Goal: Task Accomplishment & Management: Manage account settings

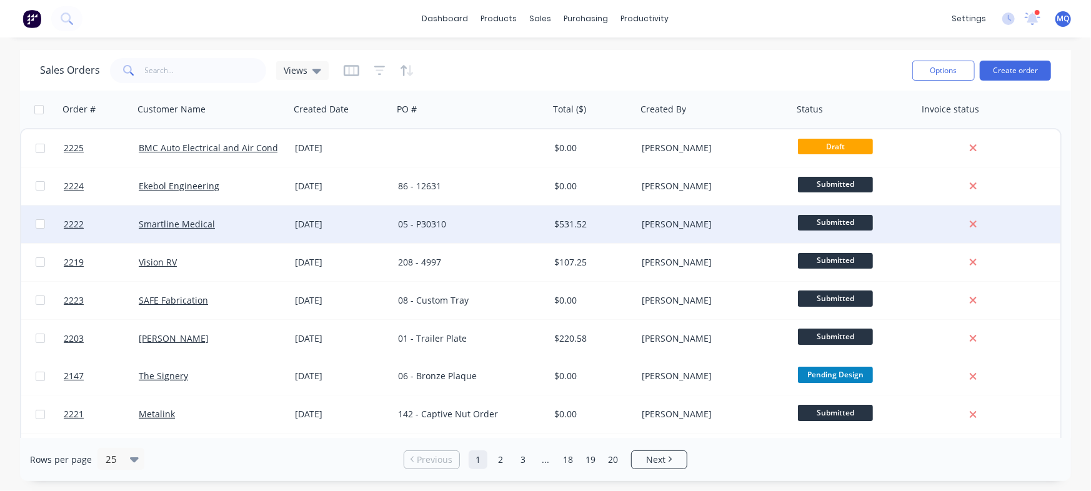
click at [334, 216] on div "[DATE]" at bounding box center [341, 225] width 103 height 38
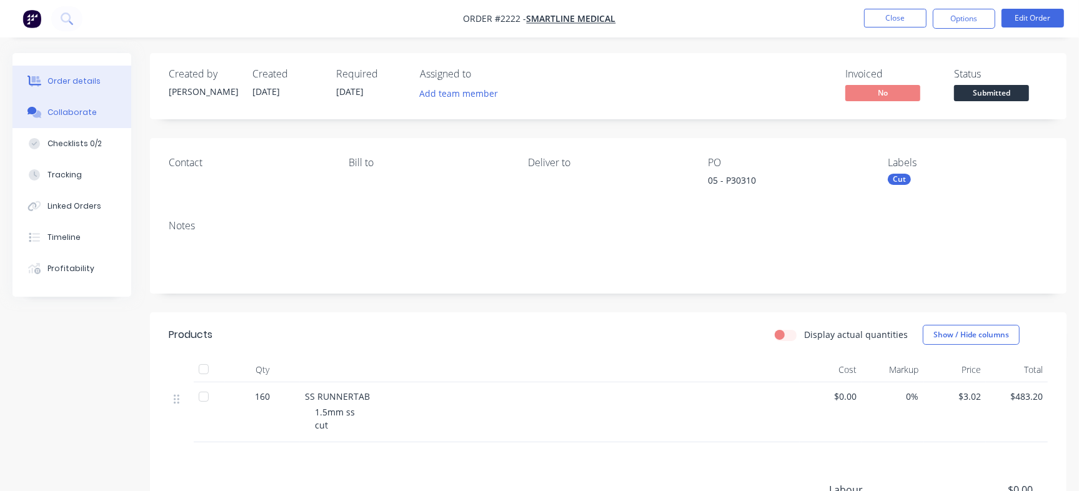
click at [78, 118] on button "Collaborate" at bounding box center [72, 112] width 119 height 31
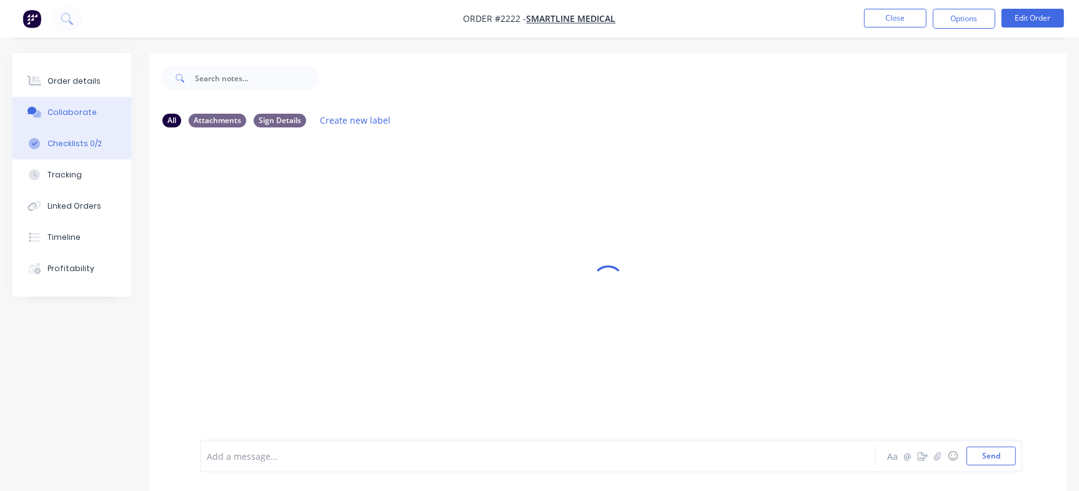
click at [46, 139] on button "Checklists 0/2" at bounding box center [72, 143] width 119 height 31
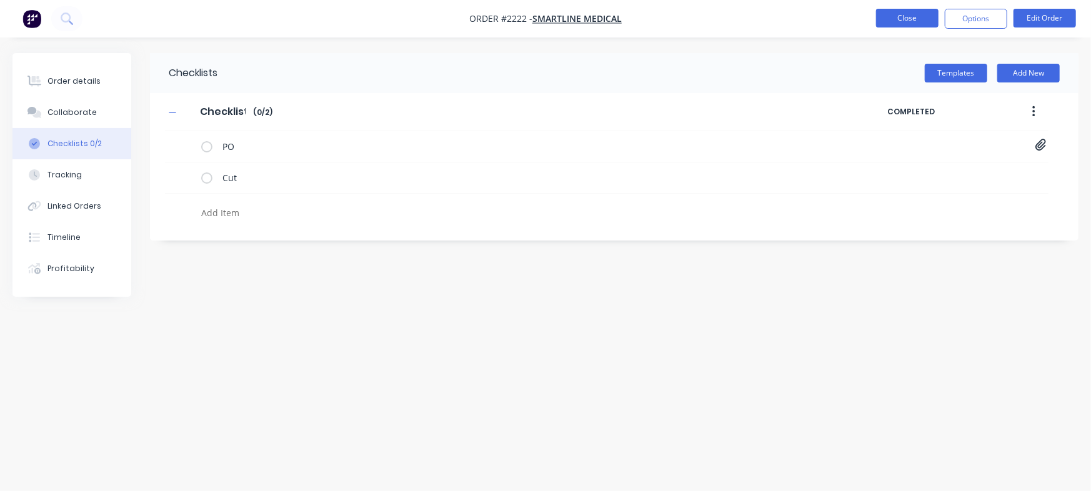
click at [900, 18] on button "Close" at bounding box center [907, 18] width 63 height 19
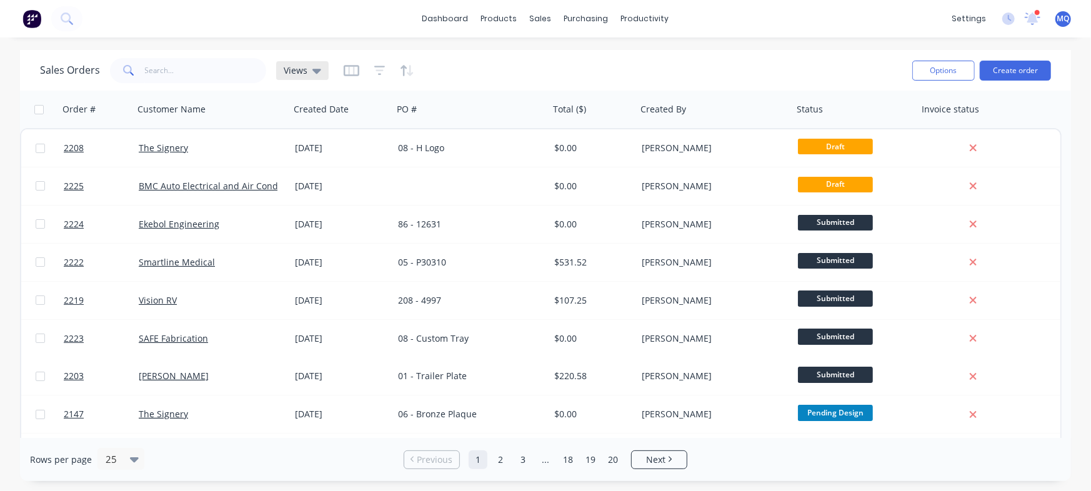
click at [320, 73] on div "Views" at bounding box center [302, 70] width 53 height 19
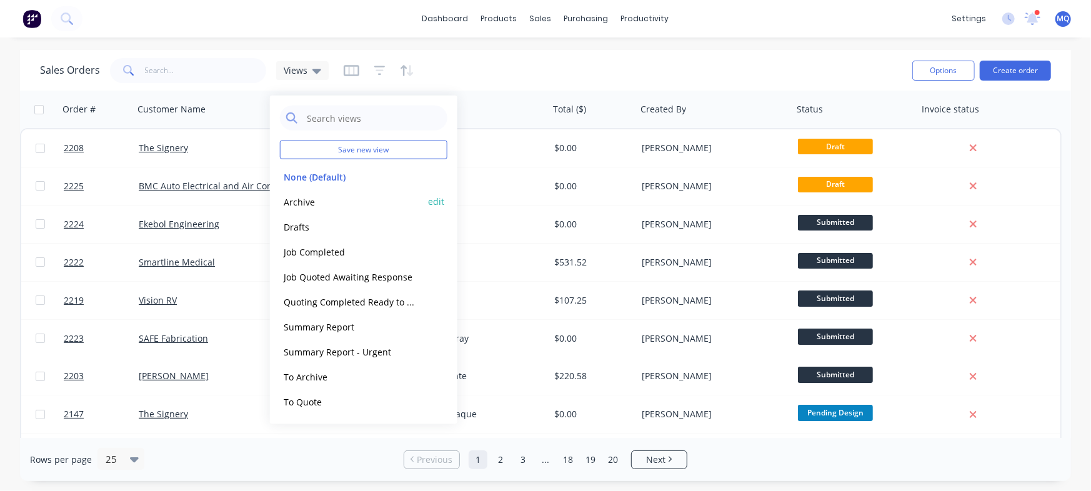
click at [309, 194] on button "Archive" at bounding box center [351, 201] width 143 height 14
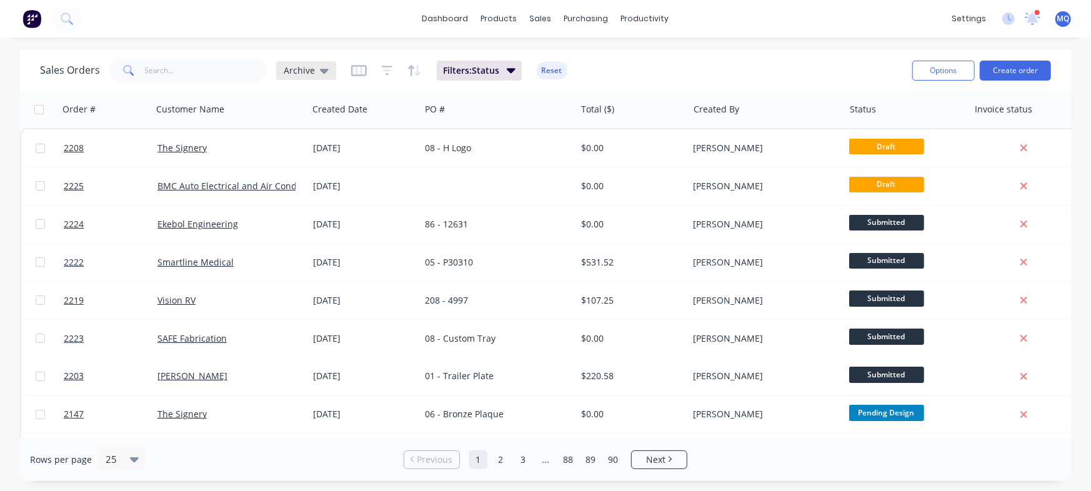
click at [320, 72] on icon at bounding box center [324, 71] width 9 height 5
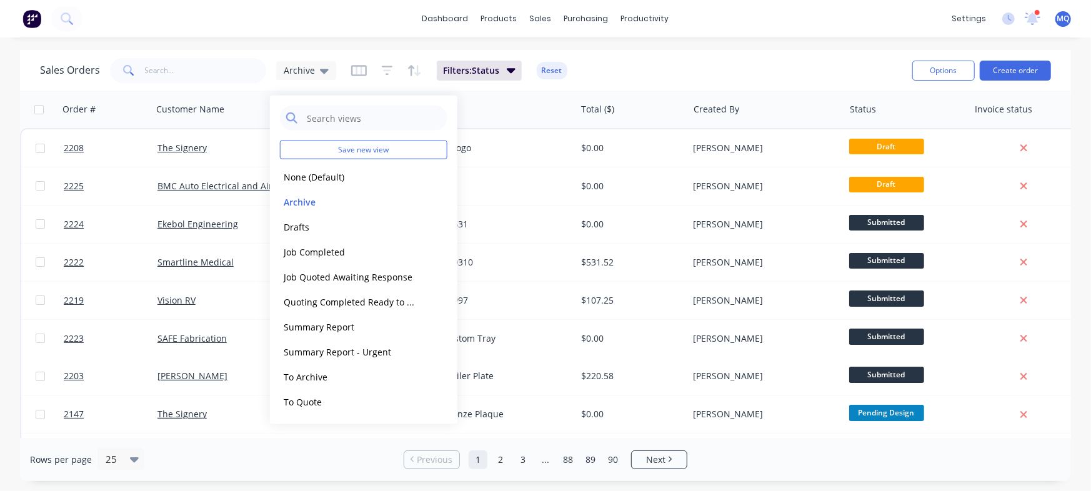
click at [660, 63] on div "Sales Orders Archive Filters: Status Reset" at bounding box center [471, 70] width 863 height 31
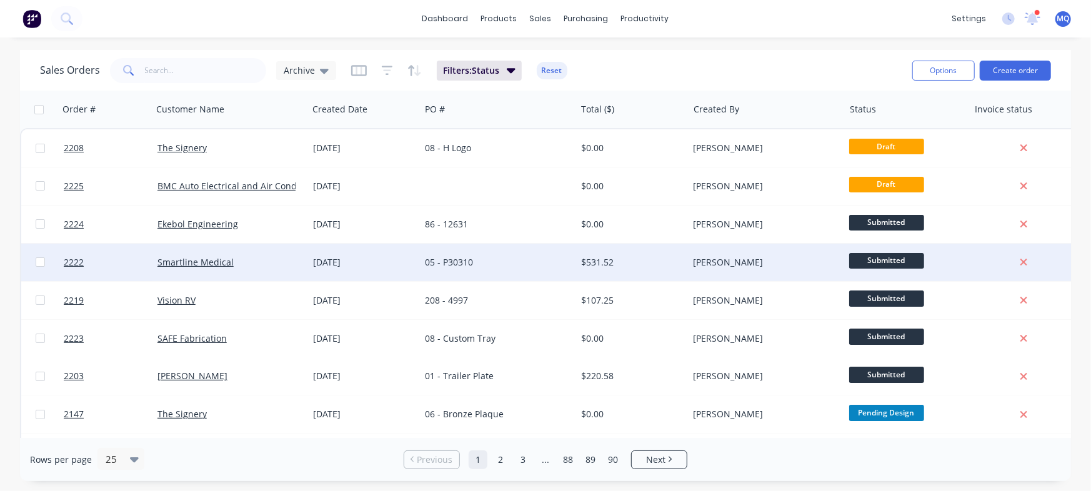
click at [410, 266] on div "[DATE]" at bounding box center [364, 262] width 103 height 13
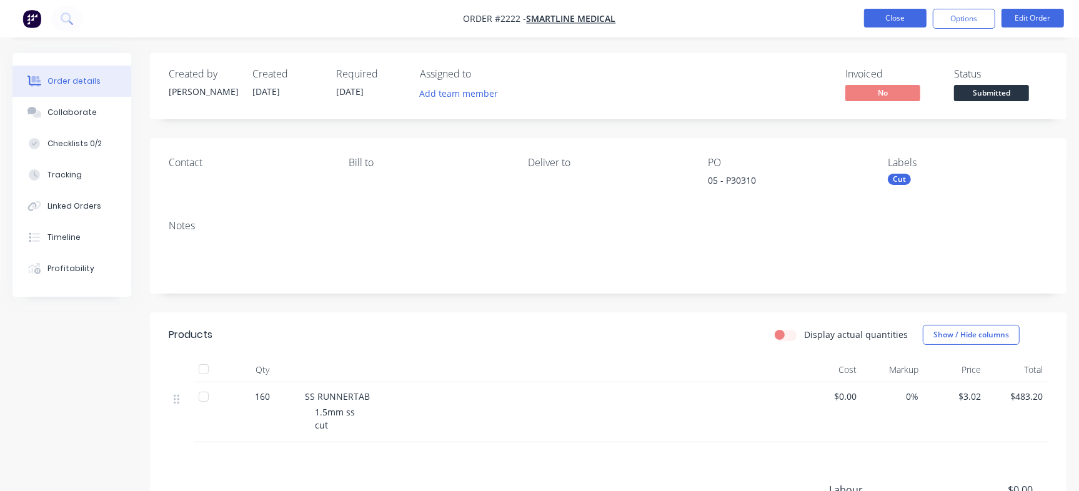
click at [892, 17] on button "Close" at bounding box center [895, 18] width 63 height 19
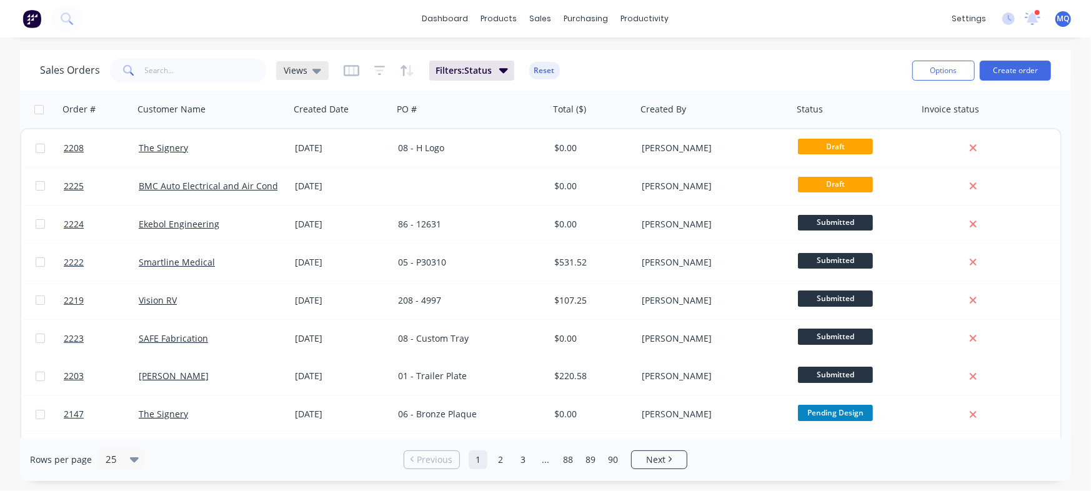
click at [299, 68] on span "Views" at bounding box center [296, 70] width 24 height 13
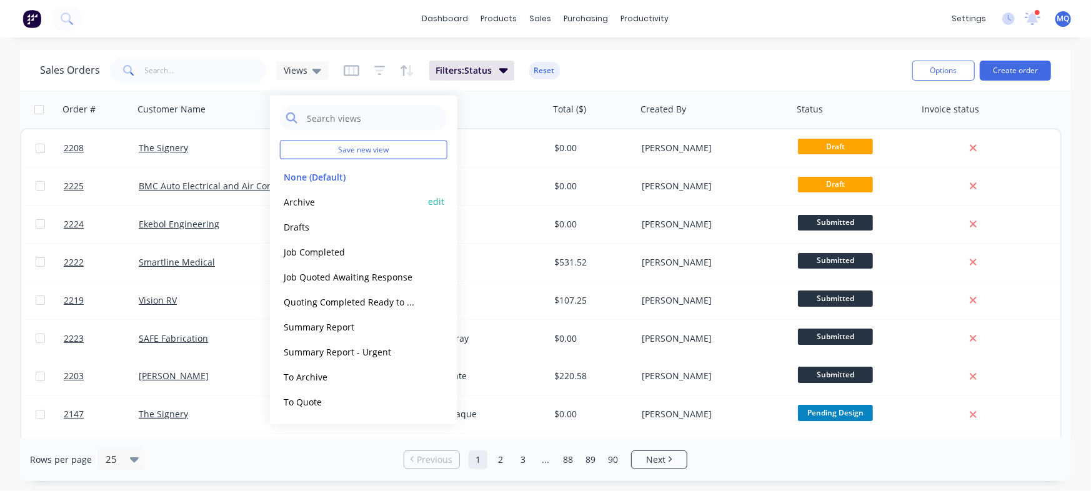
click at [301, 200] on button "Archive" at bounding box center [351, 201] width 143 height 14
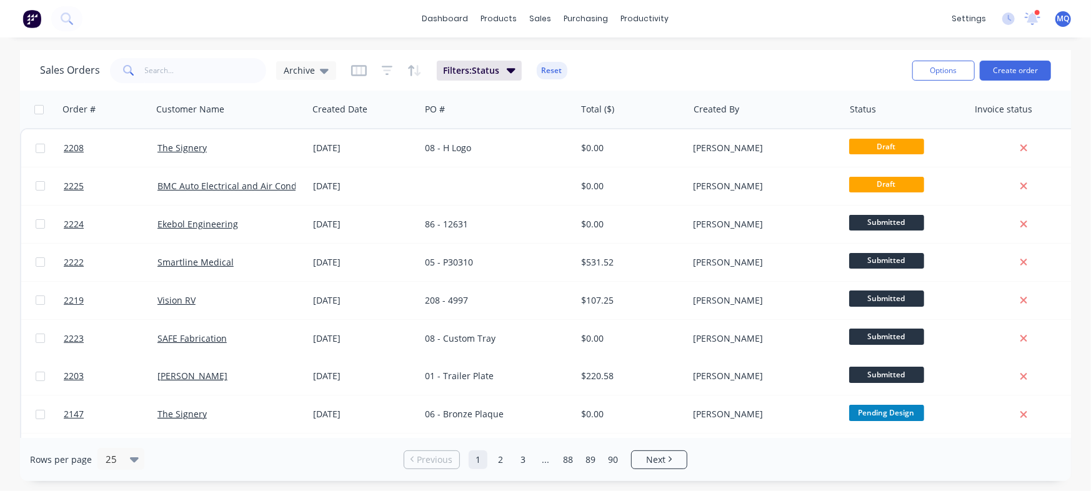
click at [186, 88] on div "Sales Orders Archive Filters: Status Reset Options Create order" at bounding box center [545, 70] width 1051 height 41
click at [198, 74] on input "text" at bounding box center [206, 70] width 122 height 25
type input "12631"
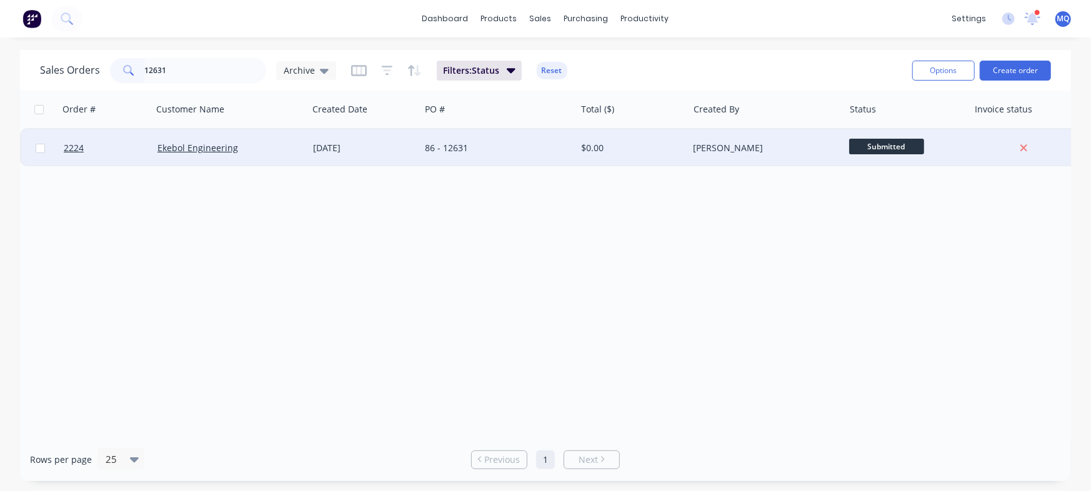
click at [405, 144] on div "[DATE]" at bounding box center [364, 148] width 103 height 13
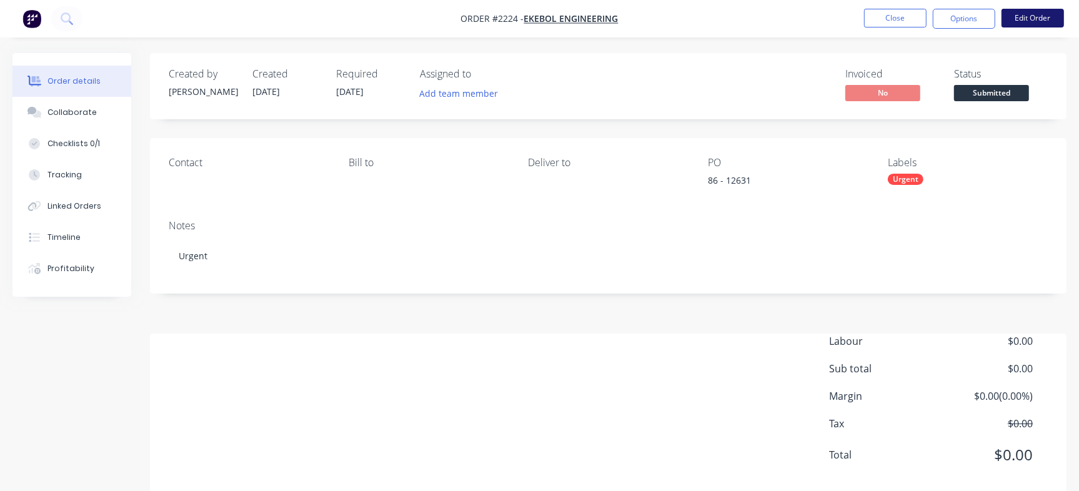
click at [1037, 22] on button "Edit Order" at bounding box center [1033, 18] width 63 height 19
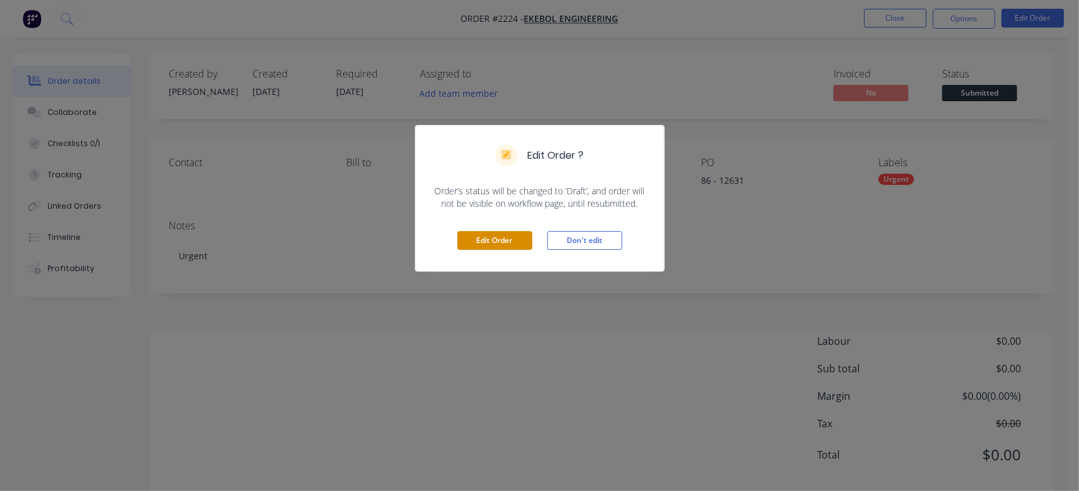
click at [474, 235] on button "Edit Order" at bounding box center [495, 240] width 75 height 19
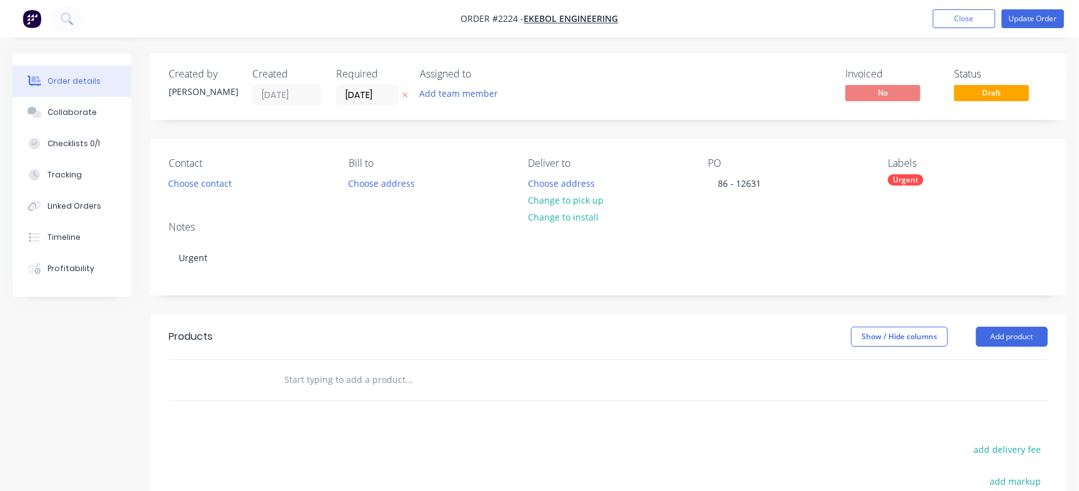
click at [324, 378] on input "text" at bounding box center [409, 380] width 250 height 25
paste input "CON300.2.7"
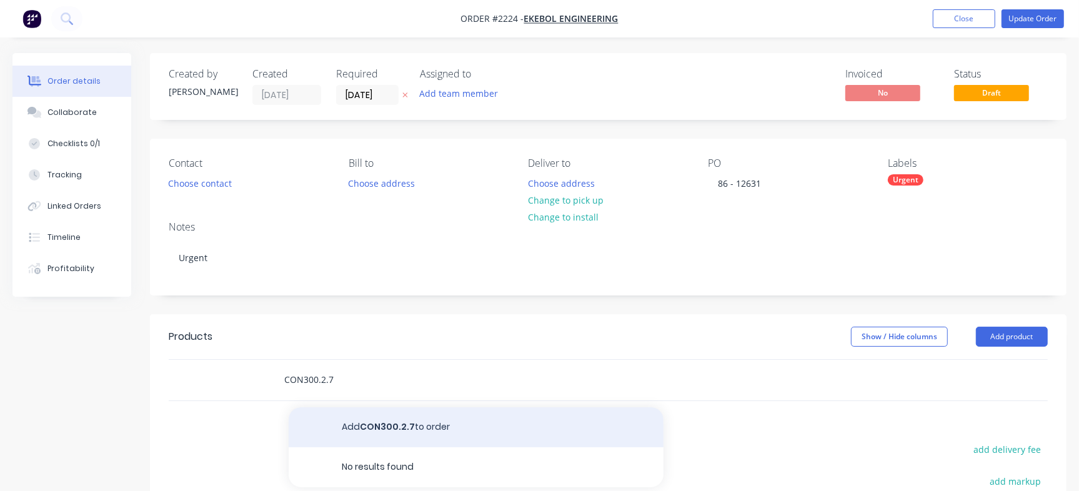
type input "CON300.2.7"
click at [392, 429] on button "Add CON300.2.7 to order" at bounding box center [476, 428] width 375 height 40
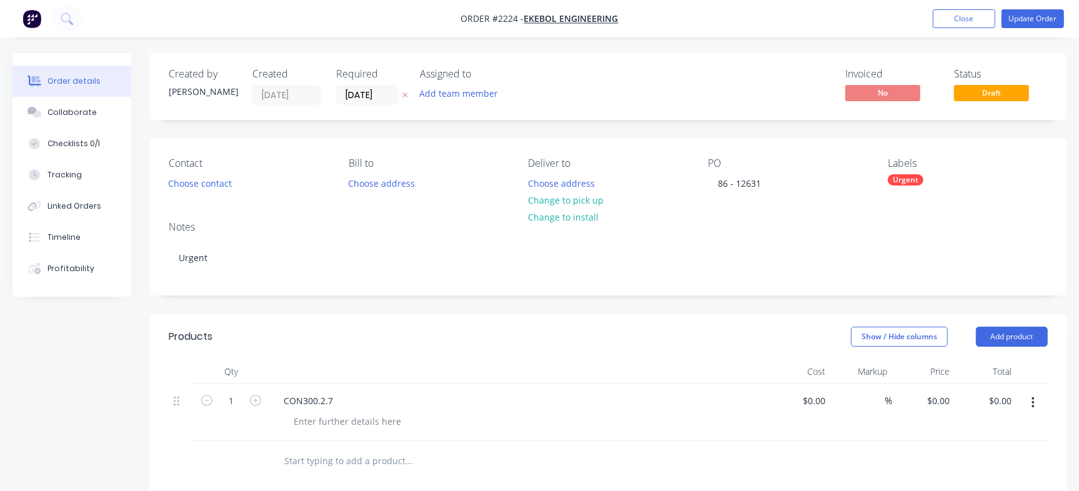
click at [306, 459] on input "text" at bounding box center [409, 461] width 250 height 25
paste input "EK10284"
type input "EK10284"
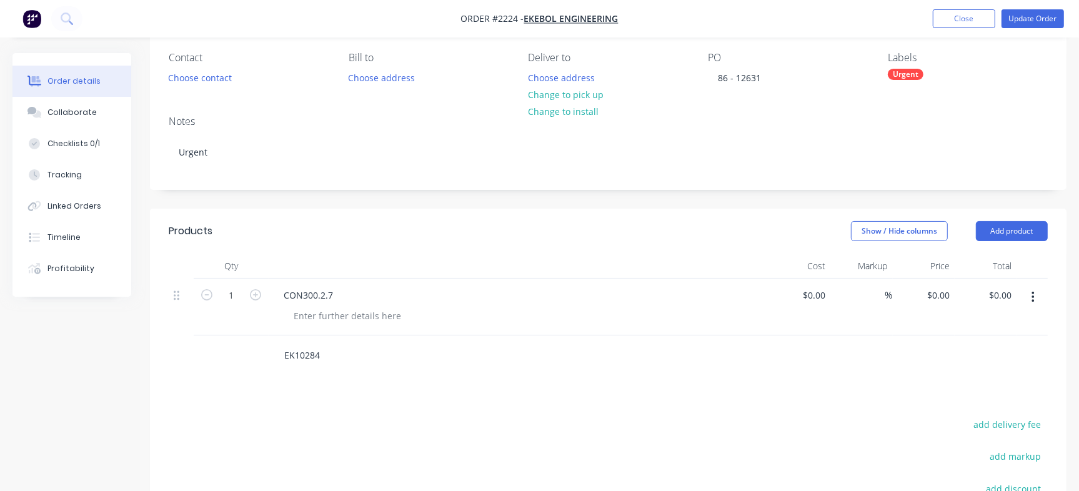
scroll to position [109, 0]
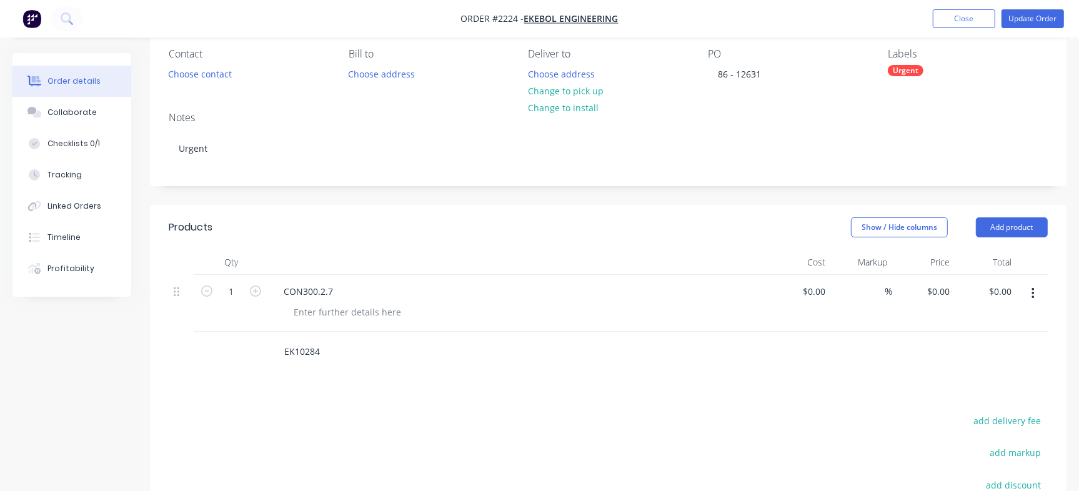
drag, startPoint x: 335, startPoint y: 347, endPoint x: 251, endPoint y: 347, distance: 84.4
click at [251, 347] on div "EK10284" at bounding box center [608, 352] width 879 height 41
click at [344, 320] on div at bounding box center [348, 312] width 128 height 18
click at [331, 349] on input "text" at bounding box center [409, 351] width 250 height 25
paste input "EK10284"
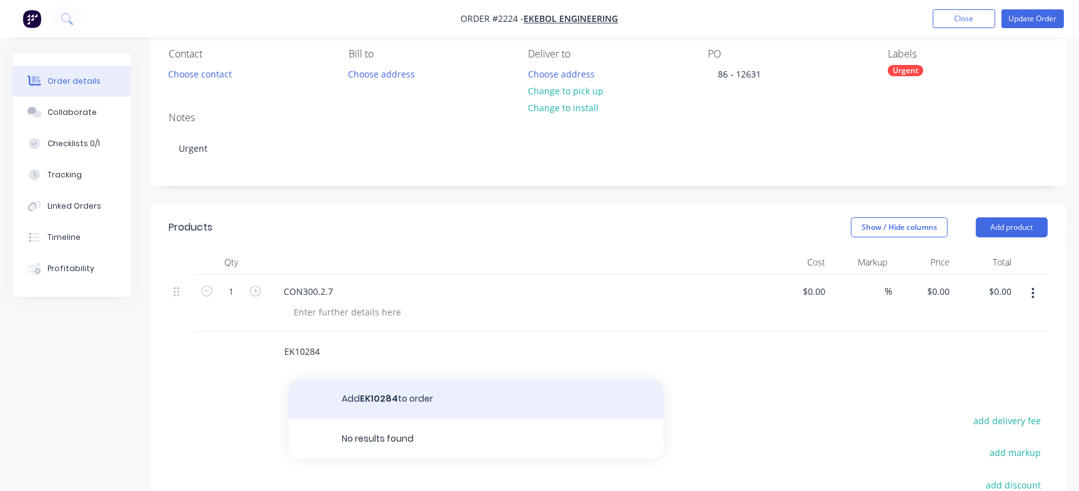
type input "EK10284"
click at [349, 398] on button "Add EK10284 to order" at bounding box center [476, 399] width 375 height 40
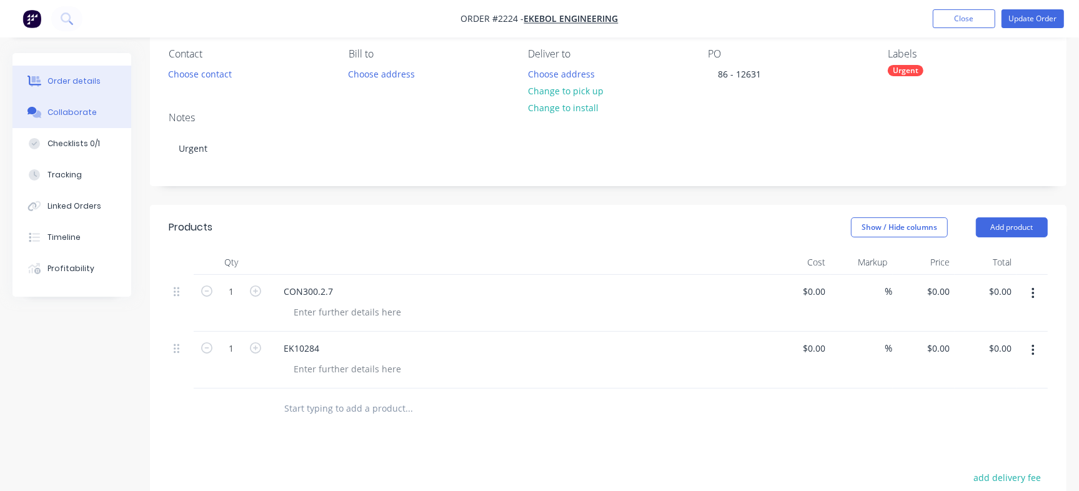
click at [44, 104] on button "Collaborate" at bounding box center [72, 112] width 119 height 31
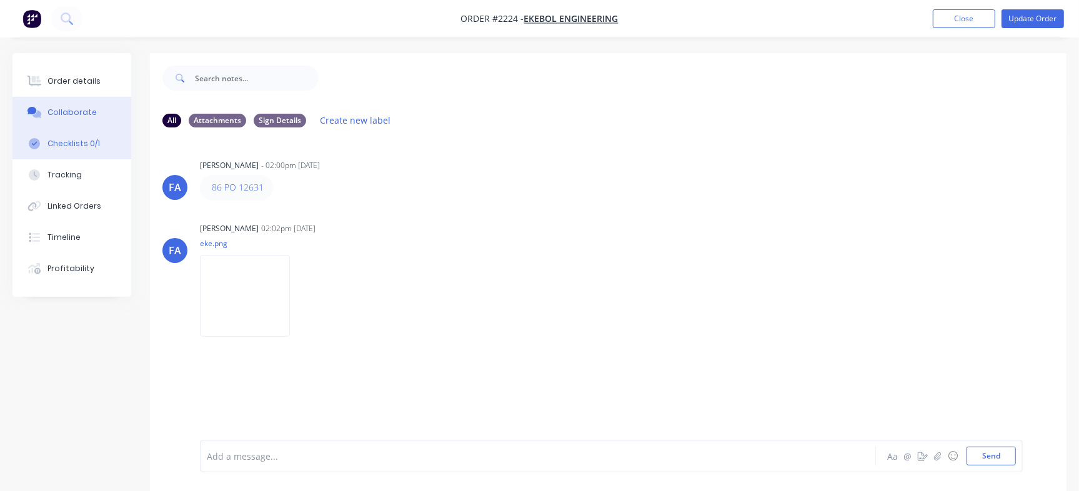
click at [101, 148] on button "Checklists 0/1" at bounding box center [72, 143] width 119 height 31
type textarea "x"
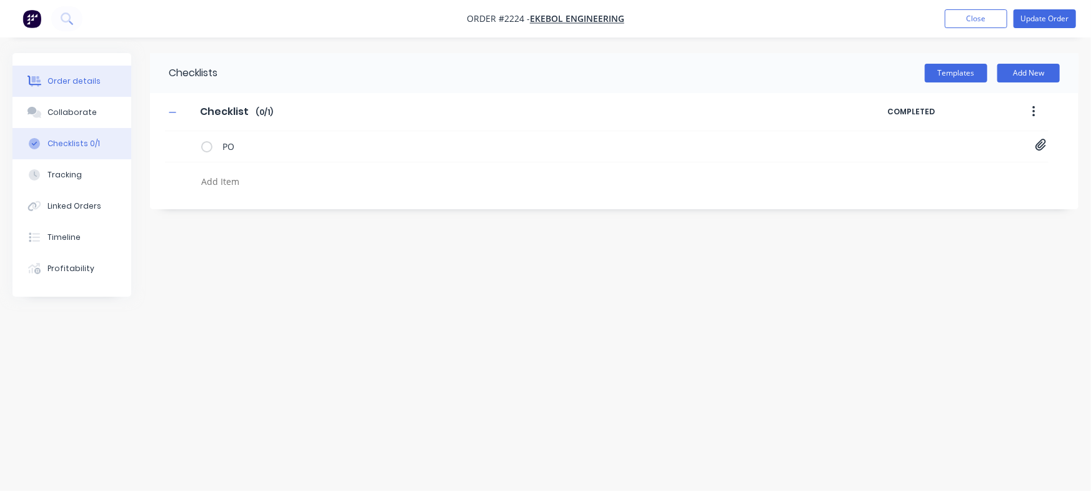
click at [53, 83] on div "Order details" at bounding box center [74, 81] width 53 height 11
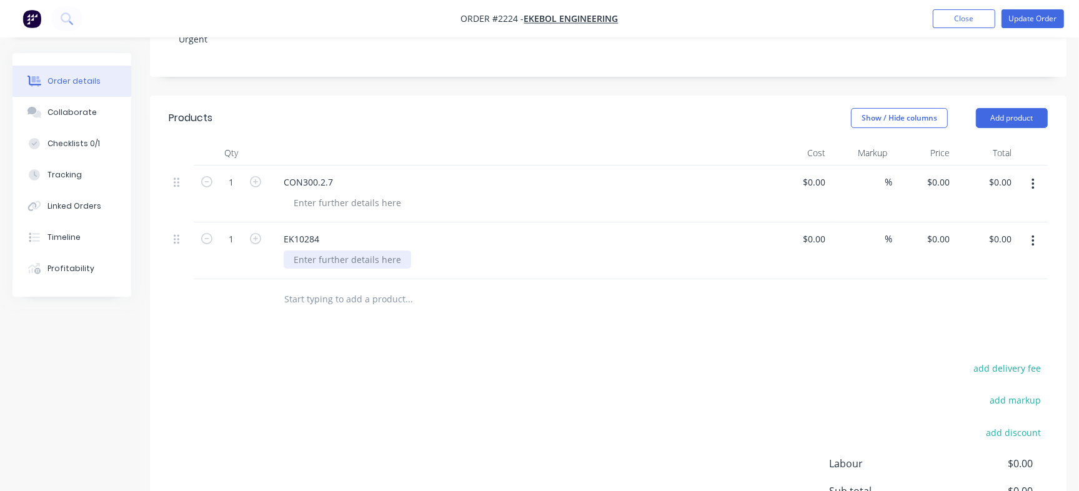
scroll to position [211, 0]
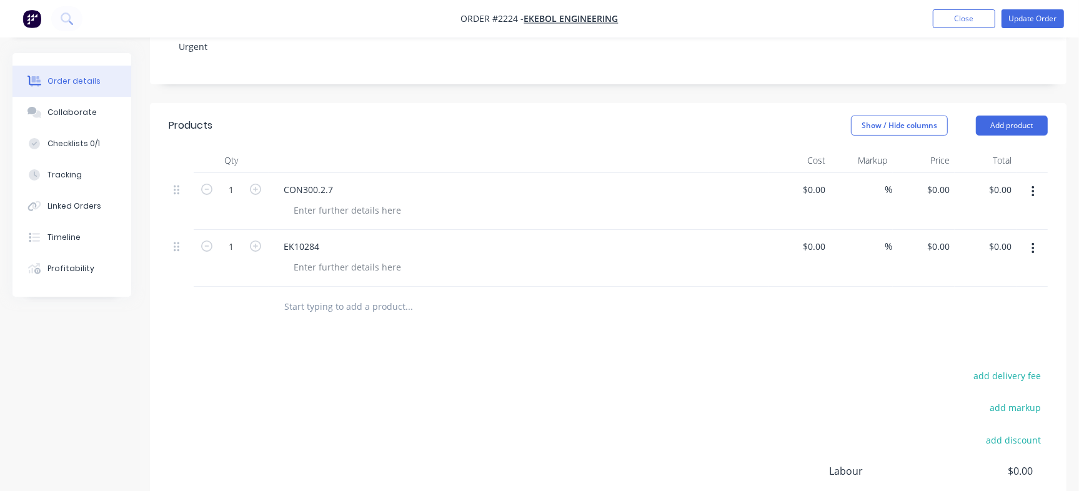
click at [315, 298] on input "text" at bounding box center [409, 306] width 250 height 25
paste input "EK13977"
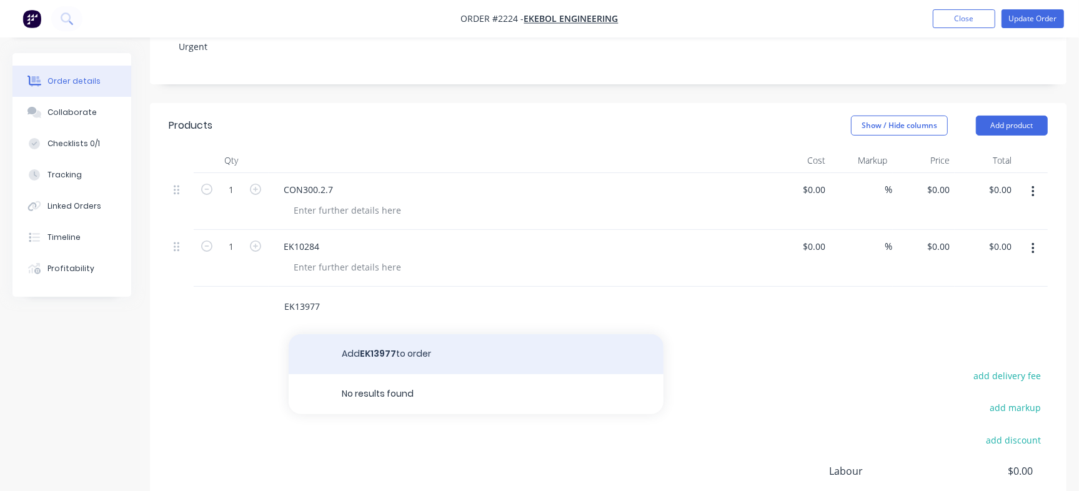
type input "EK13977"
click at [363, 356] on button "Add EK13977 to order" at bounding box center [476, 354] width 375 height 40
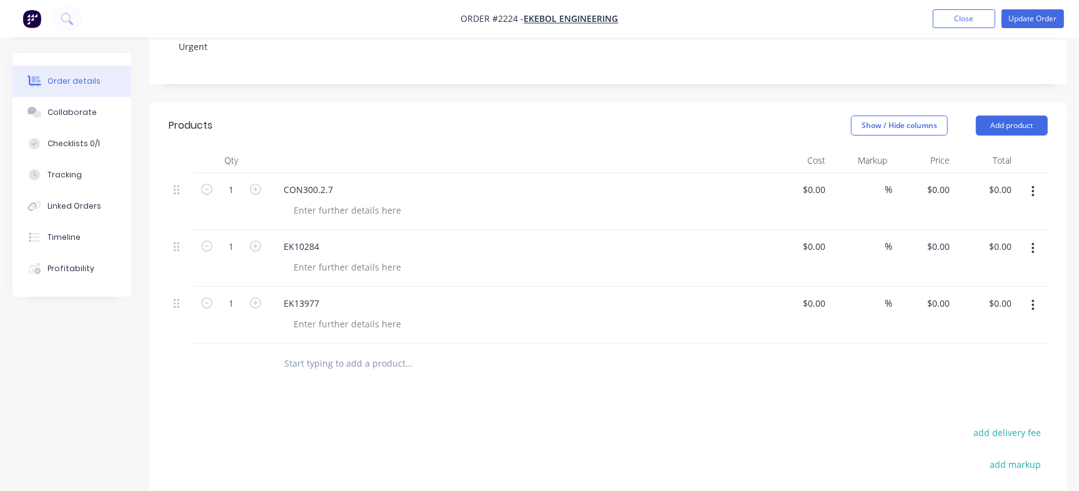
click at [308, 358] on input "text" at bounding box center [409, 363] width 250 height 25
paste input "EK13980"
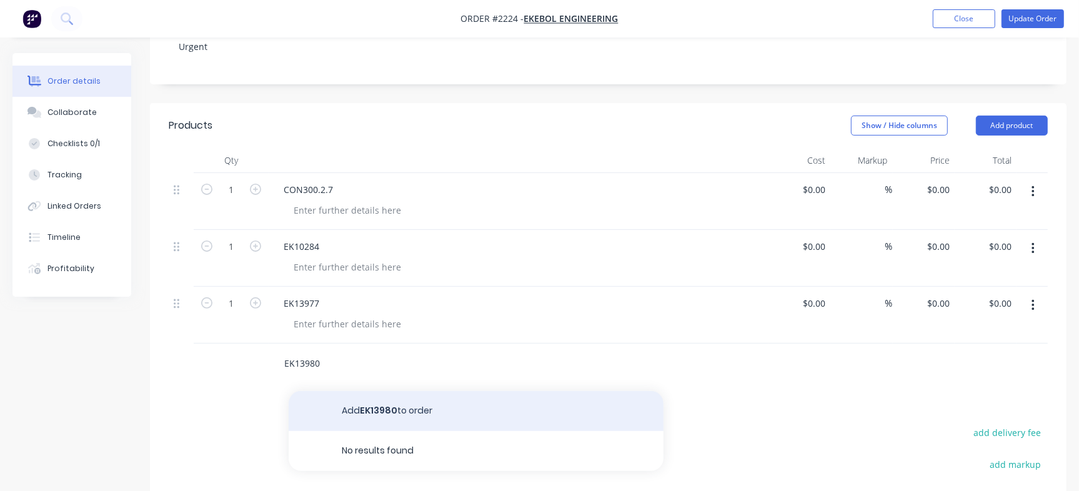
type input "EK13980"
click at [342, 404] on button "Add EK13980 to order" at bounding box center [476, 411] width 375 height 40
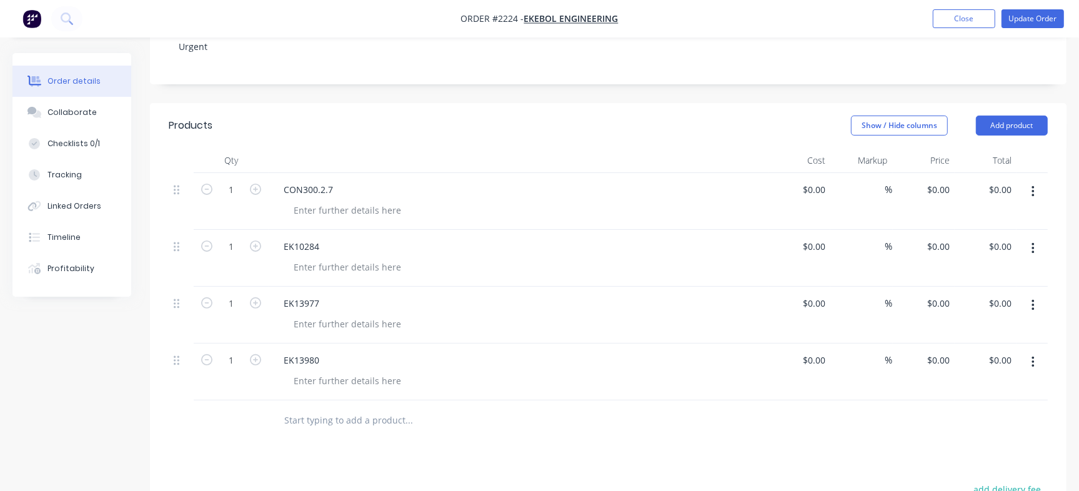
click at [353, 412] on input "text" at bounding box center [409, 420] width 250 height 25
paste input "EK13981"
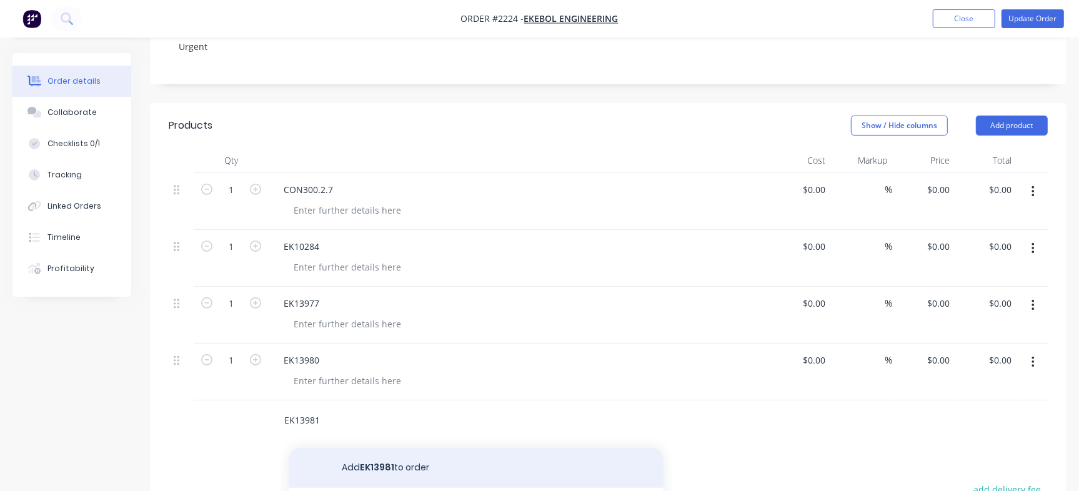
type input "EK13981"
click at [374, 468] on button "Add EK13981 to order" at bounding box center [476, 468] width 375 height 40
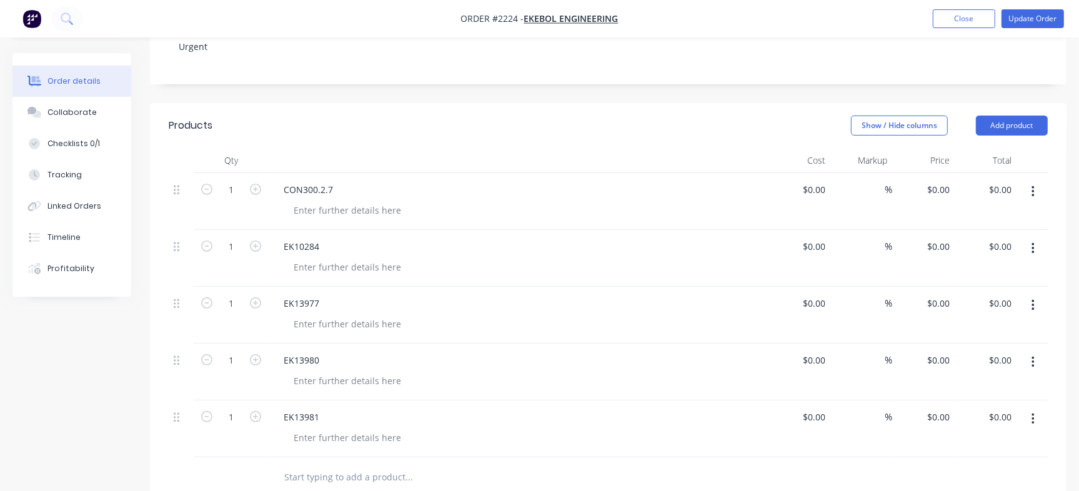
click at [317, 468] on input "text" at bounding box center [409, 477] width 250 height 25
paste input "EK13982"
type input "EK13982"
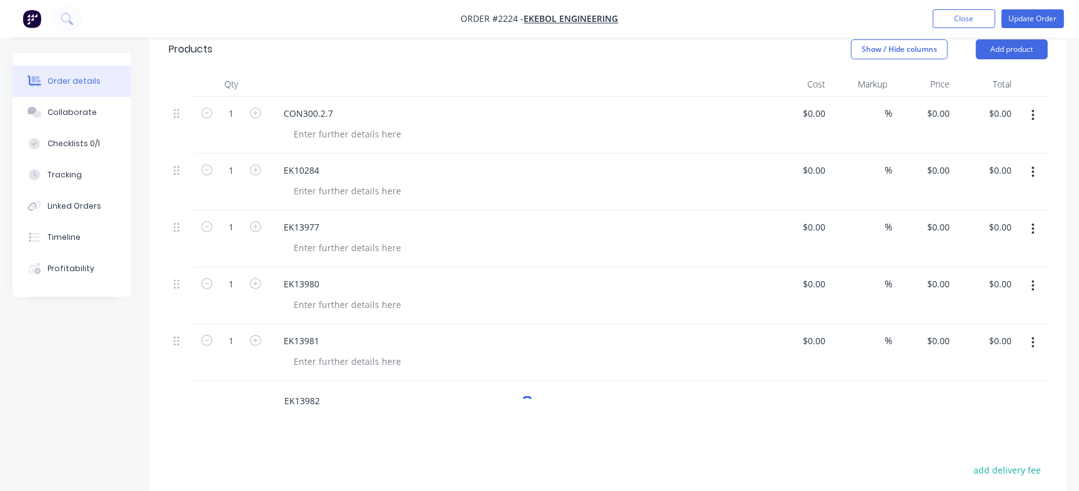
scroll to position [291, 0]
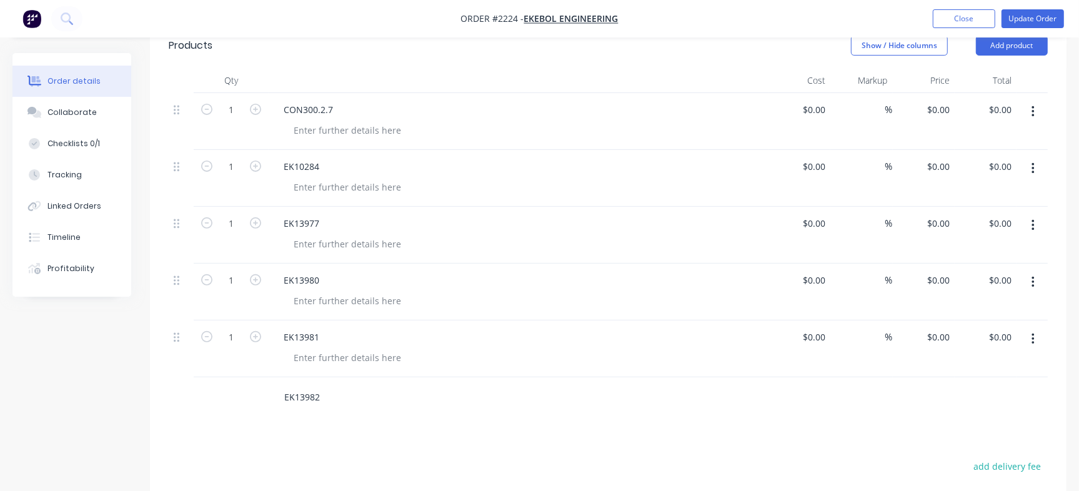
click at [301, 399] on input "EK13982" at bounding box center [409, 397] width 250 height 25
click at [333, 397] on input "EK13982" at bounding box center [409, 397] width 250 height 25
drag, startPoint x: 202, startPoint y: 370, endPoint x: 70, endPoint y: 348, distance: 133.7
click at [70, 348] on div "Created by [PERSON_NAME] Created [DATE] Required [DATE] Assigned to Add team me…" at bounding box center [540, 249] width 1054 height 975
click at [300, 455] on div "Products Show / Hide columns Add product Qty Cost Markup Price Total 1 CON300.2…" at bounding box center [608, 370] width 917 height 695
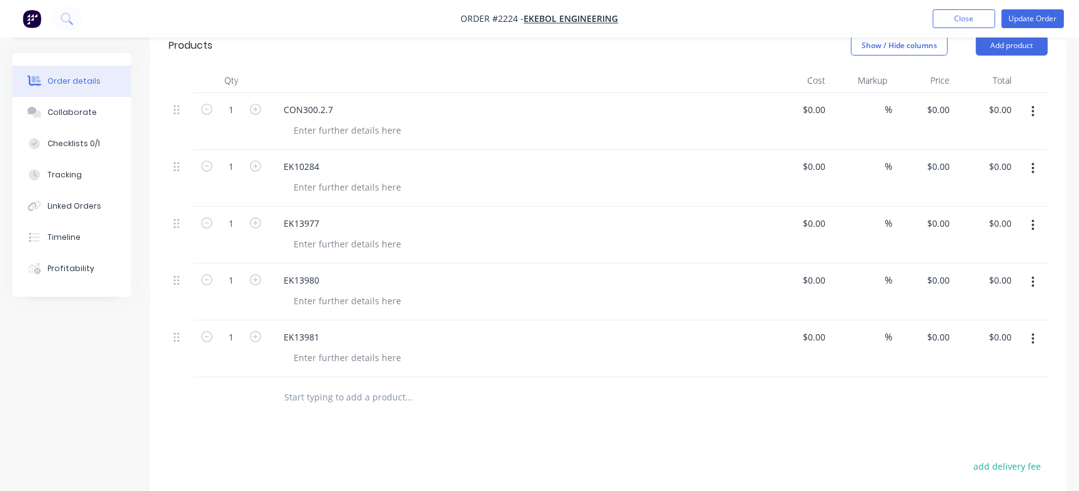
click at [297, 395] on input "text" at bounding box center [409, 397] width 250 height 25
paste input "EK13982"
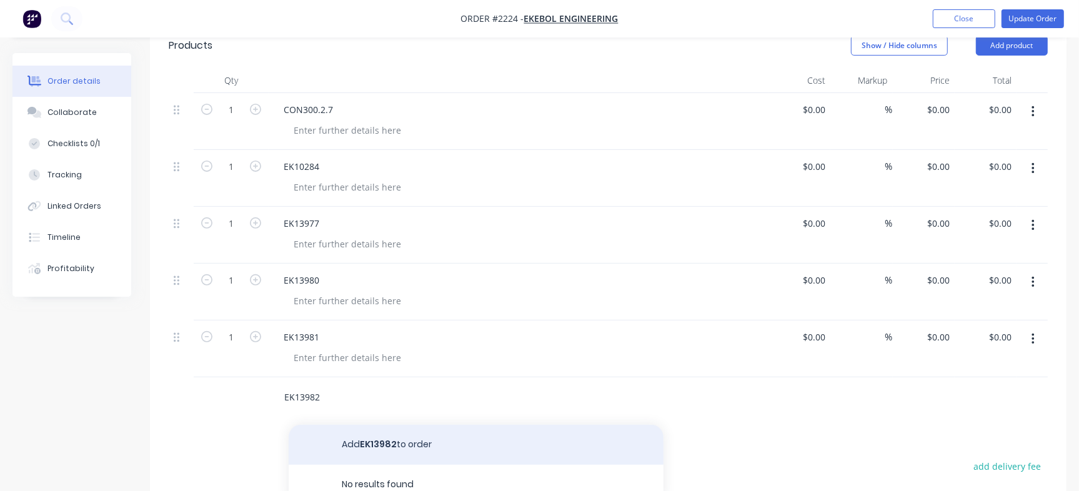
type input "EK13982"
click at [324, 435] on button "Add EK13982 to order" at bounding box center [476, 445] width 375 height 40
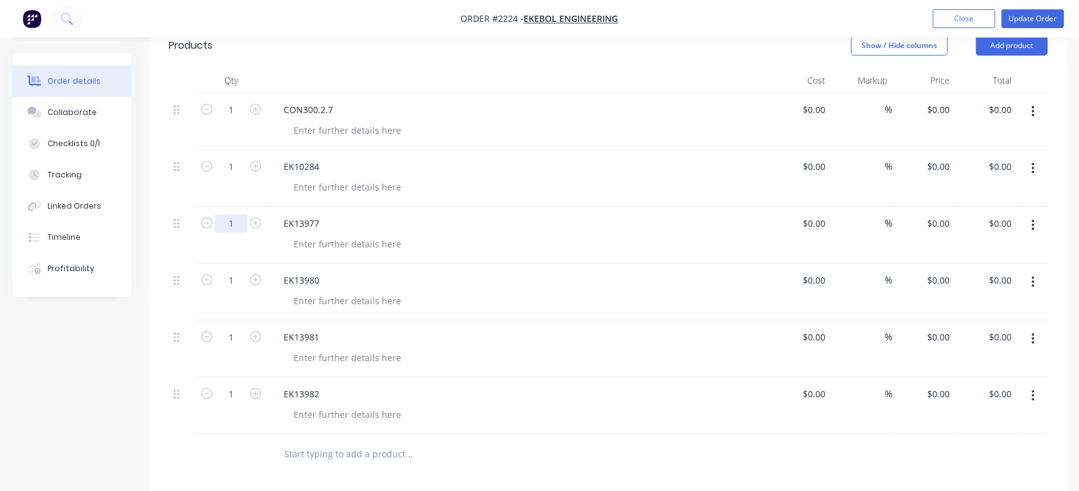
click at [238, 119] on input "1" at bounding box center [231, 110] width 33 height 19
type input "2"
click at [434, 219] on div "EK13977" at bounding box center [519, 223] width 490 height 18
click at [234, 119] on input "1" at bounding box center [231, 110] width 33 height 19
type input "2"
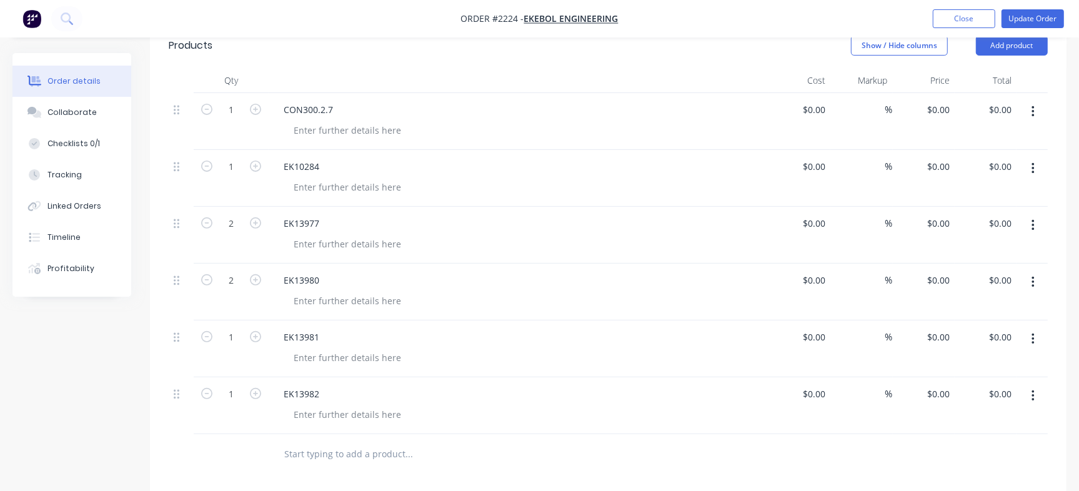
click at [494, 238] on div at bounding box center [524, 244] width 480 height 18
click at [238, 119] on input "1" at bounding box center [231, 110] width 33 height 19
type input "2"
click at [469, 273] on div "EK13980" at bounding box center [519, 280] width 490 height 18
click at [239, 119] on input "1" at bounding box center [231, 110] width 33 height 19
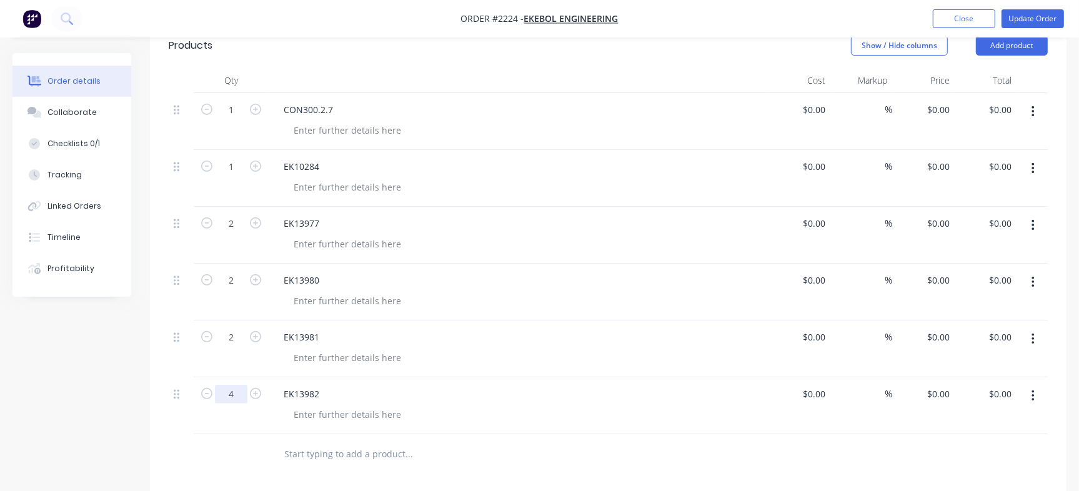
type input "4"
click at [468, 237] on div at bounding box center [524, 244] width 480 height 18
click at [1048, 18] on button "Update Order" at bounding box center [1033, 18] width 63 height 19
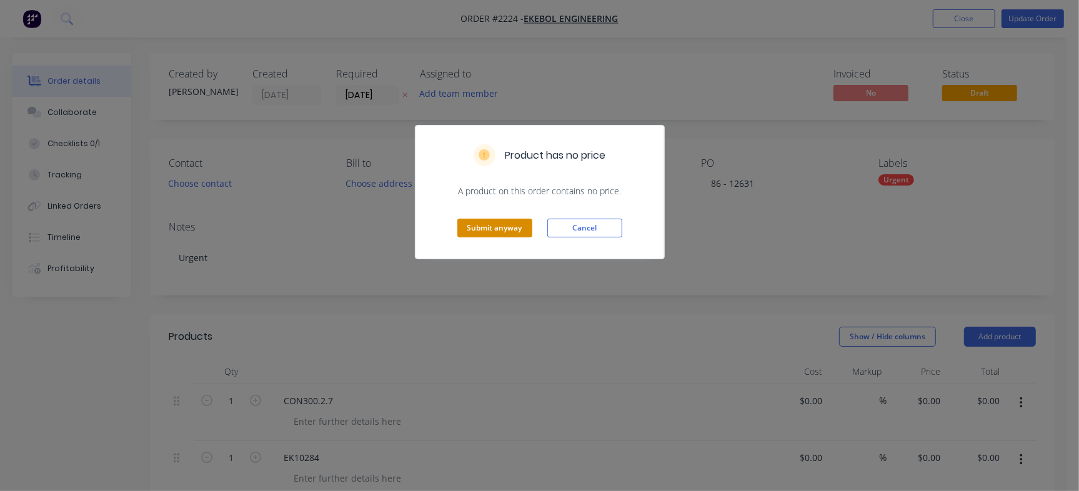
click at [491, 225] on button "Submit anyway" at bounding box center [495, 228] width 75 height 19
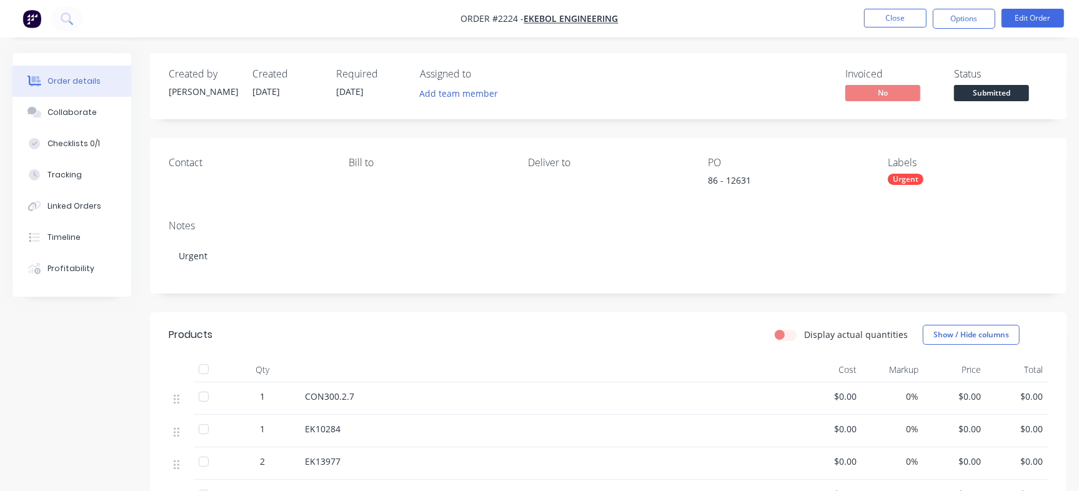
drag, startPoint x: 85, startPoint y: 118, endPoint x: 138, endPoint y: 117, distance: 53.1
click at [87, 117] on div "Collaborate" at bounding box center [72, 112] width 49 height 11
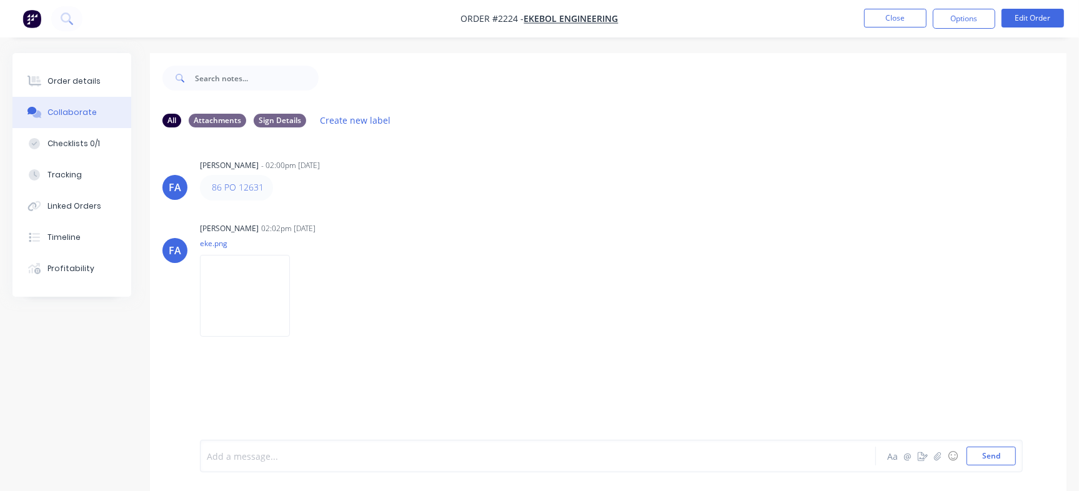
click at [447, 459] on div at bounding box center [511, 456] width 606 height 13
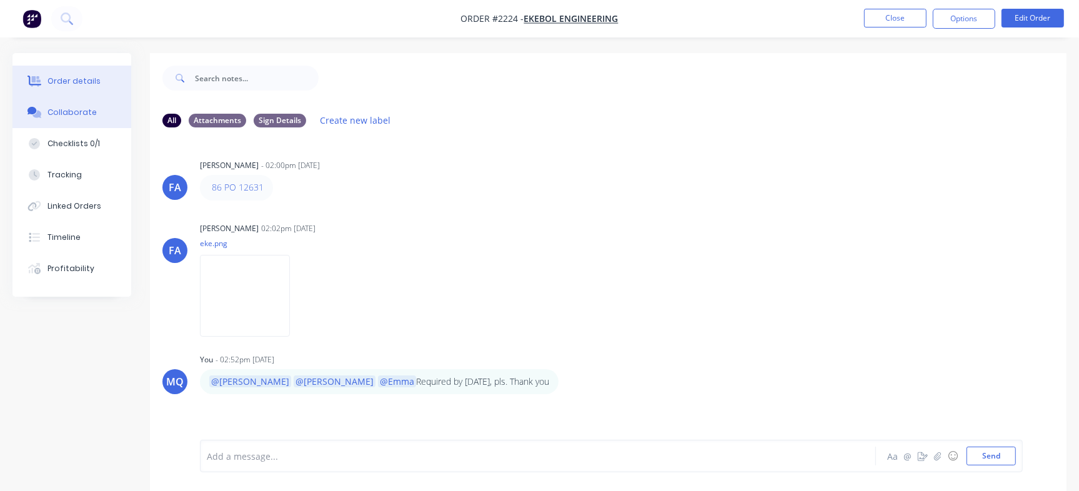
click at [93, 90] on button "Order details" at bounding box center [72, 81] width 119 height 31
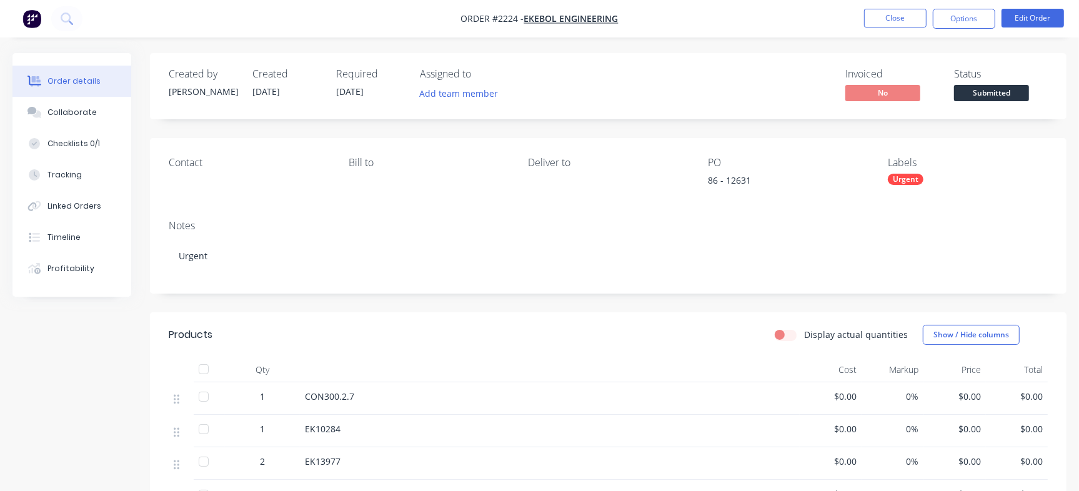
click at [903, 5] on nav "Order #2224 - Ekebol Engineering Close Options Edit Order" at bounding box center [539, 19] width 1079 height 38
click at [903, 24] on button "Close" at bounding box center [895, 18] width 63 height 19
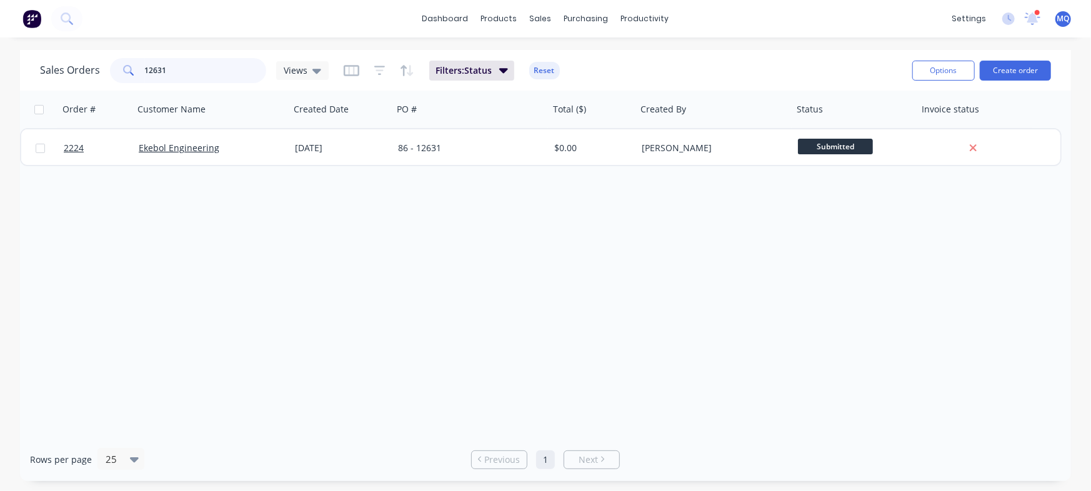
click at [202, 72] on input "12631" at bounding box center [206, 70] width 122 height 25
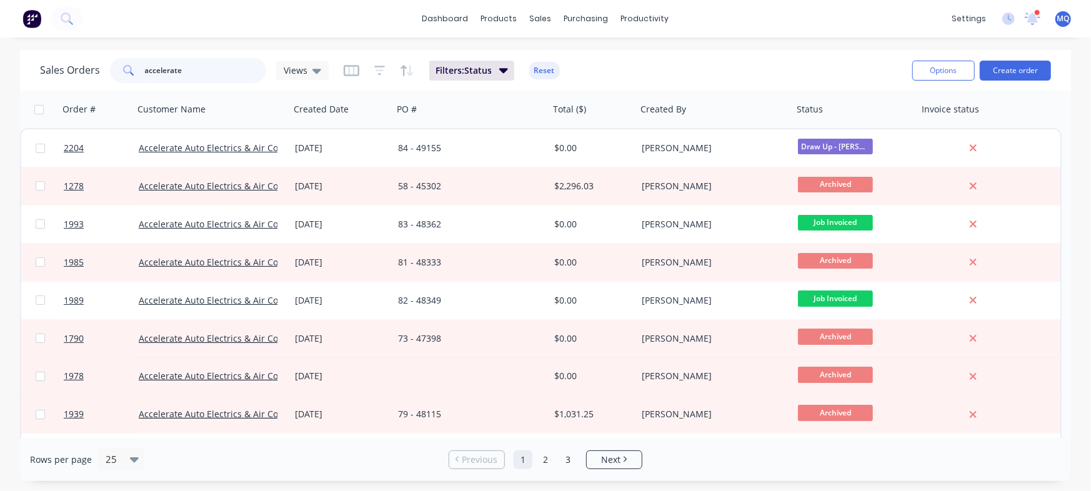
click at [202, 72] on input "accelerate" at bounding box center [206, 70] width 122 height 25
type input "12618"
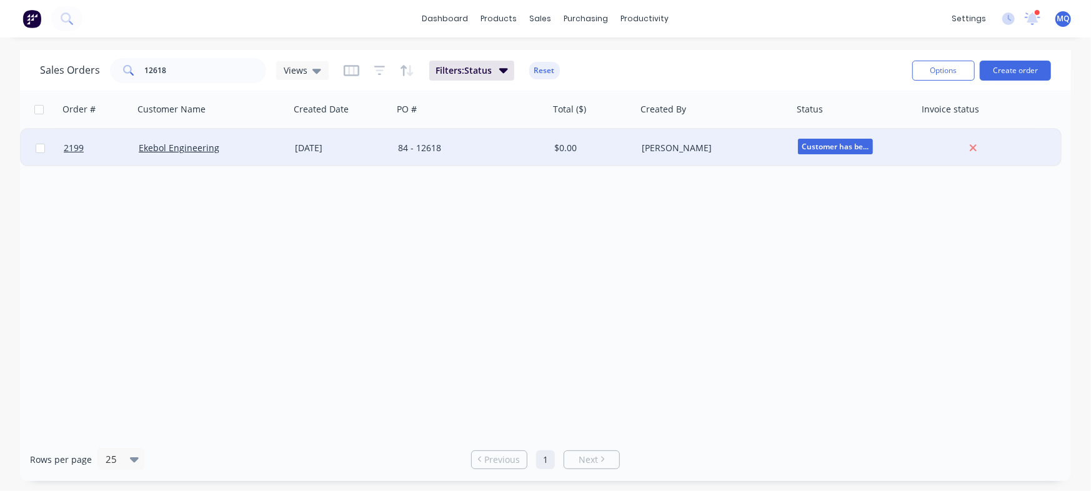
click at [378, 156] on div "[DATE]" at bounding box center [341, 148] width 103 height 38
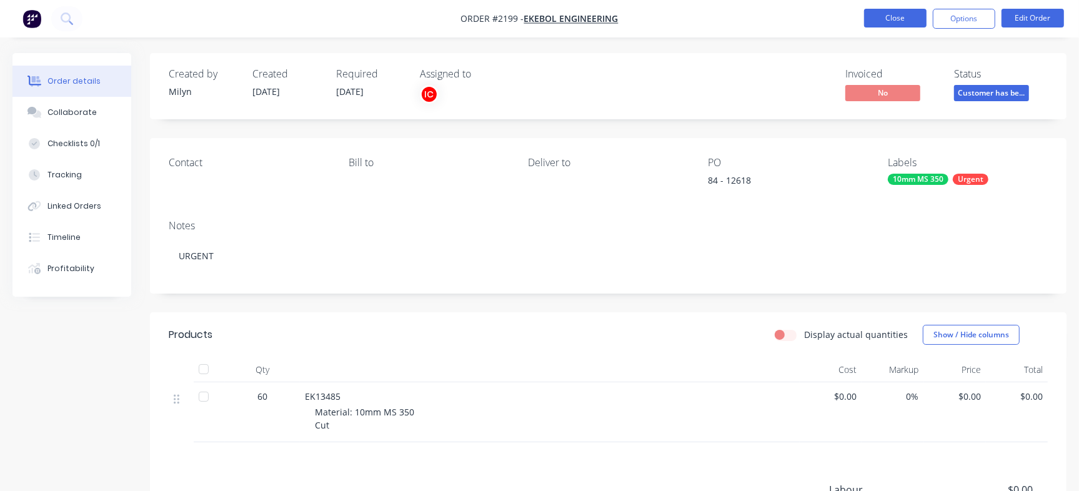
click at [885, 22] on button "Close" at bounding box center [895, 18] width 63 height 19
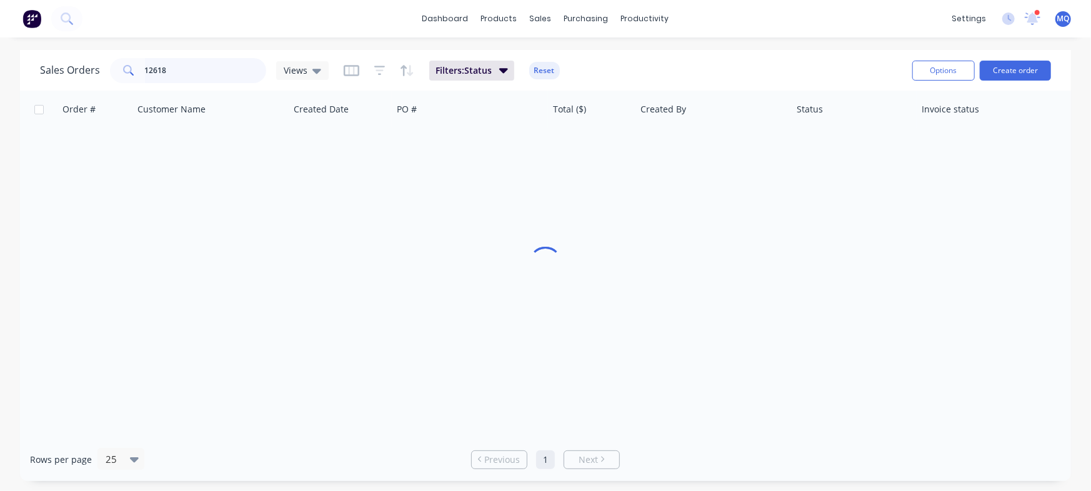
click at [198, 66] on input "12618" at bounding box center [206, 70] width 122 height 25
click at [233, 61] on input "12618" at bounding box center [206, 70] width 122 height 25
type input "12625"
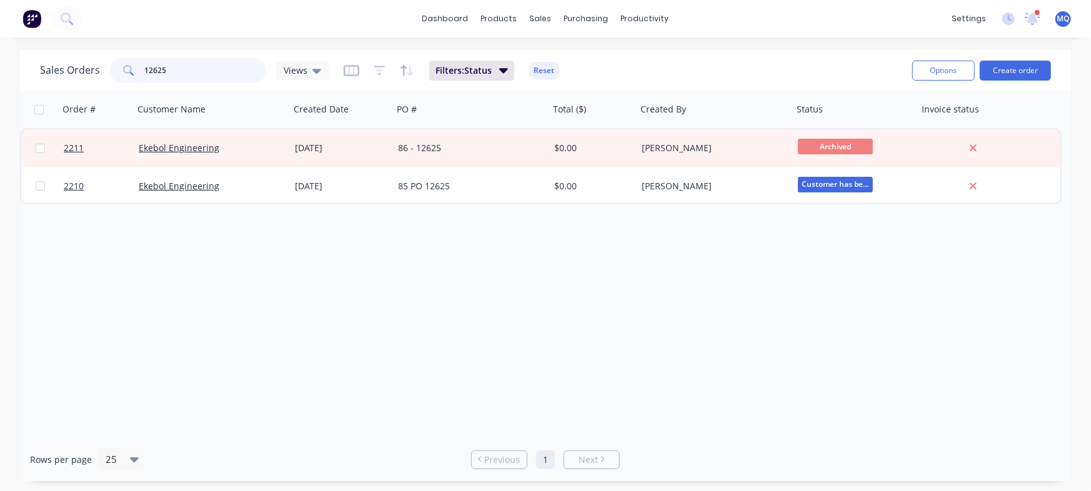
drag, startPoint x: 147, startPoint y: 68, endPoint x: 1, endPoint y: 58, distance: 146.6
click at [0, 61] on div "Sales Orders 12625 Views Filters: Status Reset Options Create order Order # Cus…" at bounding box center [545, 265] width 1091 height 431
click at [314, 73] on icon at bounding box center [317, 71] width 9 height 5
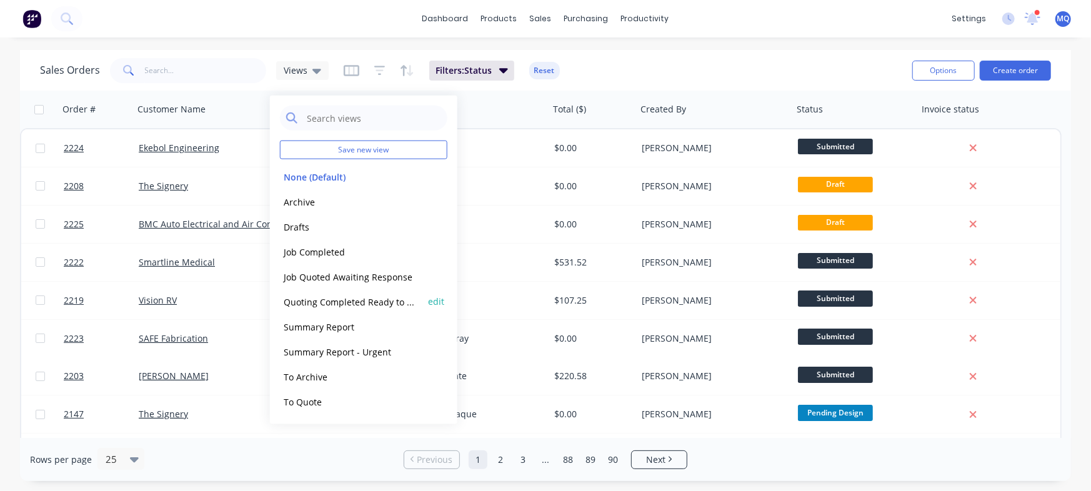
click at [341, 304] on button "Quoting Completed Ready to Send" at bounding box center [351, 301] width 143 height 14
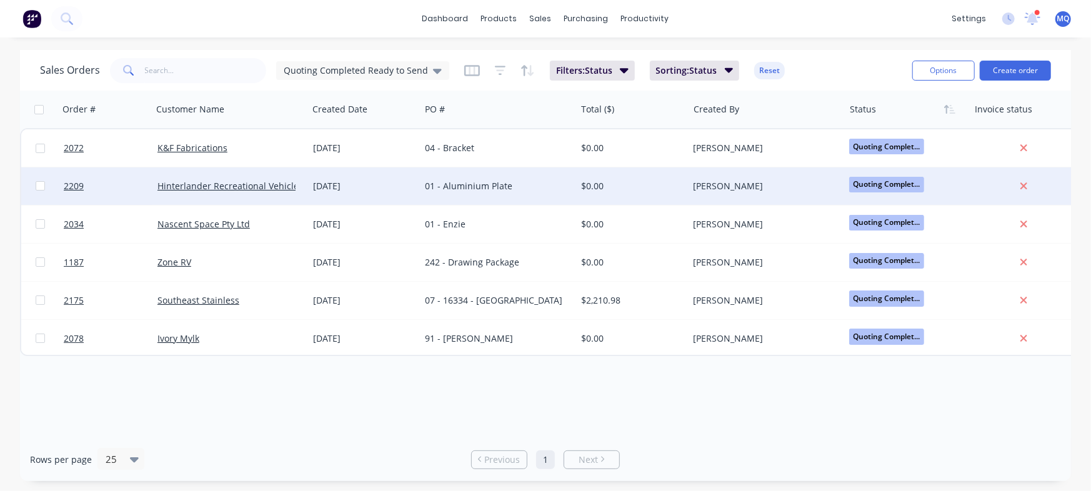
click at [413, 174] on div "[DATE]" at bounding box center [364, 187] width 113 height 38
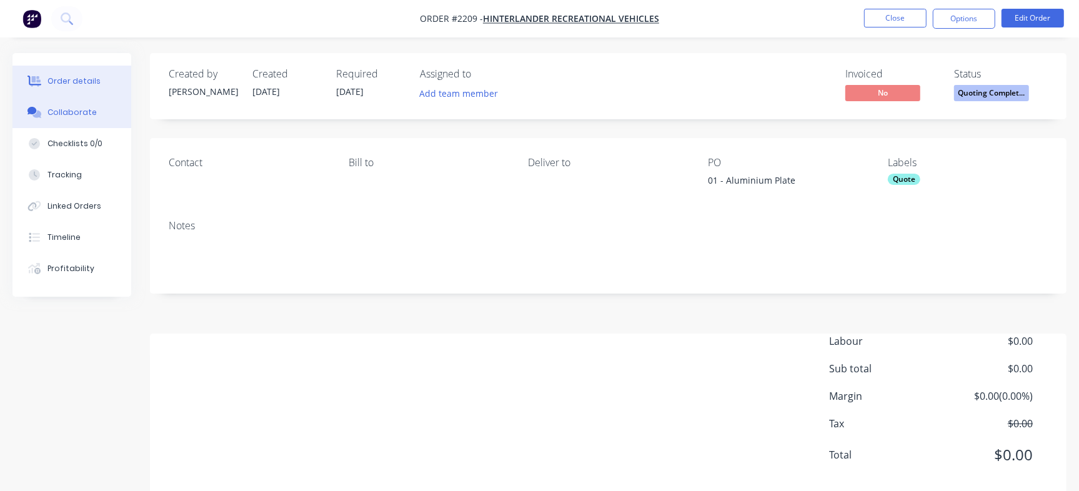
click at [63, 115] on div "Collaborate" at bounding box center [72, 112] width 49 height 11
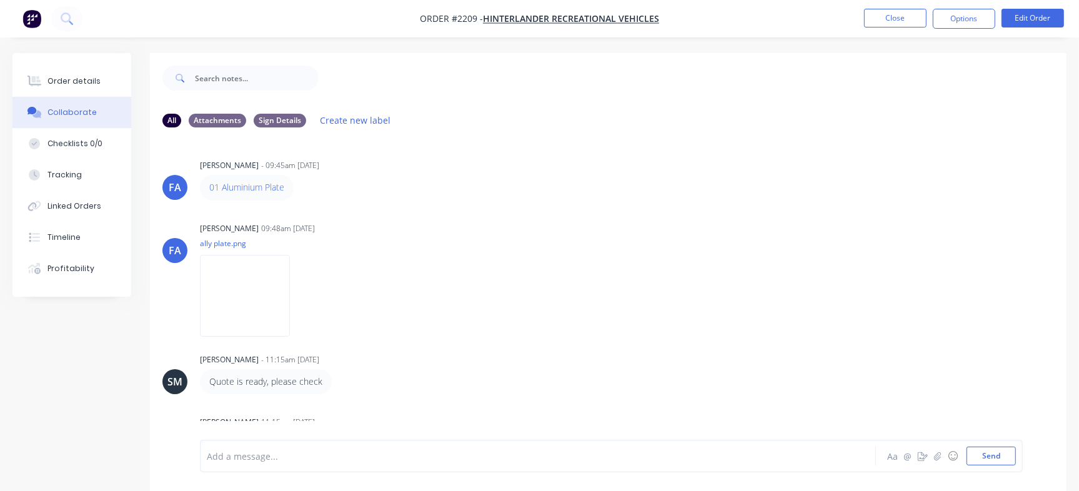
scroll to position [96, 0]
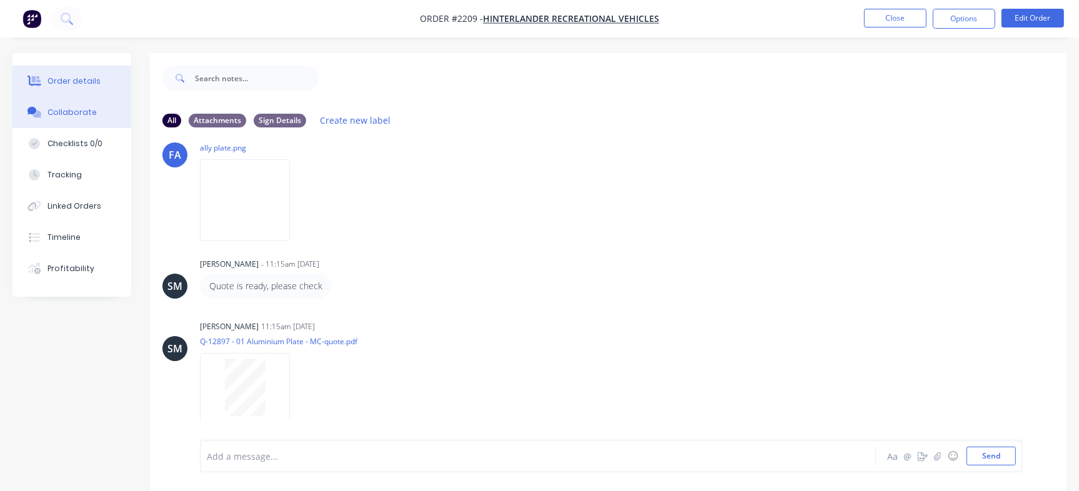
click at [48, 66] on button "Order details" at bounding box center [72, 81] width 119 height 31
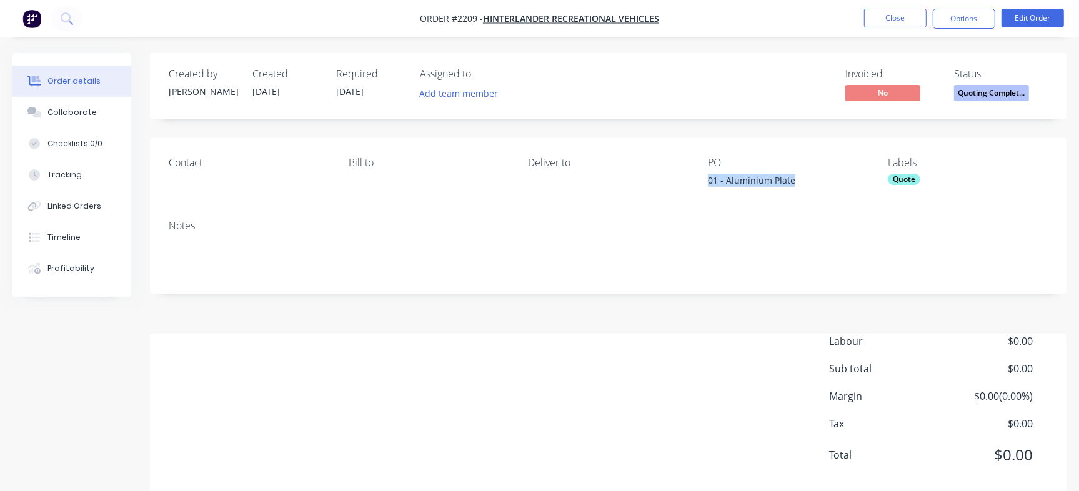
drag, startPoint x: 706, startPoint y: 183, endPoint x: 871, endPoint y: 183, distance: 164.4
click at [871, 183] on div "Contact Bill to Deliver to PO 01 - Aluminium Plate Labels Quote" at bounding box center [608, 174] width 917 height 72
copy div "01 - Aluminium Plate"
drag, startPoint x: 86, startPoint y: 140, endPoint x: 238, endPoint y: 185, distance: 159.0
click at [88, 140] on div "Checklists 0/0" at bounding box center [75, 143] width 55 height 11
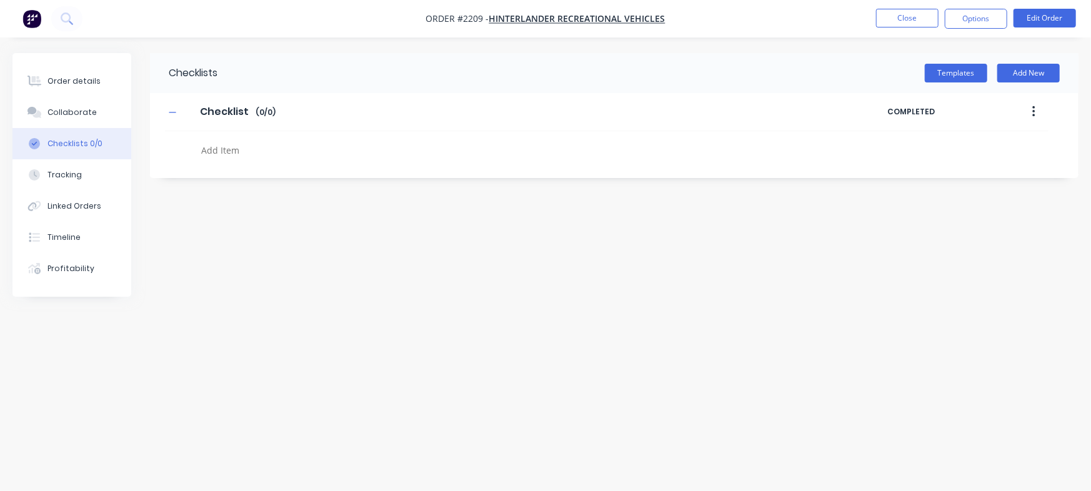
click at [263, 138] on div at bounding box center [474, 147] width 619 height 32
click at [273, 150] on textarea at bounding box center [480, 150] width 569 height 18
paste textarea "QU-1394"
type textarea "x"
type textarea "QU-1394"
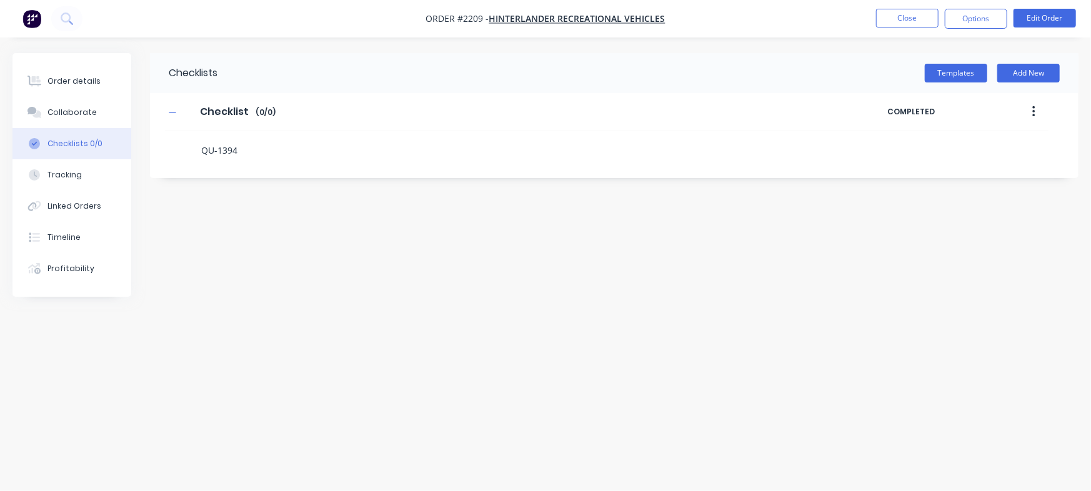
type textarea "x"
click at [100, 78] on button "Order details" at bounding box center [72, 81] width 119 height 31
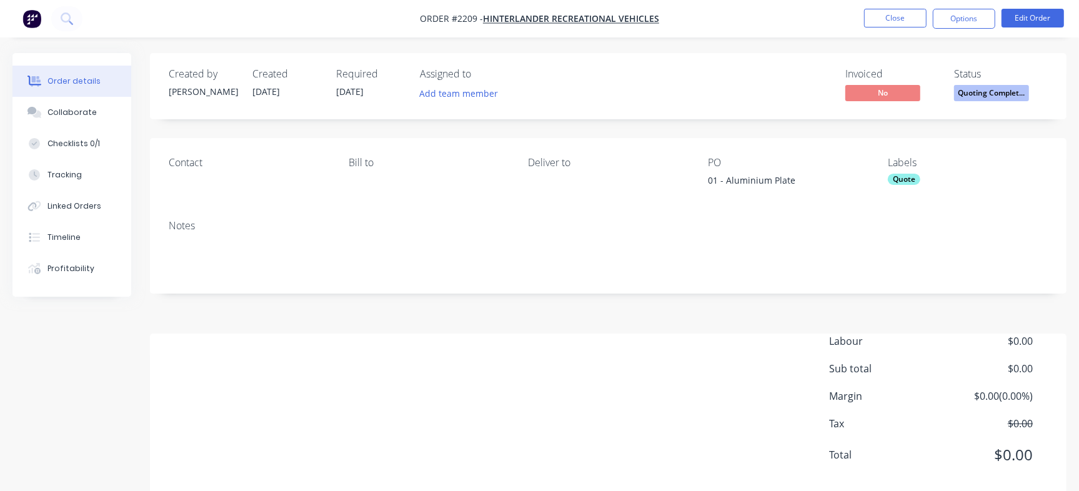
click at [1000, 87] on span "Quoting Complet..." at bounding box center [991, 93] width 75 height 16
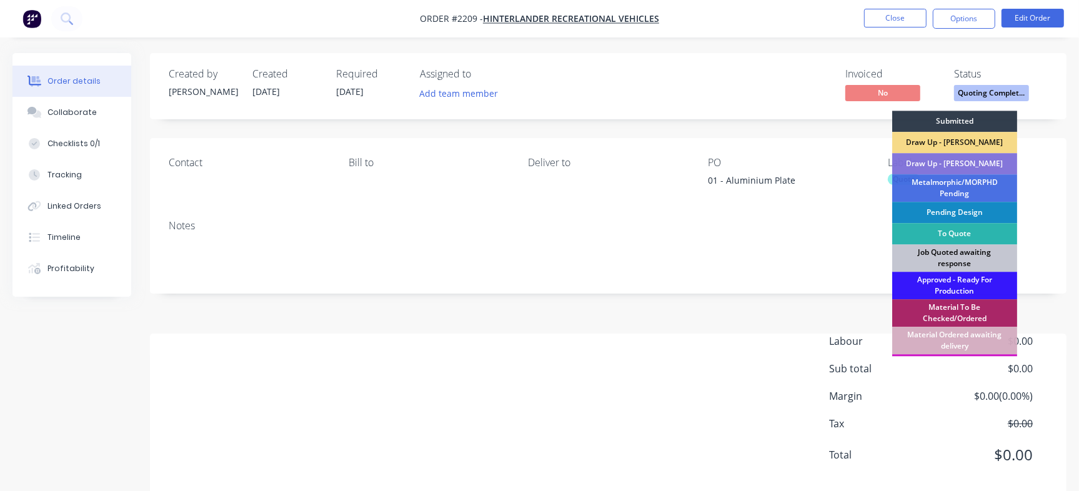
click at [961, 253] on div "Job Quoted awaiting response" at bounding box center [955, 258] width 125 height 28
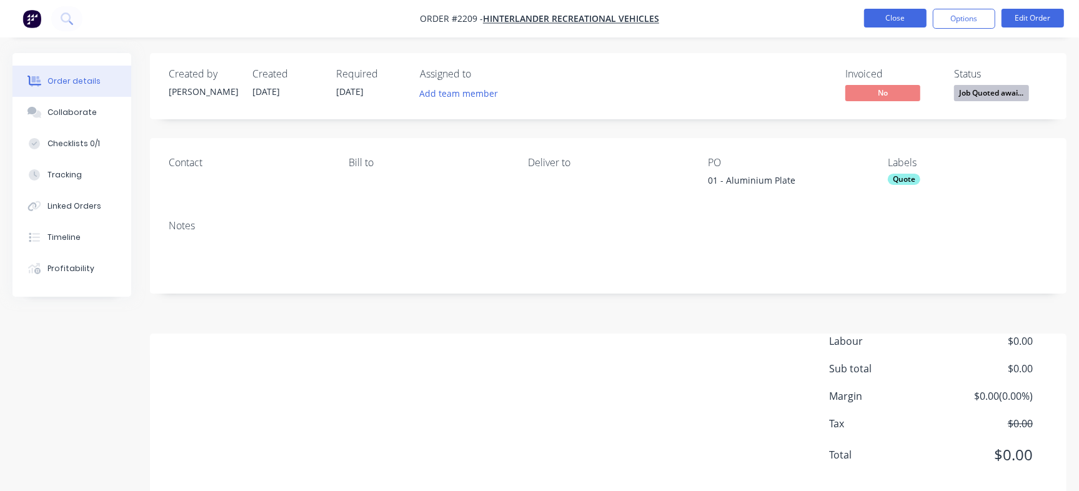
click at [886, 14] on button "Close" at bounding box center [895, 18] width 63 height 19
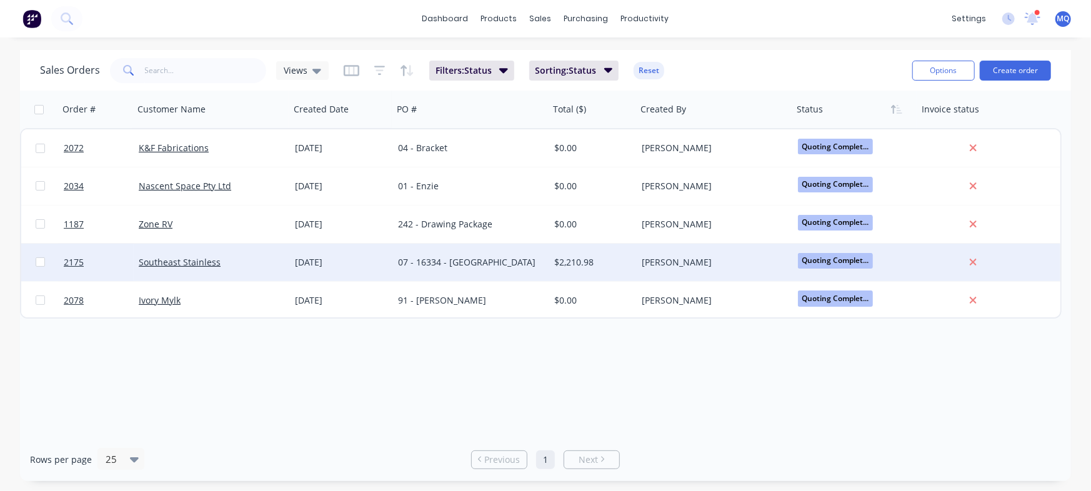
click at [470, 266] on div "07 - 16334 - [GEOGRAPHIC_DATA]" at bounding box center [467, 262] width 139 height 13
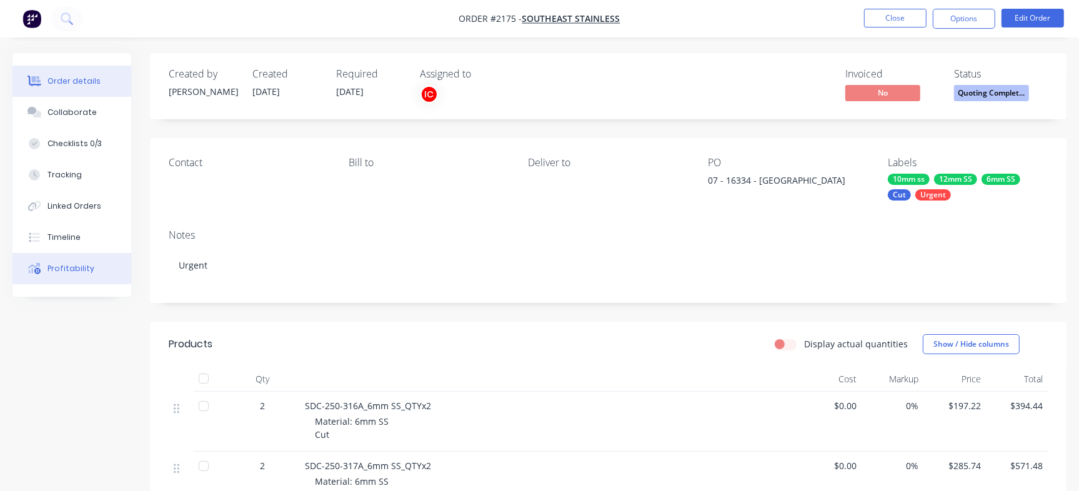
click at [81, 274] on button "Profitability" at bounding box center [72, 268] width 119 height 31
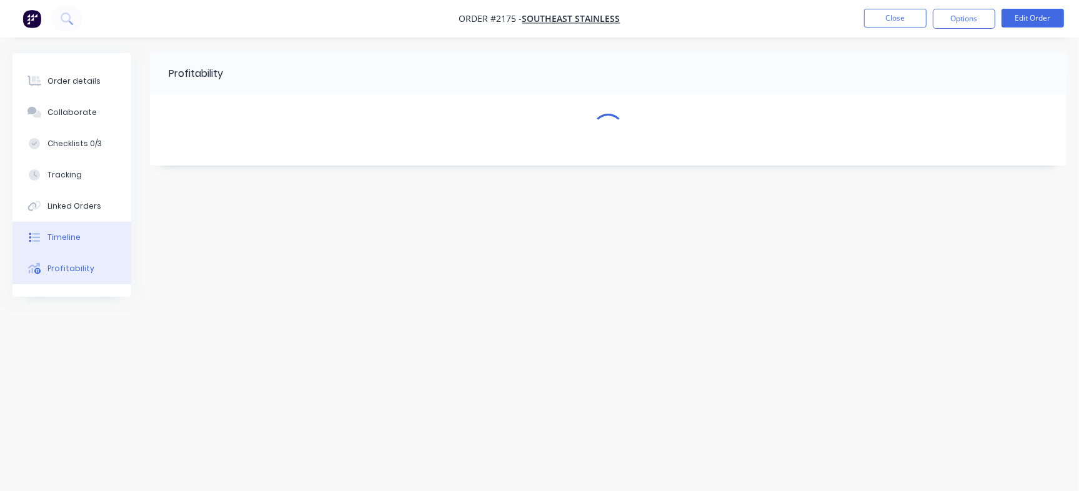
click at [75, 234] on div "Timeline" at bounding box center [64, 237] width 33 height 11
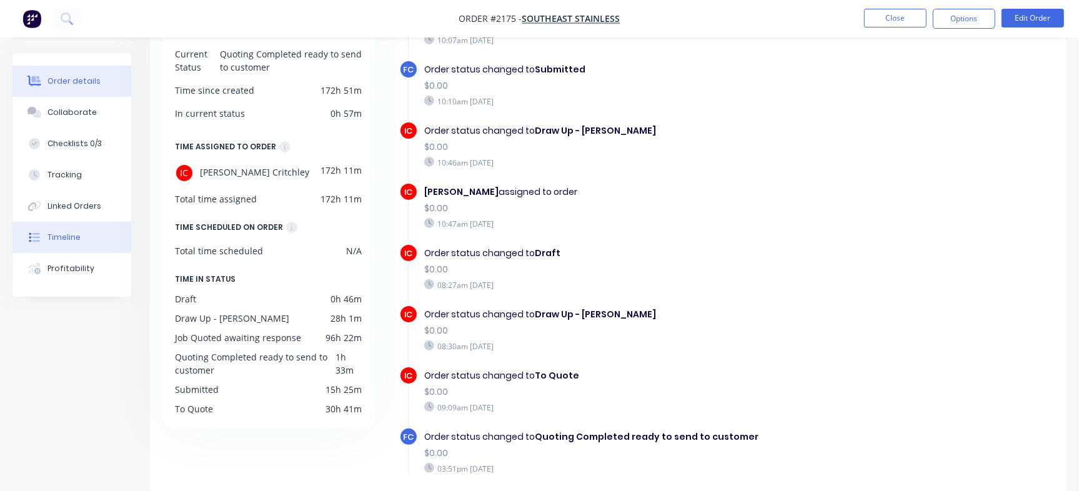
click at [85, 86] on div "Order details" at bounding box center [74, 81] width 53 height 11
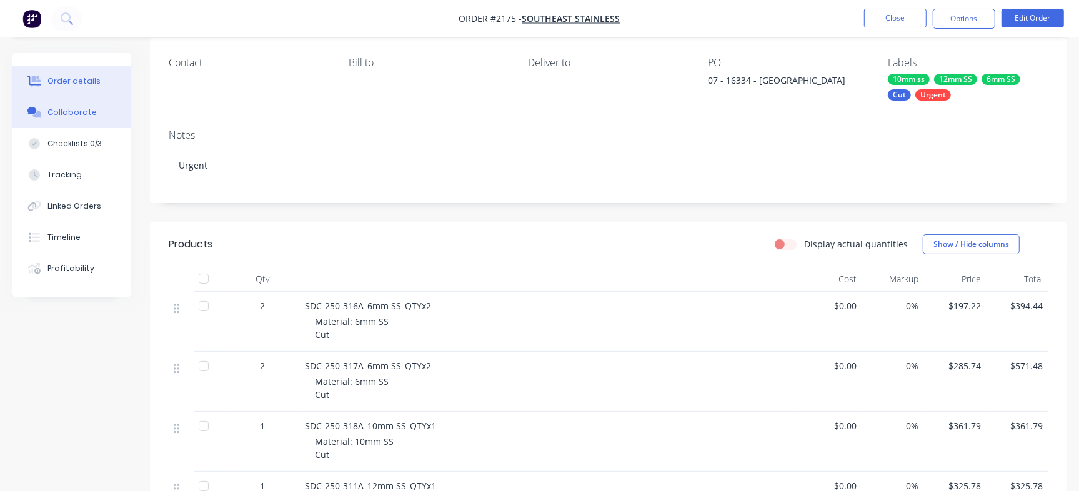
click at [66, 115] on div "Collaborate" at bounding box center [72, 112] width 49 height 11
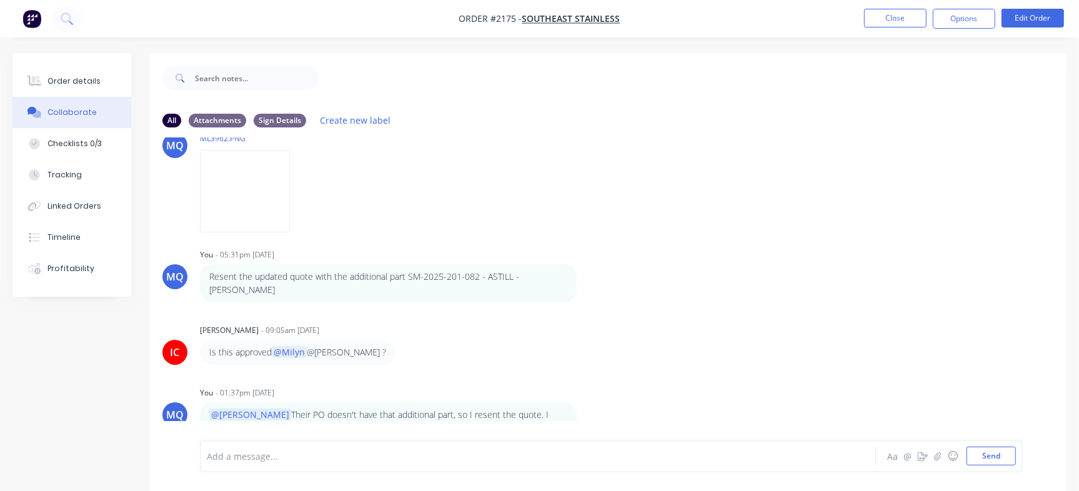
scroll to position [19, 0]
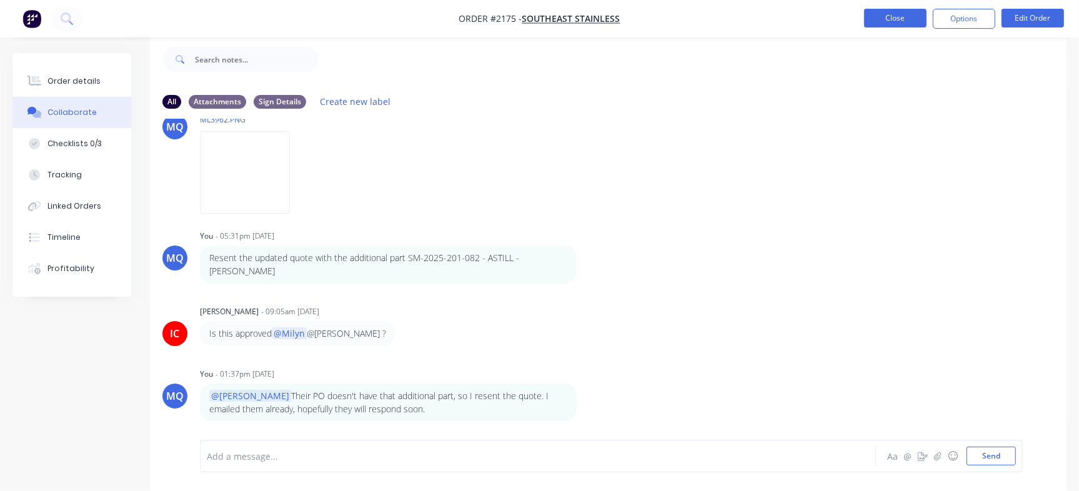
click at [894, 12] on button "Close" at bounding box center [895, 18] width 63 height 19
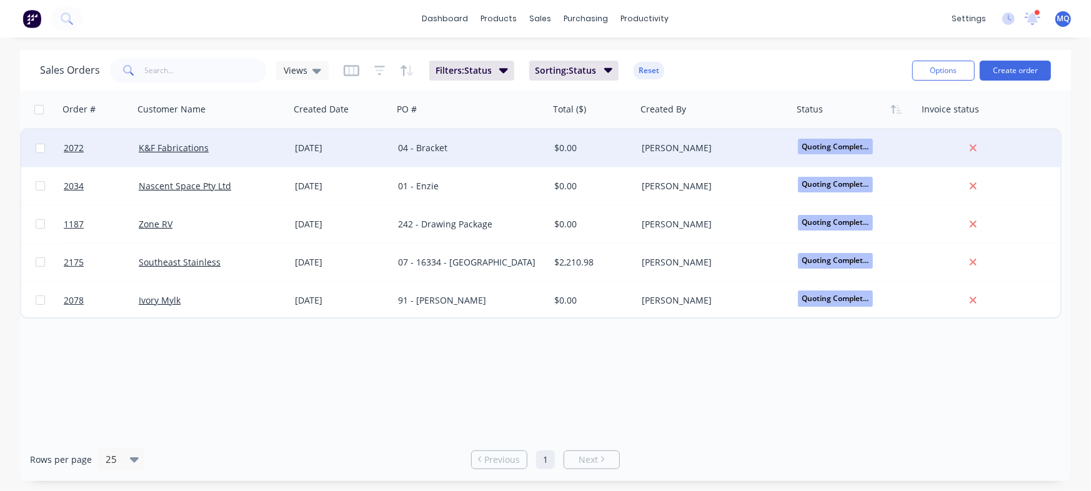
click at [388, 149] on div "[DATE]" at bounding box center [341, 148] width 103 height 38
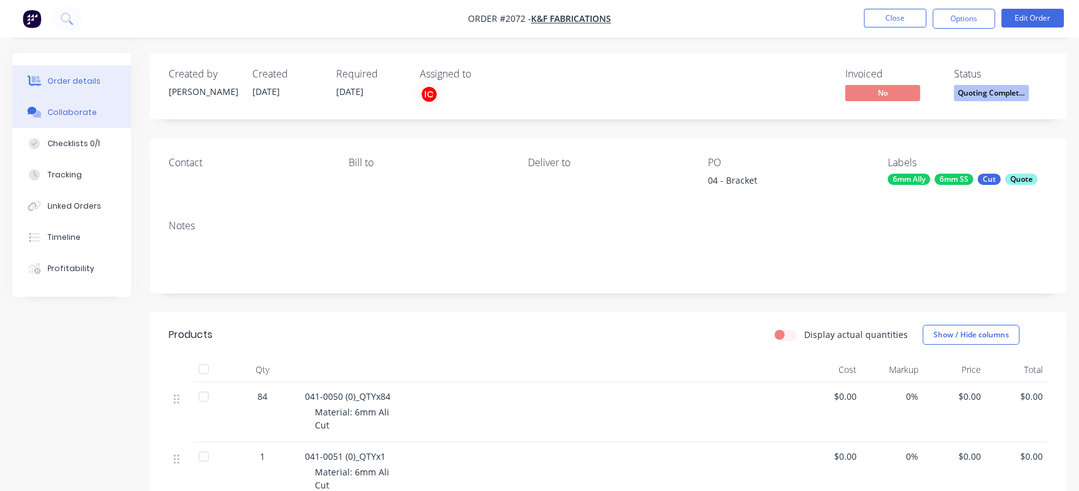
click at [79, 114] on div "Collaborate" at bounding box center [72, 112] width 49 height 11
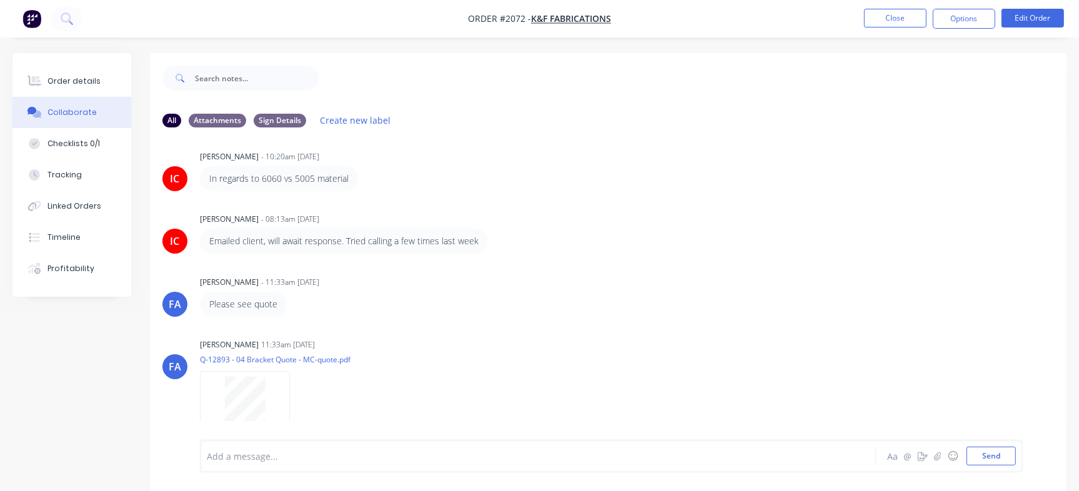
scroll to position [153, 0]
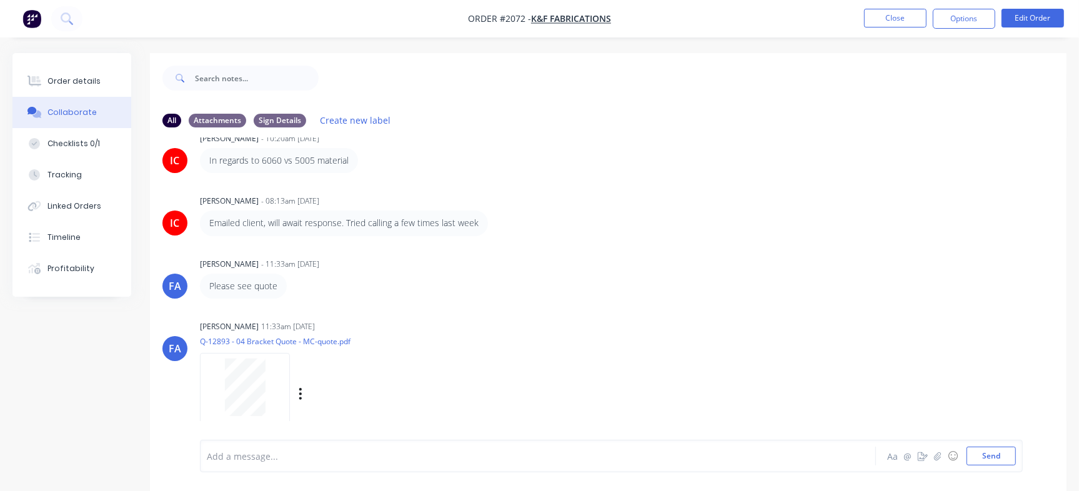
click at [291, 399] on div at bounding box center [247, 394] width 95 height 83
click at [102, 63] on div "Order details Collaborate Checklists 0/1 Tracking Linked Orders Timeline Profit…" at bounding box center [72, 175] width 119 height 244
click at [88, 79] on div "Order details" at bounding box center [74, 81] width 53 height 11
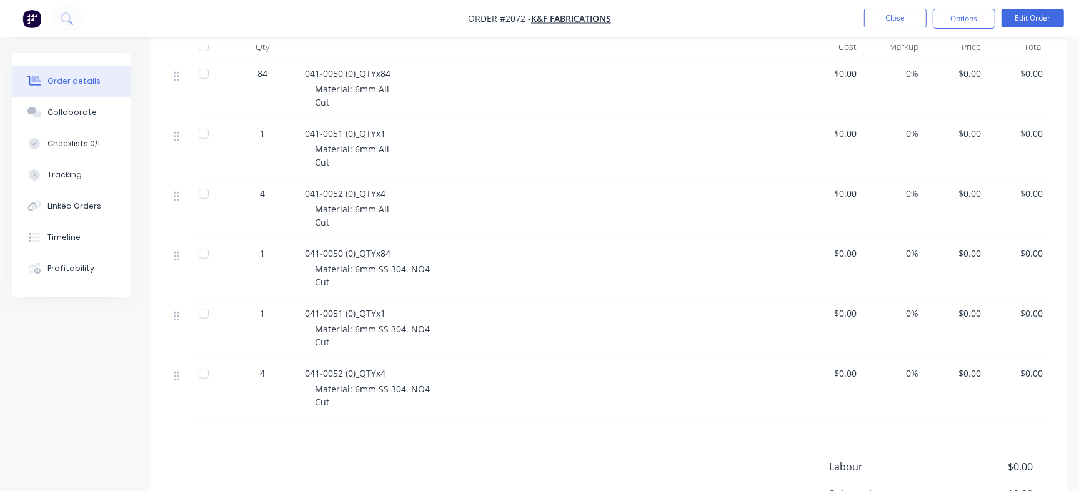
scroll to position [253, 0]
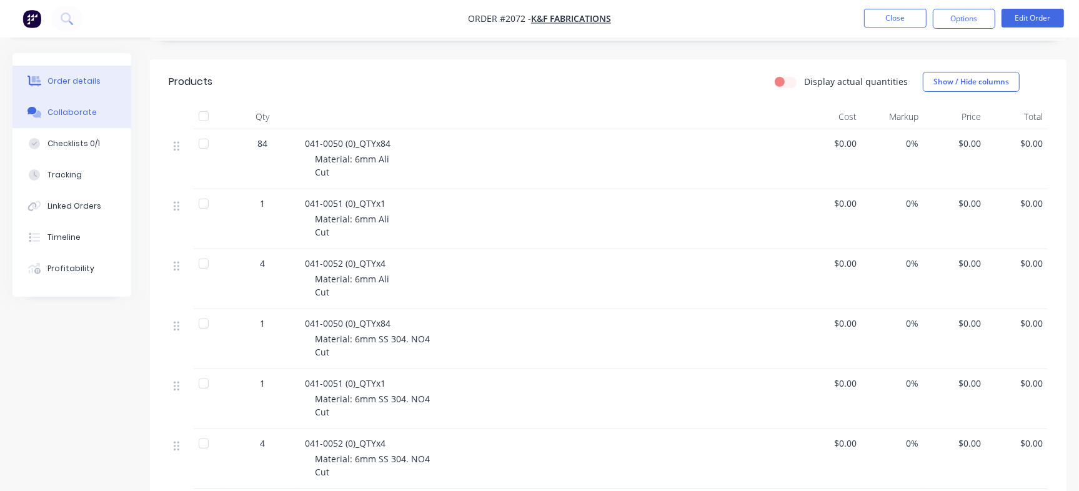
click at [68, 116] on div "Collaborate" at bounding box center [72, 112] width 49 height 11
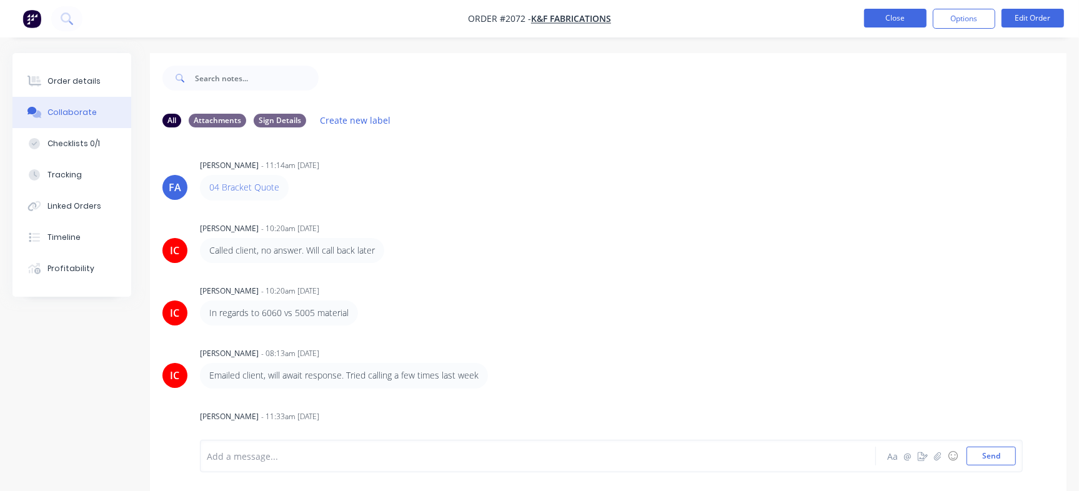
click at [883, 11] on button "Close" at bounding box center [895, 18] width 63 height 19
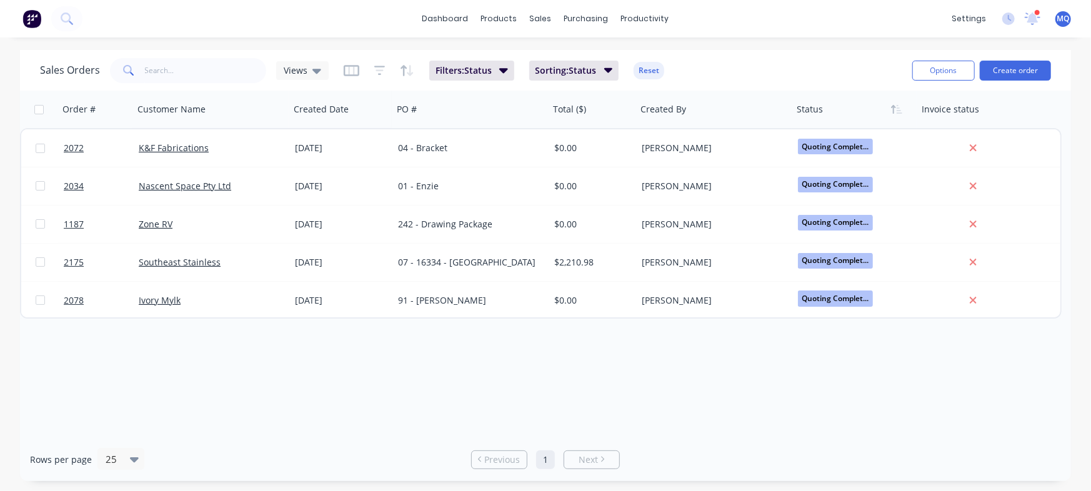
drag, startPoint x: 295, startPoint y: 69, endPoint x: 281, endPoint y: 86, distance: 22.2
click at [294, 69] on span "Views" at bounding box center [296, 70] width 24 height 13
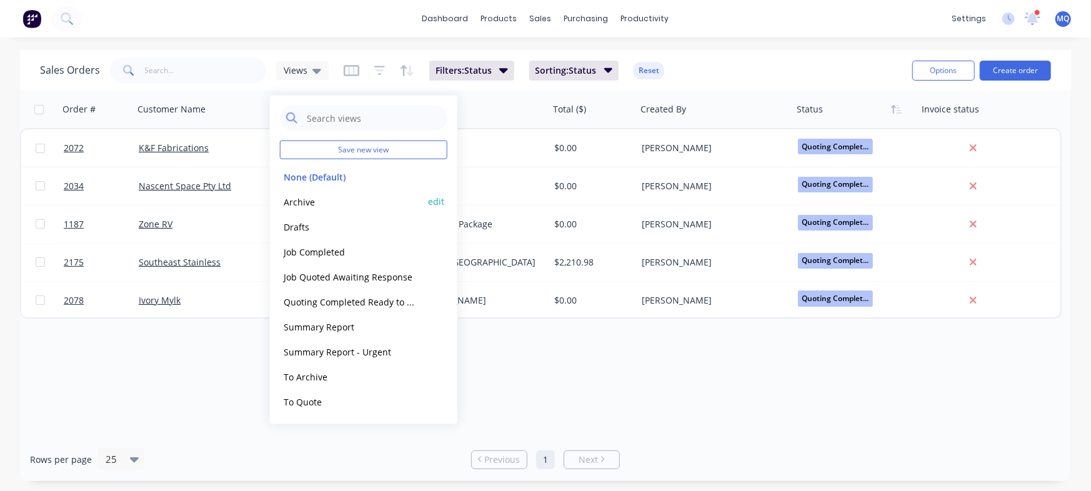
click at [305, 200] on button "Archive" at bounding box center [351, 201] width 143 height 14
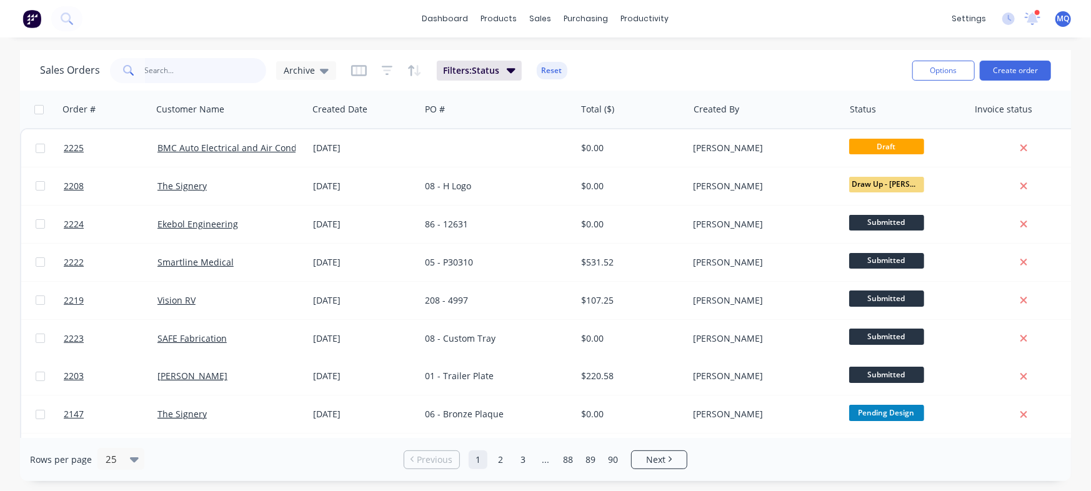
click at [168, 72] on input "text" at bounding box center [206, 70] width 122 height 25
type input "accelerate"
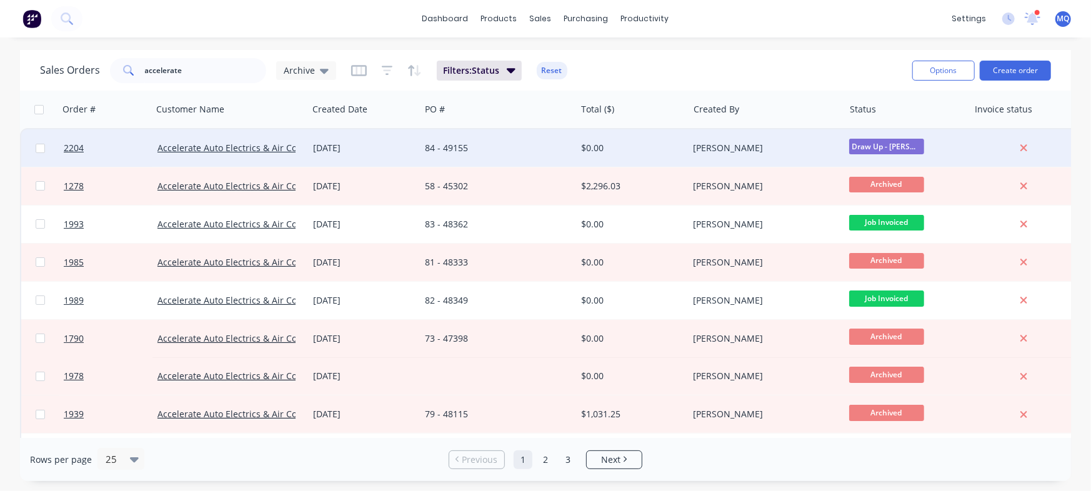
click at [458, 149] on div "84 - 49155" at bounding box center [494, 148] width 139 height 13
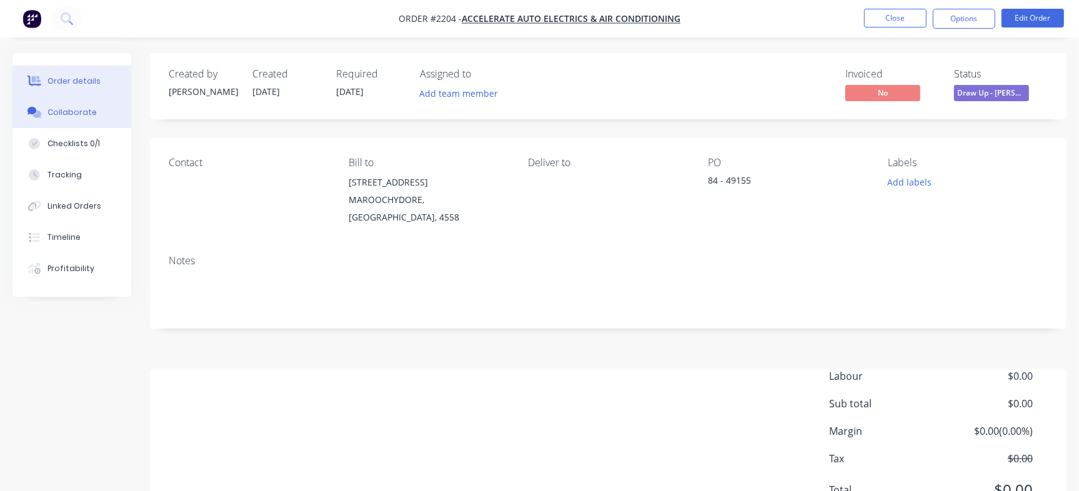
click at [101, 110] on button "Collaborate" at bounding box center [72, 112] width 119 height 31
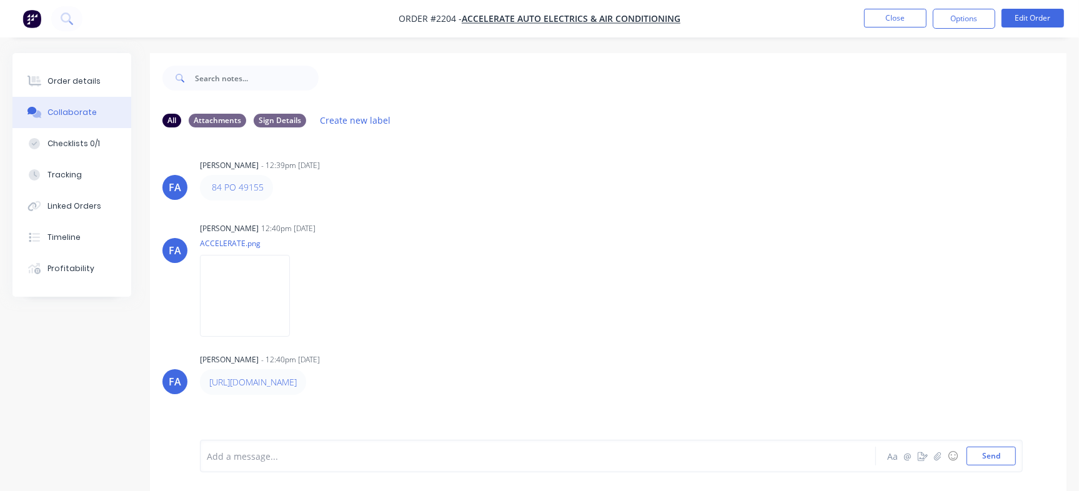
scroll to position [19, 0]
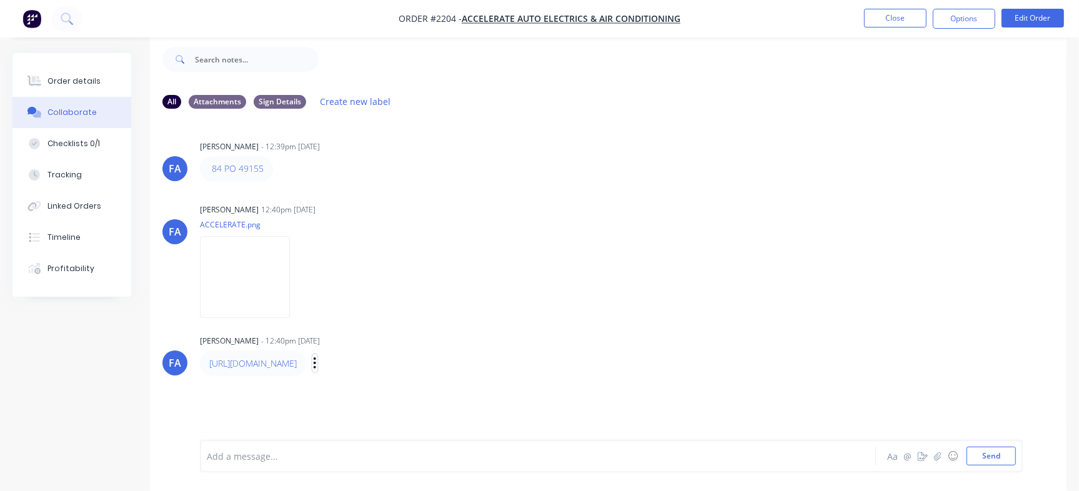
click at [318, 371] on button "button" at bounding box center [315, 363] width 5 height 18
click at [400, 384] on button "Edit" at bounding box center [360, 386] width 79 height 21
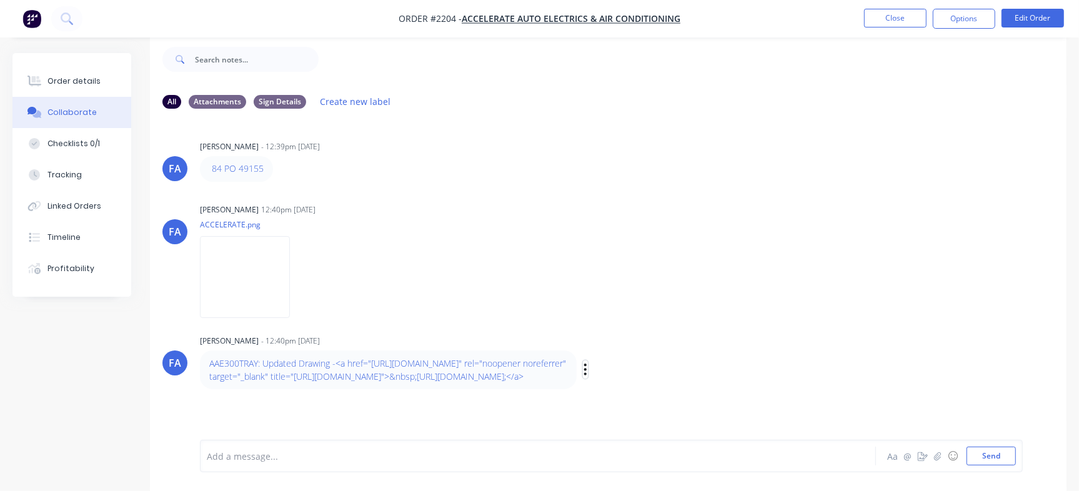
click at [586, 377] on icon "button" at bounding box center [586, 370] width 4 height 14
click at [626, 371] on button "Edit" at bounding box center [631, 360] width 79 height 21
click at [771, 462] on div "AAE300TRAY: Updated Drawing - [URL][DOMAIN_NAME]" at bounding box center [511, 456] width 606 height 13
click at [347, 453] on span "[URL][DOMAIN_NAME]" at bounding box center [394, 457] width 94 height 12
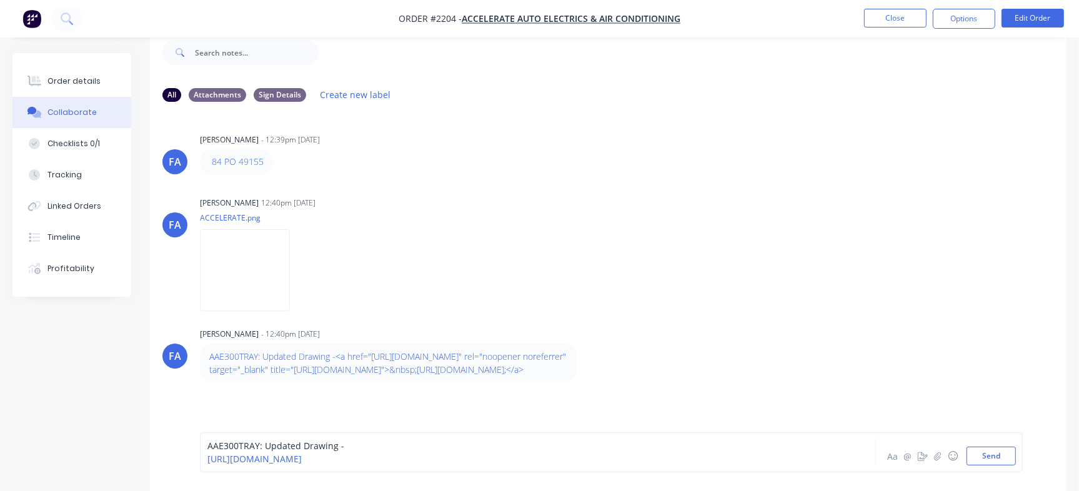
click at [1005, 454] on button "Send" at bounding box center [991, 456] width 49 height 19
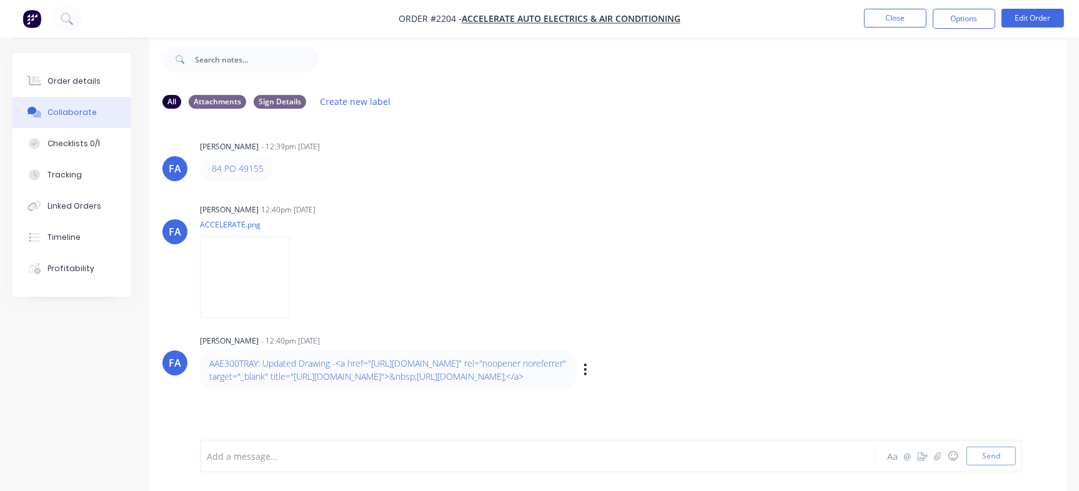
scroll to position [19, 0]
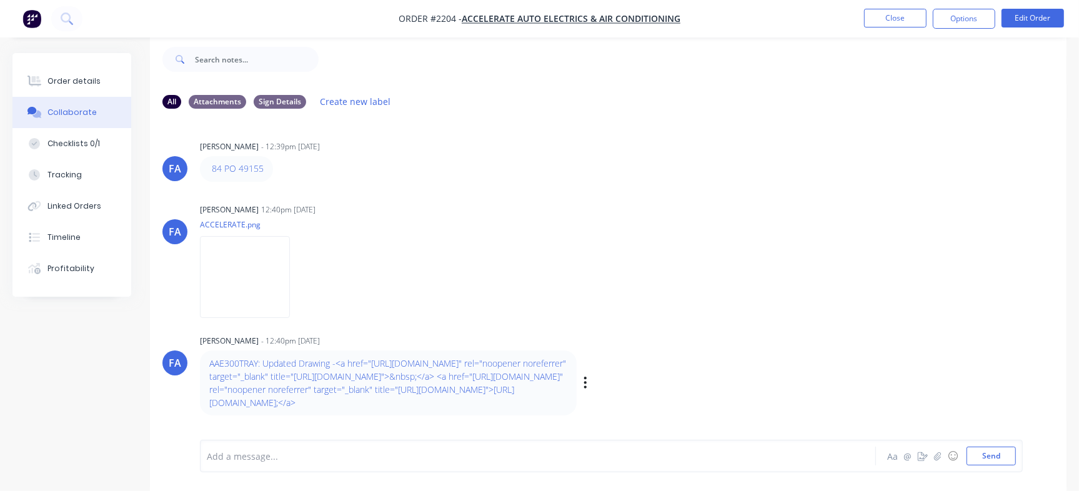
drag, startPoint x: 1053, startPoint y: 296, endPoint x: 1049, endPoint y: 394, distance: 98.2
click at [1049, 394] on div "[PERSON_NAME] [PERSON_NAME] - 12:39pm [DATE] 84 PO 49155 Labels Edit Delete [PE…" at bounding box center [608, 270] width 917 height 303
click at [848, 309] on div "[PERSON_NAME] [PERSON_NAME] - 12:39pm [DATE] 84 PO 49155 Labels Edit Delete [PE…" at bounding box center [608, 270] width 917 height 303
click at [581, 399] on div "AAE300TRAY: Updated Drawing -<a href="[URL][DOMAIN_NAME]" rel="noopener norefer…" at bounding box center [395, 383] width 391 height 65
click at [584, 390] on icon "button" at bounding box center [586, 383] width 4 height 14
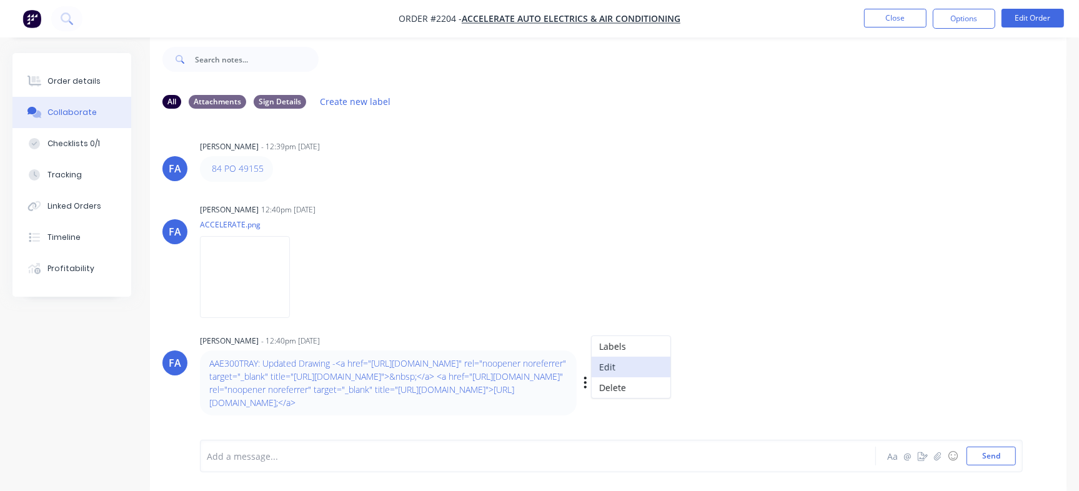
click at [633, 378] on button "Edit" at bounding box center [631, 367] width 79 height 21
drag, startPoint x: 598, startPoint y: 463, endPoint x: 178, endPoint y: 459, distance: 420.1
click at [178, 459] on div "AAE300TRAY: Updated Drawing - [URL][DOMAIN_NAME] Aa @ ☺ Send" at bounding box center [608, 453] width 917 height 78
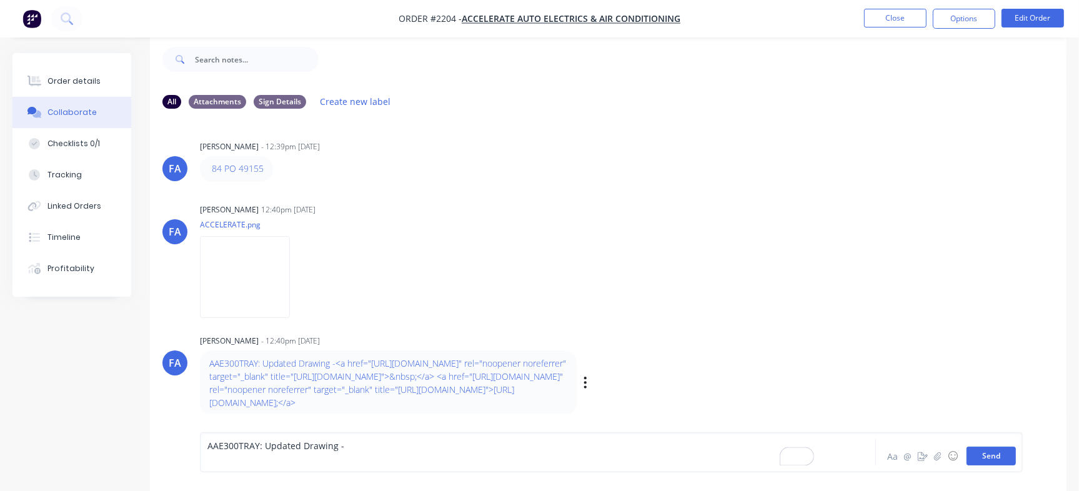
click at [986, 461] on button "Send" at bounding box center [991, 456] width 49 height 19
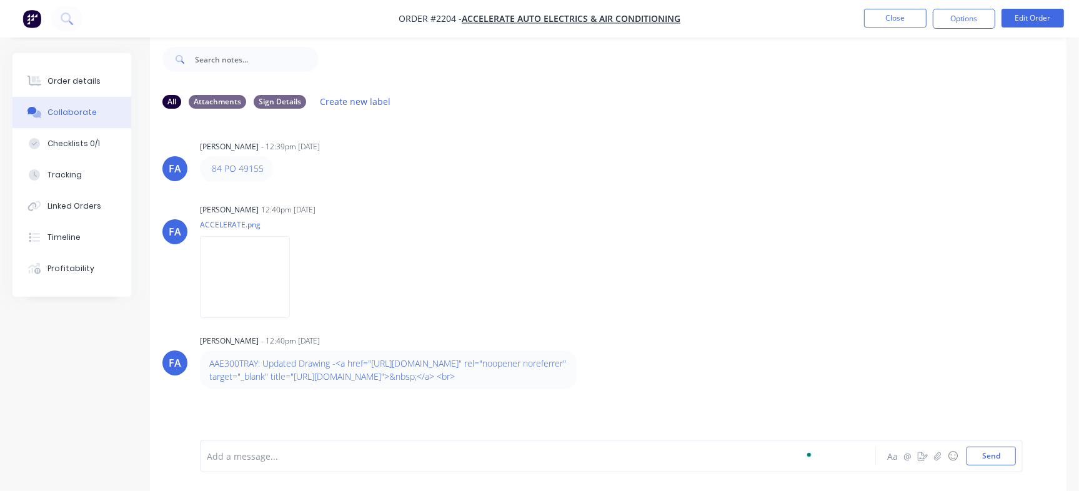
click at [589, 370] on div "Labels Edit Delete" at bounding box center [587, 370] width 8 height 0
click at [581, 379] on div "AAE300TRAY: Updated Drawing -<a href="[URL][DOMAIN_NAME]" rel="noopener norefer…" at bounding box center [395, 370] width 391 height 39
click at [0, 0] on icon "button" at bounding box center [0, 0] width 0 height 0
click at [0, 0] on button "Delete" at bounding box center [0, 0] width 0 height 0
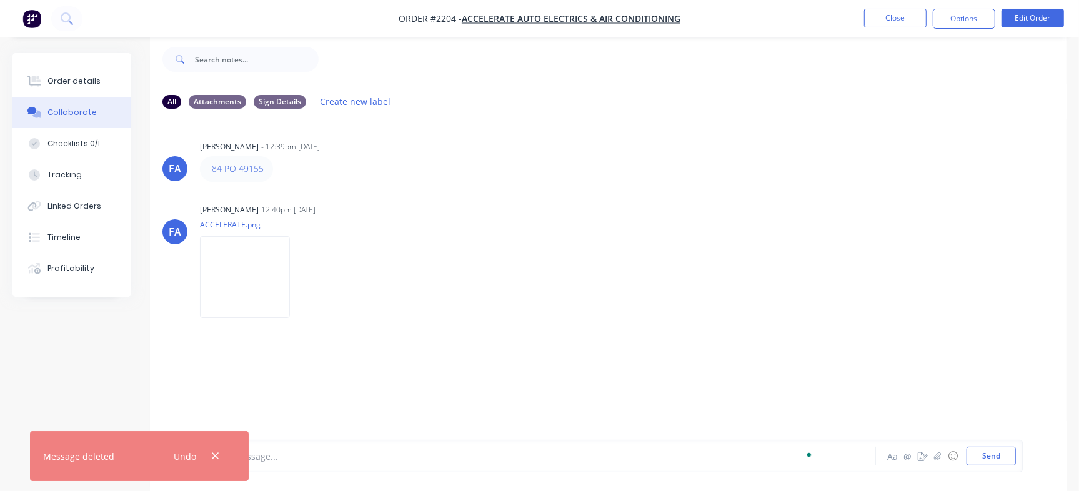
click at [335, 448] on div "Add a message..." at bounding box center [510, 456] width 607 height 19
click at [336, 457] on div "To enrich screen reader interactions, please activate Accessibility in Grammarl…" at bounding box center [511, 456] width 606 height 13
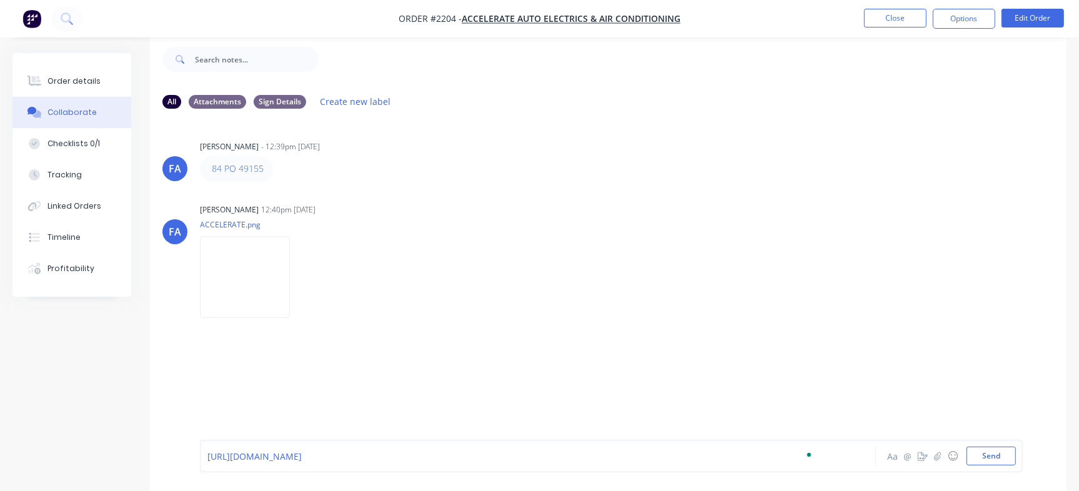
click at [711, 459] on div "[URL][DOMAIN_NAME]" at bounding box center [511, 456] width 606 height 13
click at [341, 452] on span "AAE300TRAY: Updated Drawing -" at bounding box center [276, 457] width 137 height 12
click at [983, 454] on button "Send" at bounding box center [991, 456] width 49 height 19
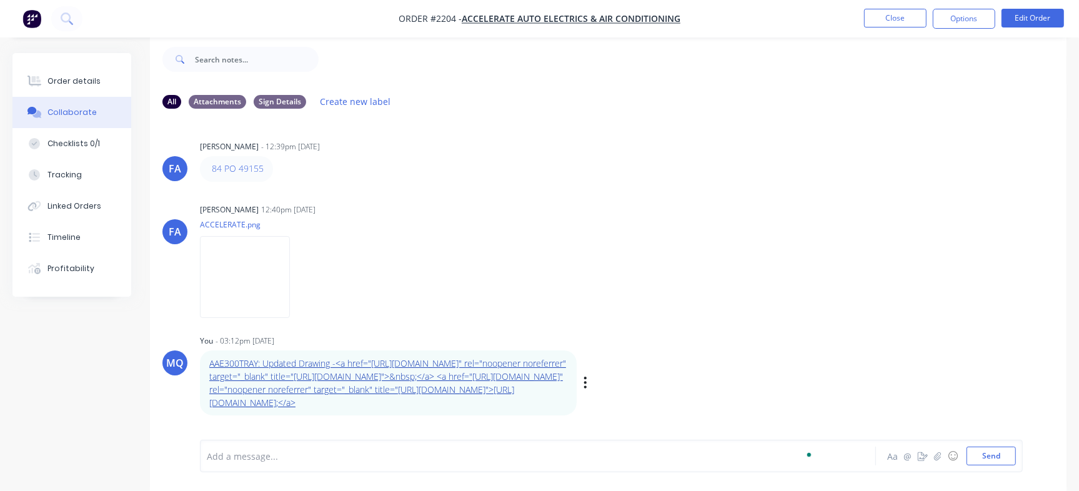
click at [289, 388] on link "AAE300TRAY: Updated Drawing -<a href="[URL][DOMAIN_NAME]" rel="noopener norefer…" at bounding box center [387, 383] width 357 height 51
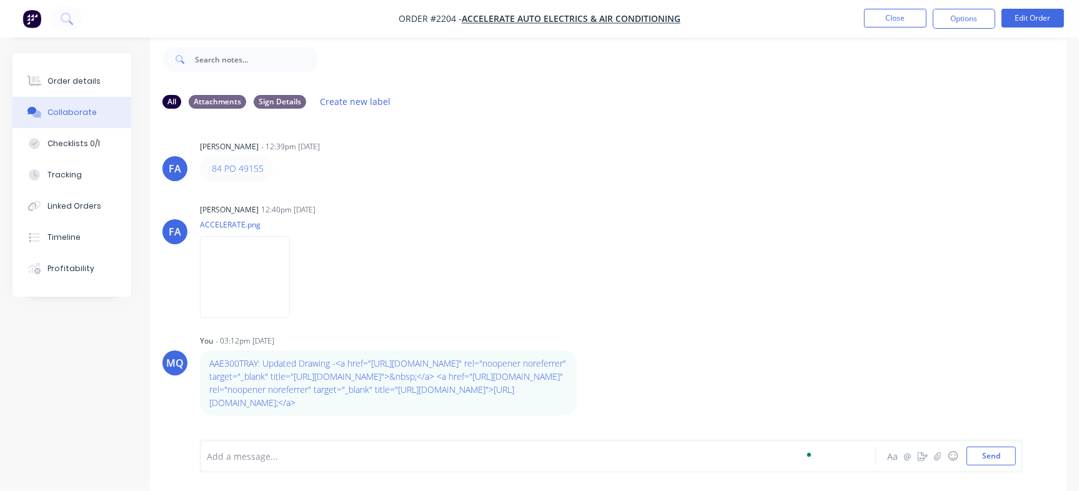
click at [1053, 304] on div "[PERSON_NAME] [PERSON_NAME] 12:40pm [DATE] ACCELERATE.png Labels Download Delete" at bounding box center [608, 257] width 917 height 113
click at [584, 374] on button "button" at bounding box center [585, 383] width 5 height 18
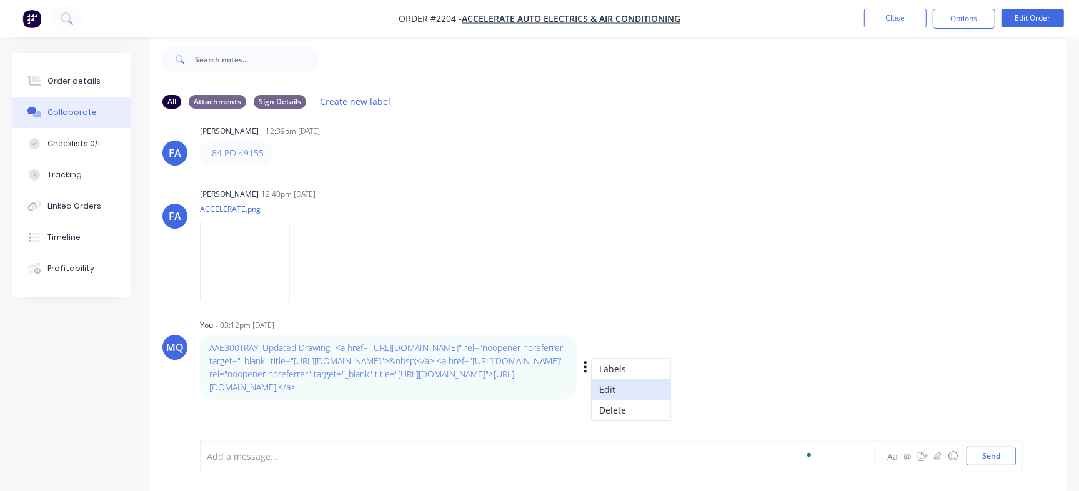
click at [622, 379] on button "Edit" at bounding box center [631, 389] width 79 height 21
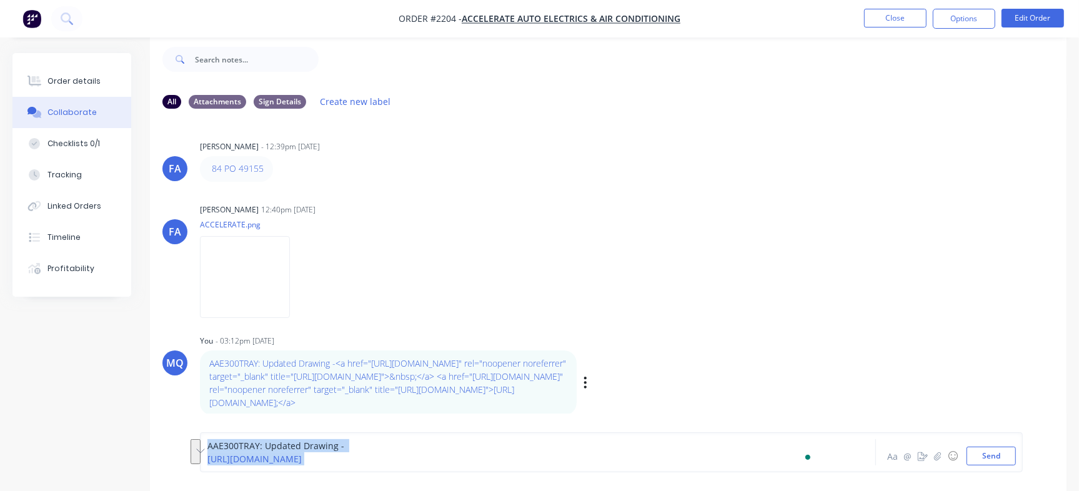
click at [568, 443] on div "AAE300TRAY: Updated Drawing -" at bounding box center [511, 445] width 606 height 13
click at [616, 457] on div "[URL][DOMAIN_NAME]" at bounding box center [511, 459] width 606 height 13
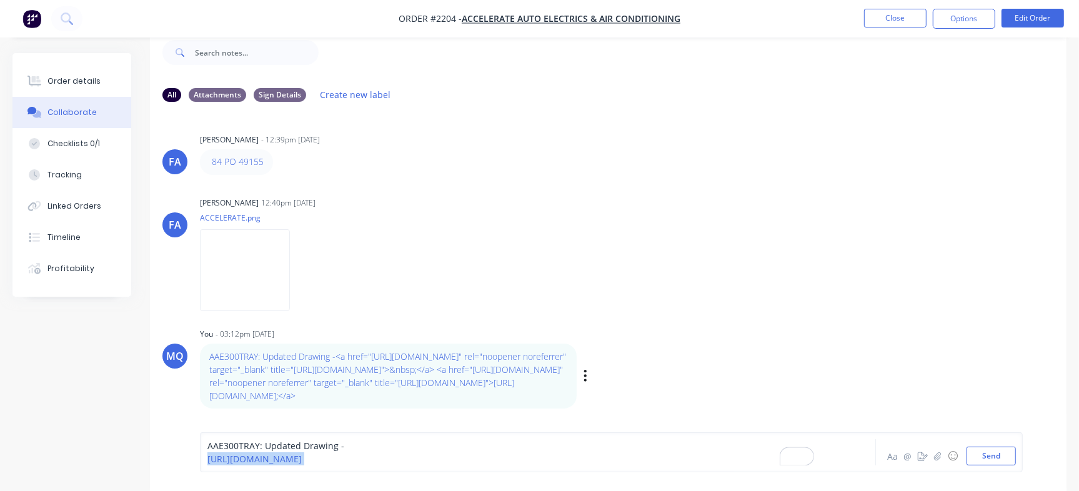
drag, startPoint x: 637, startPoint y: 460, endPoint x: 176, endPoint y: 480, distance: 461.1
click at [176, 480] on div "AAE300TRAY: Updated Drawing - [URL][DOMAIN_NAME] Aa @ ☺ Send" at bounding box center [608, 453] width 917 height 78
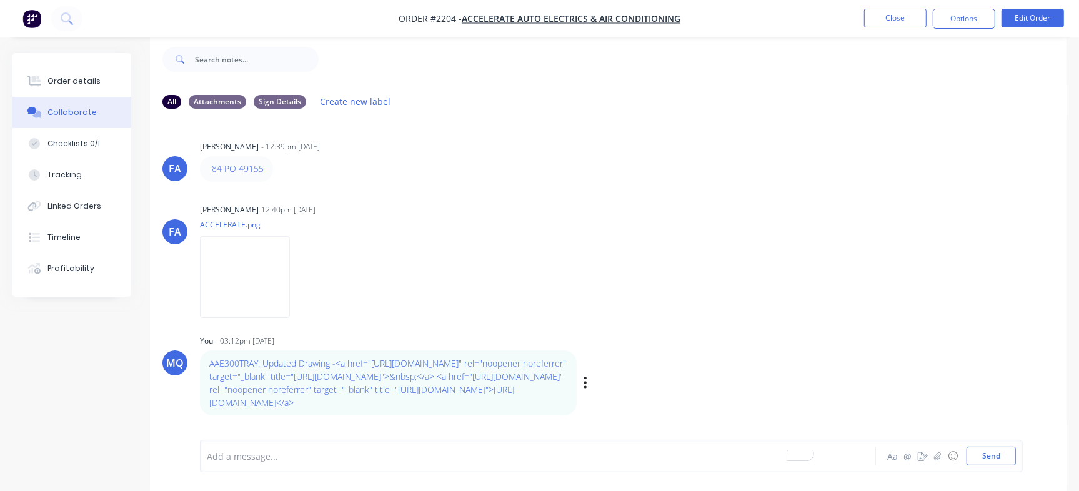
scroll to position [59, 0]
click at [584, 376] on icon "button" at bounding box center [586, 383] width 4 height 14
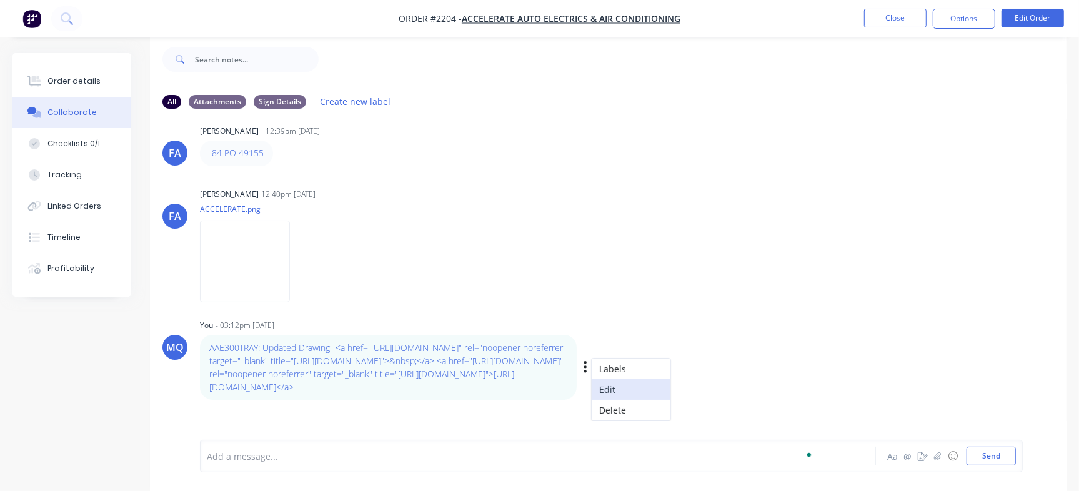
click at [606, 381] on button "Edit" at bounding box center [631, 389] width 79 height 21
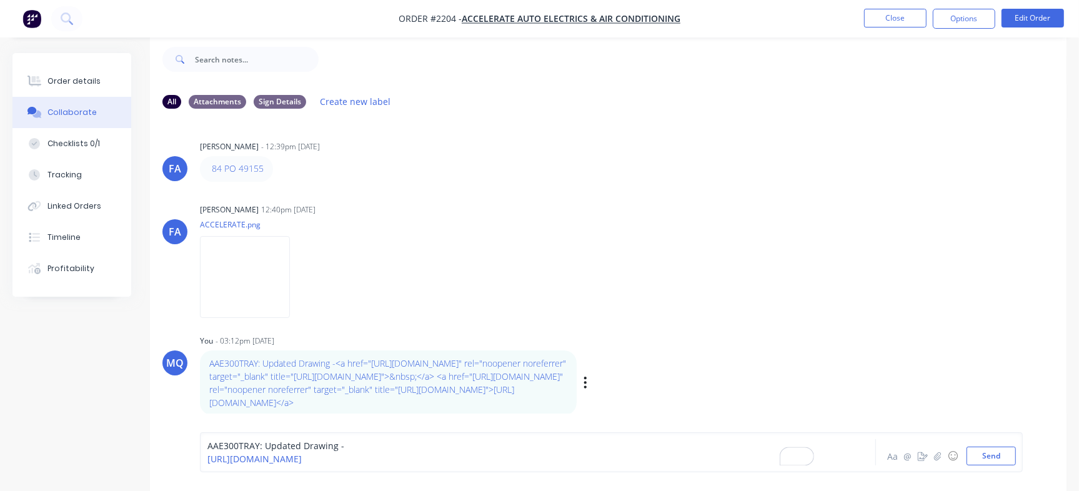
drag, startPoint x: 206, startPoint y: 461, endPoint x: 618, endPoint y: 464, distance: 411.3
click at [618, 464] on div "AAE300TRAY: Updated Drawing - [URL][DOMAIN_NAME] Aa @ ☺ Send" at bounding box center [611, 453] width 823 height 40
drag, startPoint x: 565, startPoint y: 465, endPoint x: 180, endPoint y: 461, distance: 385.1
click at [180, 461] on div "AAE300TRAY: Updated Drawing - [URL][DOMAIN_NAME] Aa @ ☺ Send" at bounding box center [608, 453] width 917 height 78
click at [420, 446] on div "AAE300TRAY: Updated Drawing -" at bounding box center [511, 445] width 606 height 13
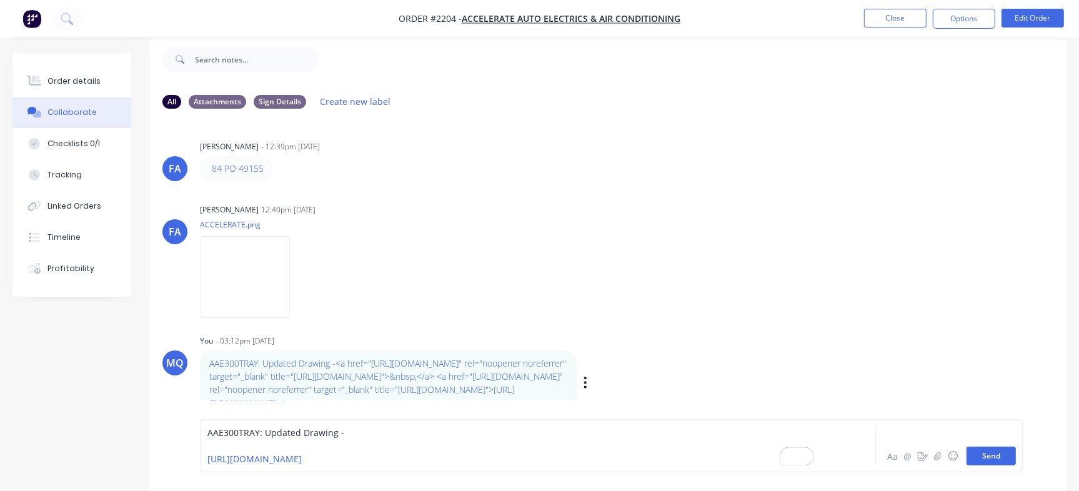
click at [993, 459] on button "Send" at bounding box center [991, 456] width 49 height 19
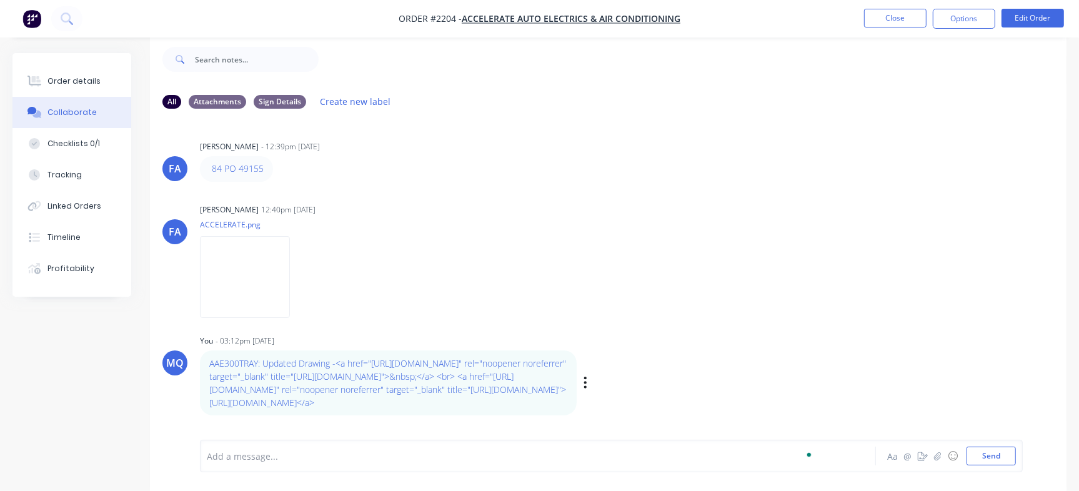
click at [586, 351] on div "AAE300TRAY: Updated Drawing -<a href="[URL][DOMAIN_NAME]" rel="noopener norefer…" at bounding box center [395, 383] width 391 height 65
click at [0, 0] on icon "button" at bounding box center [0, 0] width 0 height 0
click at [0, 0] on button "Edit" at bounding box center [0, 0] width 0 height 0
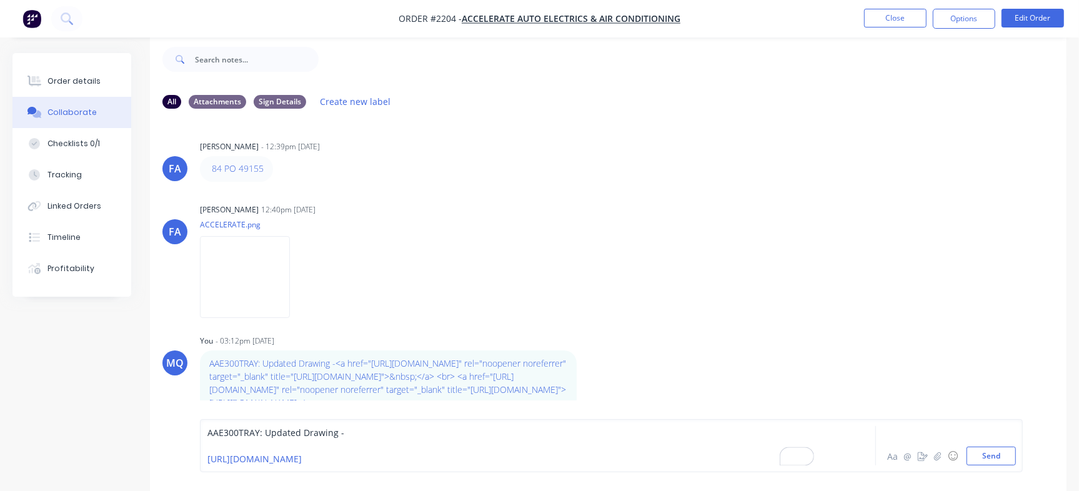
scroll to position [39, 0]
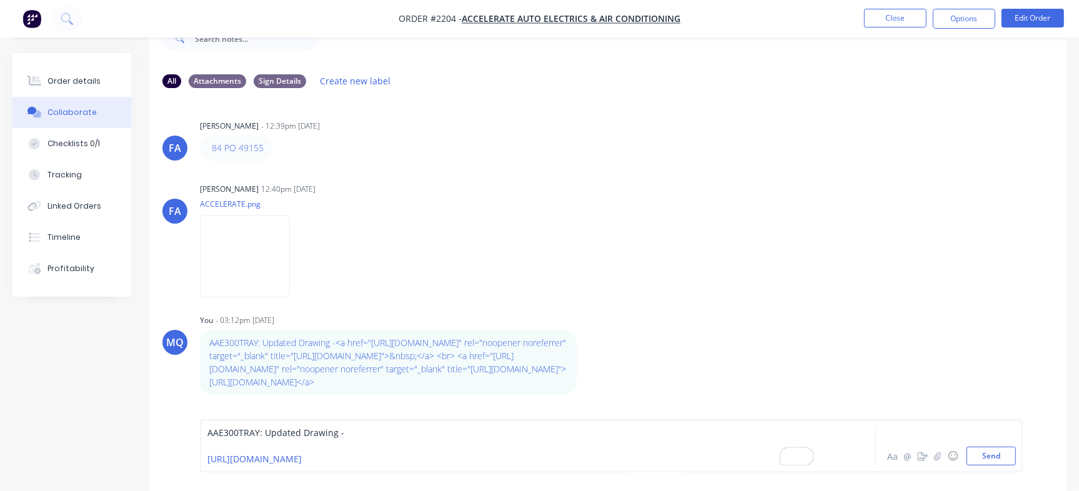
drag, startPoint x: 340, startPoint y: 429, endPoint x: 856, endPoint y: 516, distance: 523.0
click at [856, 491] on html "Order #2204 - Accelerate Auto Electrics & Air Conditioning Close Options Edit O…" at bounding box center [539, 226] width 1079 height 531
click at [363, 210] on div "Labels Download Delete" at bounding box center [314, 257] width 229 height 94
drag, startPoint x: 554, startPoint y: 463, endPoint x: 202, endPoint y: 440, distance: 353.3
click at [202, 440] on div "AAE300TRAY: Updated Drawing - [URL][DOMAIN_NAME] Aa @ ☺ Send" at bounding box center [611, 445] width 823 height 53
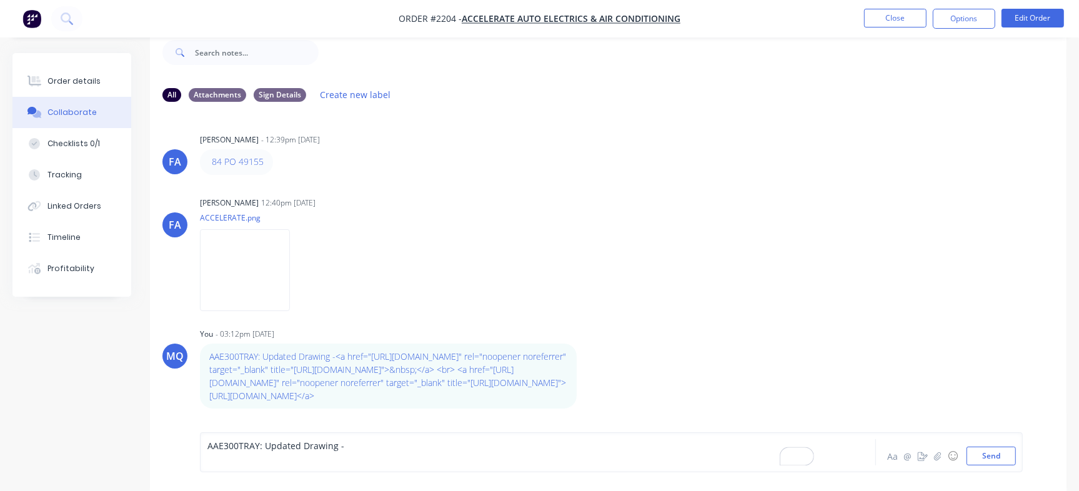
scroll to position [19, 0]
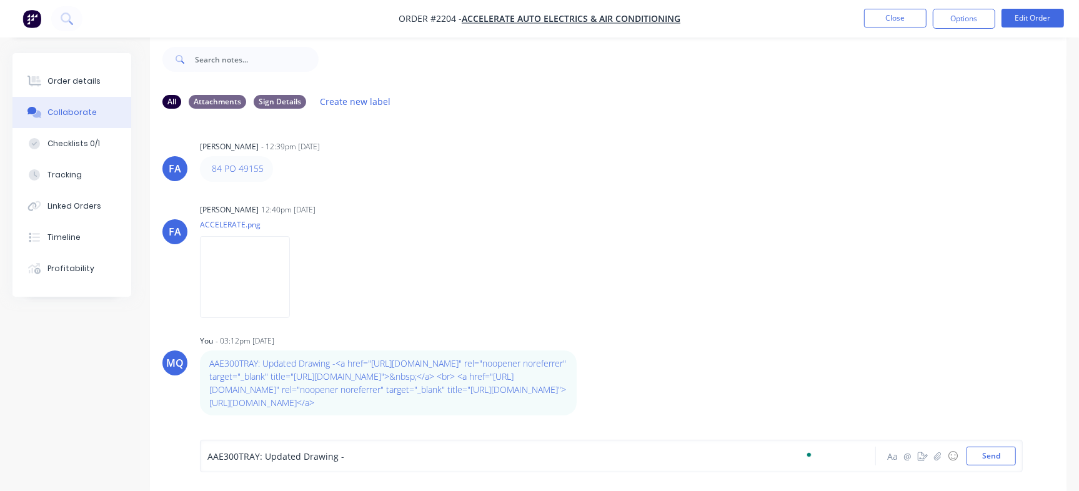
click at [976, 446] on div "AAE300TRAY: Updated Drawing - Aa @ ☺ Send" at bounding box center [611, 456] width 823 height 33
click at [975, 448] on button "Send" at bounding box center [991, 456] width 49 height 19
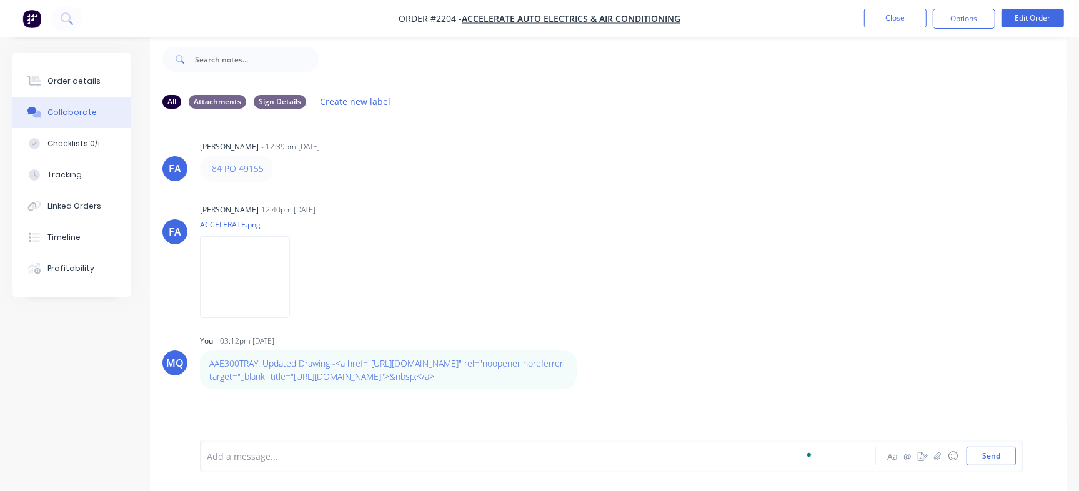
scroll to position [6, 0]
click at [0, 0] on button "button" at bounding box center [0, 0] width 0 height 0
click at [0, 0] on button "Delete" at bounding box center [0, 0] width 0 height 0
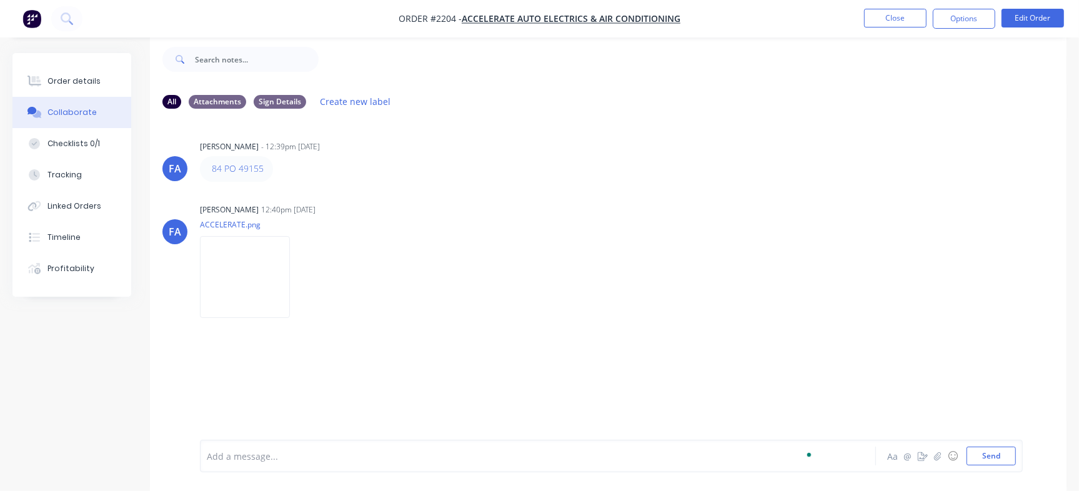
scroll to position [0, 0]
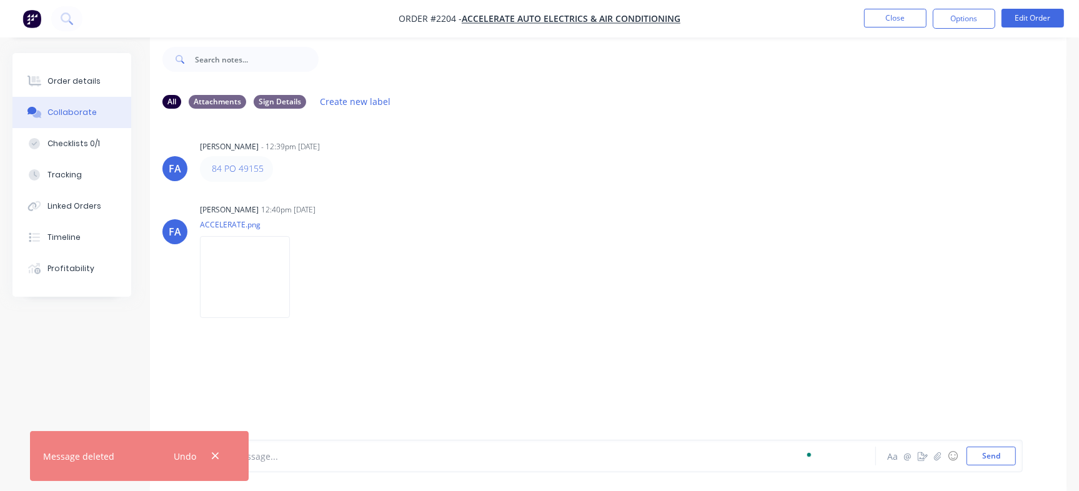
click at [338, 460] on div "To enrich screen reader interactions, please activate Accessibility in Grammarl…" at bounding box center [511, 456] width 606 height 13
click at [994, 450] on button "Send" at bounding box center [991, 456] width 49 height 19
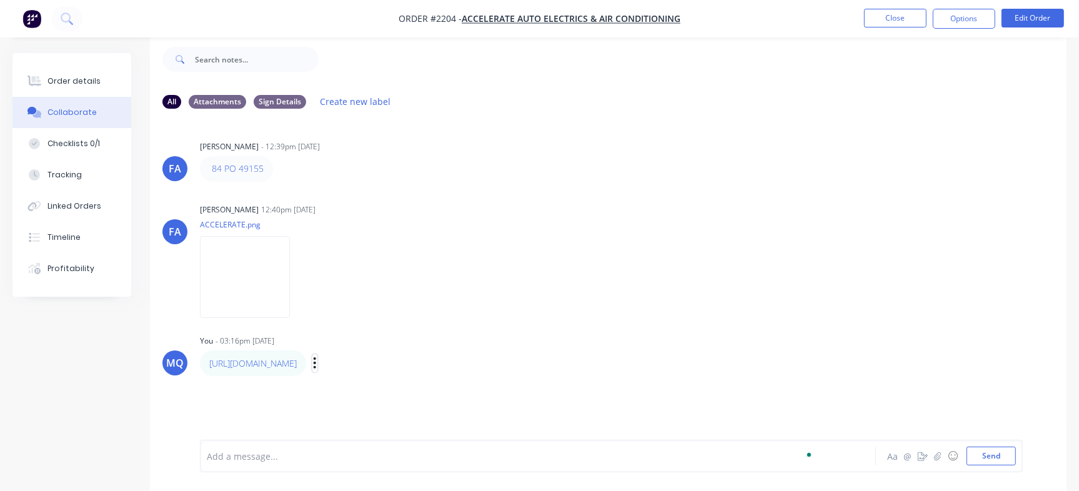
click at [317, 369] on icon "button" at bounding box center [315, 363] width 4 height 14
click at [400, 385] on button "Edit" at bounding box center [360, 386] width 79 height 21
drag, startPoint x: 206, startPoint y: 453, endPoint x: 213, endPoint y: 451, distance: 6.4
click at [206, 453] on div "[URL][DOMAIN_NAME] Aa @ ☺ Send" at bounding box center [611, 456] width 823 height 33
click at [208, 454] on span "[URL][DOMAIN_NAME]" at bounding box center [255, 457] width 94 height 12
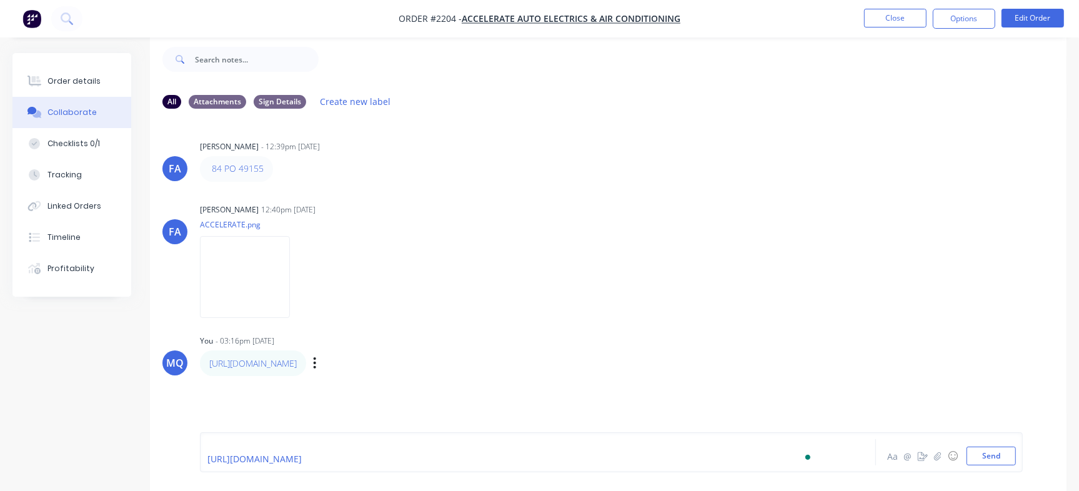
click at [306, 444] on div "To enrich screen reader interactions, please activate Accessibility in Grammarl…" at bounding box center [511, 445] width 606 height 13
click at [986, 458] on button "Send" at bounding box center [991, 456] width 49 height 19
click at [369, 369] on link "AAE300TRAY: Updated Drawing - [URL][DOMAIN_NAME]" at bounding box center [317, 364] width 216 height 12
click at [371, 458] on div "To enrich screen reader interactions, please activate Accessibility in Grammarl…" at bounding box center [511, 456] width 606 height 13
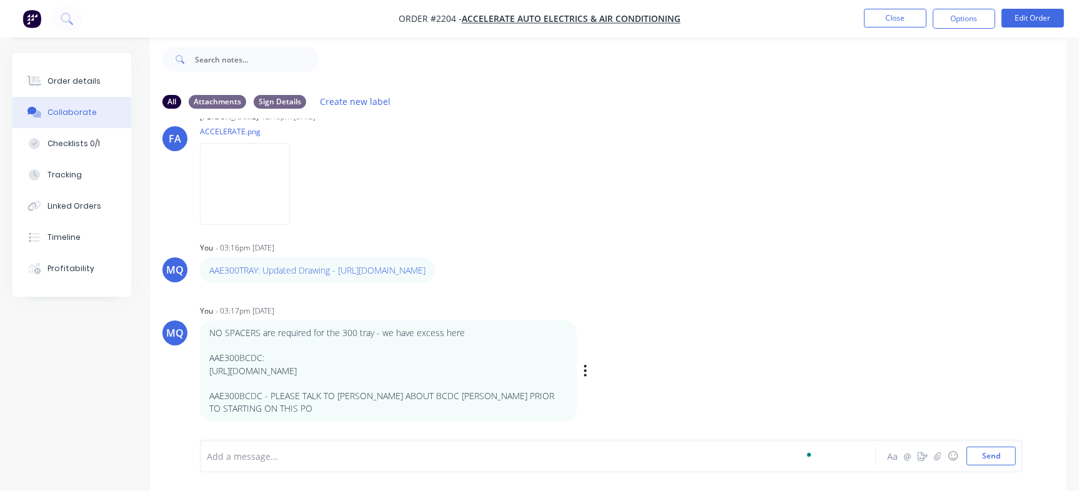
drag, startPoint x: 208, startPoint y: 374, endPoint x: 541, endPoint y: 372, distance: 333.2
click at [541, 372] on div "NO SPACERS are required for the 300 tray - we have excess here AAE300BCDC: [URL…" at bounding box center [388, 371] width 377 height 101
copy p "[URL][DOMAIN_NAME]"
drag, startPoint x: 531, startPoint y: 273, endPoint x: 209, endPoint y: 276, distance: 322.5
click at [209, 276] on div "AAE300TRAY: Updated Drawing - [URL][DOMAIN_NAME]" at bounding box center [317, 270] width 216 height 13
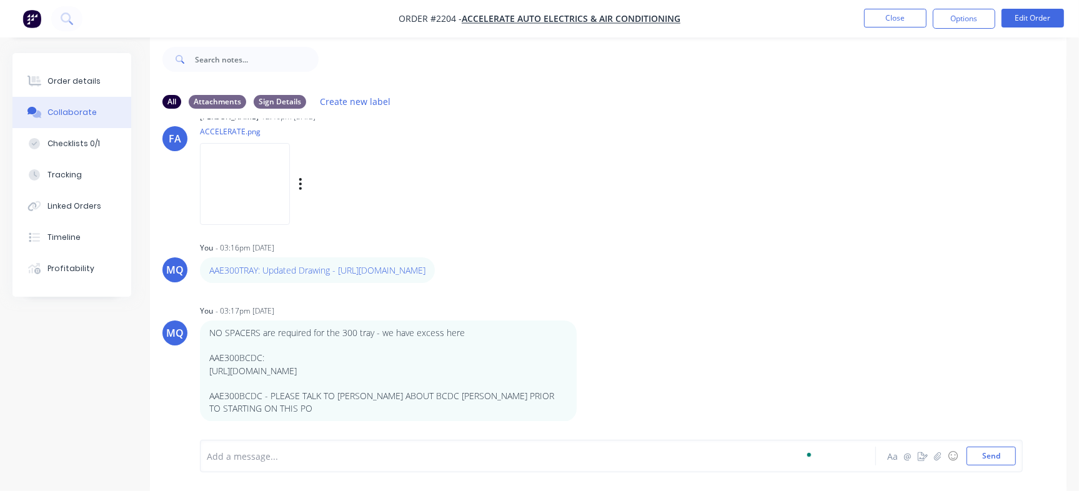
copy link "[URL][DOMAIN_NAME]"
click at [273, 381] on p at bounding box center [388, 384] width 358 height 13
drag, startPoint x: 510, startPoint y: 373, endPoint x: 208, endPoint y: 367, distance: 302.0
click at [208, 367] on div "NO SPACERS are required for the 300 tray - we have excess here AAE300BCDC: [URL…" at bounding box center [388, 371] width 377 height 101
copy p "[URL][DOMAIN_NAME]"
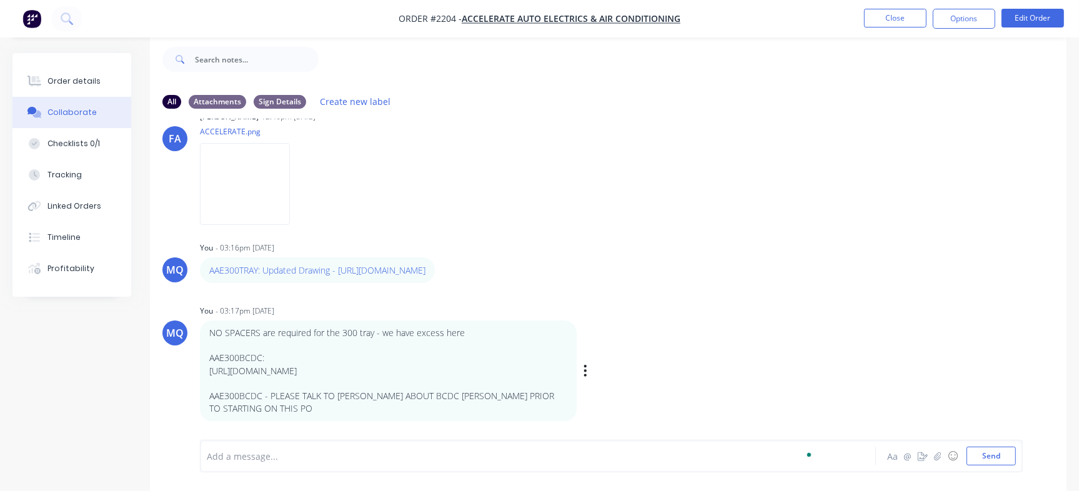
click at [677, 328] on div "MQ You - 03:17pm [DATE] NO SPACERS are required for the 300 tray - we have exce…" at bounding box center [608, 362] width 917 height 120
drag, startPoint x: 265, startPoint y: 357, endPoint x: 209, endPoint y: 357, distance: 55.6
click at [209, 357] on p "AAE300BCDC:" at bounding box center [388, 358] width 358 height 13
click at [249, 368] on p "[URL][DOMAIN_NAME]" at bounding box center [388, 371] width 358 height 13
drag, startPoint x: 261, startPoint y: 356, endPoint x: 206, endPoint y: 358, distance: 55.0
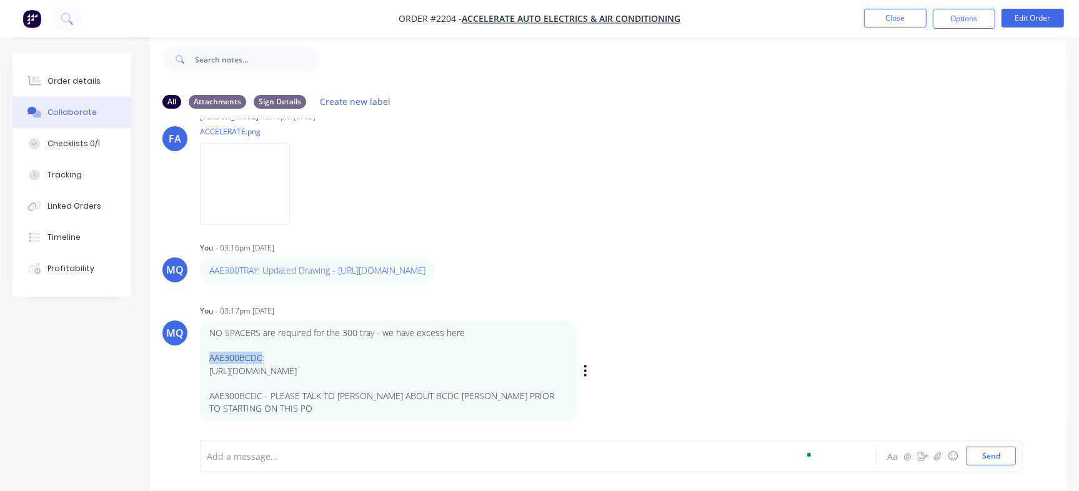
click at [206, 358] on div "NO SPACERS are required for the 300 tray - we have excess here AAE300BCDC: [URL…" at bounding box center [388, 371] width 377 height 101
copy p "AAE300BCDC"
click at [71, 84] on div "Order details" at bounding box center [74, 81] width 53 height 11
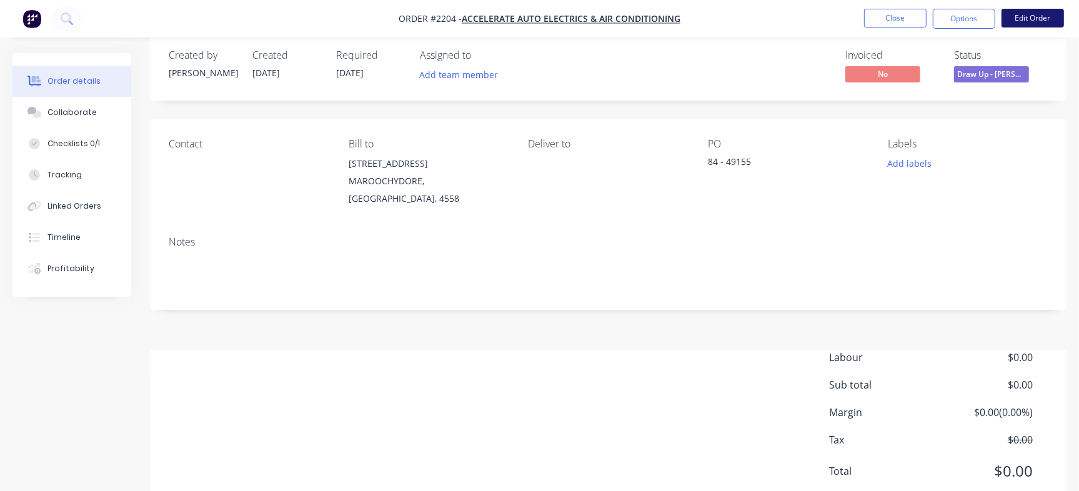
click at [1054, 13] on button "Edit Order" at bounding box center [1033, 18] width 63 height 19
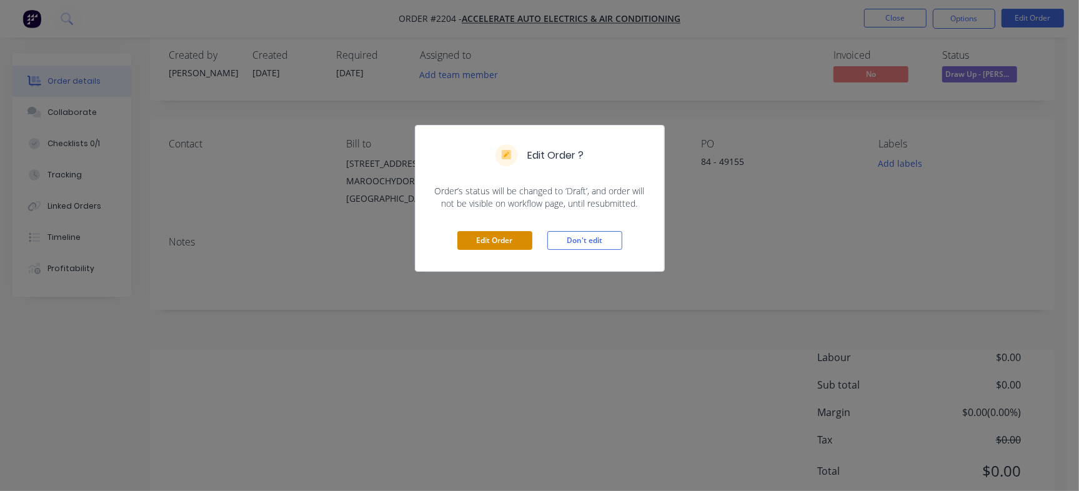
click at [504, 241] on button "Edit Order" at bounding box center [495, 240] width 75 height 19
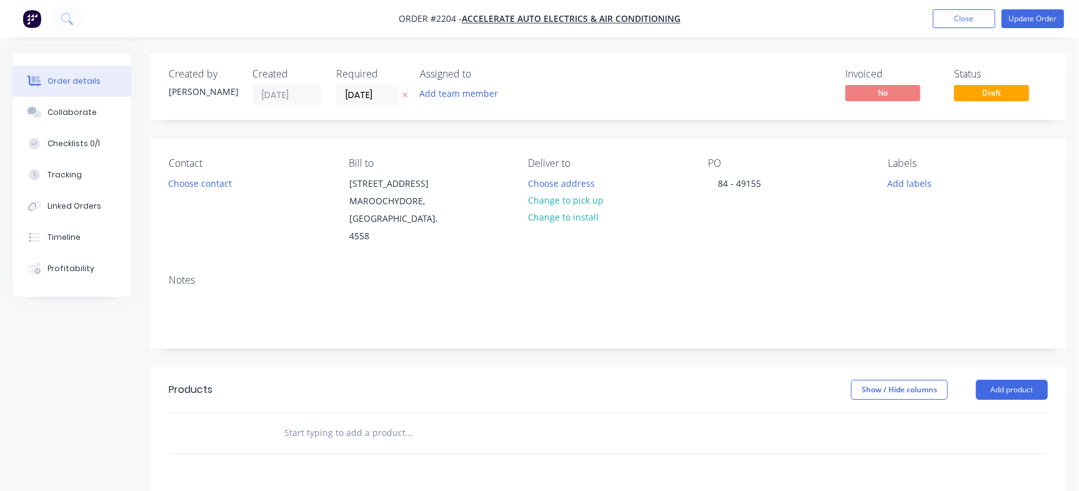
click at [311, 421] on input "text" at bounding box center [409, 433] width 250 height 25
paste input "AAE300TRAY"
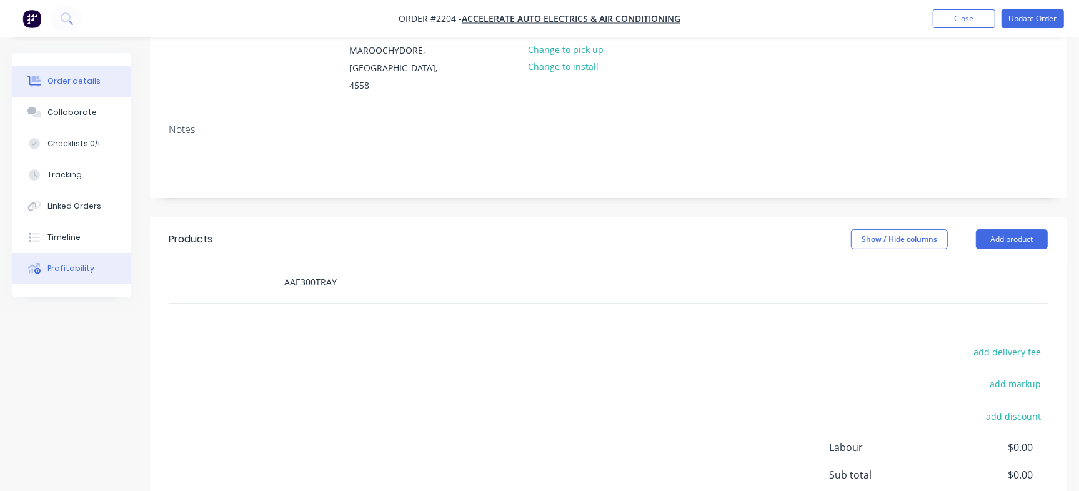
drag, startPoint x: 349, startPoint y: 261, endPoint x: 107, endPoint y: 255, distance: 242.0
click at [107, 255] on div "Order details Collaborate Checklists 0/1 Tracking Linked Orders Timeline Profit…" at bounding box center [539, 262] width 1079 height 720
paste input "text"
type input "AAE300TRAY"
click at [496, 352] on div "add delivery fee add markup add discount Labour $0.00 Sub total $0.00 Margin $0…" at bounding box center [608, 464] width 879 height 241
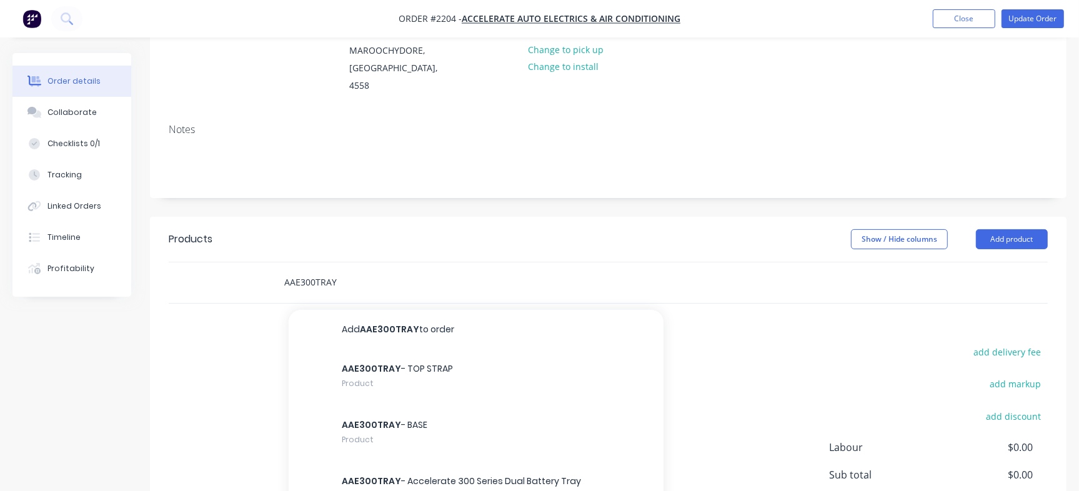
drag, startPoint x: 336, startPoint y: 259, endPoint x: 221, endPoint y: 254, distance: 115.1
click at [221, 263] on div "AAE300TRAY Add AAE300TRAY to order AAE300TRAY - TOP STRAP Product AAE300TRAY - …" at bounding box center [608, 283] width 879 height 41
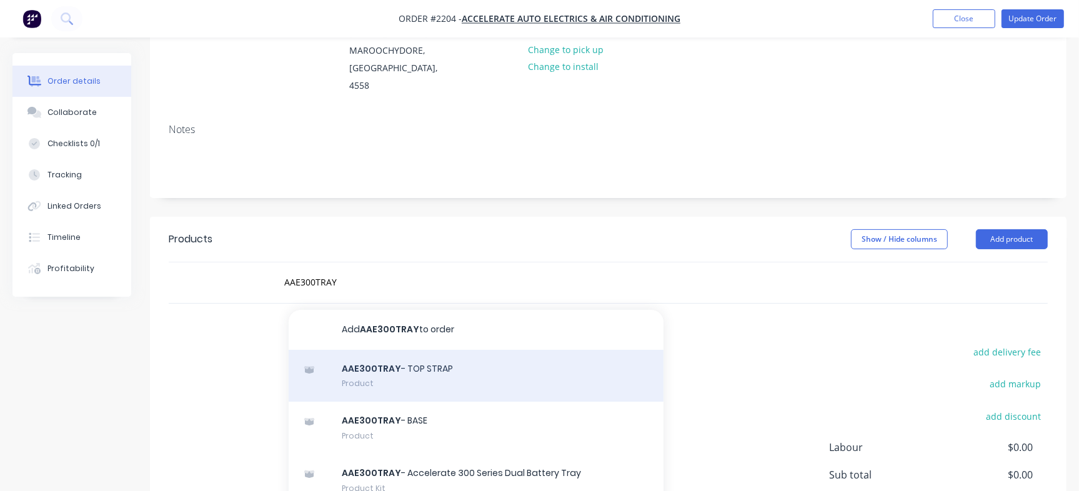
click at [398, 365] on div "AAE300TRAY - TOP STRAP Product" at bounding box center [476, 376] width 375 height 53
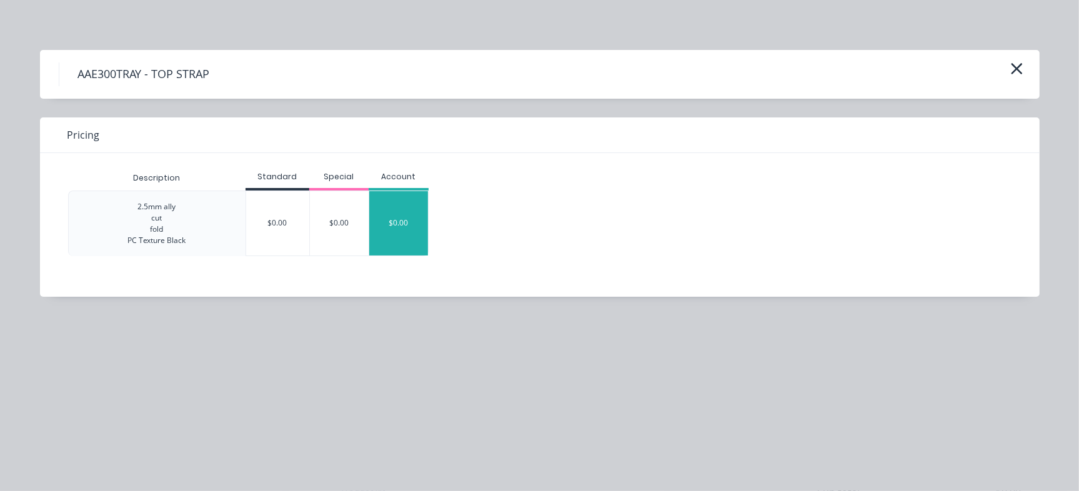
click at [409, 238] on div "$0.00" at bounding box center [398, 223] width 59 height 64
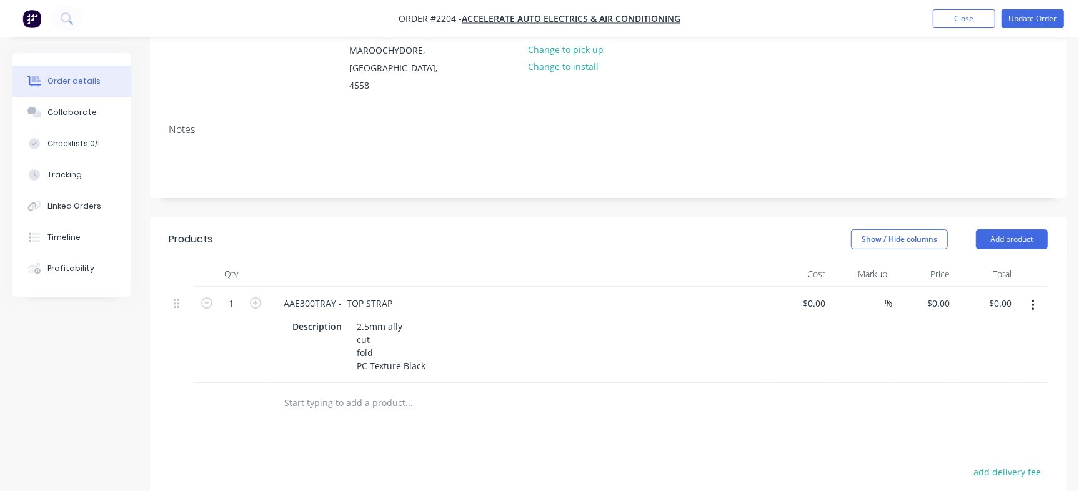
click at [355, 391] on input "text" at bounding box center [409, 403] width 250 height 25
paste input "AAE300UHFRBPS"
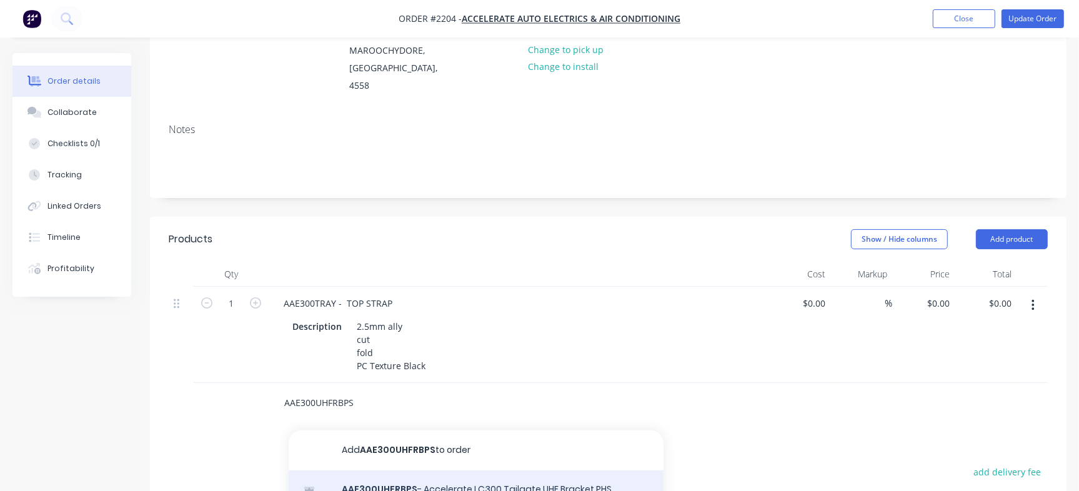
type input "AAE300UHFRBPS"
click at [449, 471] on div "AAE300UHFRBPS - Accelerate LC300 Tailgate UHF Bracket PHS Product Kit" at bounding box center [476, 497] width 375 height 53
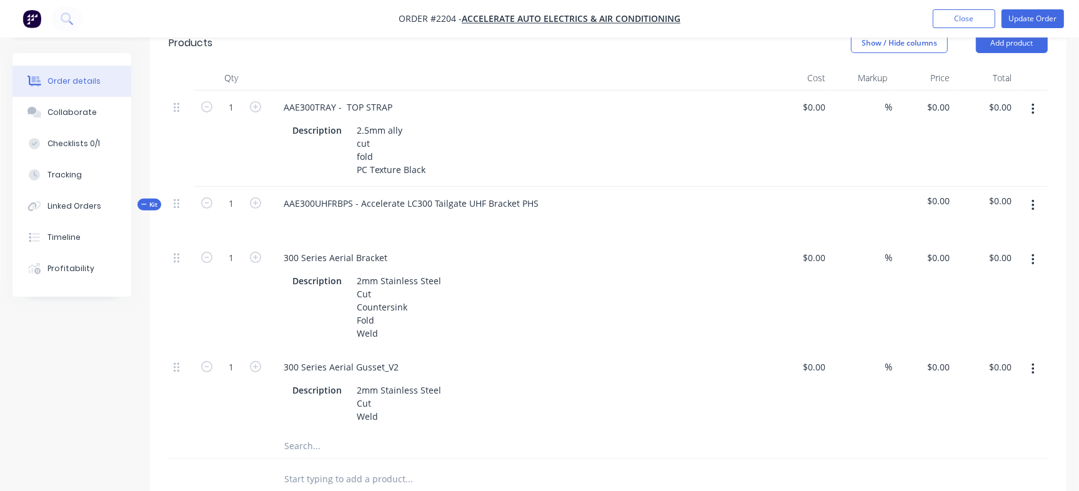
scroll to position [373, 0]
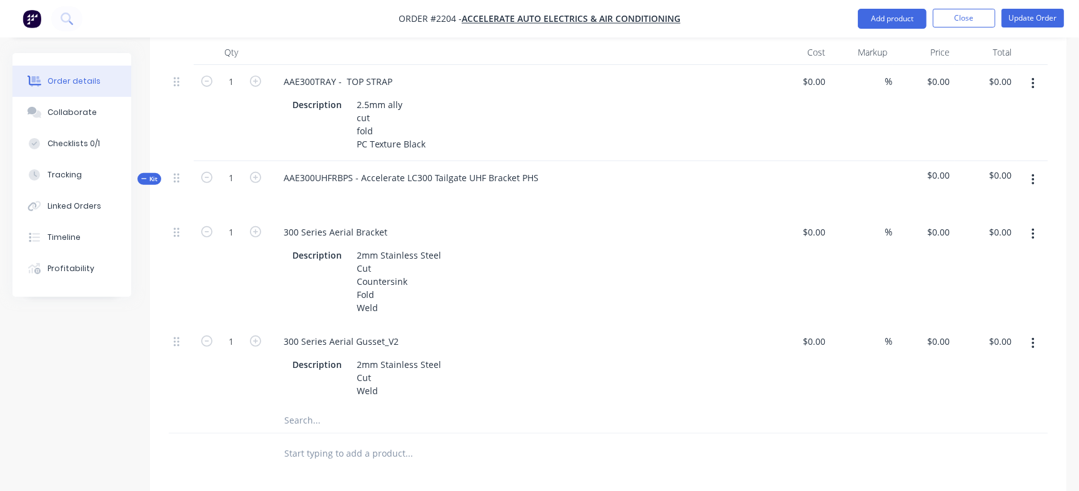
click at [156, 174] on span "Kit" at bounding box center [149, 178] width 16 height 9
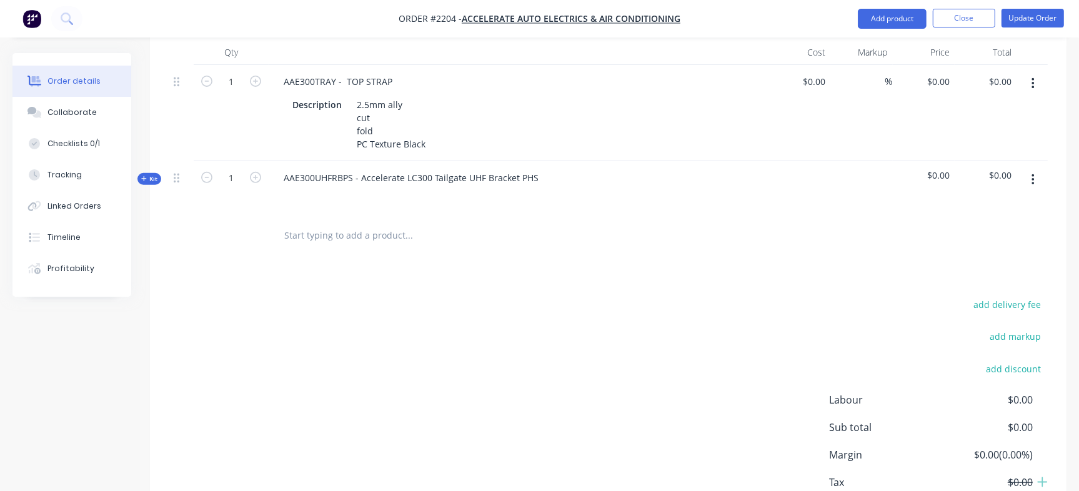
click at [328, 226] on input "text" at bounding box center [409, 235] width 250 height 25
paste input "AAEBCDCLC300"
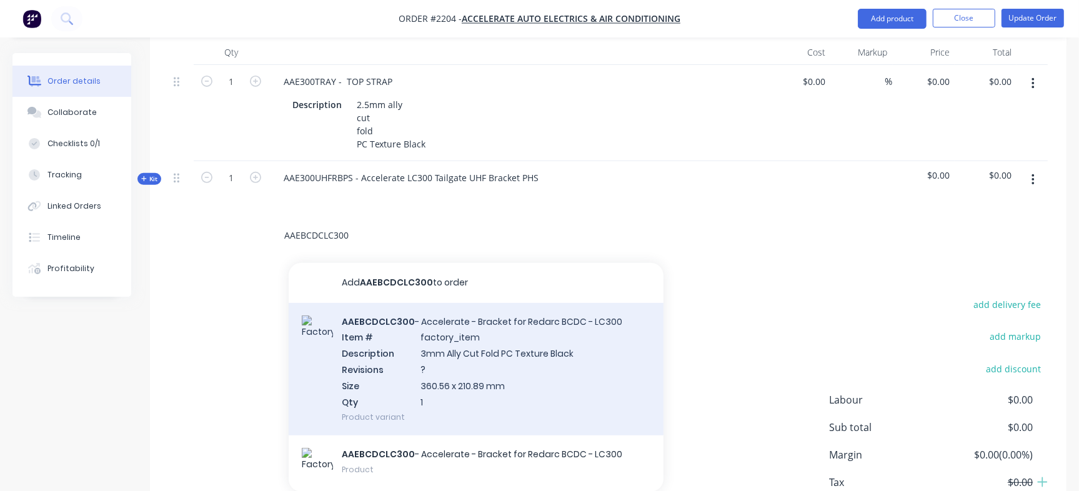
type input "AAEBCDCLC300"
click at [472, 325] on div "AAEBCDCLC300 - Accelerate - Bracket for Redarc BCDC - LC300 Item # factory_item…" at bounding box center [476, 369] width 375 height 133
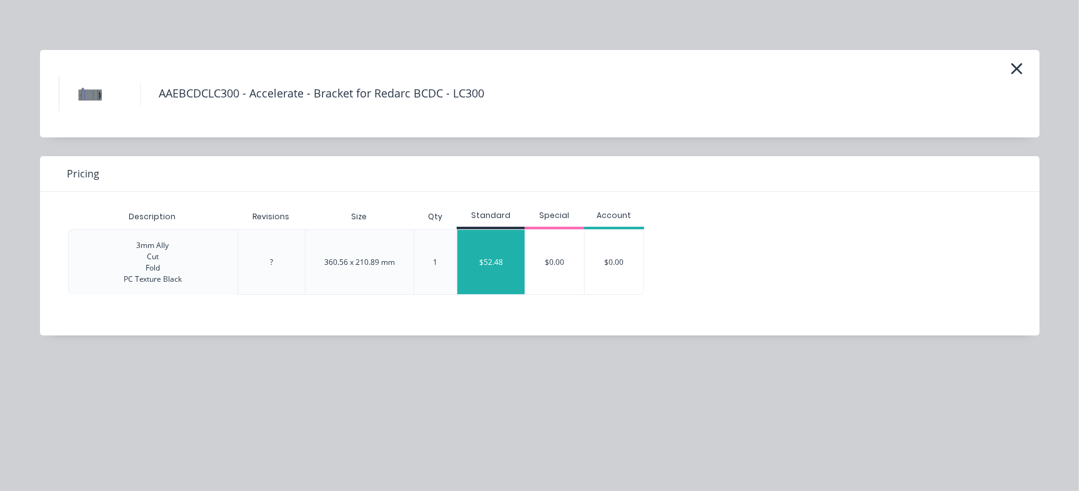
click at [509, 275] on div "$52.48" at bounding box center [492, 262] width 68 height 64
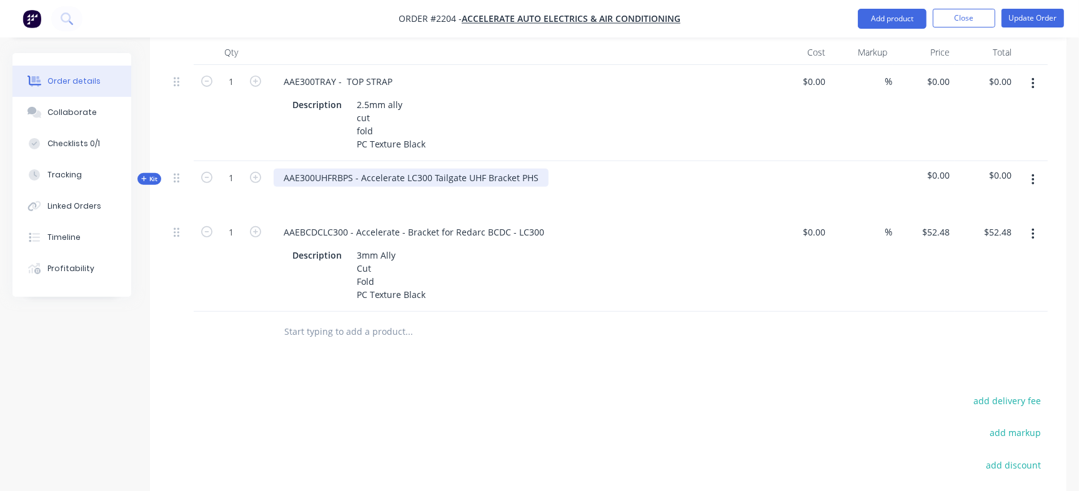
click at [435, 169] on div "AAE300UHFRBPS - Accelerate LC300 Tailgate UHF Bracket PHS" at bounding box center [411, 178] width 275 height 18
click at [150, 174] on span "Kit" at bounding box center [149, 178] width 16 height 9
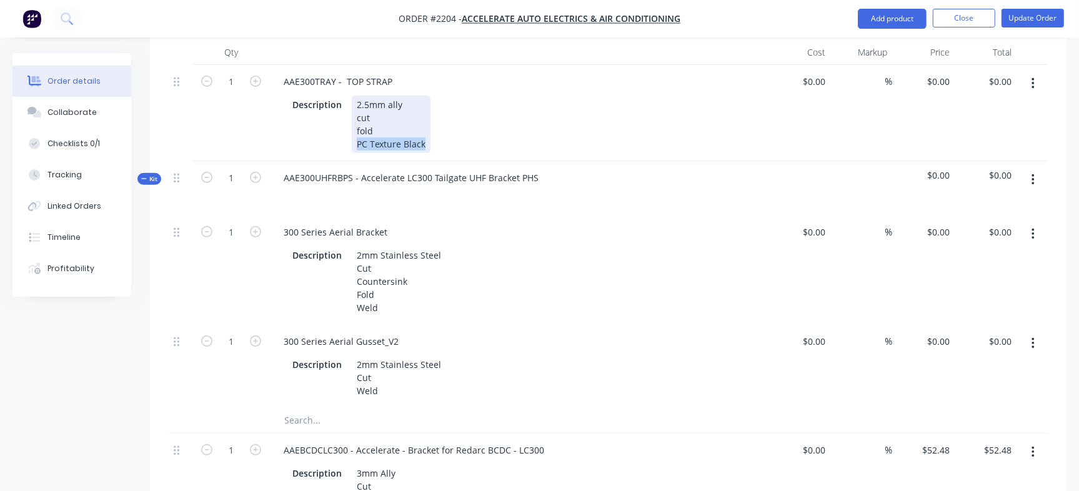
drag, startPoint x: 356, startPoint y: 127, endPoint x: 450, endPoint y: 129, distance: 93.8
click at [450, 129] on div "Description 2.5mm ally cut fold PC Texture Black" at bounding box center [517, 125] width 458 height 58
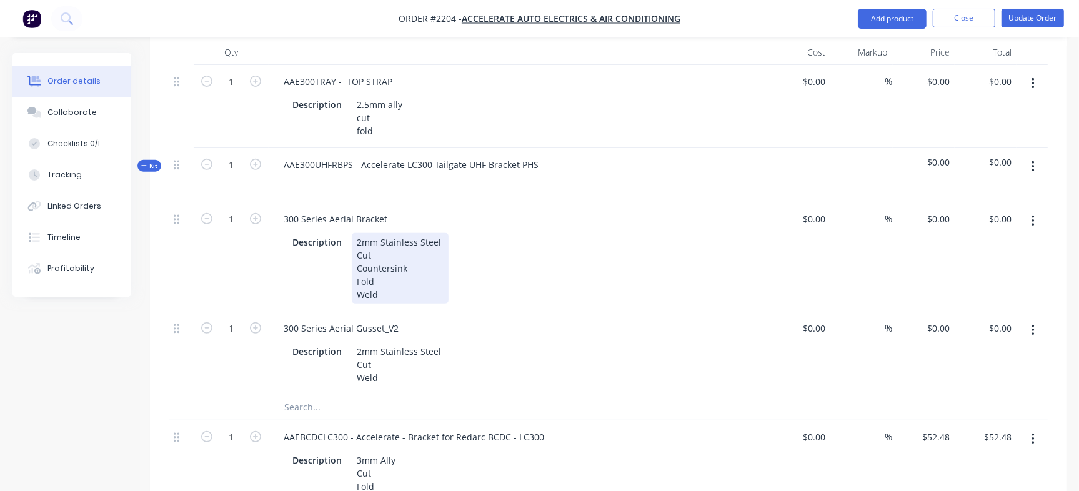
click at [389, 277] on div "2mm Stainless Steel Cut Countersink Fold Weld" at bounding box center [400, 268] width 97 height 71
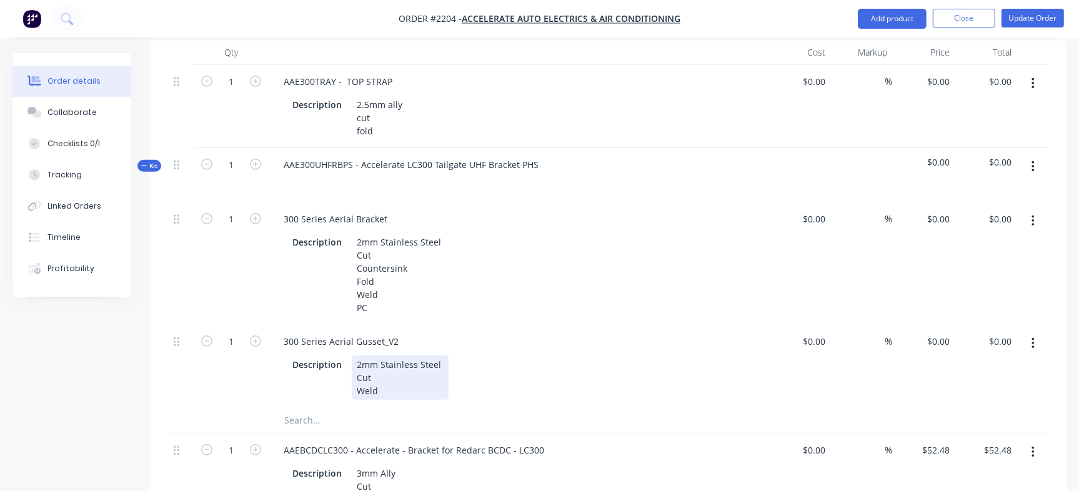
click at [383, 373] on div "2mm Stainless Steel Cut Weld" at bounding box center [400, 378] width 97 height 44
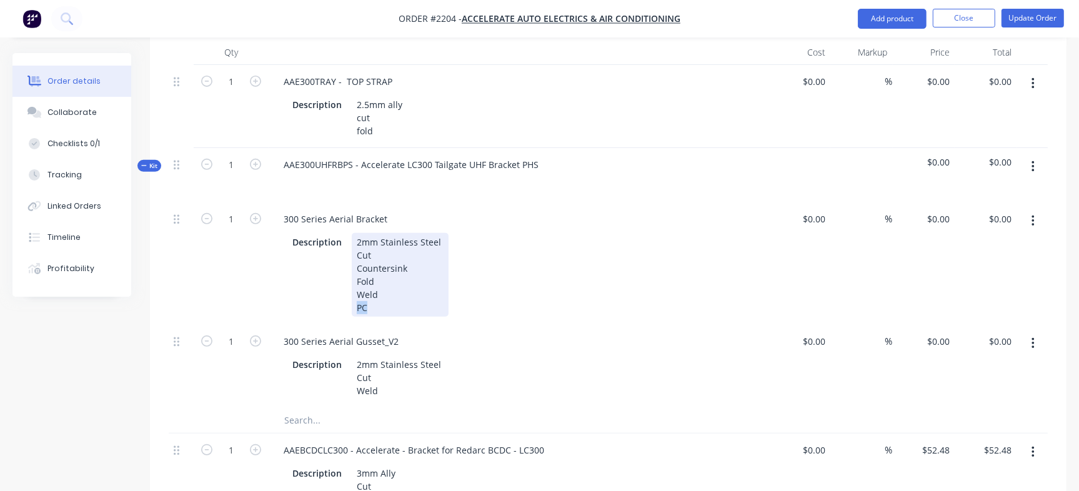
click at [326, 294] on div "Description 2mm Stainless Steel Cut Countersink Fold Weld PC" at bounding box center [517, 275] width 458 height 84
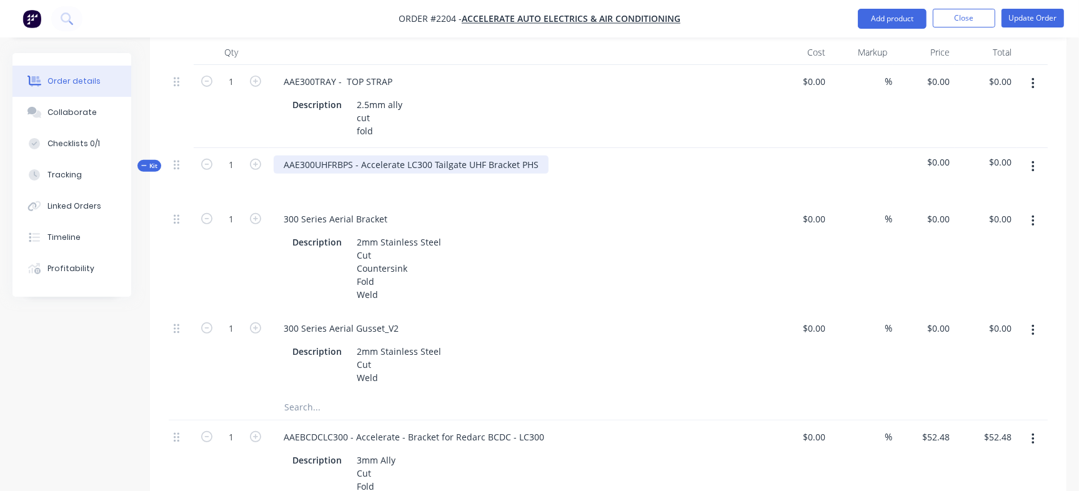
click at [452, 156] on div "AAE300UHFRBPS - Accelerate LC300 Tailgate UHF Bracket PHS" at bounding box center [411, 165] width 275 height 18
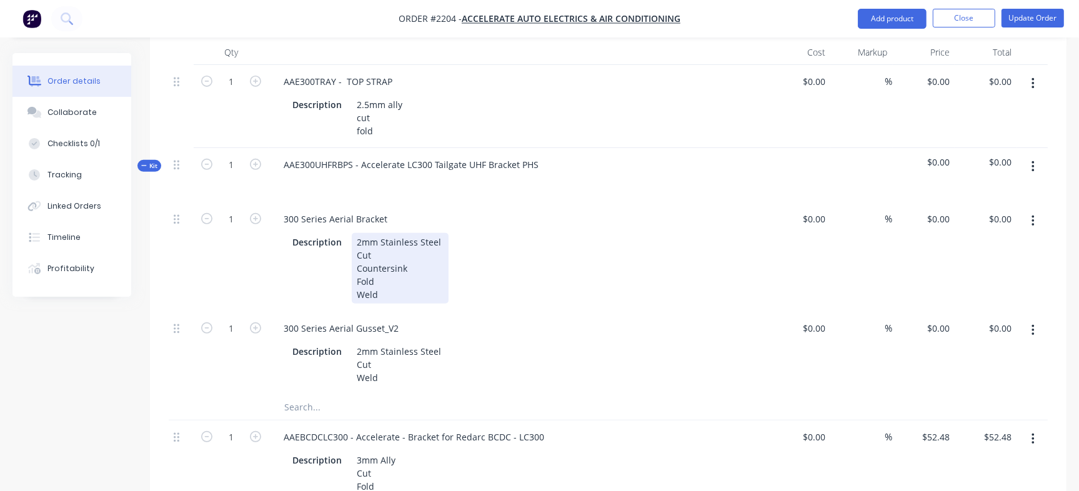
click at [389, 273] on div "2mm Stainless Steel Cut Countersink Fold Weld" at bounding box center [400, 268] width 97 height 71
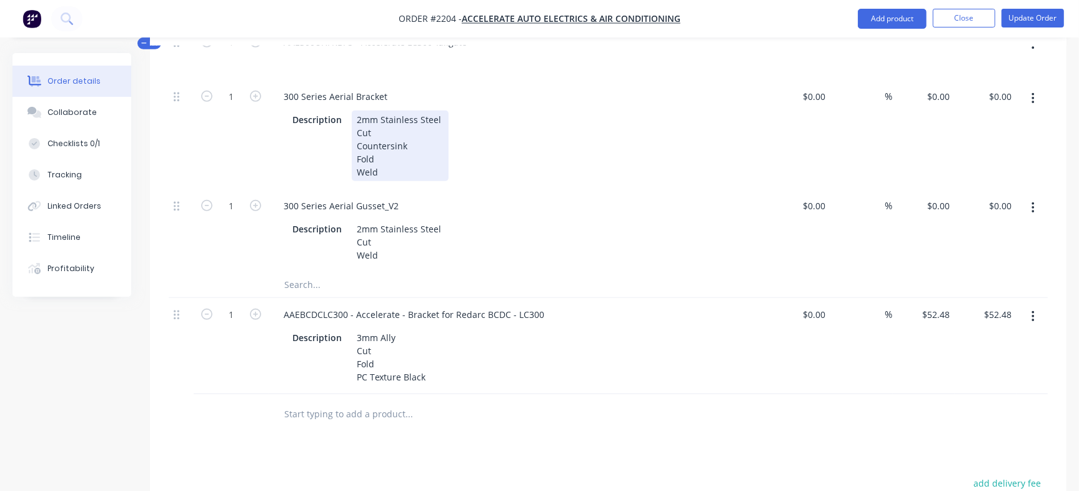
scroll to position [500, 0]
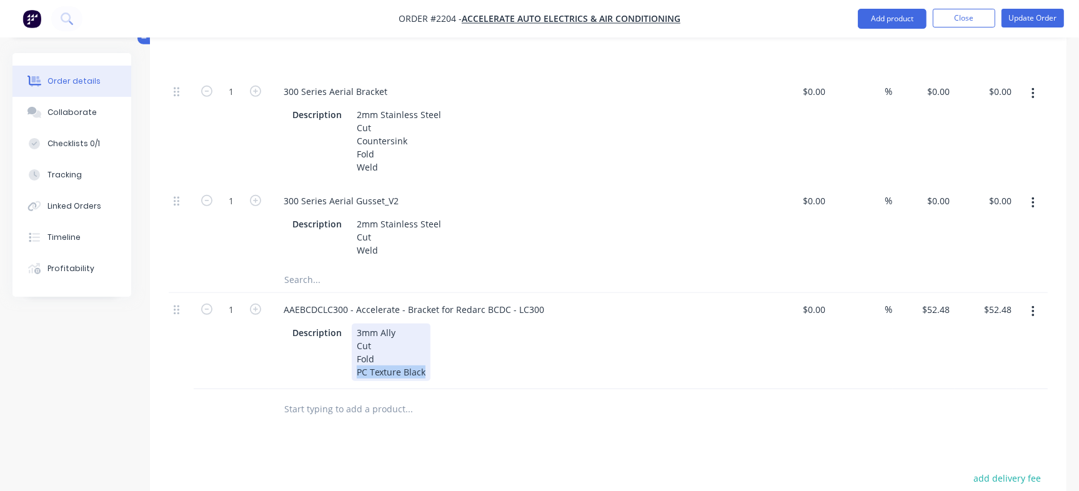
drag, startPoint x: 354, startPoint y: 354, endPoint x: 443, endPoint y: 348, distance: 89.6
click at [443, 348] on div "Description 3mm Ally Cut Fold PC Texture Black" at bounding box center [517, 353] width 458 height 58
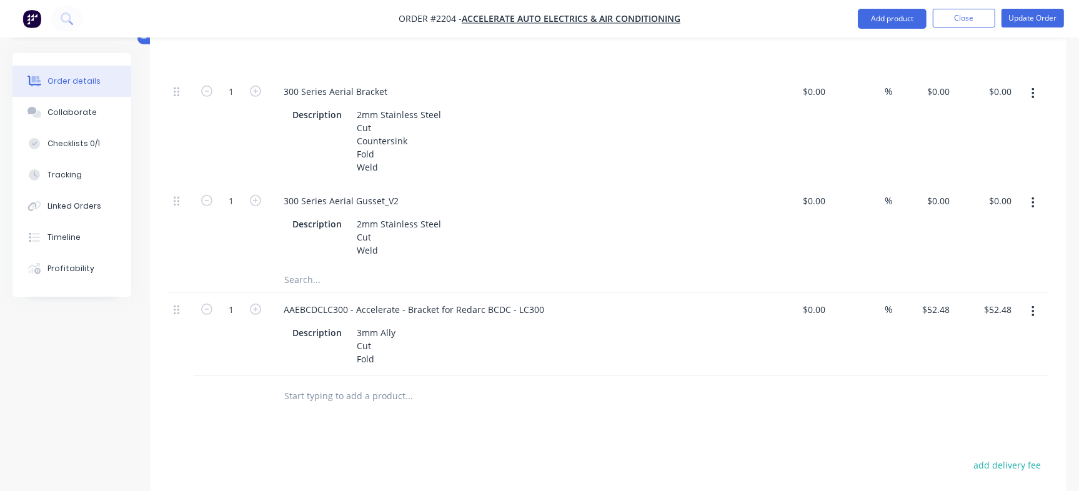
click at [615, 392] on div at bounding box center [461, 396] width 375 height 25
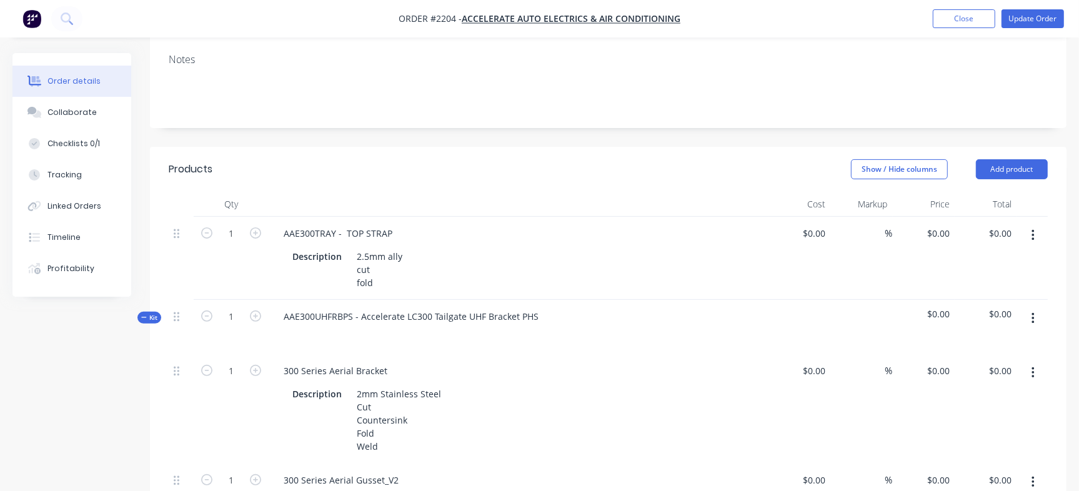
scroll to position [213, 0]
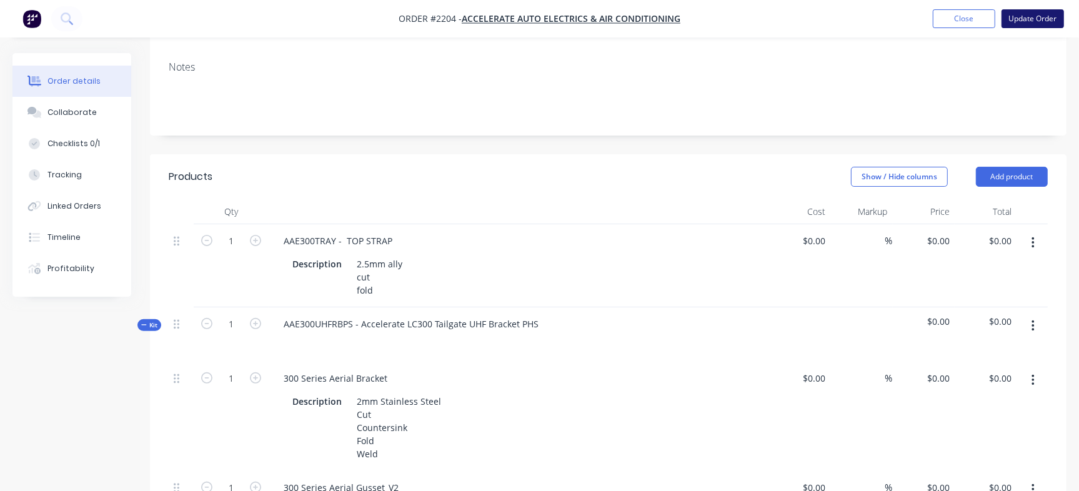
click at [1042, 16] on button "Update Order" at bounding box center [1033, 18] width 63 height 19
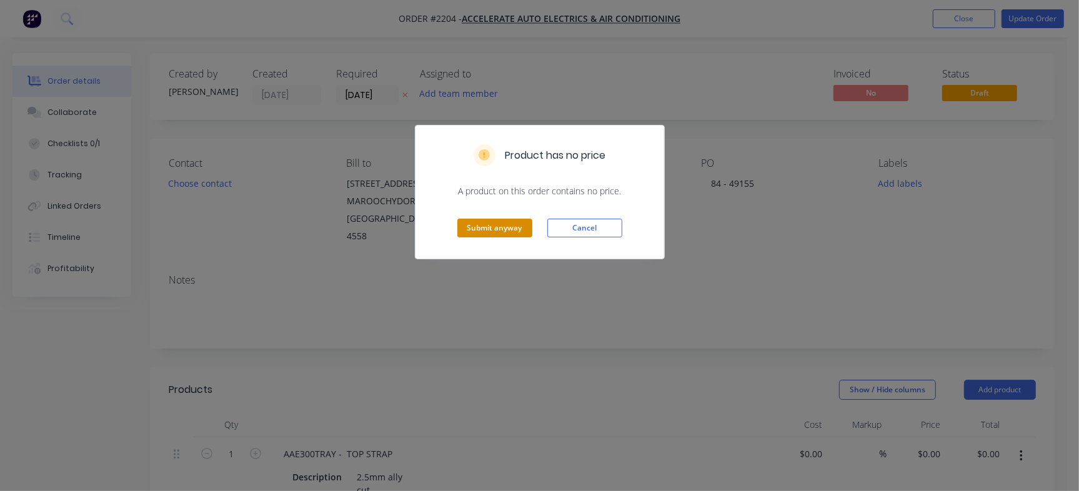
click at [500, 224] on button "Submit anyway" at bounding box center [495, 228] width 75 height 19
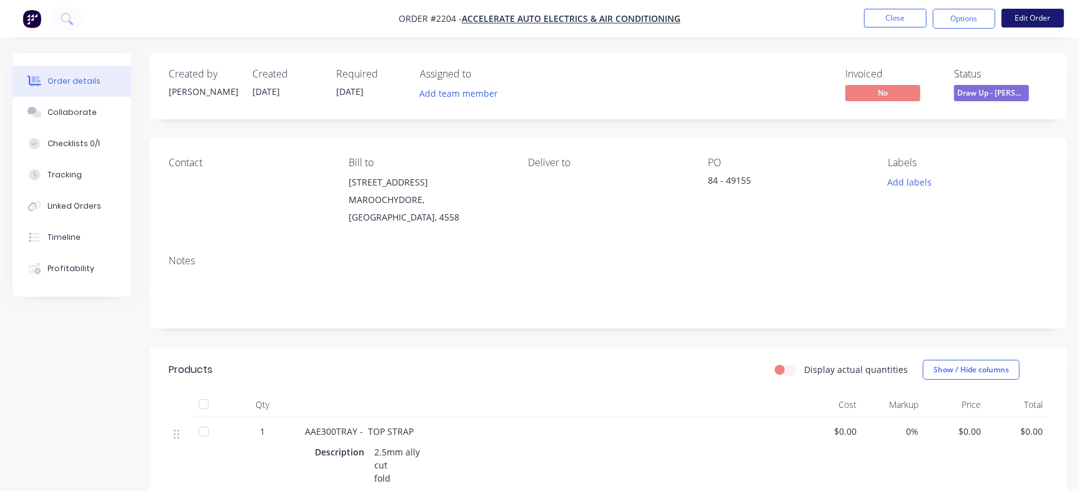
click at [1038, 24] on button "Edit Order" at bounding box center [1033, 18] width 63 height 19
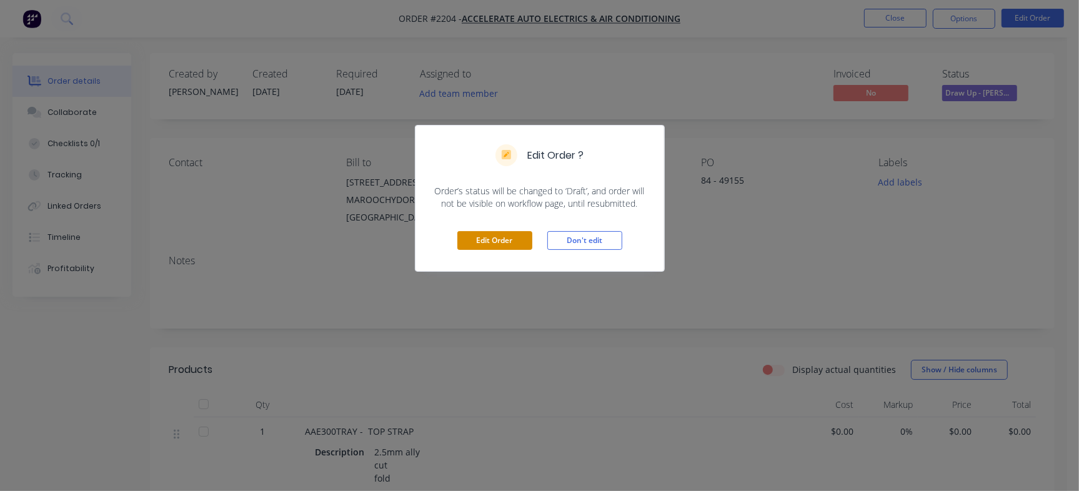
click at [477, 231] on button "Edit Order" at bounding box center [495, 240] width 75 height 19
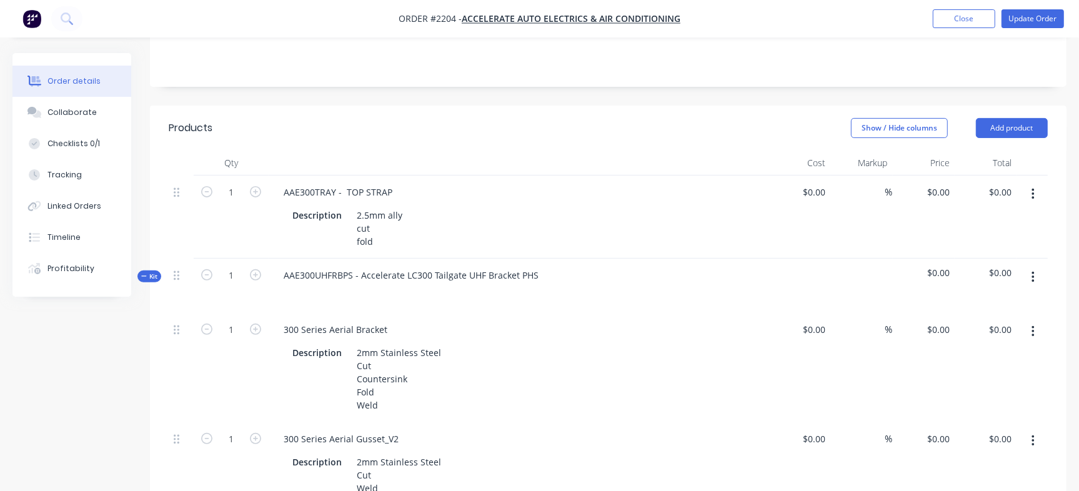
scroll to position [263, 0]
click at [221, 182] on input "1" at bounding box center [231, 191] width 33 height 19
type input "20"
drag, startPoint x: 411, startPoint y: 91, endPoint x: 338, endPoint y: 169, distance: 107.0
click at [411, 104] on header "Products Show / Hide columns Add product" at bounding box center [608, 126] width 917 height 45
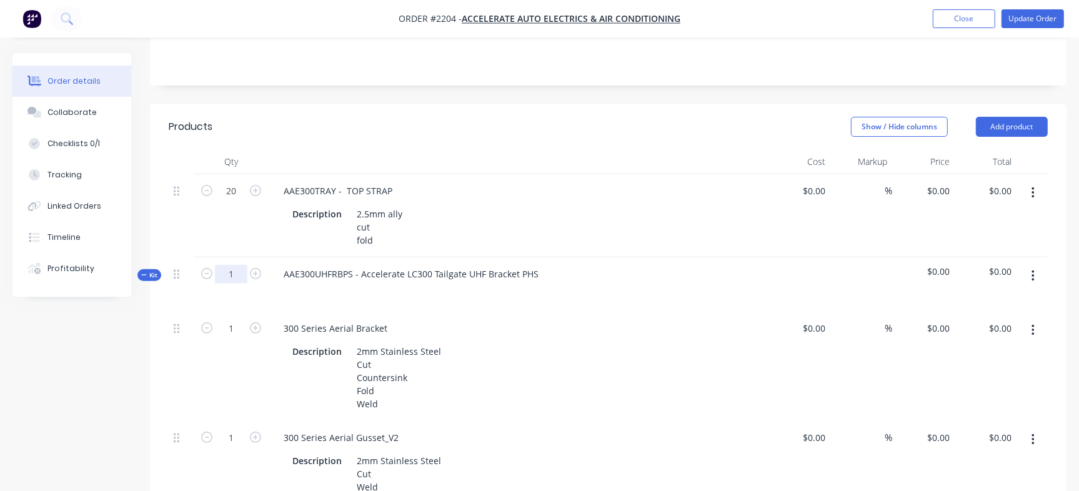
click at [217, 265] on input "1" at bounding box center [231, 274] width 33 height 19
type input "20"
drag, startPoint x: 421, startPoint y: 218, endPoint x: 334, endPoint y: 258, distance: 96.5
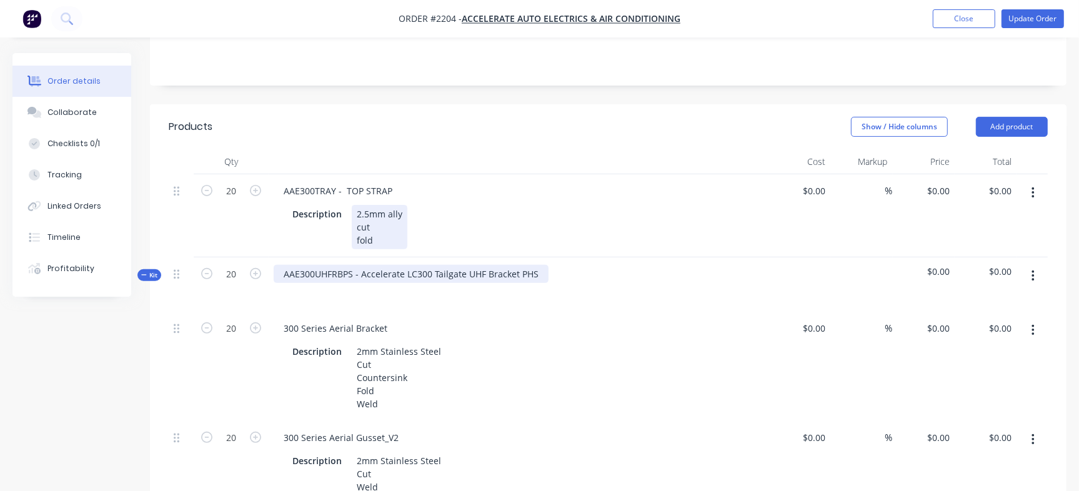
click at [421, 218] on div "Description 2.5mm ally cut fold" at bounding box center [517, 227] width 458 height 44
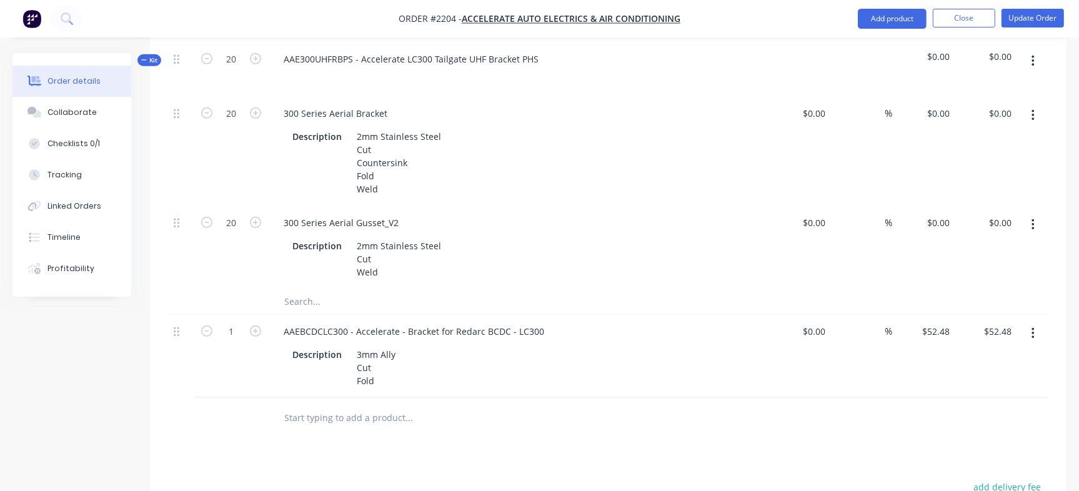
scroll to position [514, 0]
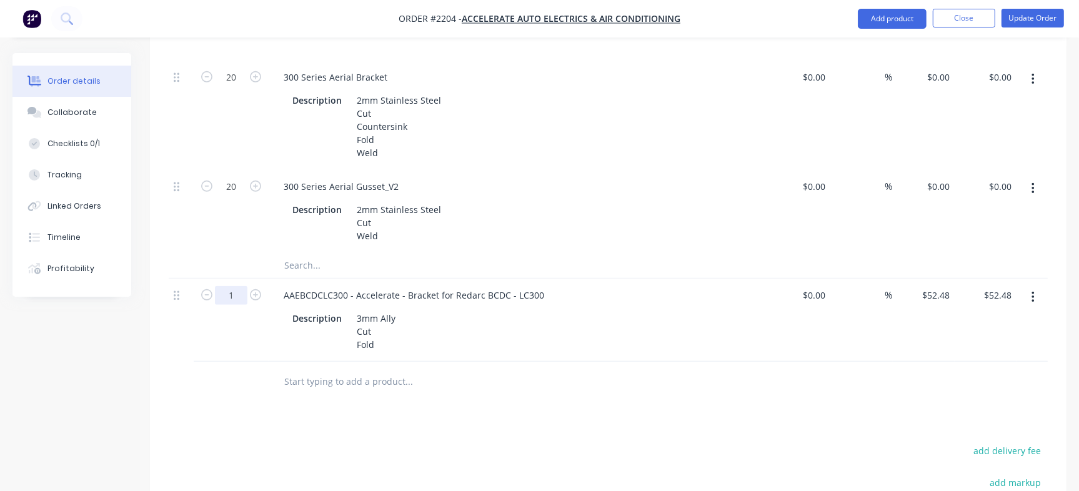
type input "20"
type input "$1,049.60"
click at [651, 419] on div "Products Show / Hide columns Add product Qty Cost Markup Price Total 20 AAE300T…" at bounding box center [608, 277] width 917 height 849
click at [1034, 13] on button "Update Order" at bounding box center [1033, 18] width 63 height 19
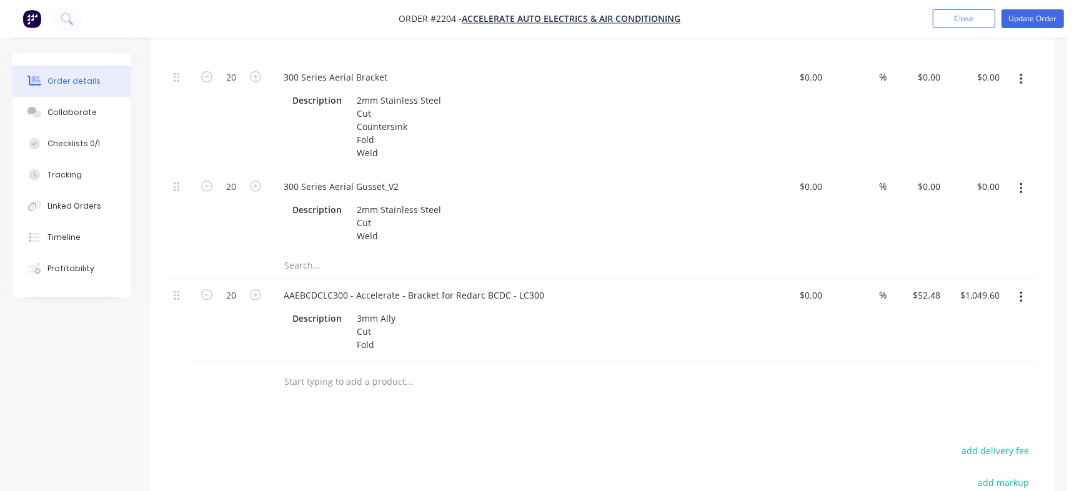
scroll to position [0, 0]
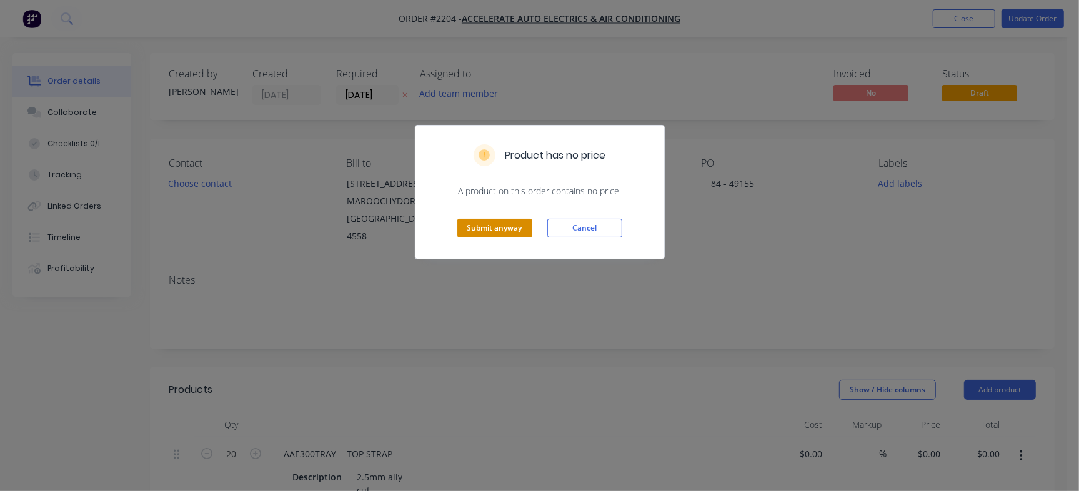
click at [520, 232] on button "Submit anyway" at bounding box center [495, 228] width 75 height 19
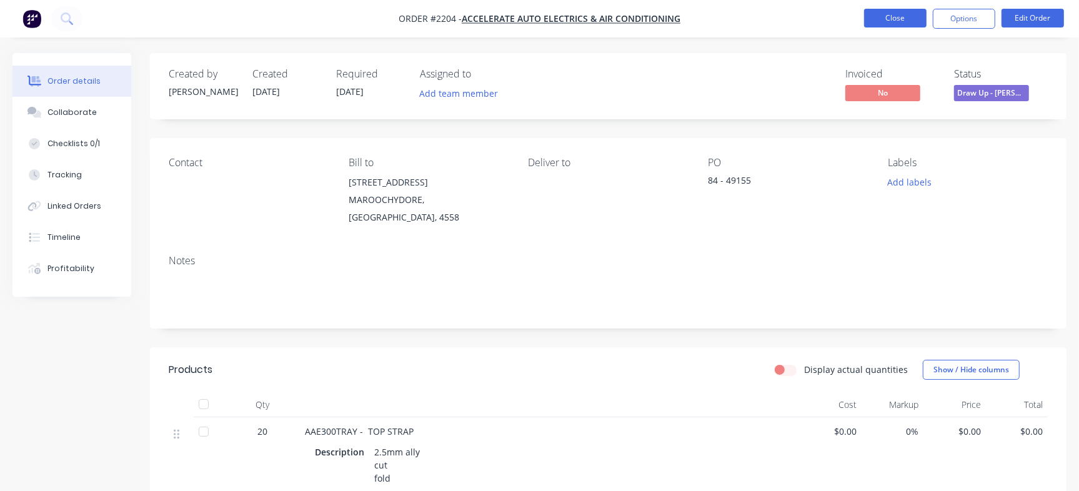
click at [914, 17] on button "Close" at bounding box center [895, 18] width 63 height 19
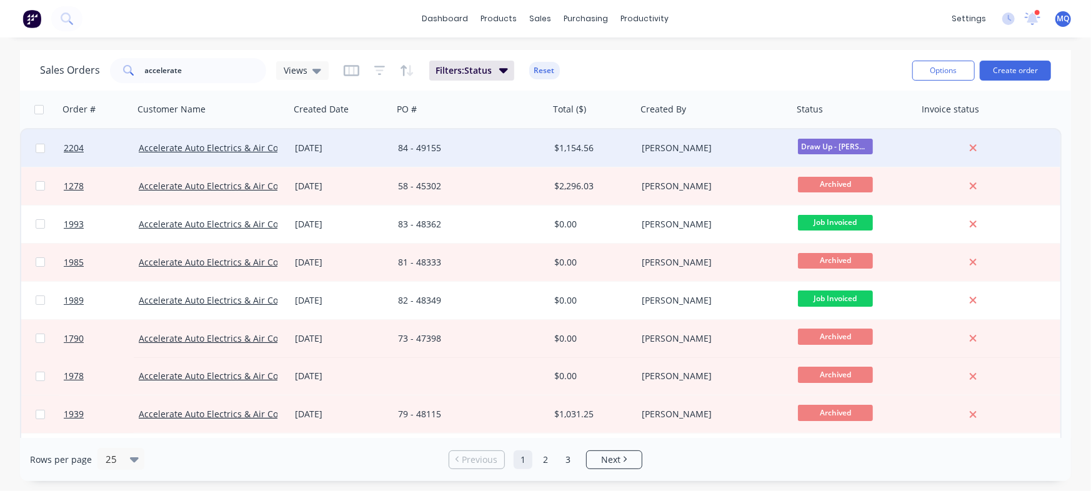
click at [527, 160] on div "84 - 49155" at bounding box center [471, 148] width 156 height 38
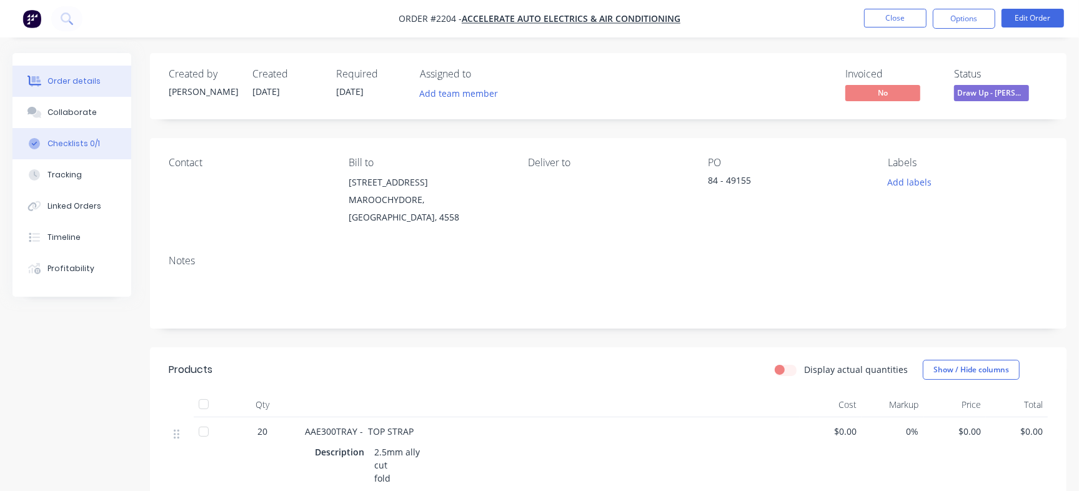
click at [71, 147] on div "Checklists 0/1" at bounding box center [74, 143] width 53 height 11
type textarea "x"
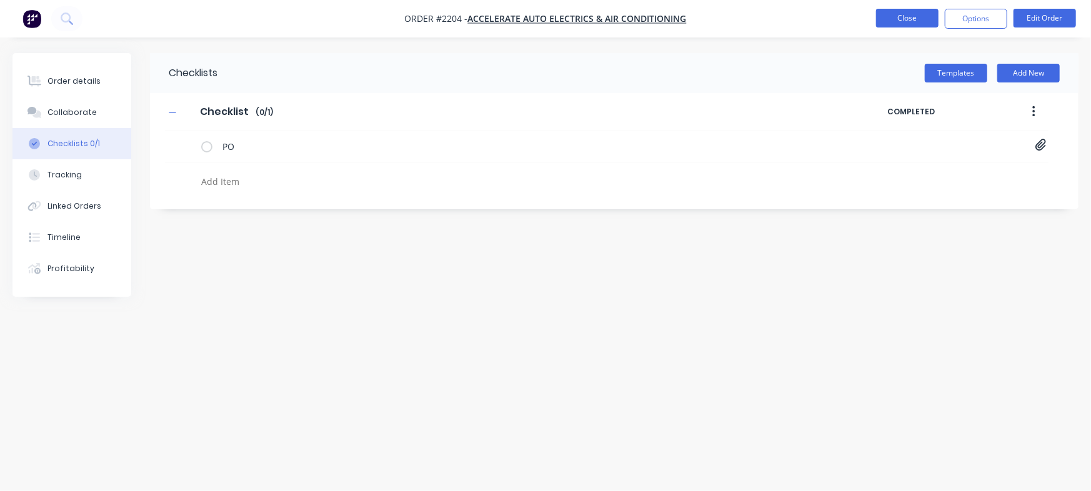
click at [906, 13] on button "Close" at bounding box center [907, 18] width 63 height 19
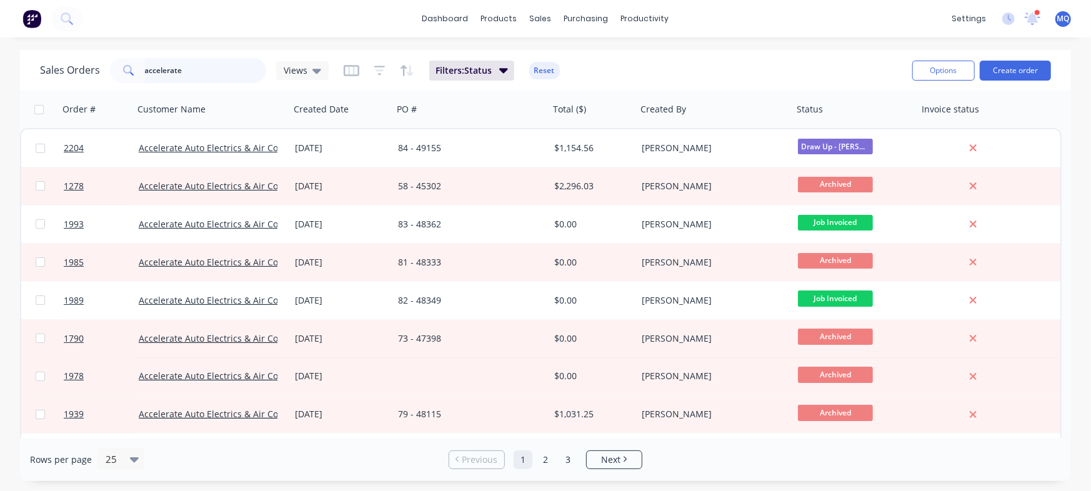
drag, startPoint x: 213, startPoint y: 69, endPoint x: 0, endPoint y: 35, distance: 215.3
click at [0, 35] on div "dashboard products sales purchasing productivity dashboard products Product Cat…" at bounding box center [545, 245] width 1091 height 491
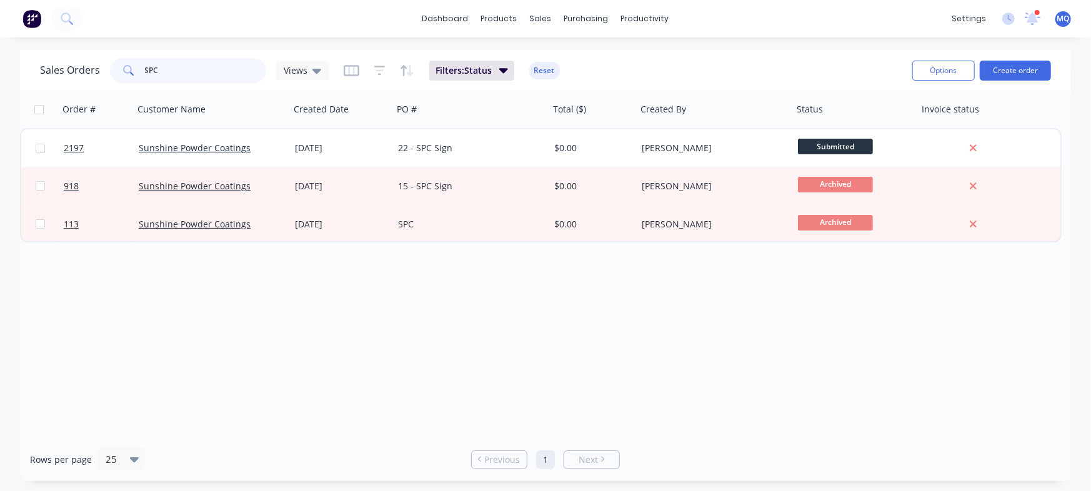
drag, startPoint x: 184, startPoint y: 77, endPoint x: 0, endPoint y: 43, distance: 187.6
click at [0, 42] on div "dashboard products sales purchasing productivity dashboard products Product Cat…" at bounding box center [545, 245] width 1091 height 491
type input "trailer"
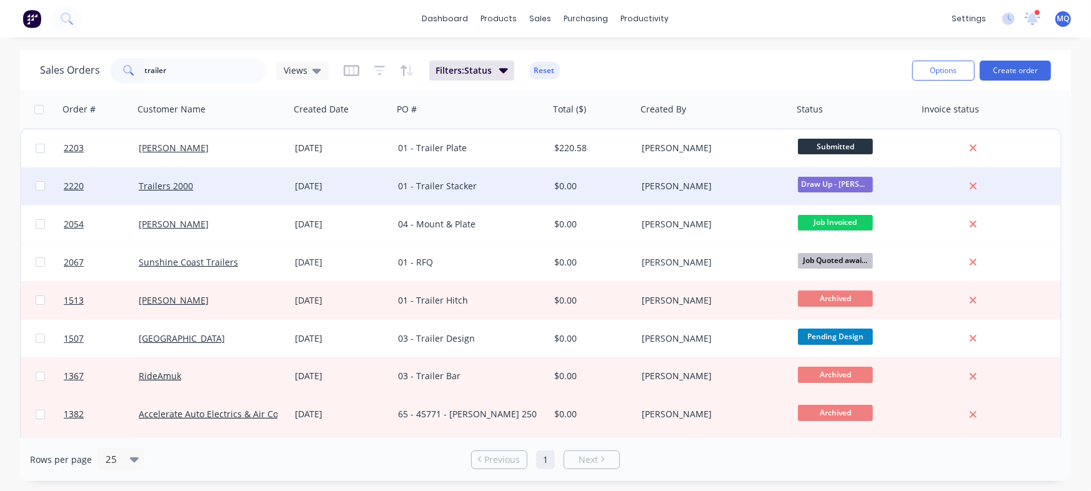
click at [497, 185] on div "01 - Trailer Stacker" at bounding box center [467, 186] width 139 height 13
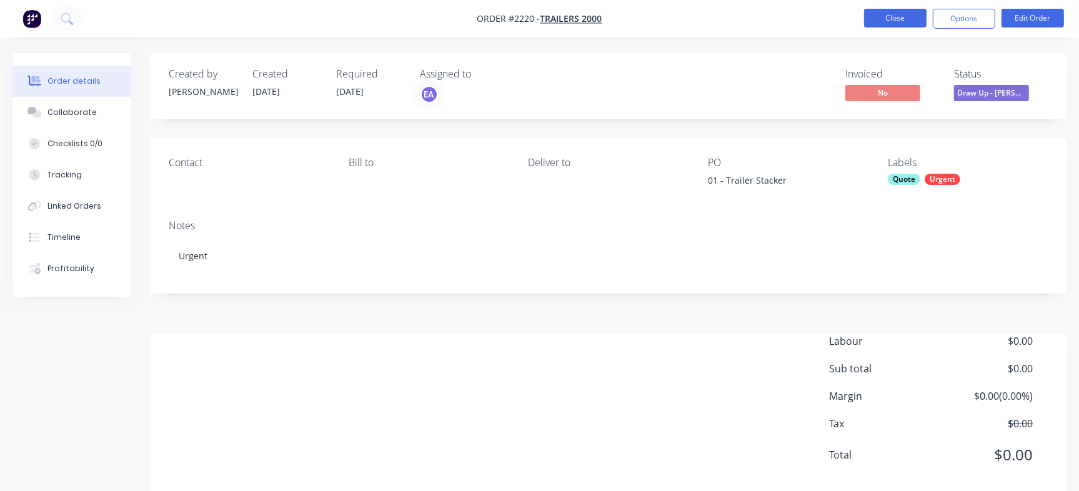
click at [901, 23] on button "Close" at bounding box center [895, 18] width 63 height 19
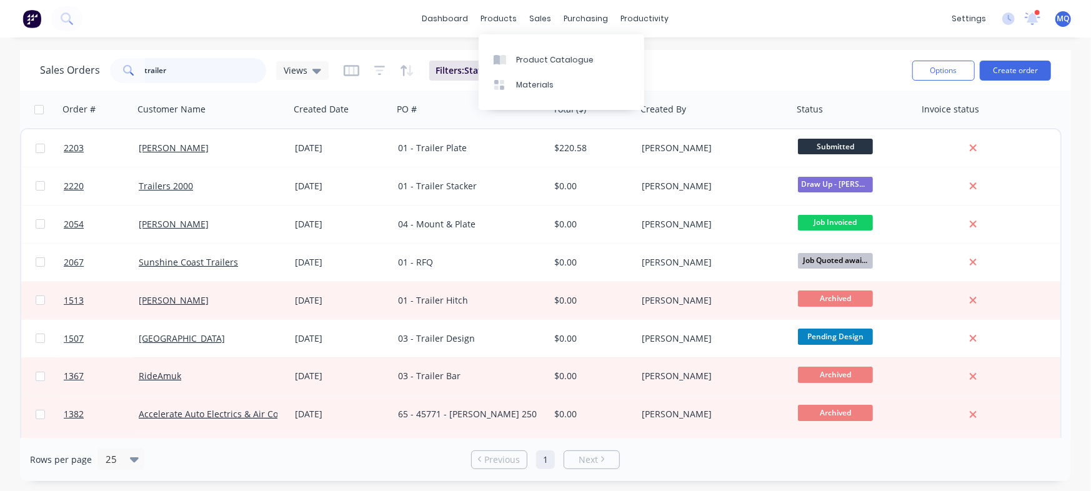
drag, startPoint x: 223, startPoint y: 71, endPoint x: 81, endPoint y: 55, distance: 142.8
click at [58, 57] on div "Sales Orders trailer Views Filters: Status Reset" at bounding box center [471, 70] width 863 height 31
type input "the signery"
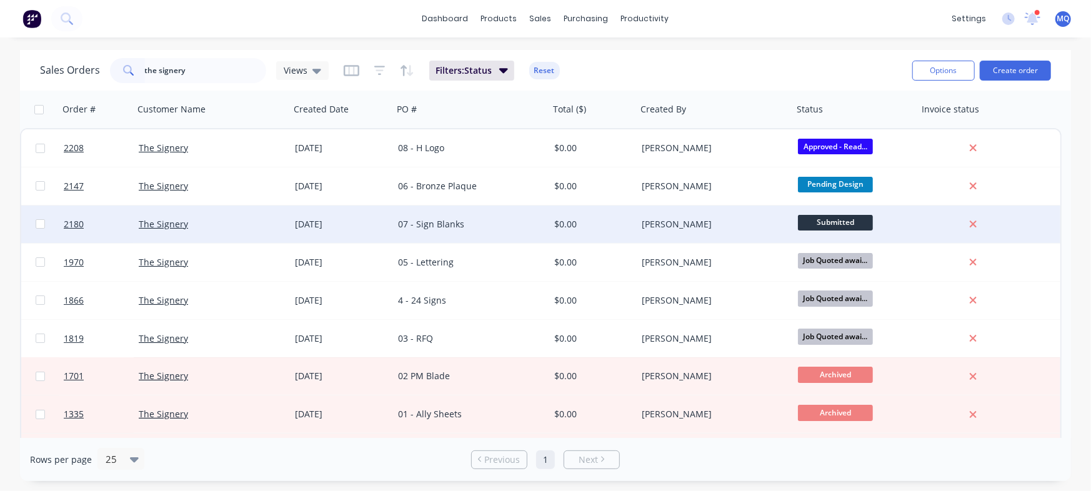
click at [469, 231] on div "07 - Sign Blanks" at bounding box center [471, 225] width 156 height 38
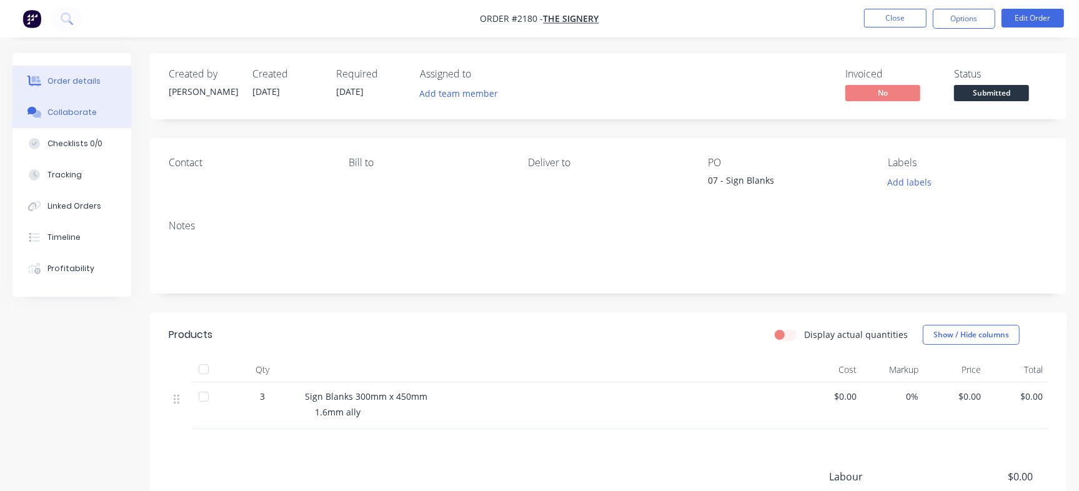
click at [94, 123] on button "Collaborate" at bounding box center [72, 112] width 119 height 31
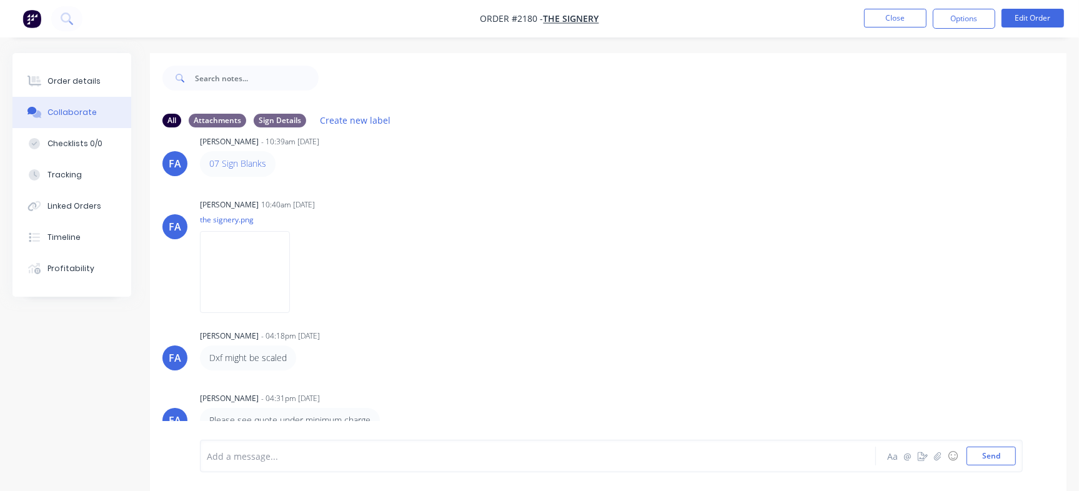
scroll to position [3, 0]
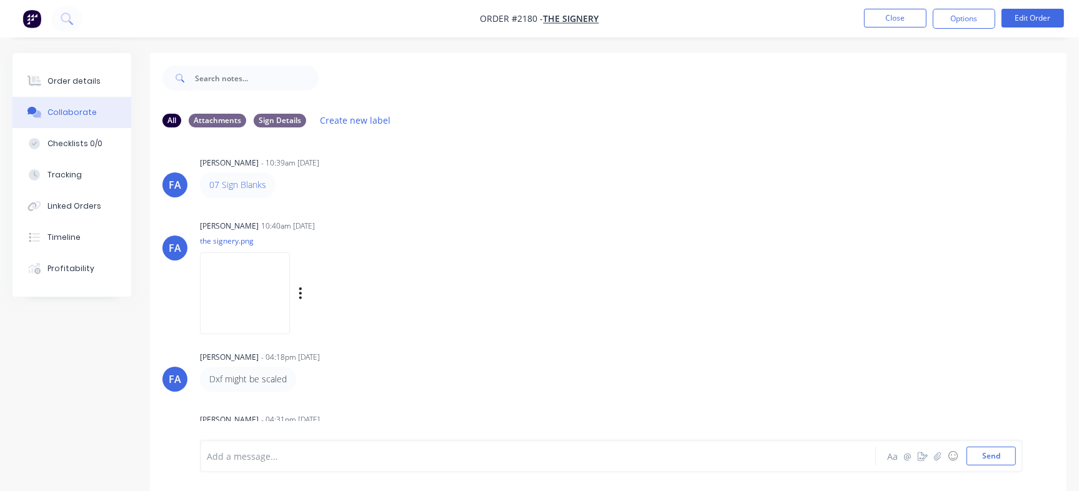
click at [266, 311] on img at bounding box center [245, 294] width 90 height 82
click at [93, 71] on button "Order details" at bounding box center [72, 81] width 119 height 31
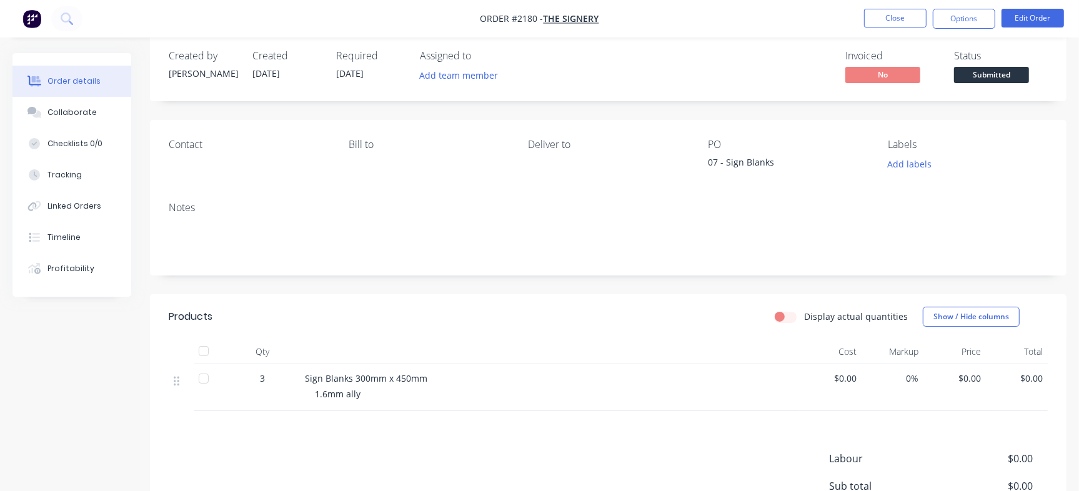
scroll to position [9, 0]
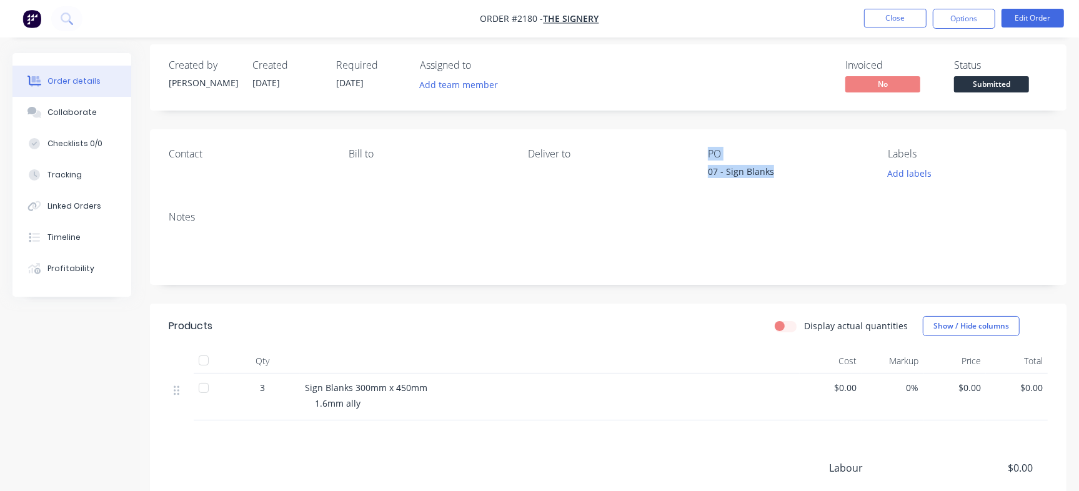
drag, startPoint x: 706, startPoint y: 173, endPoint x: 788, endPoint y: 173, distance: 81.9
click at [788, 173] on div "Contact Bill to Deliver to PO 07 - Sign Blanks Labels Add labels" at bounding box center [608, 165] width 917 height 72
drag, startPoint x: 763, startPoint y: 190, endPoint x: 731, endPoint y: 174, distance: 35.5
click at [763, 190] on div "Contact Bill to Deliver to PO 07 - Sign Blanks Labels Add labels" at bounding box center [608, 165] width 917 height 72
click at [714, 169] on div "07 - Sign Blanks" at bounding box center [786, 174] width 156 height 18
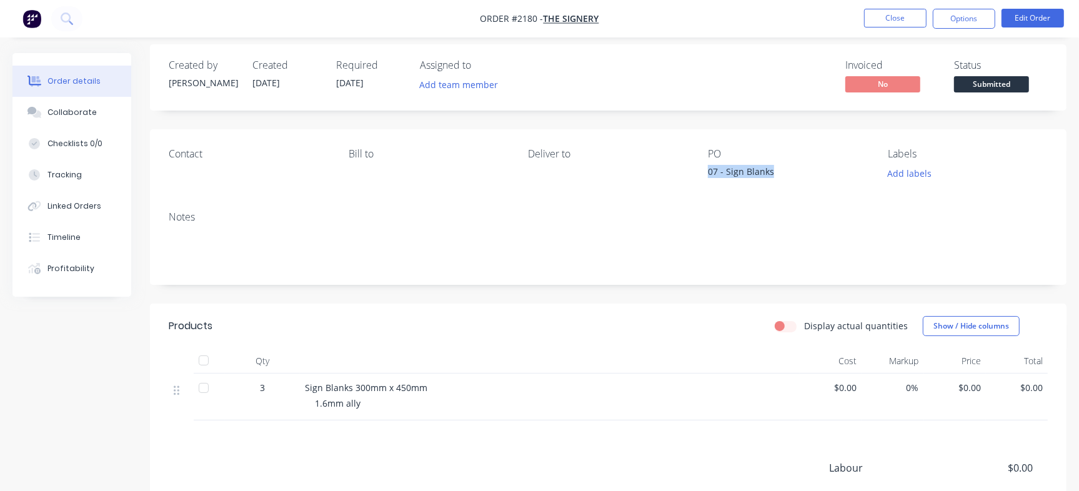
drag, startPoint x: 701, startPoint y: 171, endPoint x: 808, endPoint y: 171, distance: 106.9
click at [808, 171] on div "Contact Bill to Deliver to PO 07 - Sign Blanks Labels Add labels" at bounding box center [608, 165] width 917 height 72
copy div "07 - Sign Blanks"
click at [908, 20] on button "Close" at bounding box center [895, 18] width 63 height 19
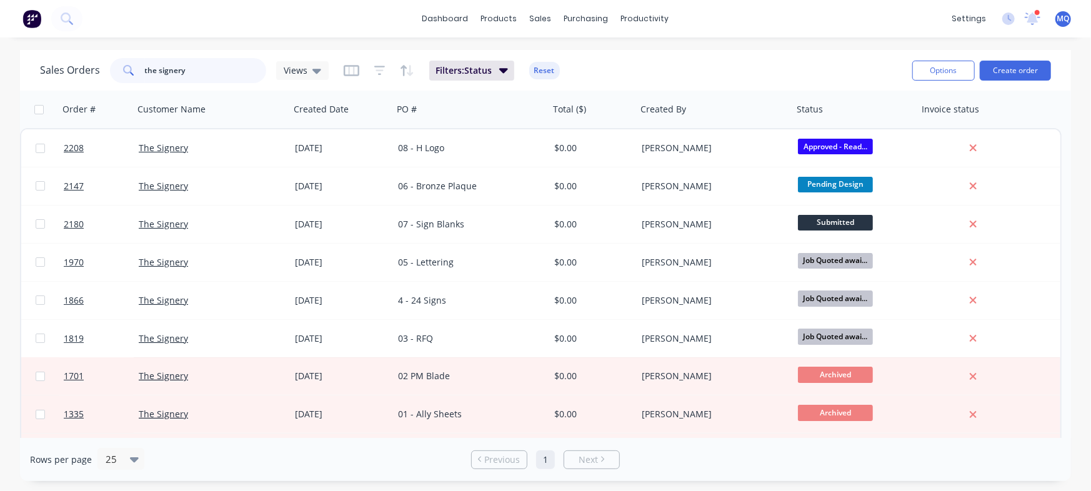
drag, startPoint x: 113, startPoint y: 75, endPoint x: 0, endPoint y: 53, distance: 114.6
click at [0, 53] on div "Sales Orders the signery Views Filters: Status Reset Options Create order Order…" at bounding box center [545, 265] width 1091 height 431
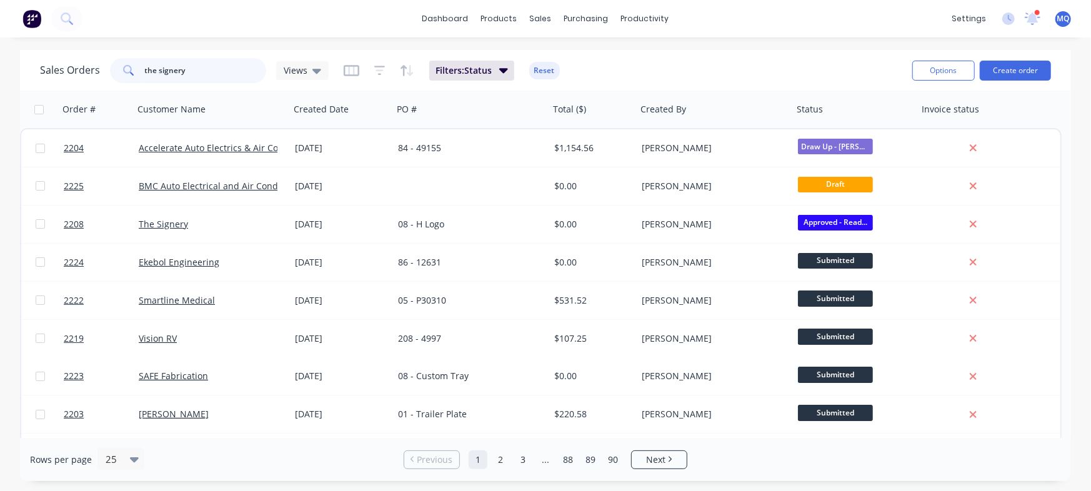
type input "the signery"
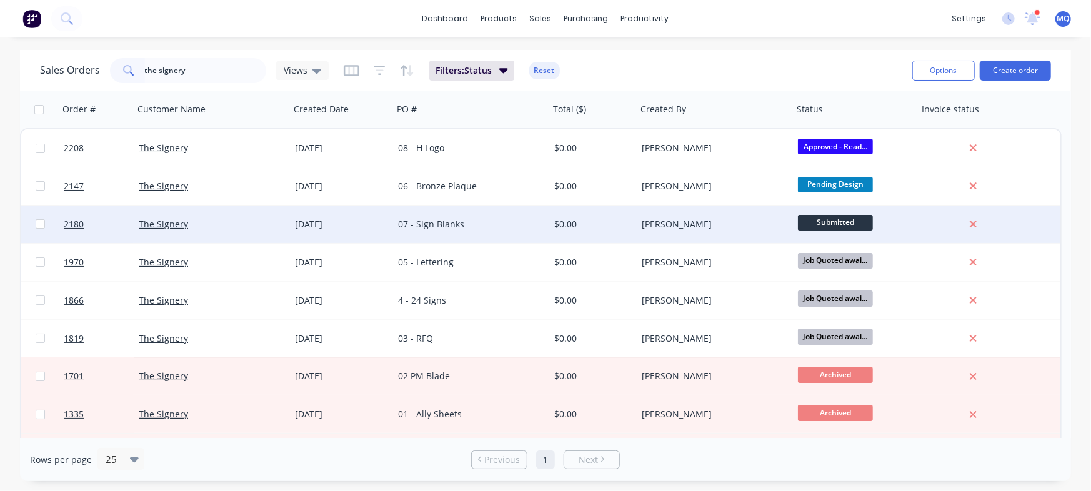
click at [449, 218] on div "07 - Sign Blanks" at bounding box center [467, 224] width 139 height 13
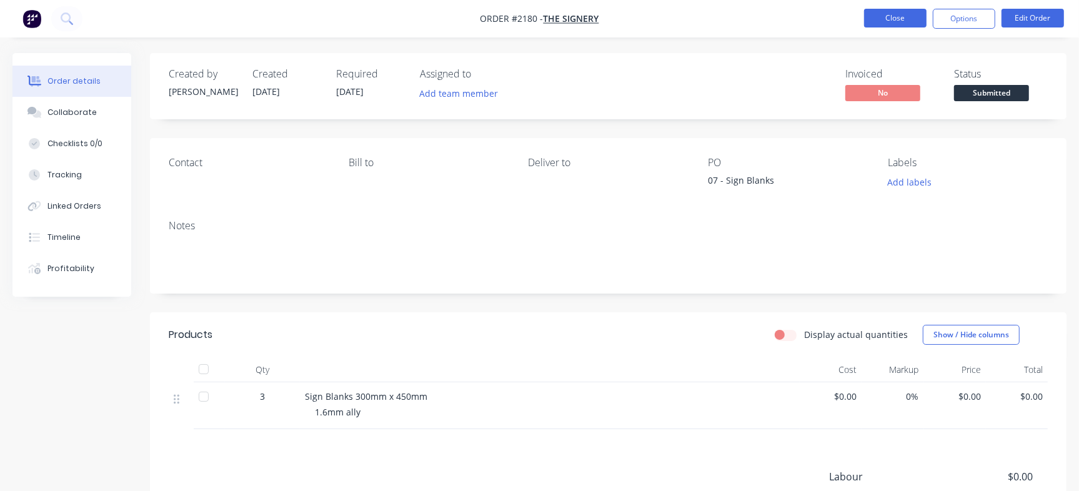
click at [892, 13] on button "Close" at bounding box center [895, 18] width 63 height 19
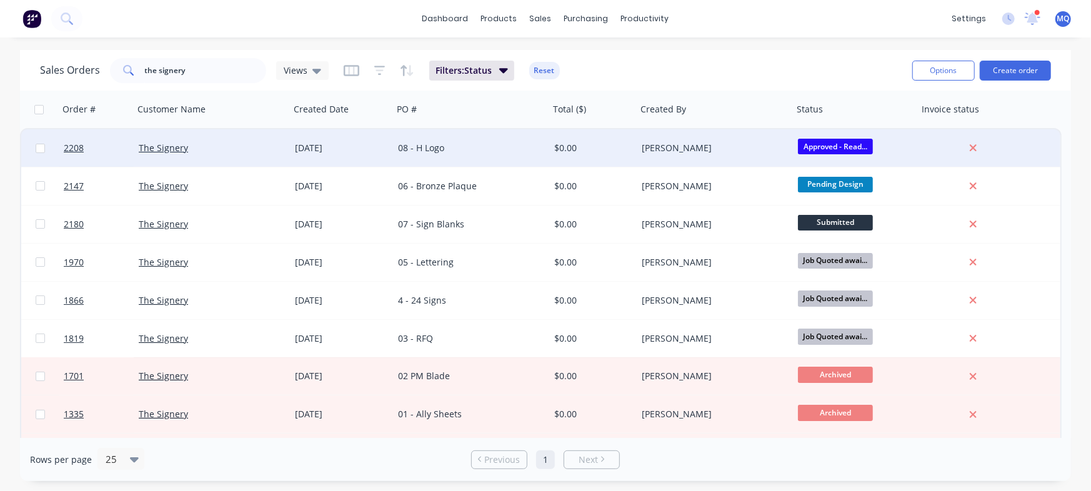
click at [463, 150] on div "08 - H Logo" at bounding box center [467, 148] width 139 height 13
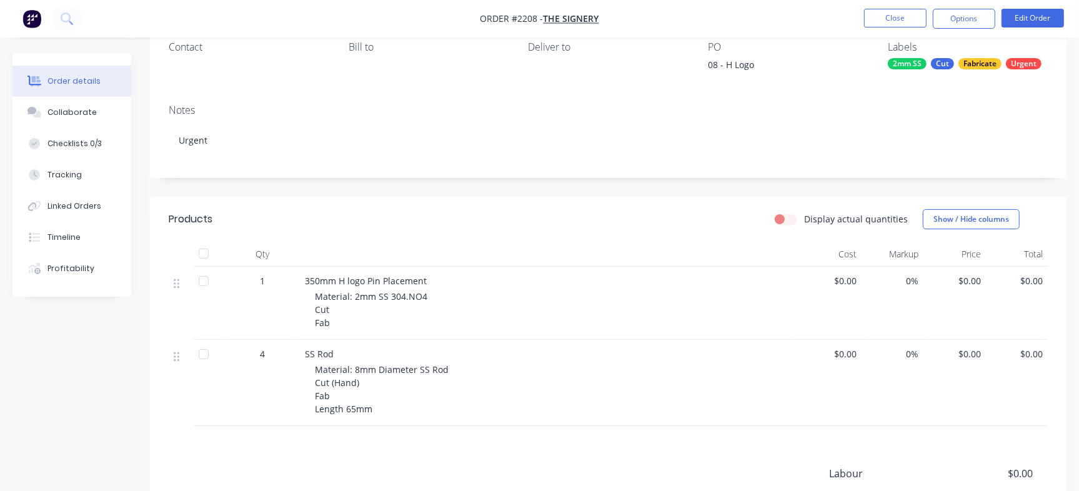
scroll to position [101, 0]
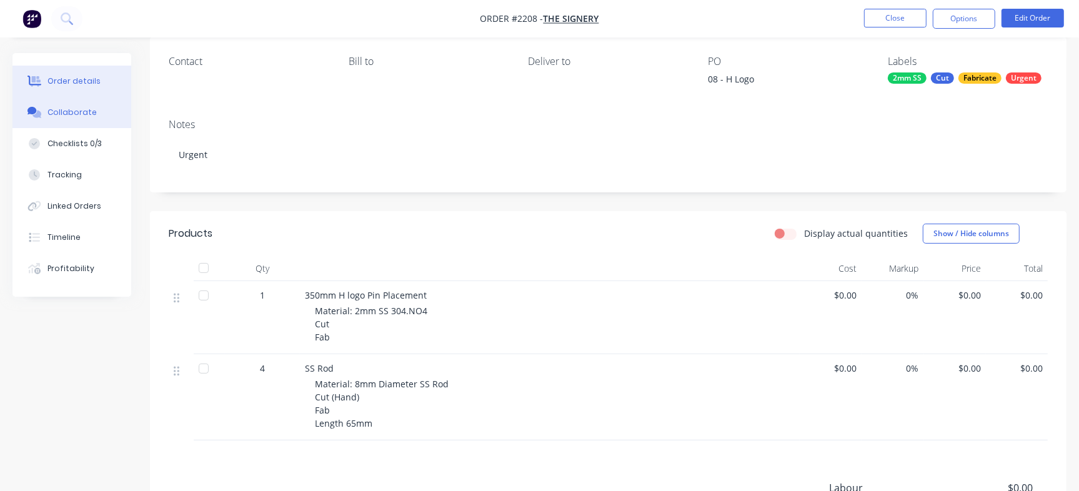
click at [64, 106] on button "Collaborate" at bounding box center [72, 112] width 119 height 31
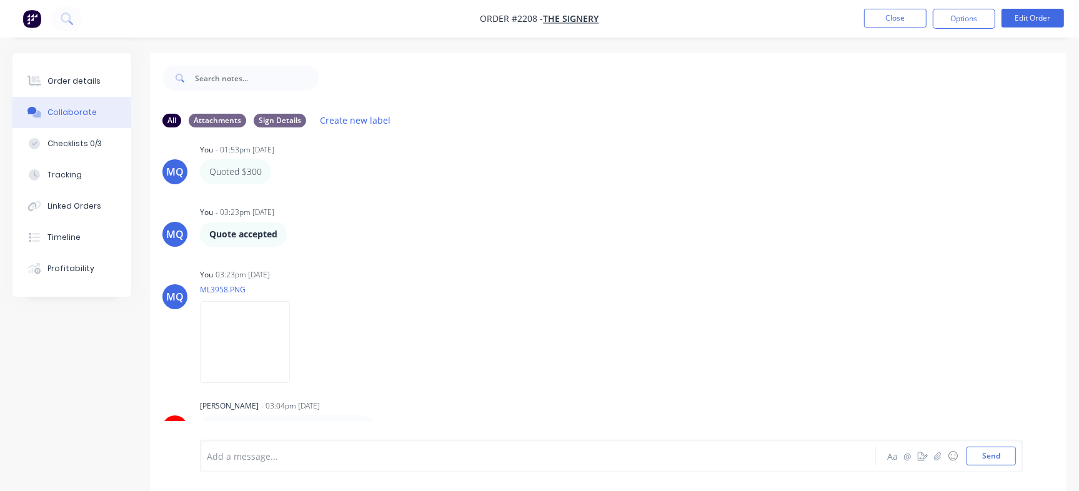
scroll to position [19, 0]
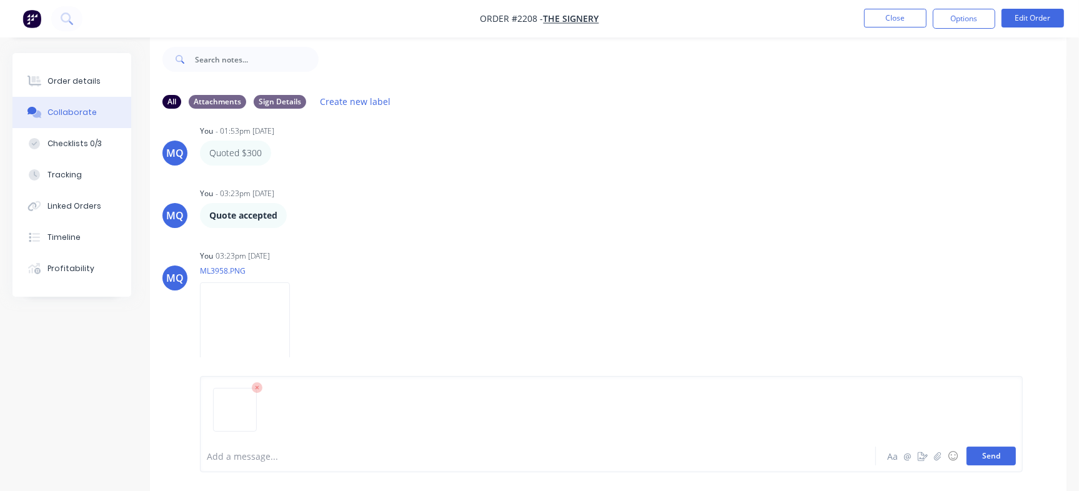
click at [999, 454] on button "Send" at bounding box center [991, 456] width 49 height 19
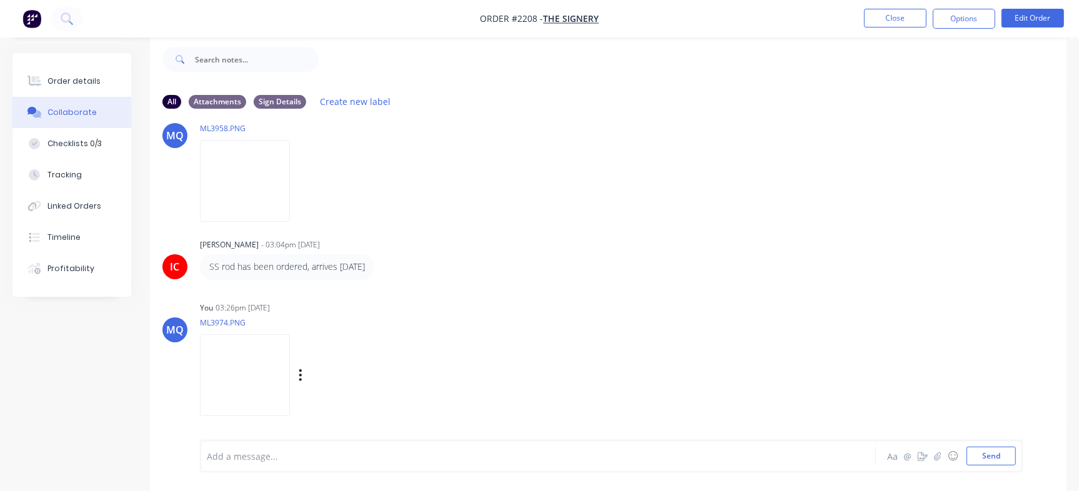
click at [267, 381] on img at bounding box center [245, 375] width 90 height 82
click at [888, 20] on button "Close" at bounding box center [895, 18] width 63 height 19
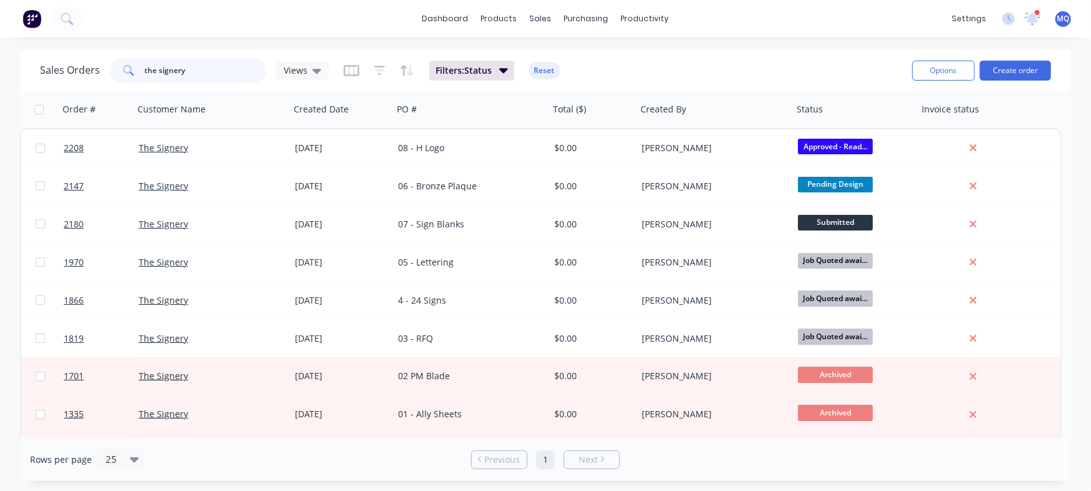
drag, startPoint x: 231, startPoint y: 71, endPoint x: 11, endPoint y: 64, distance: 219.5
click at [11, 64] on div "Sales Orders the signery Views Filters: Status Reset Options Create order Order…" at bounding box center [545, 265] width 1091 height 431
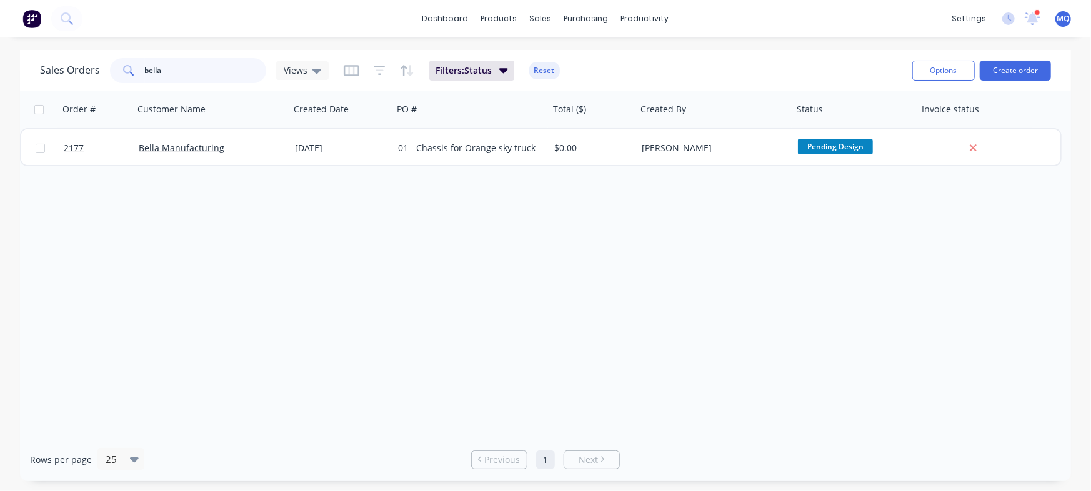
drag, startPoint x: 201, startPoint y: 68, endPoint x: 0, endPoint y: 48, distance: 202.3
click at [0, 51] on div "Sales Orders bella Views Filters: Status Reset Options Create order Order # Cus…" at bounding box center [545, 265] width 1091 height 431
type input "maverick"
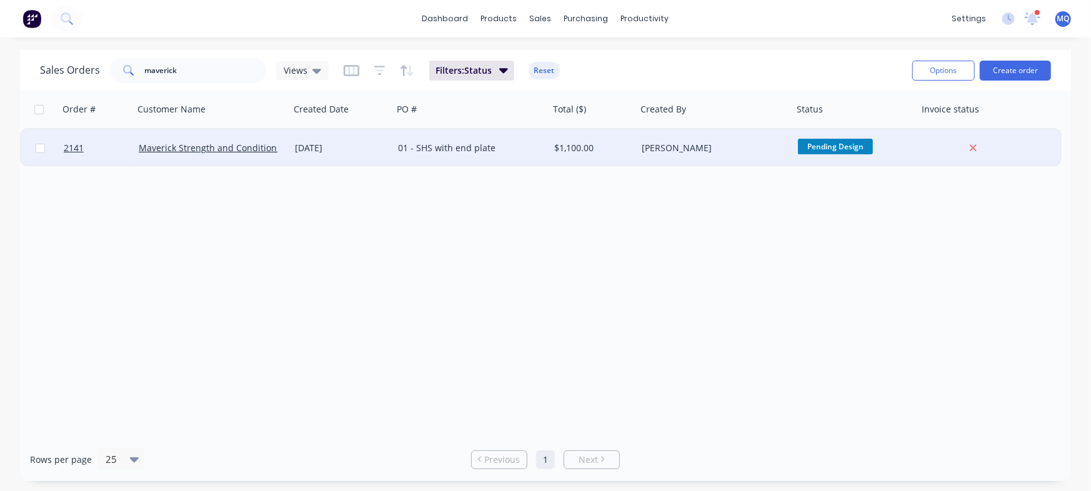
click at [389, 160] on div "[DATE]" at bounding box center [341, 148] width 103 height 38
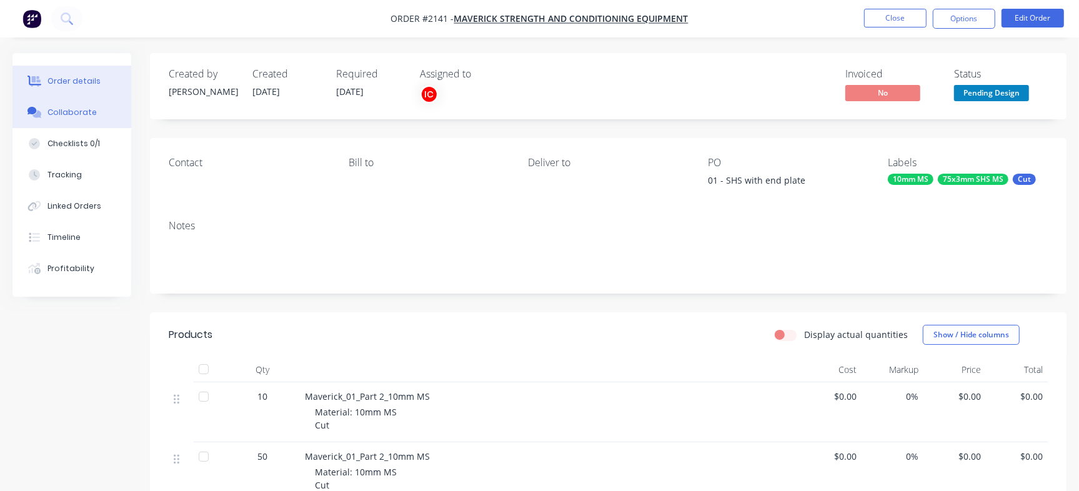
click at [88, 112] on div "Collaborate" at bounding box center [72, 112] width 49 height 11
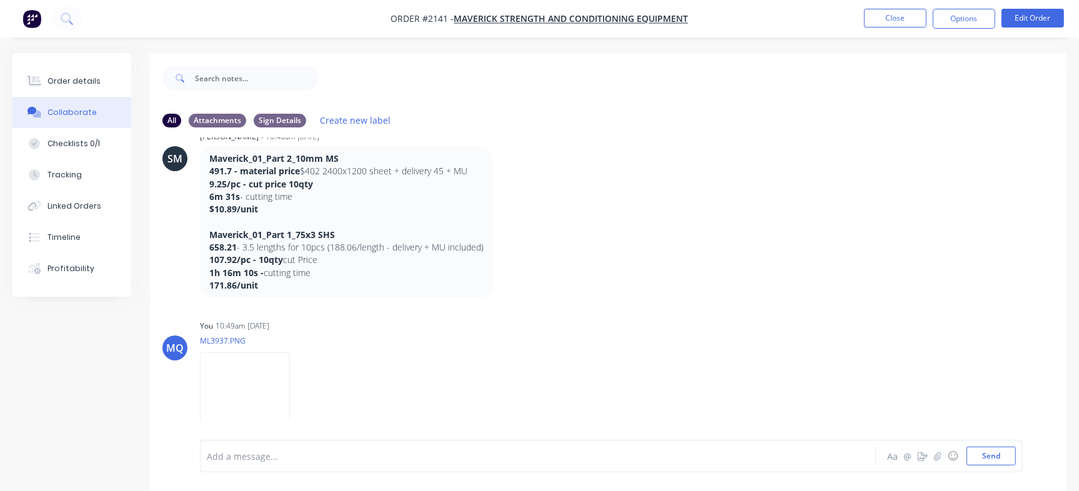
scroll to position [19, 0]
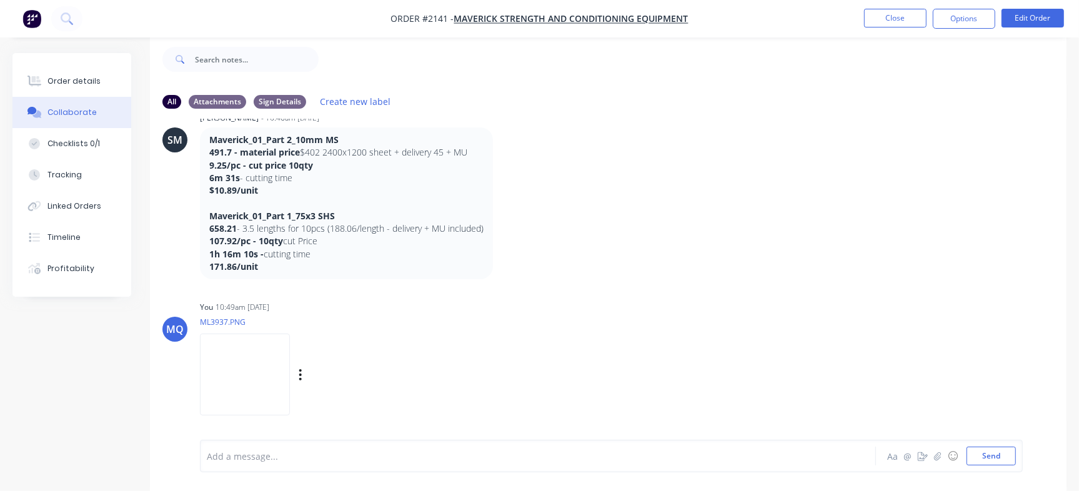
click at [230, 368] on img at bounding box center [245, 375] width 90 height 82
click at [268, 455] on div at bounding box center [511, 456] width 606 height 13
click at [983, 458] on button "Send" at bounding box center [991, 456] width 49 height 19
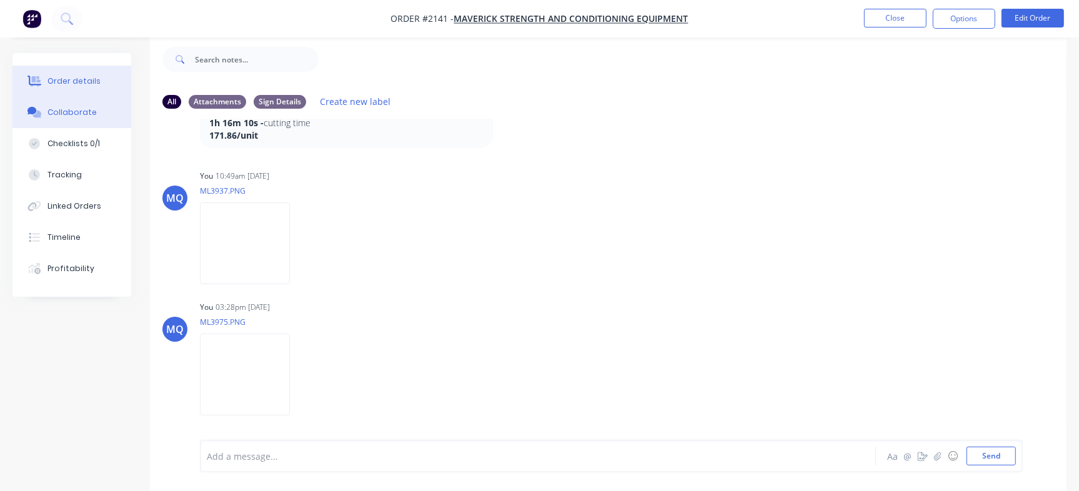
click at [69, 71] on button "Order details" at bounding box center [72, 81] width 119 height 31
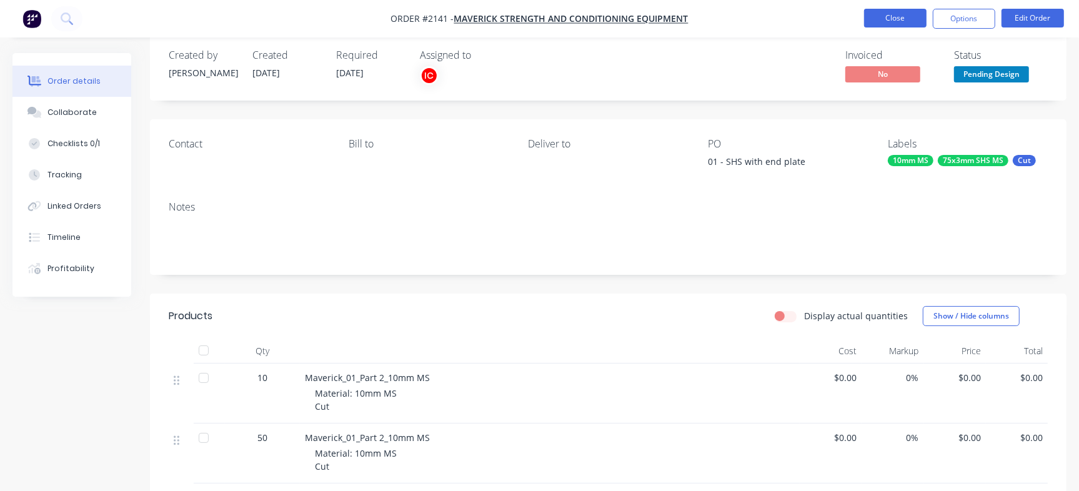
click at [904, 21] on button "Close" at bounding box center [895, 18] width 63 height 19
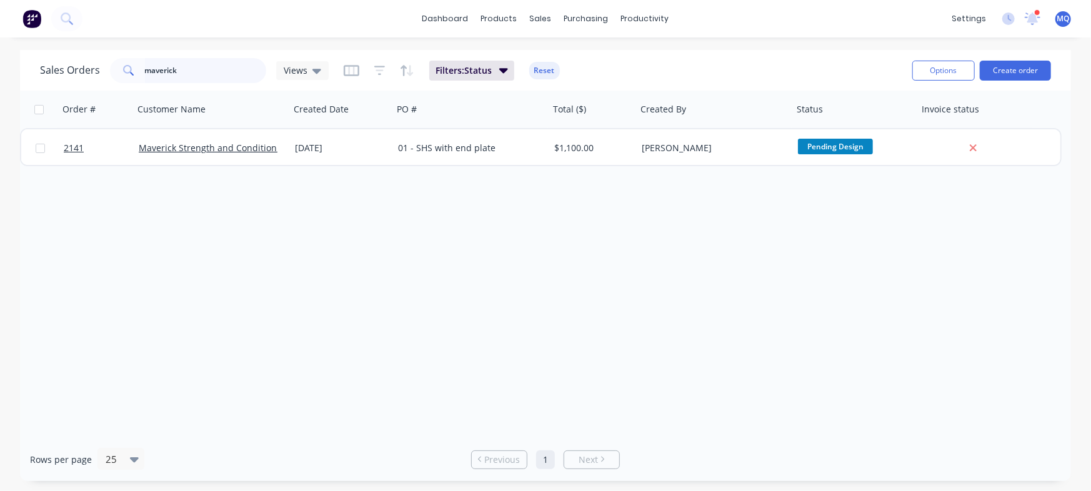
click at [186, 69] on input "maverick" at bounding box center [206, 70] width 122 height 25
click at [191, 73] on input "maverick" at bounding box center [206, 70] width 122 height 25
drag, startPoint x: 201, startPoint y: 77, endPoint x: 0, endPoint y: 17, distance: 209.4
click at [0, 17] on div "dashboard products sales purchasing productivity dashboard products Product Cat…" at bounding box center [545, 245] width 1091 height 491
type input "f"
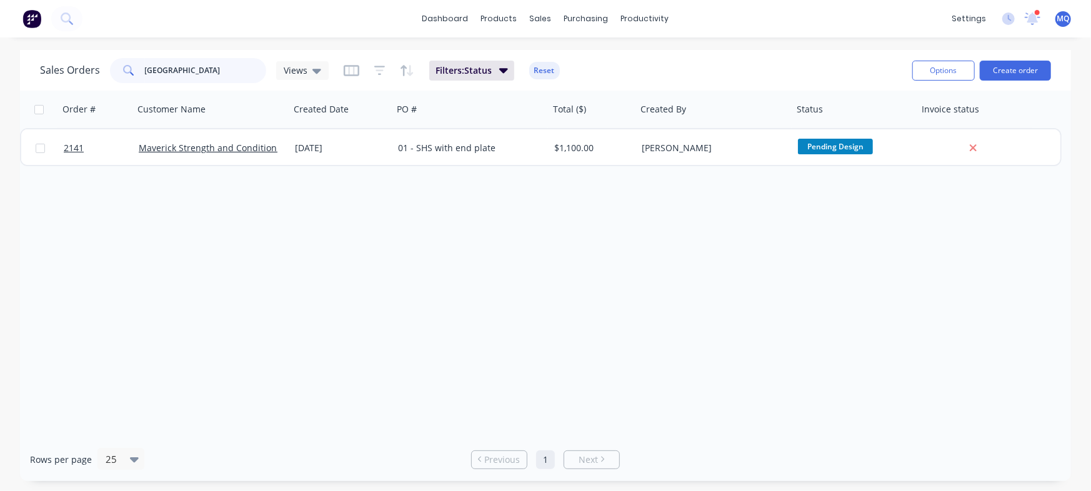
type input "[GEOGRAPHIC_DATA]"
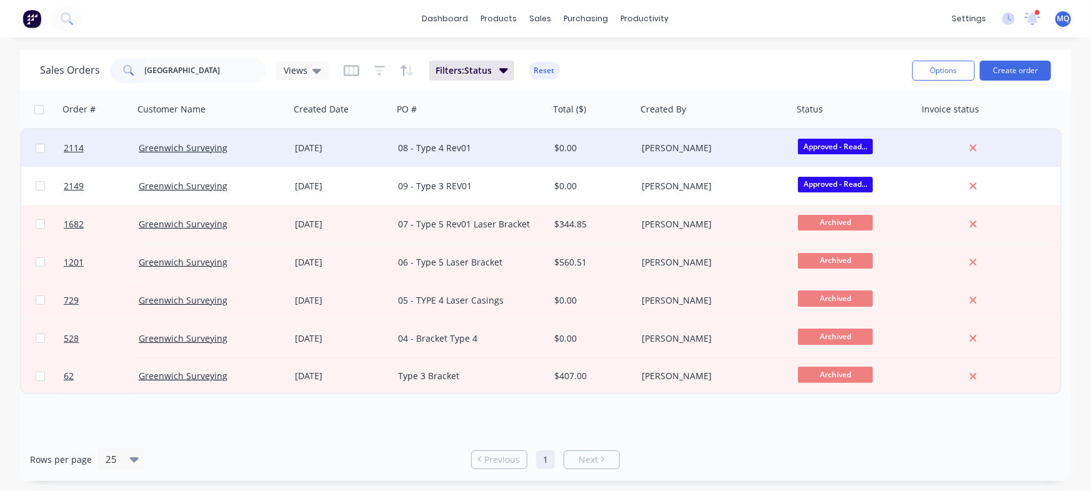
click at [439, 141] on div "08 - Type 4 Rev01" at bounding box center [471, 148] width 156 height 38
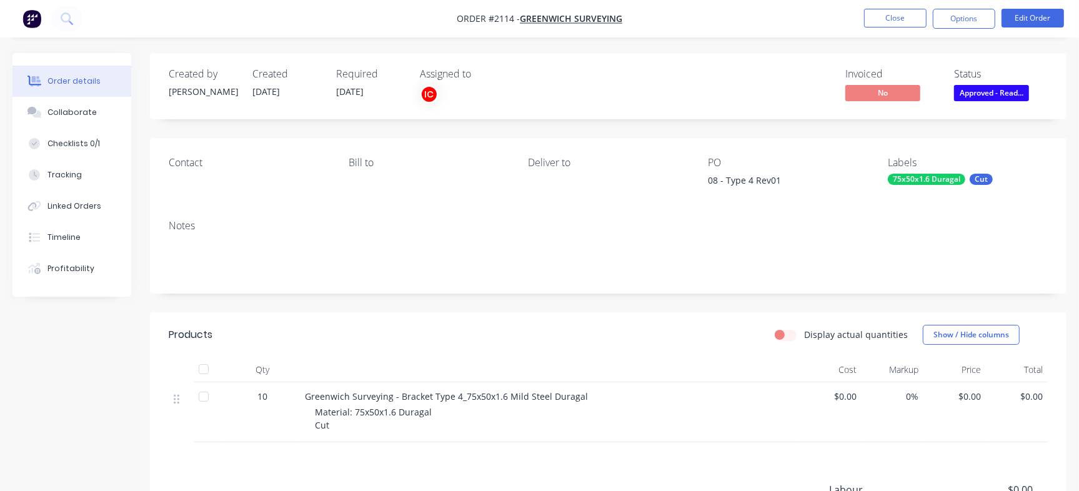
scroll to position [119, 0]
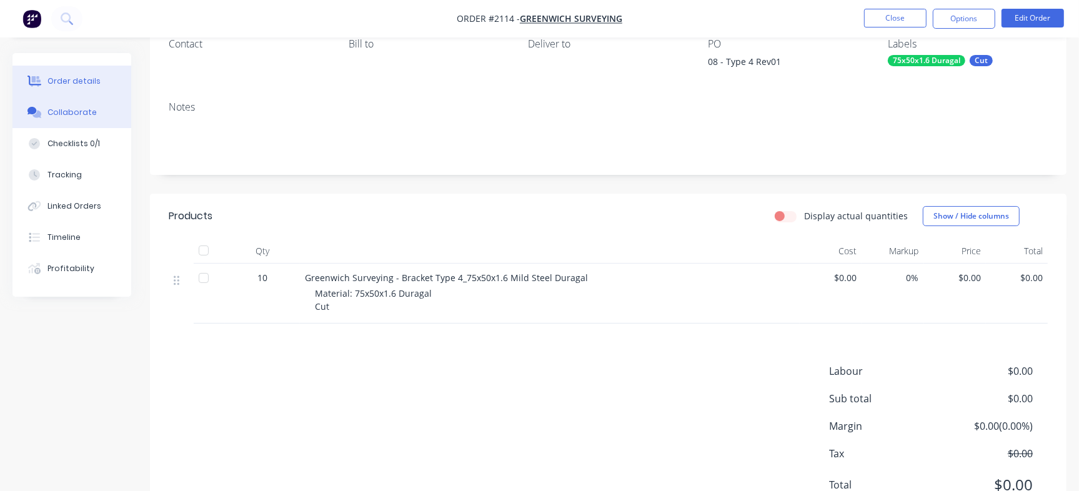
click at [89, 112] on div "Collaborate" at bounding box center [72, 112] width 49 height 11
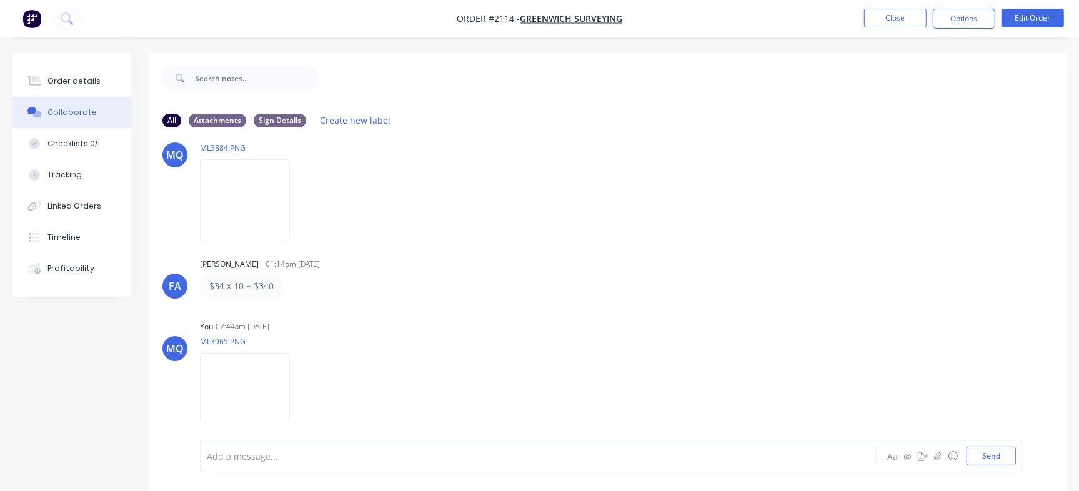
scroll to position [19, 0]
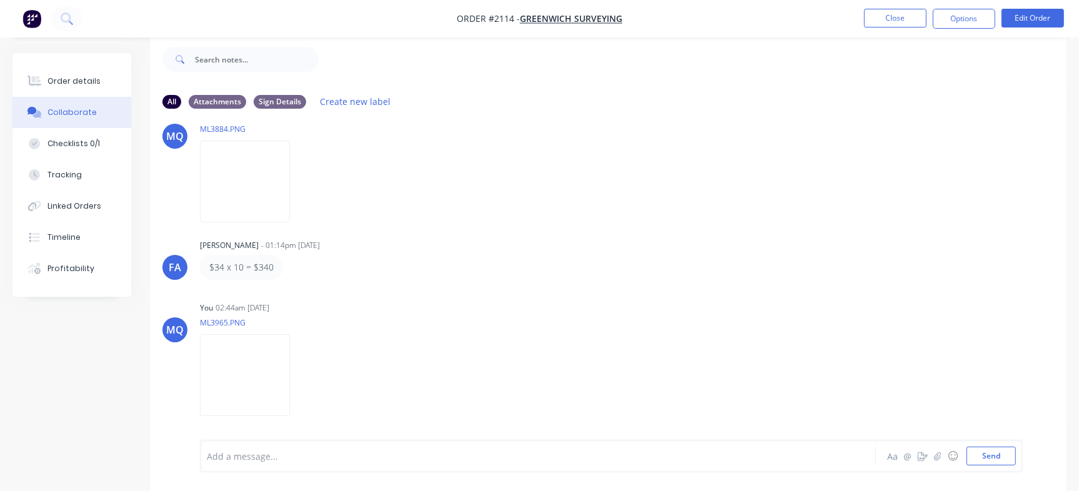
click at [350, 454] on div at bounding box center [511, 456] width 606 height 13
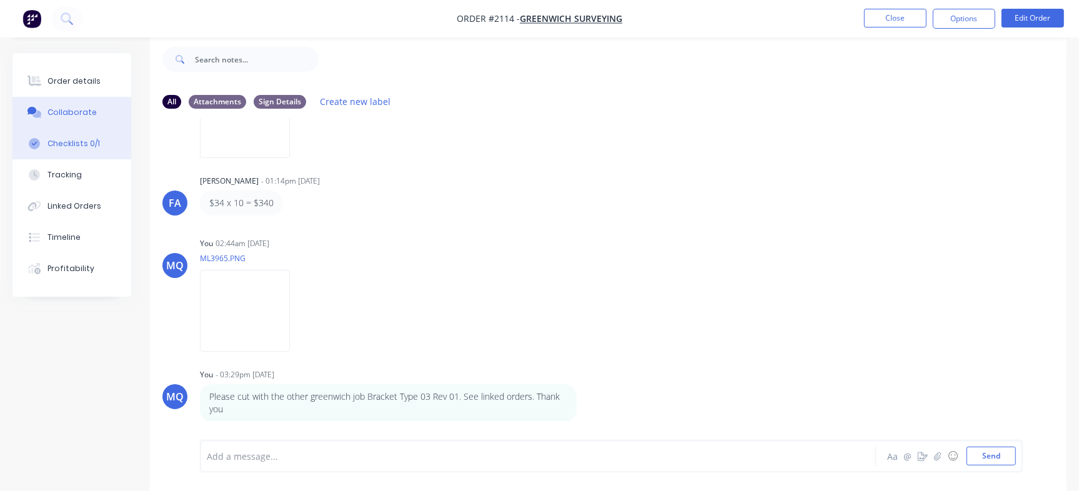
click at [90, 146] on div "Checklists 0/1" at bounding box center [74, 143] width 53 height 11
type textarea "x"
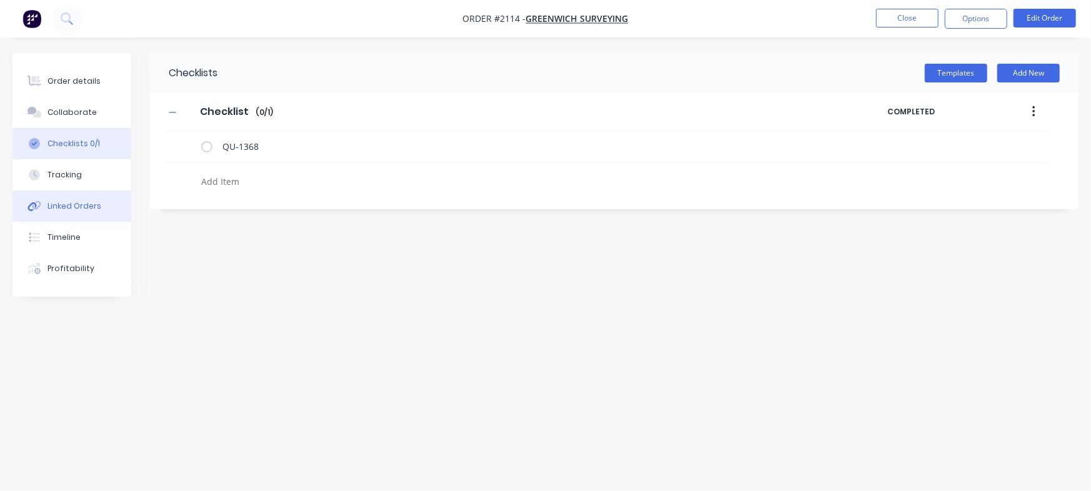
click at [73, 214] on button "Linked Orders" at bounding box center [72, 206] width 119 height 31
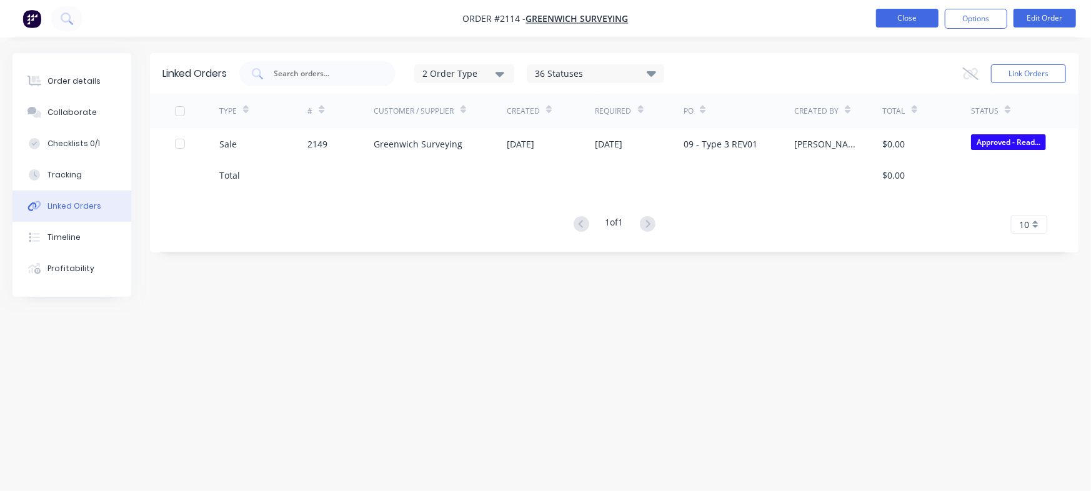
click at [899, 17] on button "Close" at bounding box center [907, 18] width 63 height 19
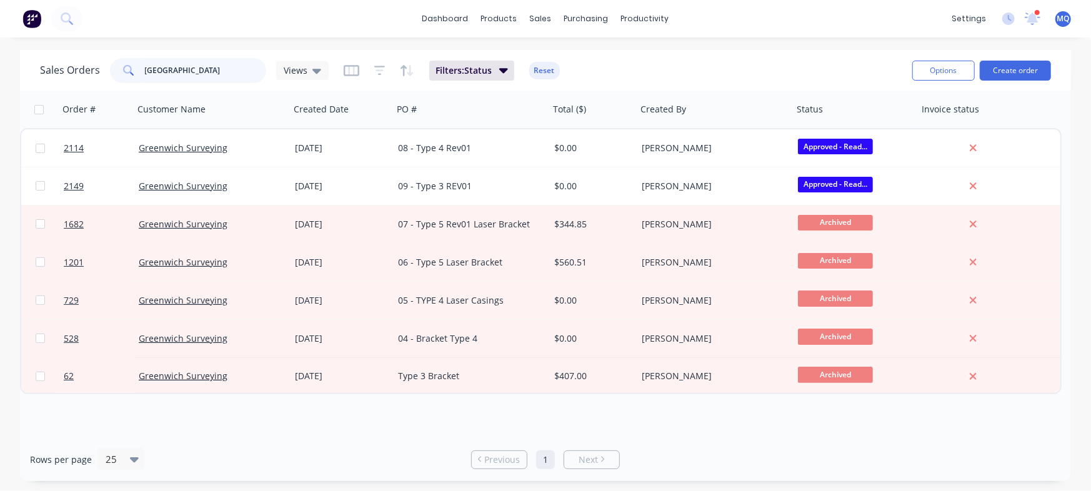
click at [186, 69] on input "[GEOGRAPHIC_DATA]" at bounding box center [206, 70] width 122 height 25
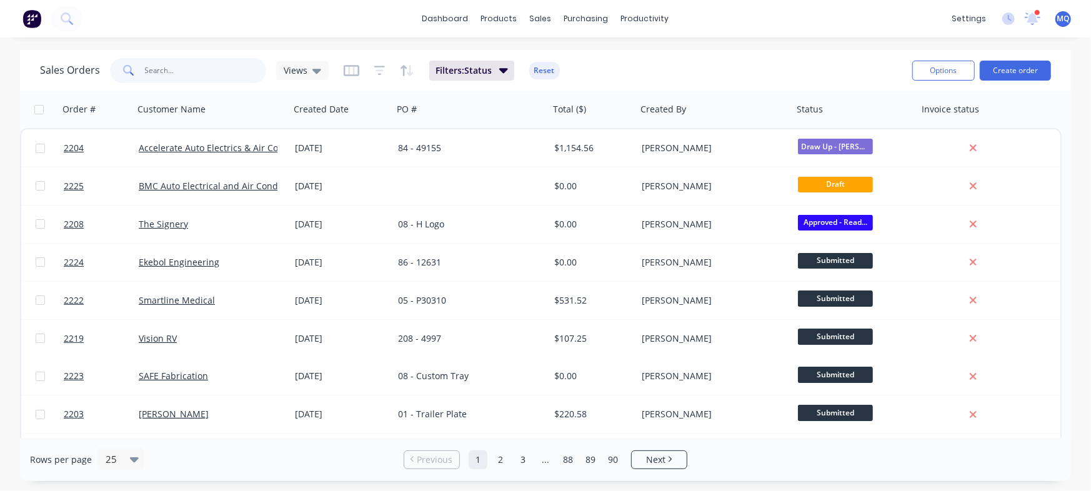
click at [175, 63] on input "text" at bounding box center [206, 70] width 122 height 25
type input "the signery"
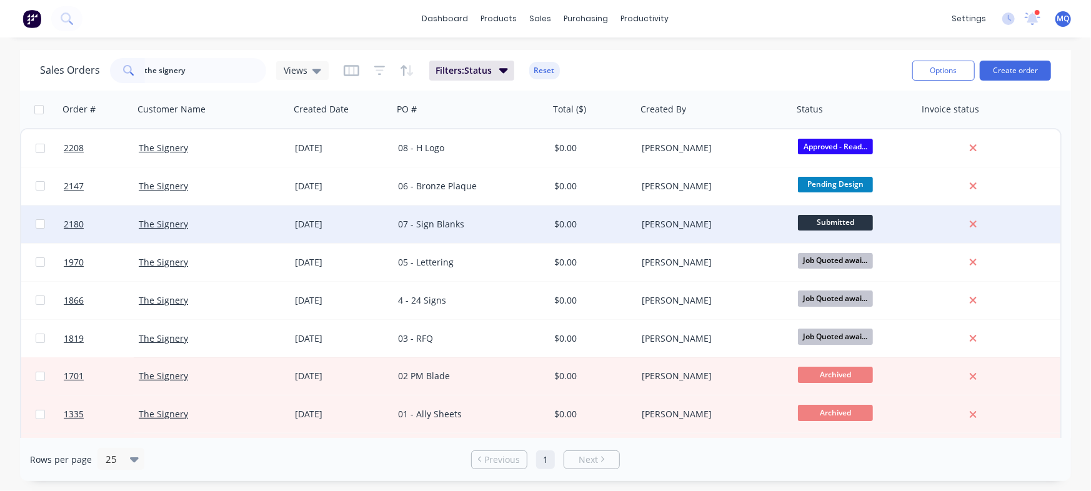
click at [506, 216] on div "07 - Sign Blanks" at bounding box center [471, 225] width 156 height 38
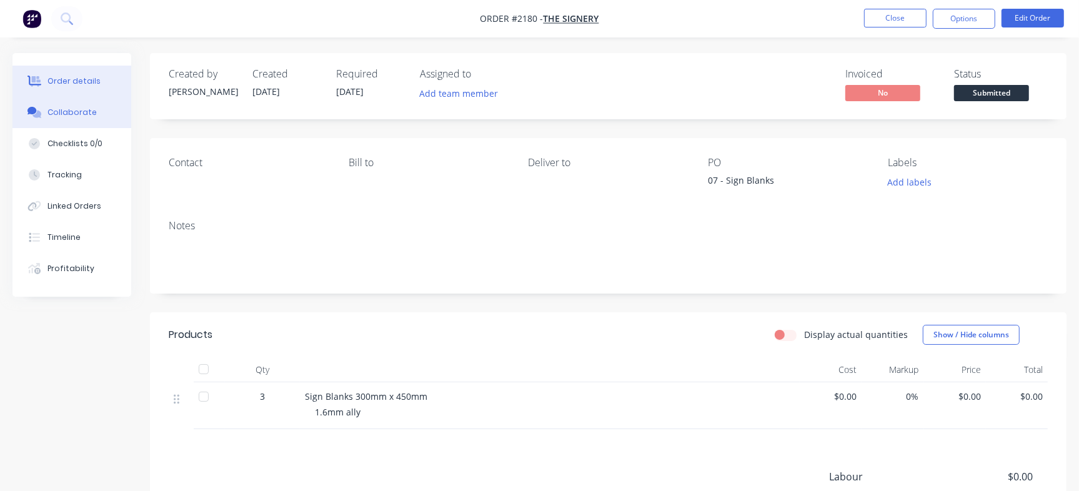
click at [106, 113] on button "Collaborate" at bounding box center [72, 112] width 119 height 31
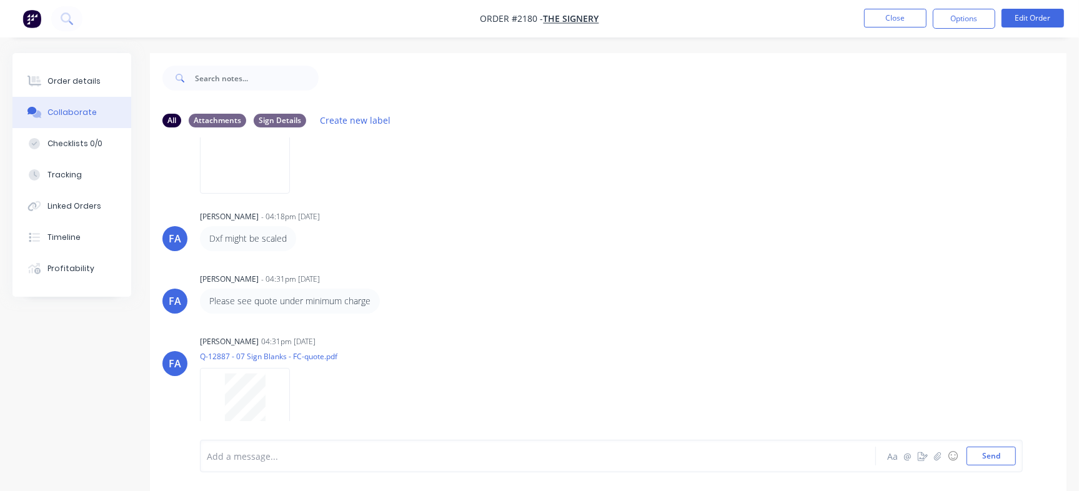
scroll to position [159, 0]
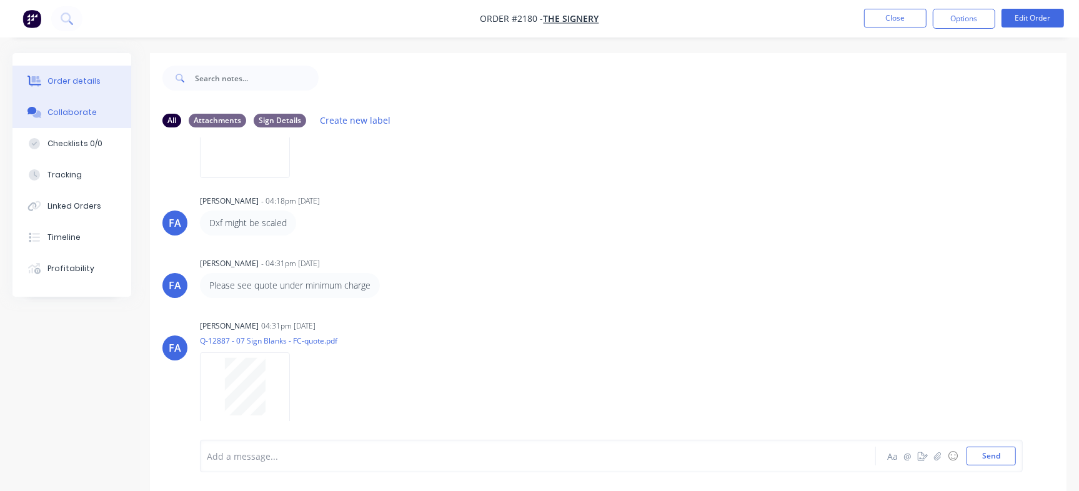
click at [108, 82] on button "Order details" at bounding box center [72, 81] width 119 height 31
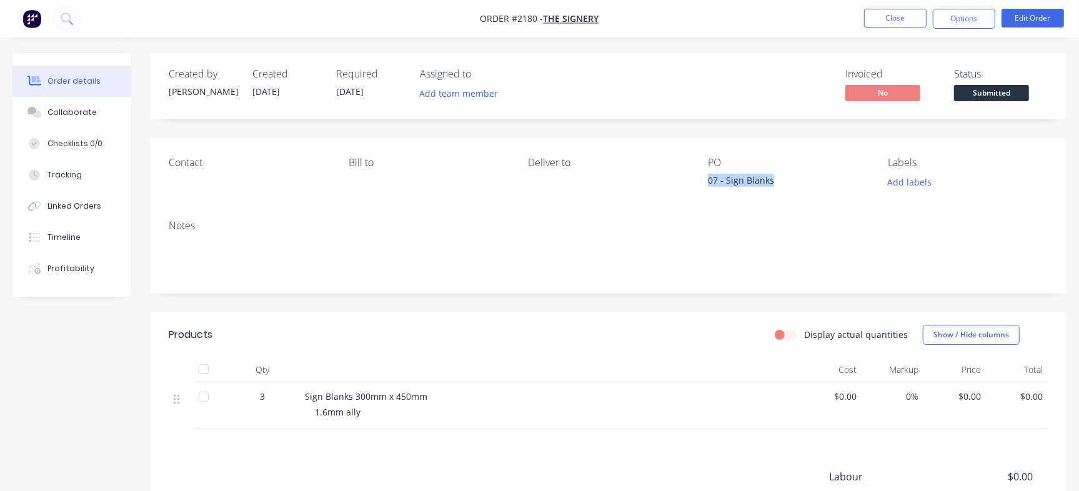
drag, startPoint x: 701, startPoint y: 181, endPoint x: 781, endPoint y: 181, distance: 80.0
click at [781, 181] on div "Contact Bill to Deliver to PO 07 - Sign Blanks Labels Add labels" at bounding box center [608, 174] width 917 height 72
copy div "07 - Sign Blanks"
click at [358, 394] on span "Sign Blanks 300mm x 450mm" at bounding box center [366, 397] width 123 height 12
drag, startPoint x: 355, startPoint y: 396, endPoint x: 516, endPoint y: 398, distance: 161.3
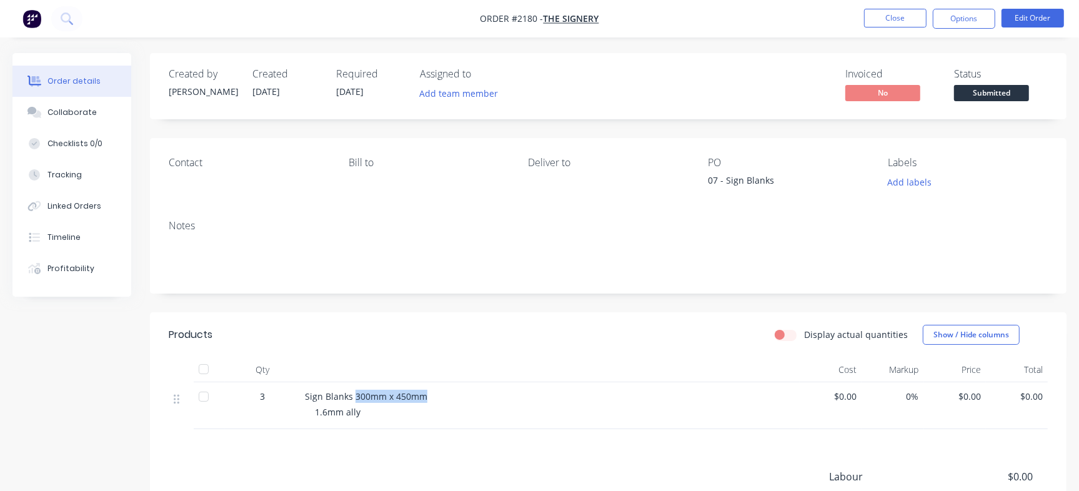
click at [516, 398] on div "Sign Blanks 300mm x 450mm" at bounding box center [550, 396] width 490 height 13
copy span "300mm x 450mm"
drag, startPoint x: 713, startPoint y: 176, endPoint x: 793, endPoint y: 185, distance: 80.6
click at [793, 185] on div "07 - Sign Blanks" at bounding box center [786, 183] width 156 height 18
copy div "07 - Sign Blanks"
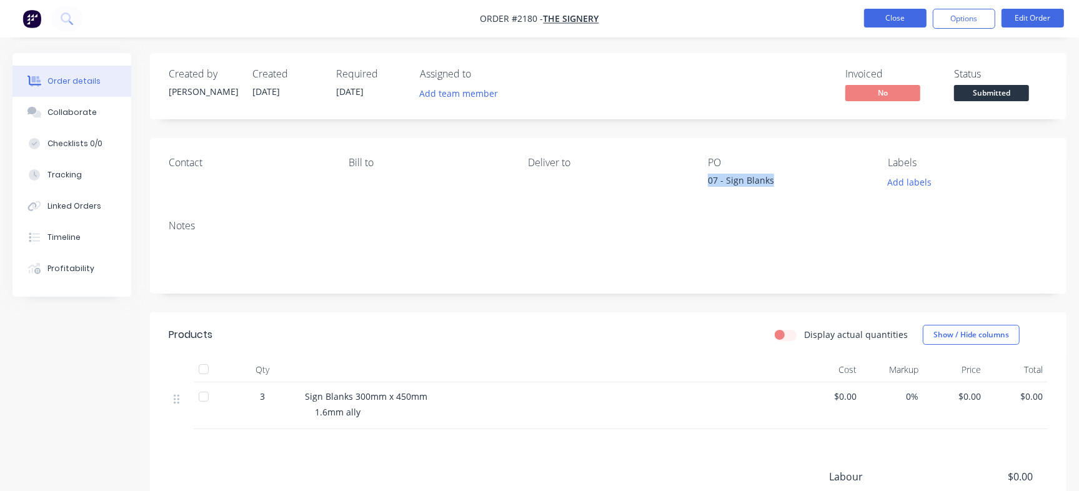
click at [887, 24] on button "Close" at bounding box center [895, 18] width 63 height 19
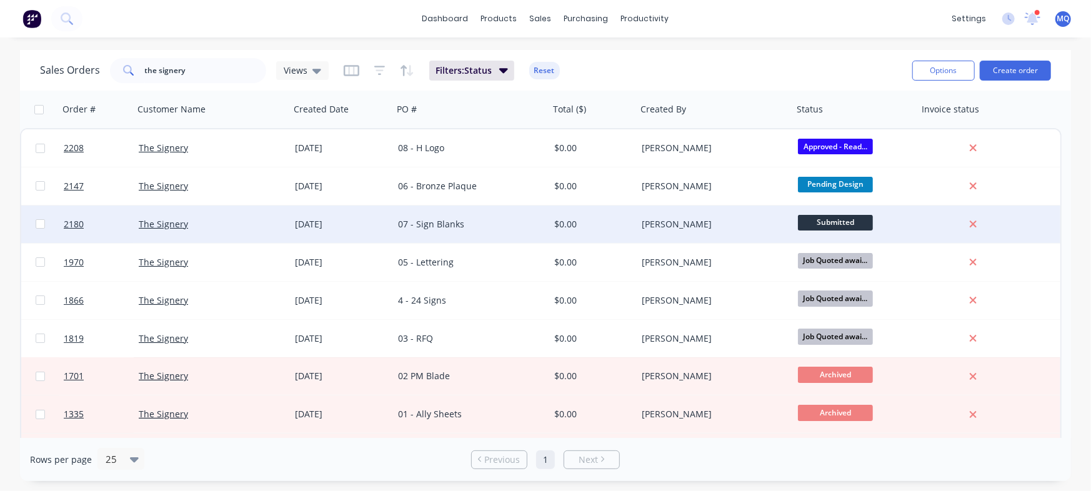
click at [475, 218] on div "07 - Sign Blanks" at bounding box center [467, 224] width 139 height 13
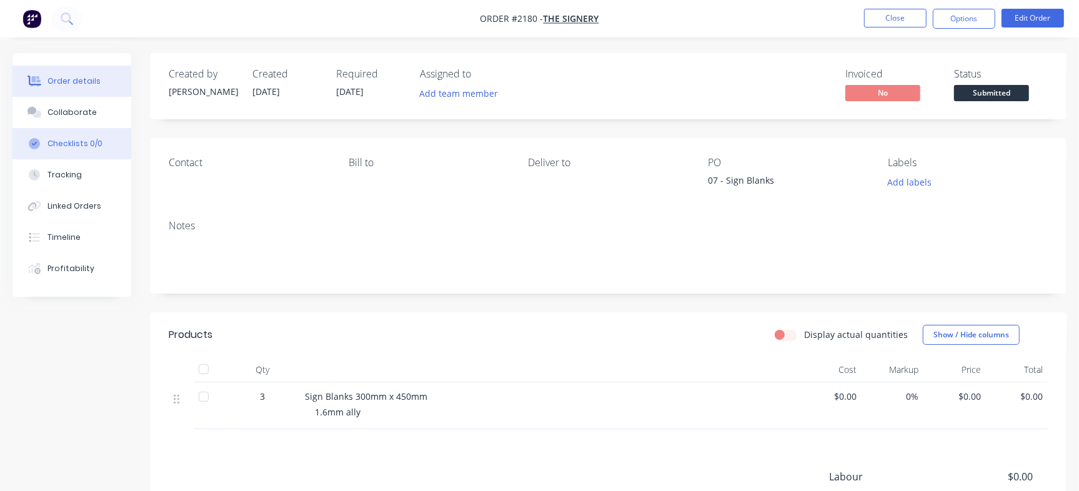
click at [98, 143] on div "Checklists 0/0" at bounding box center [75, 143] width 55 height 11
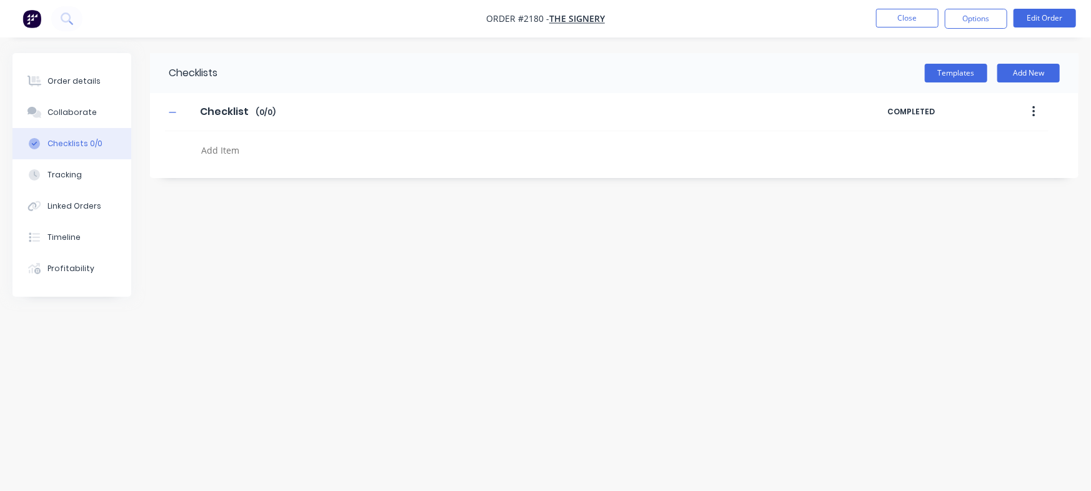
click at [246, 141] on textarea at bounding box center [480, 150] width 569 height 18
paste textarea "QU-1396"
type textarea "x"
type textarea "QU-1396"
type textarea "x"
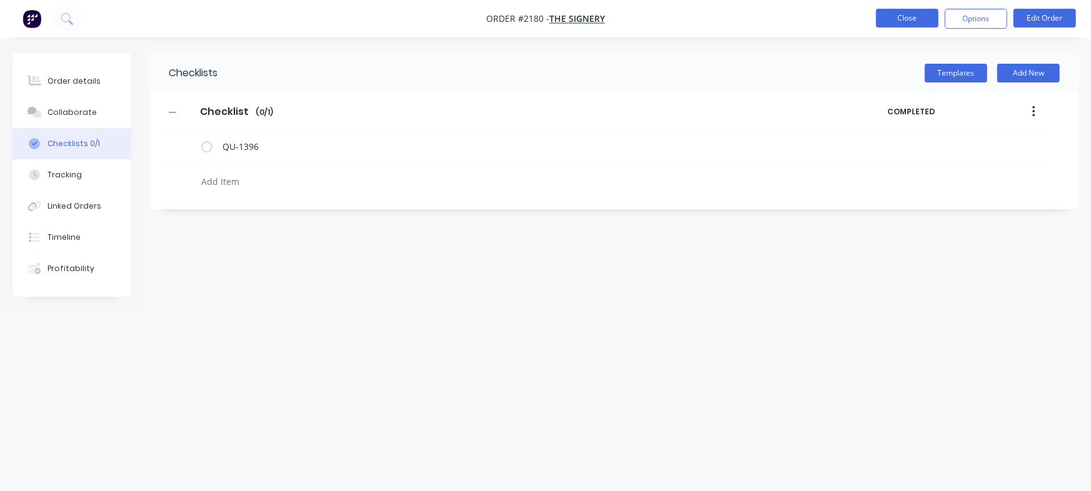
type textarea "x"
click at [896, 21] on button "Close" at bounding box center [907, 18] width 63 height 19
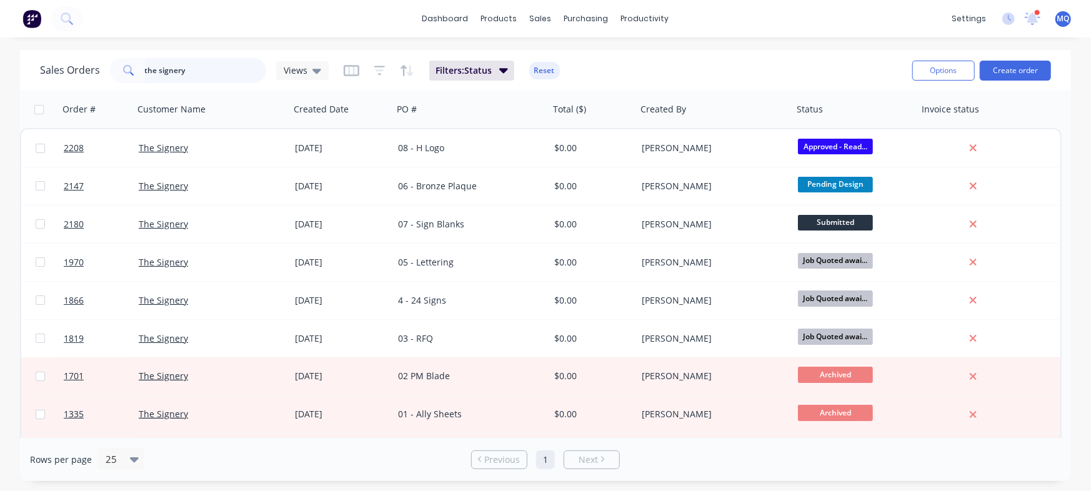
drag, startPoint x: 199, startPoint y: 66, endPoint x: 24, endPoint y: 39, distance: 177.1
click at [24, 39] on div "dashboard products sales purchasing productivity dashboard products Product Cat…" at bounding box center [545, 245] width 1091 height 491
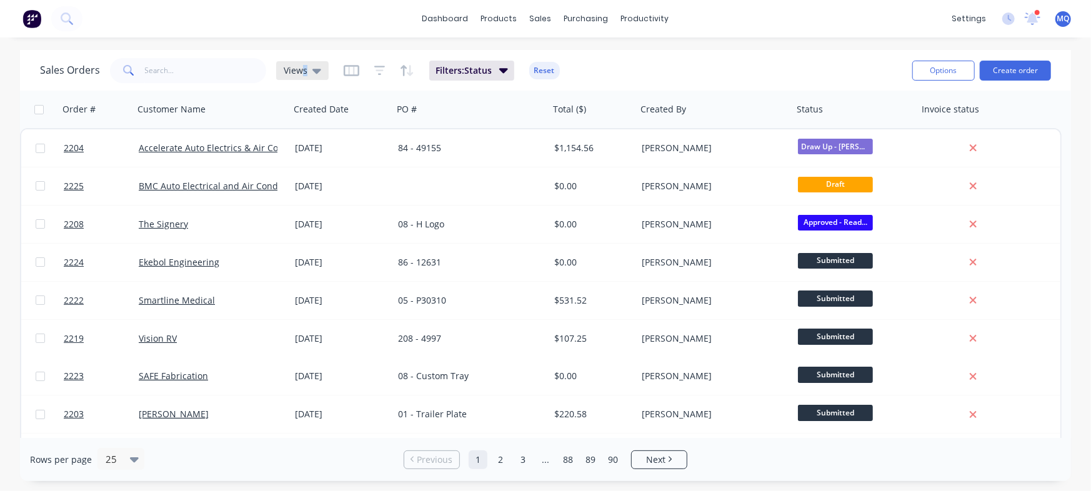
click at [303, 73] on span "Views" at bounding box center [296, 70] width 24 height 13
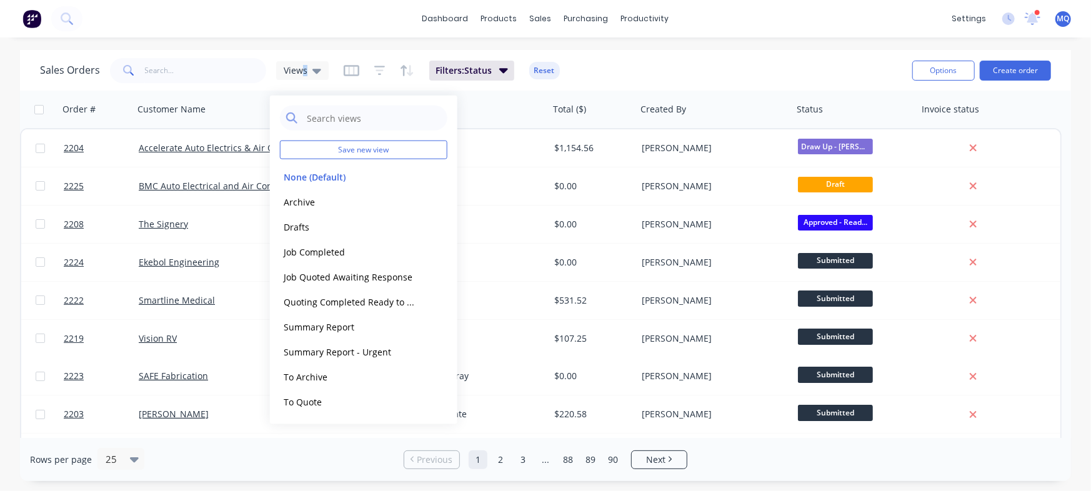
click at [316, 196] on button "Archive" at bounding box center [351, 201] width 143 height 14
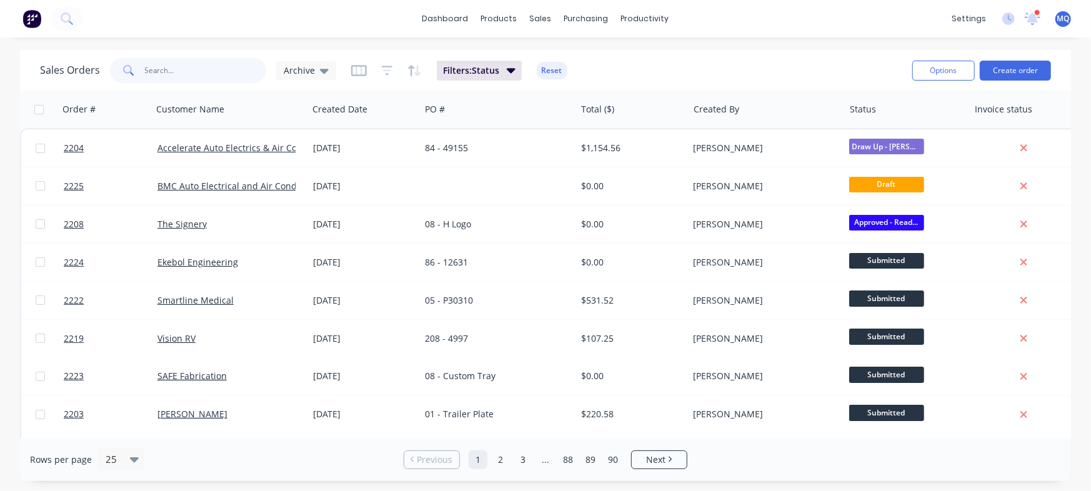
click at [203, 71] on input "text" at bounding box center [206, 70] width 122 height 25
type input "maker space"
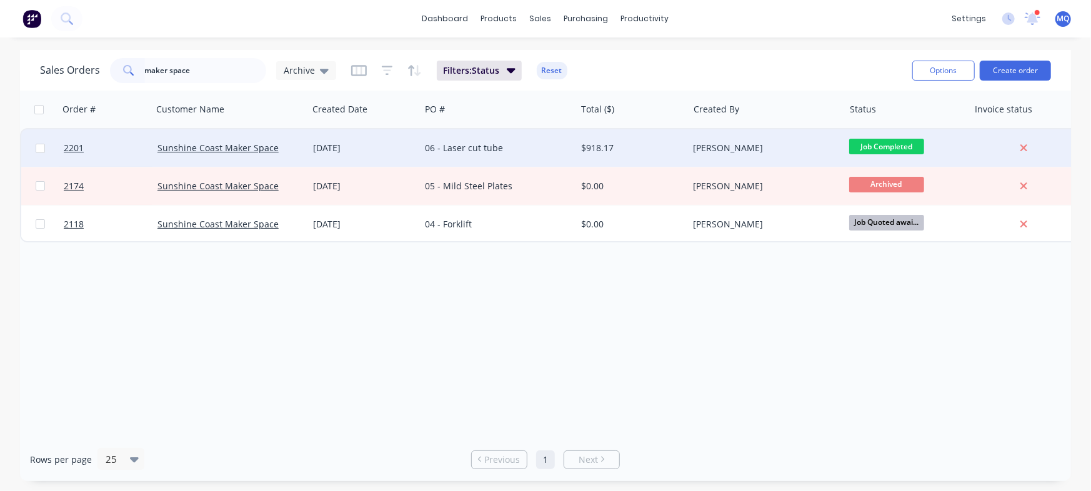
click at [429, 149] on div "06 - Laser cut tube" at bounding box center [494, 148] width 139 height 13
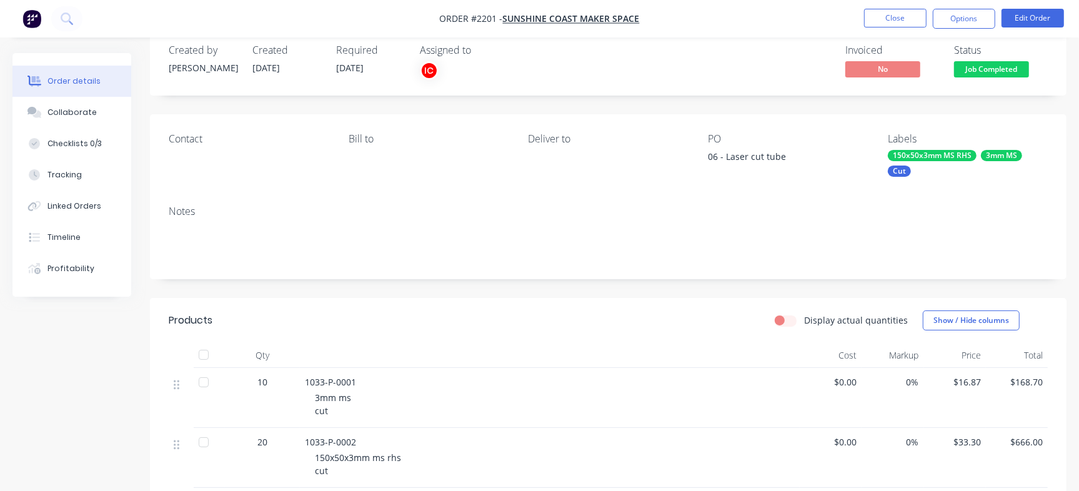
scroll to position [19, 0]
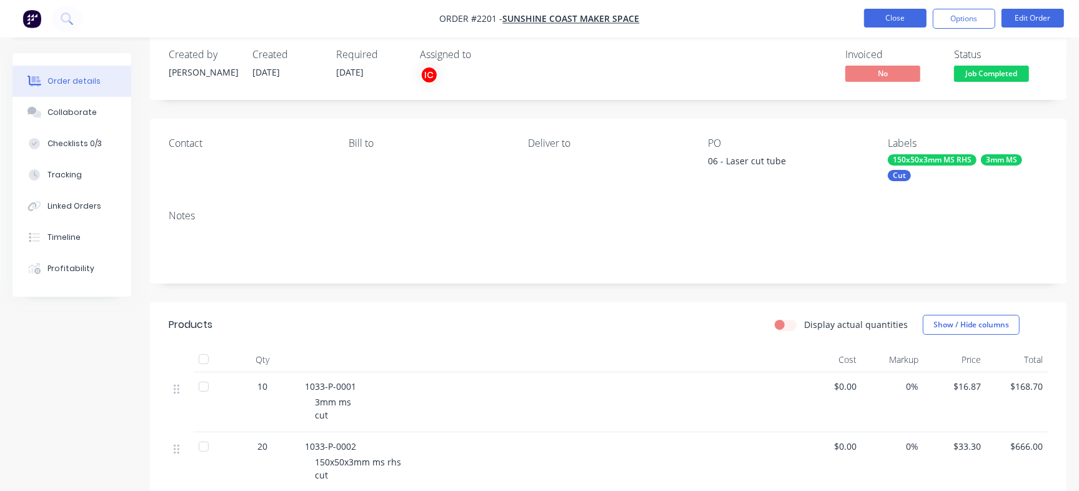
click at [907, 16] on button "Close" at bounding box center [895, 18] width 63 height 19
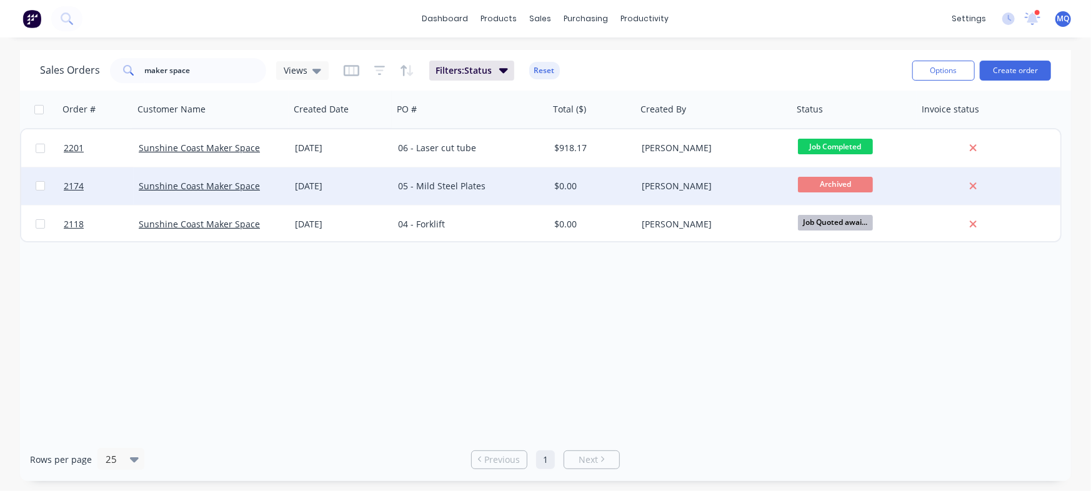
click at [514, 185] on div "05 - Mild Steel Plates" at bounding box center [467, 186] width 139 height 13
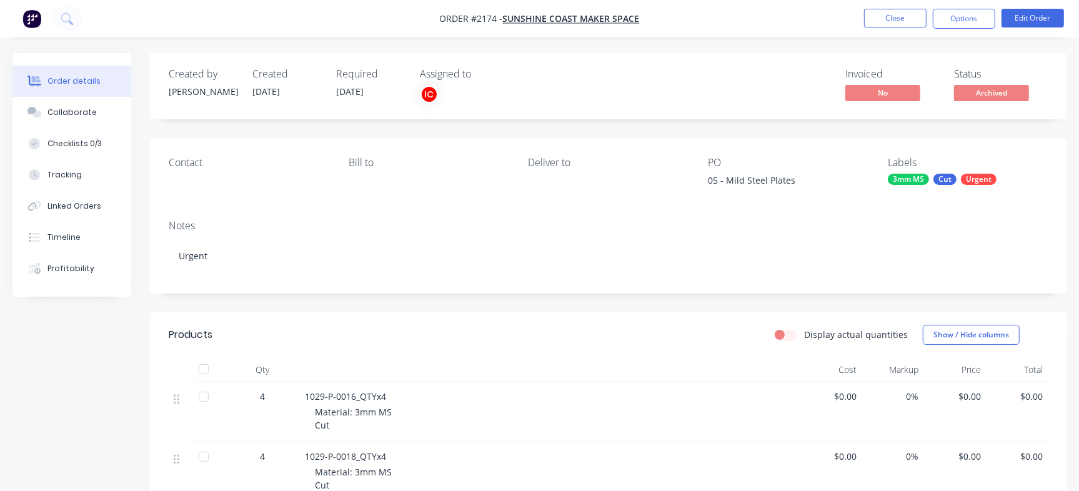
click at [889, 21] on nav "Order #2174 - Sunshine Coast Maker Space Close Options Edit Order" at bounding box center [539, 19] width 1079 height 38
click at [888, 13] on button "Close" at bounding box center [895, 18] width 63 height 19
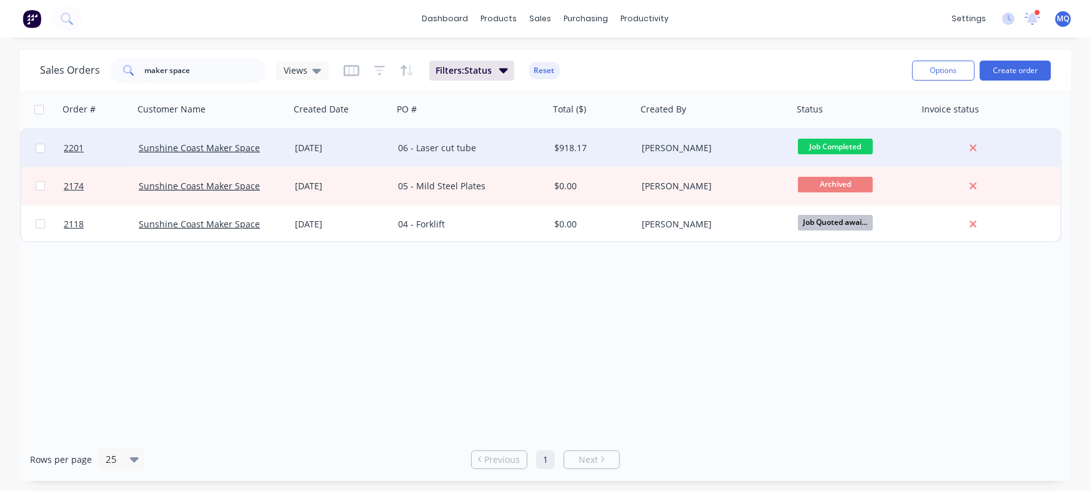
click at [404, 154] on div "06 - Laser cut tube" at bounding box center [467, 148] width 139 height 13
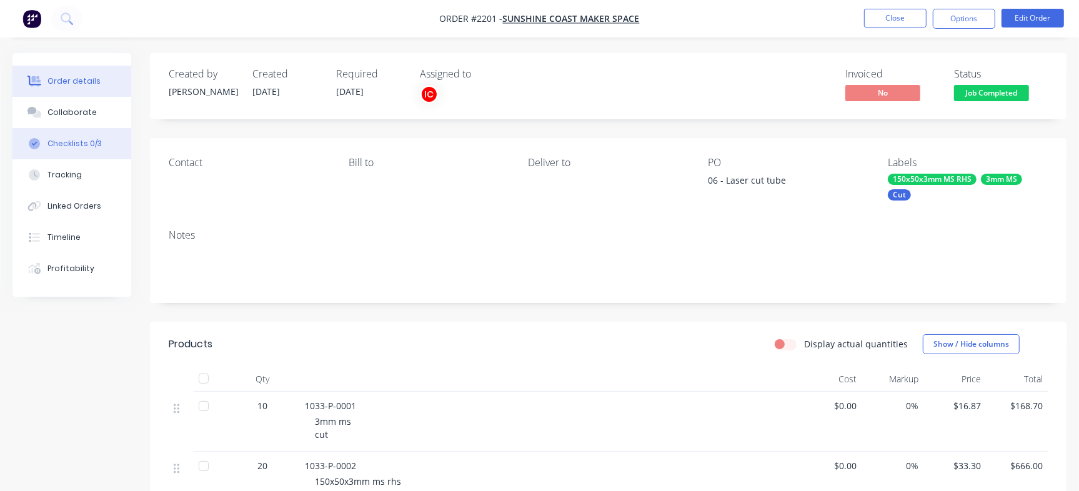
click at [86, 139] on div "Checklists 0/3" at bounding box center [75, 143] width 54 height 11
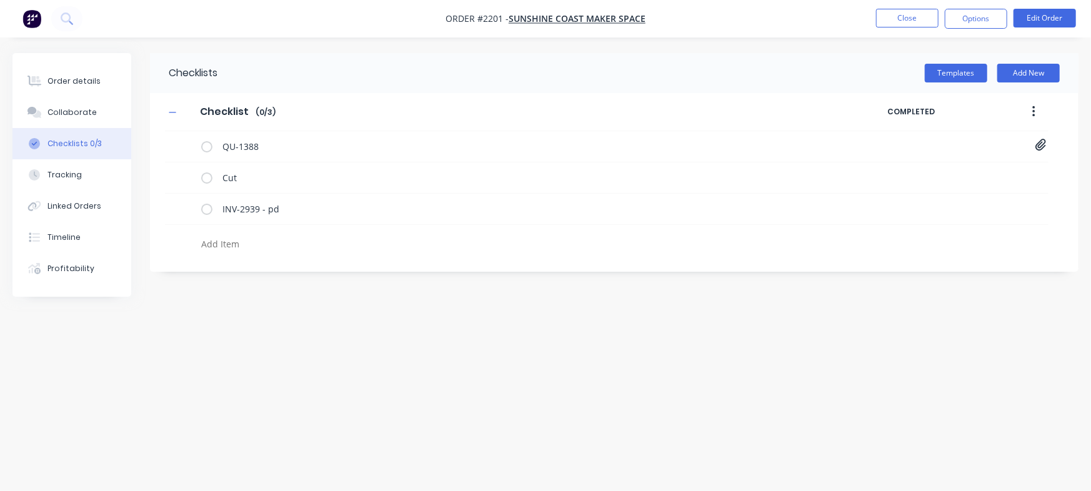
drag, startPoint x: 87, startPoint y: 116, endPoint x: 170, endPoint y: 142, distance: 87.0
click at [88, 116] on div "Collaborate" at bounding box center [72, 112] width 49 height 11
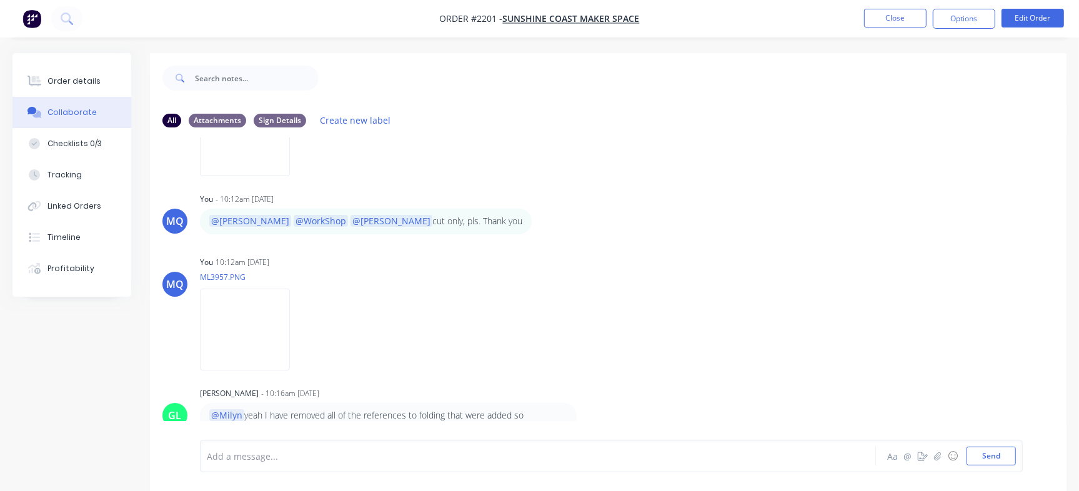
scroll to position [19, 0]
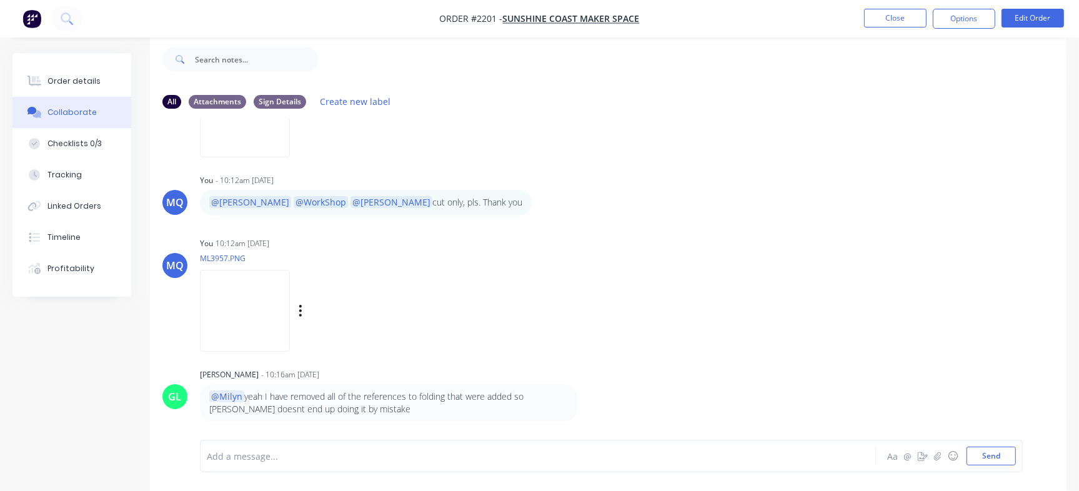
click at [290, 322] on img at bounding box center [245, 311] width 90 height 82
click at [57, 78] on div "Order details" at bounding box center [74, 81] width 53 height 11
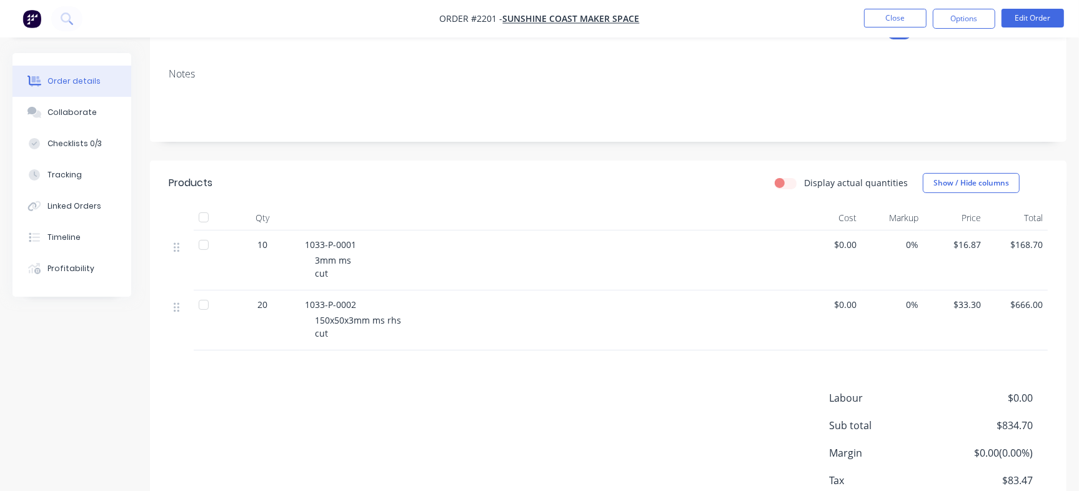
scroll to position [18, 0]
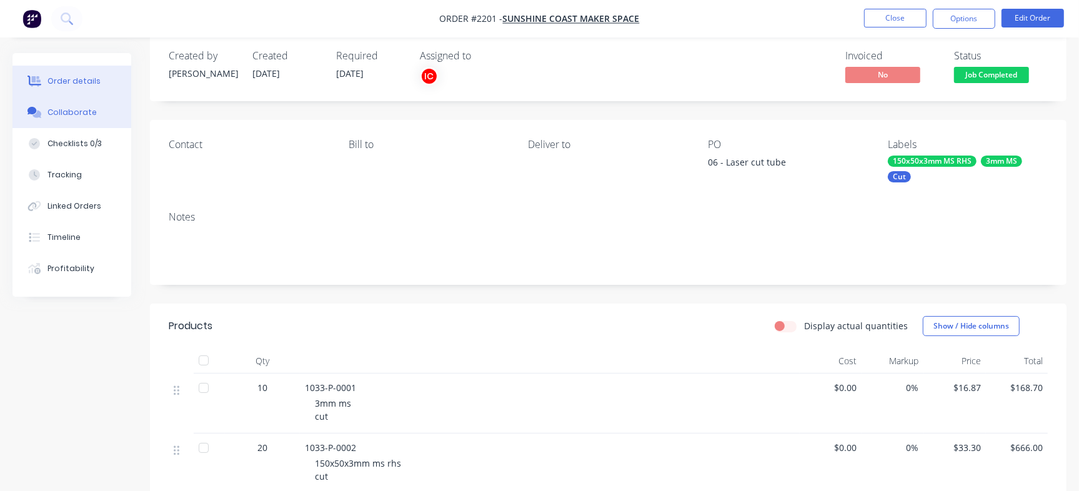
click at [74, 117] on div "Collaborate" at bounding box center [72, 112] width 49 height 11
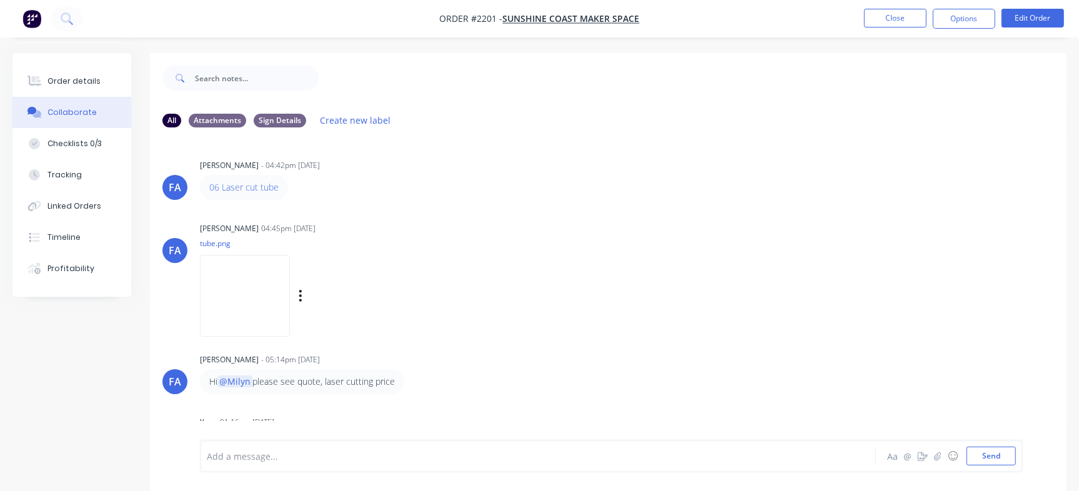
click at [221, 297] on img at bounding box center [245, 296] width 90 height 82
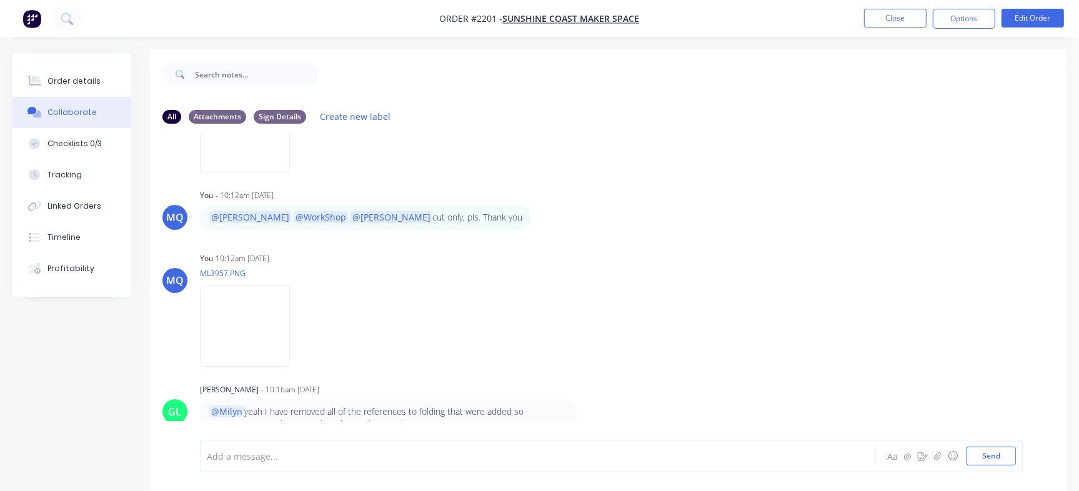
scroll to position [19, 0]
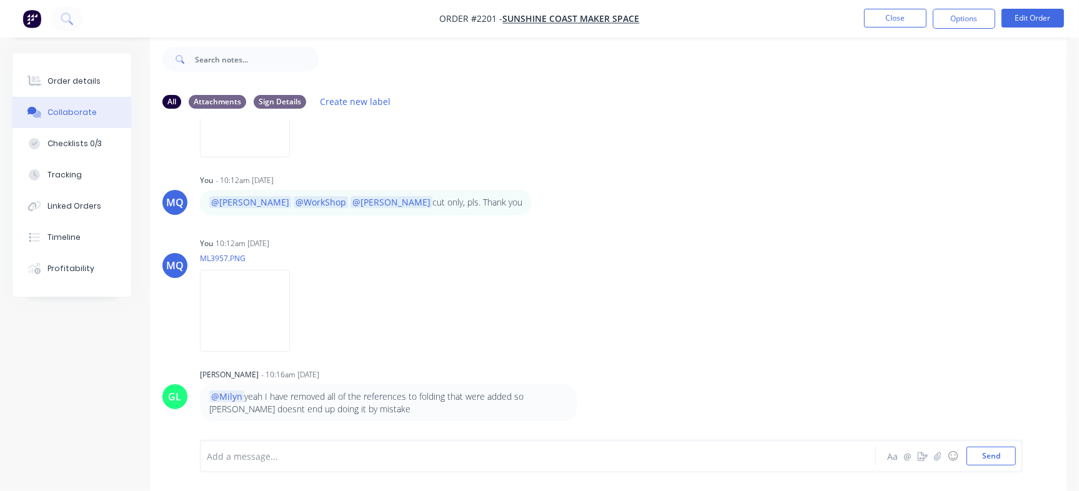
click at [357, 448] on div "Add a message..." at bounding box center [510, 456] width 607 height 19
click at [93, 139] on div "Checklists 0/3" at bounding box center [75, 143] width 54 height 11
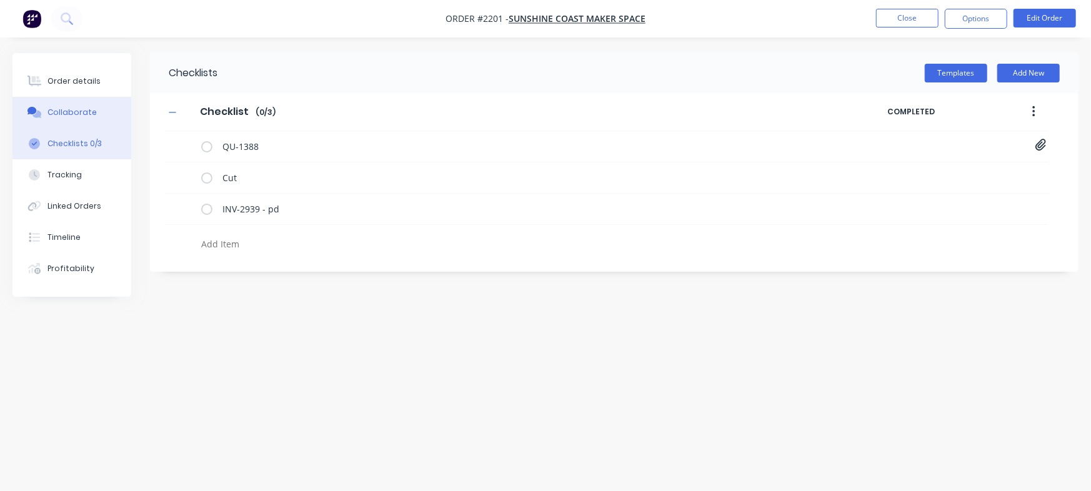
click at [72, 106] on button "Collaborate" at bounding box center [72, 112] width 119 height 31
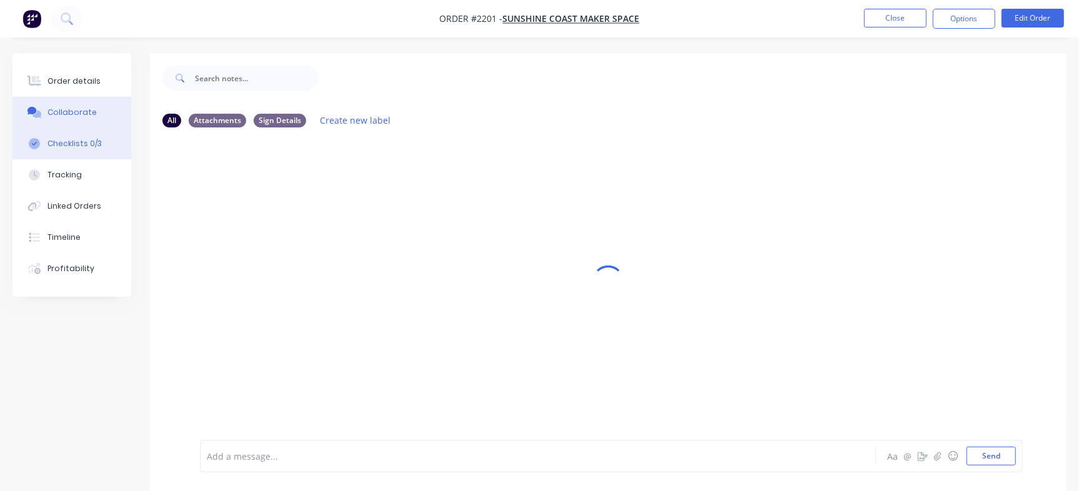
click at [103, 146] on button "Checklists 0/3" at bounding box center [72, 143] width 119 height 31
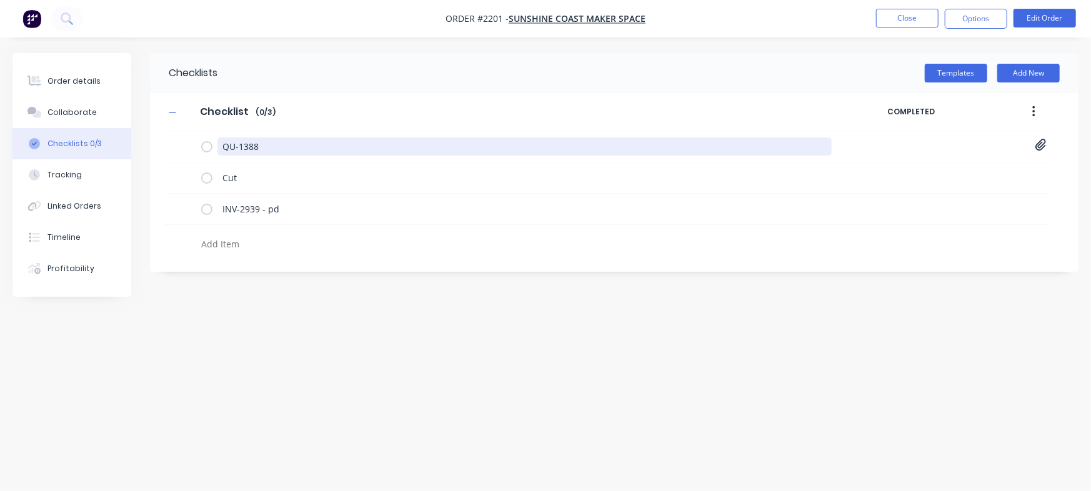
drag, startPoint x: 283, startPoint y: 143, endPoint x: 135, endPoint y: 129, distance: 148.2
click at [135, 129] on div "Order details Collaborate Checklists 0/3 Tracking Linked Orders Timeline Profit…" at bounding box center [545, 222] width 1091 height 338
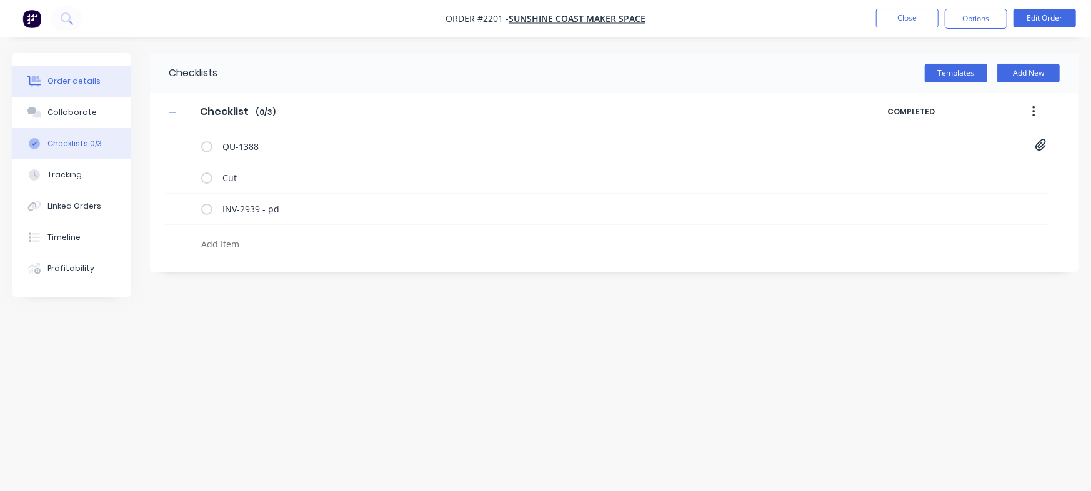
type textarea "x"
click at [28, 73] on button "Order details" at bounding box center [72, 81] width 119 height 31
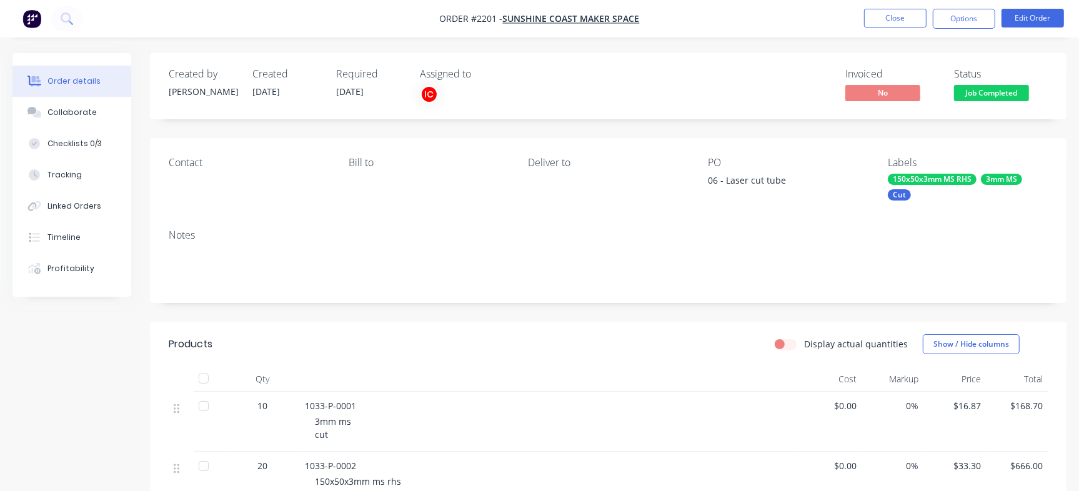
click at [992, 93] on span "Job Completed" at bounding box center [991, 93] width 75 height 16
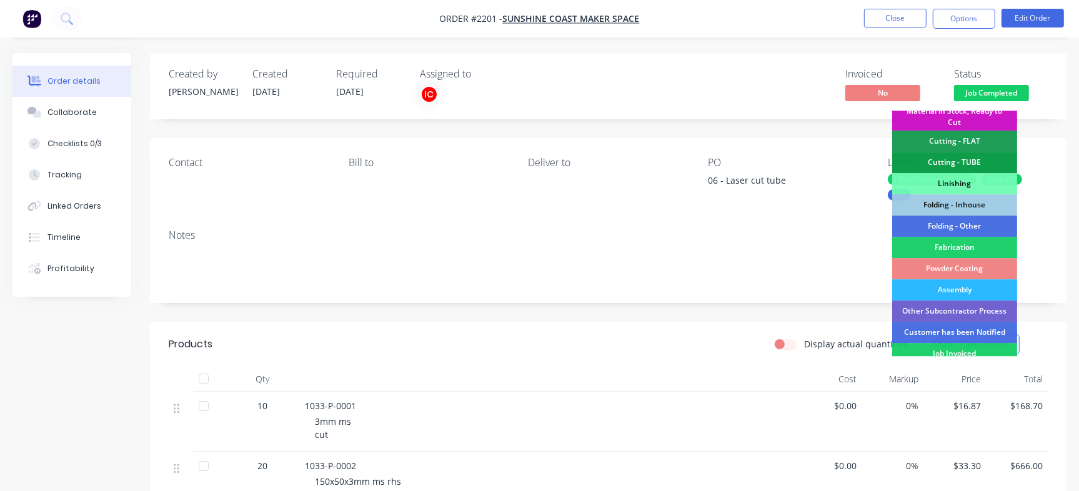
scroll to position [300, 0]
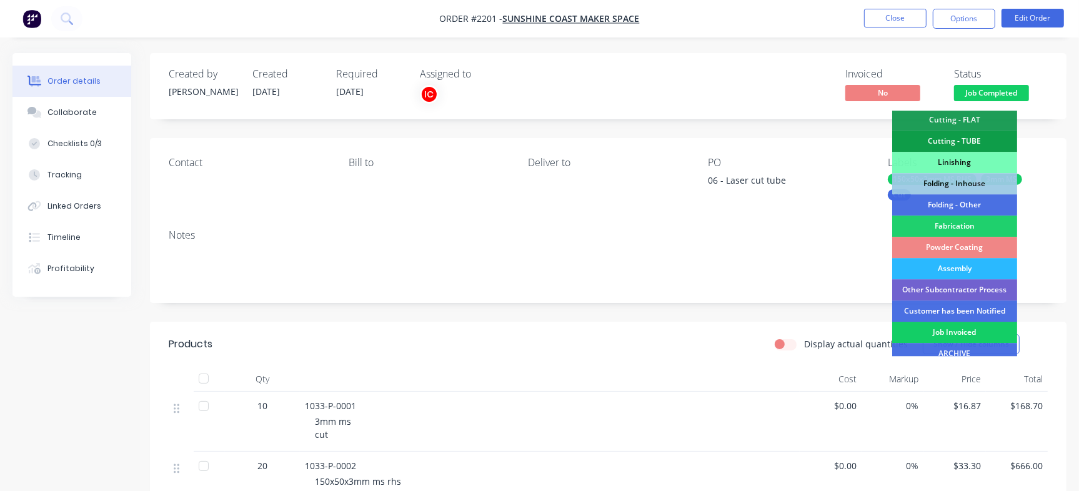
click at [961, 326] on div "Job Invoiced" at bounding box center [955, 332] width 125 height 21
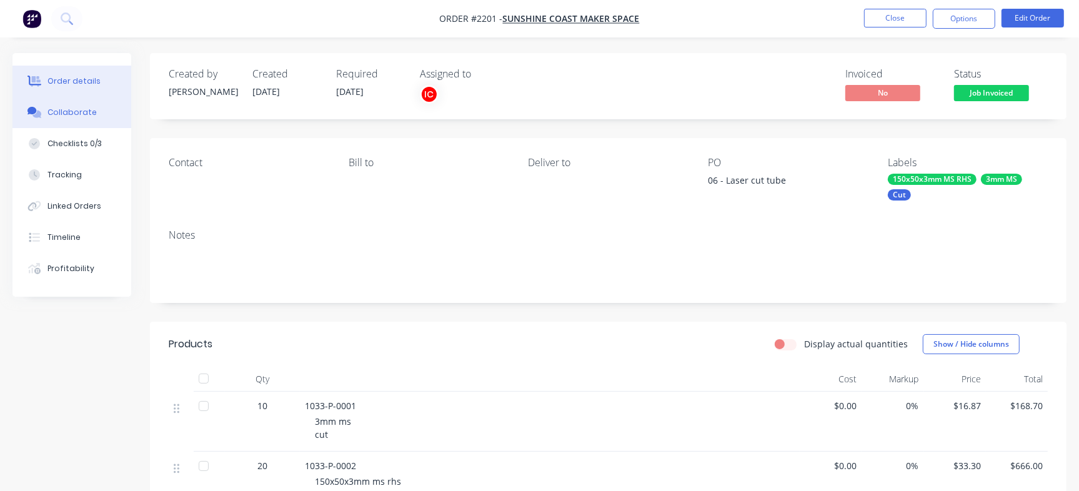
drag, startPoint x: 92, startPoint y: 110, endPoint x: 113, endPoint y: 121, distance: 24.0
click at [91, 110] on div "Collaborate" at bounding box center [72, 112] width 49 height 11
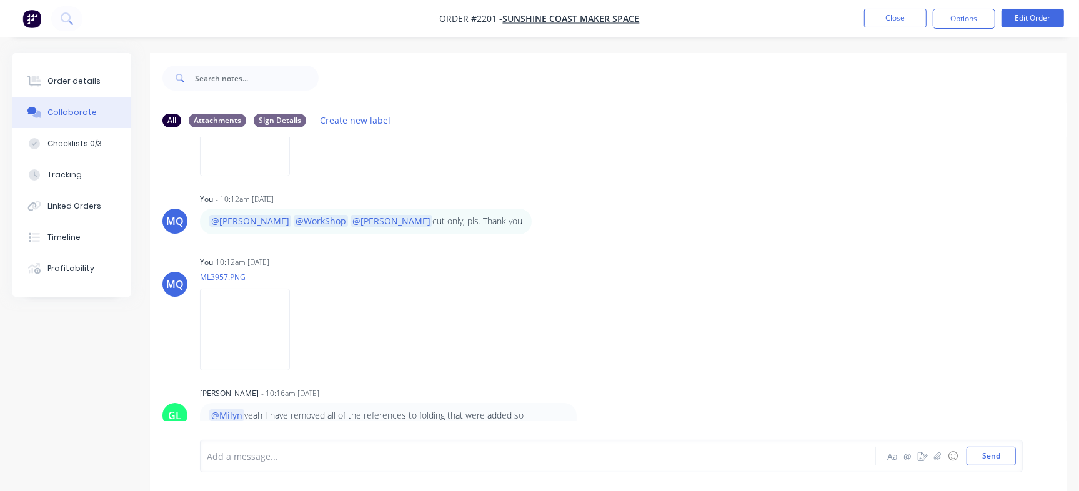
click at [402, 458] on div at bounding box center [511, 456] width 606 height 13
click at [874, 16] on button "Close" at bounding box center [895, 18] width 63 height 19
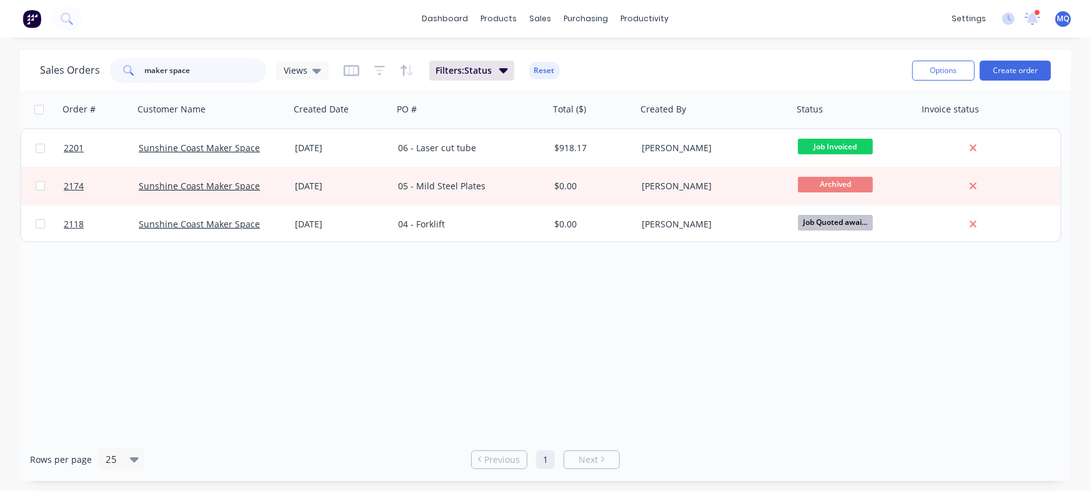
drag, startPoint x: 240, startPoint y: 70, endPoint x: 0, endPoint y: -4, distance: 251.1
click at [0, 0] on html "dashboard products sales purchasing productivity dashboard products Product Cat…" at bounding box center [545, 245] width 1091 height 491
type input "red bull"
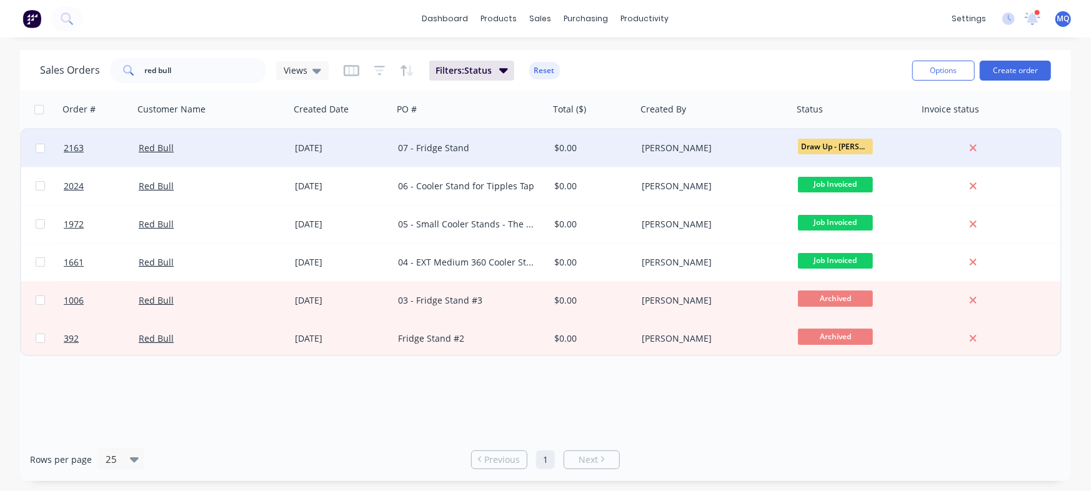
click at [473, 141] on div "07 - Fridge Stand" at bounding box center [471, 148] width 156 height 38
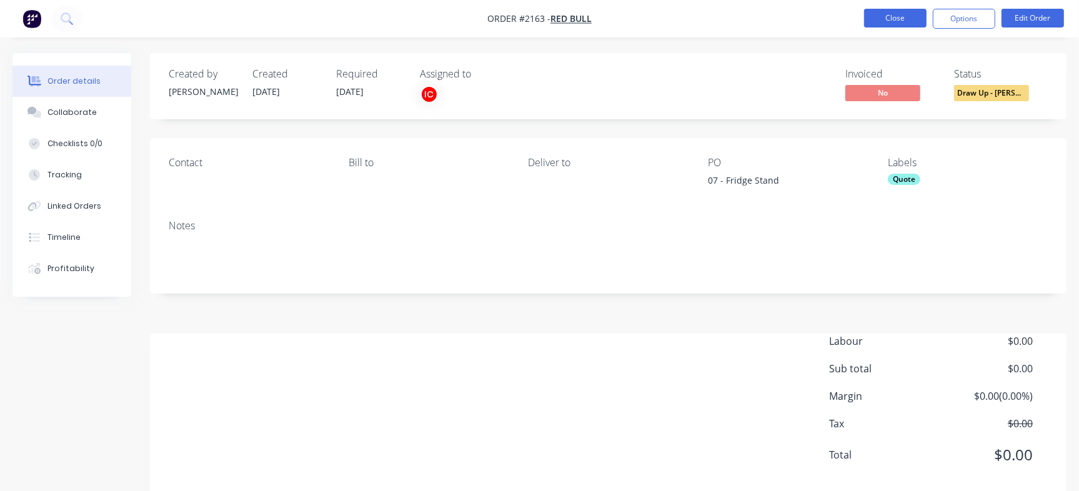
click at [888, 13] on button "Close" at bounding box center [895, 18] width 63 height 19
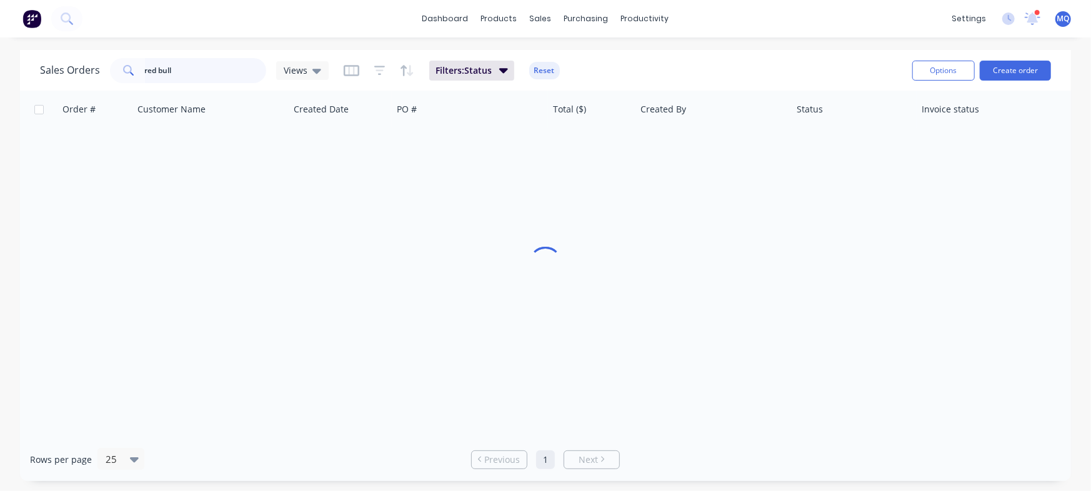
click at [0, 21] on div "dashboard products sales purchasing productivity dashboard products Product Cat…" at bounding box center [545, 245] width 1091 height 491
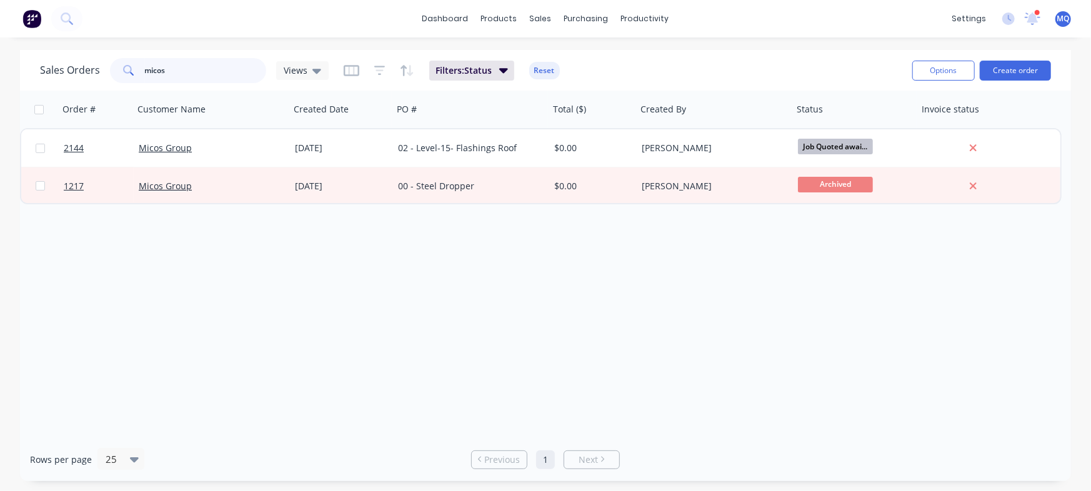
click at [212, 66] on input "micos" at bounding box center [206, 70] width 122 height 25
type input "manufacturing"
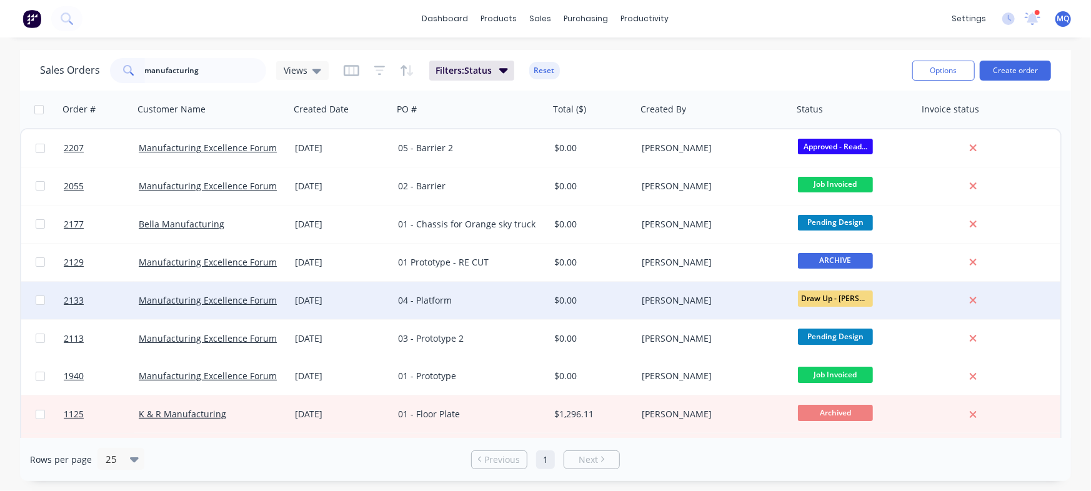
click at [431, 300] on div "04 - Platform" at bounding box center [467, 300] width 139 height 13
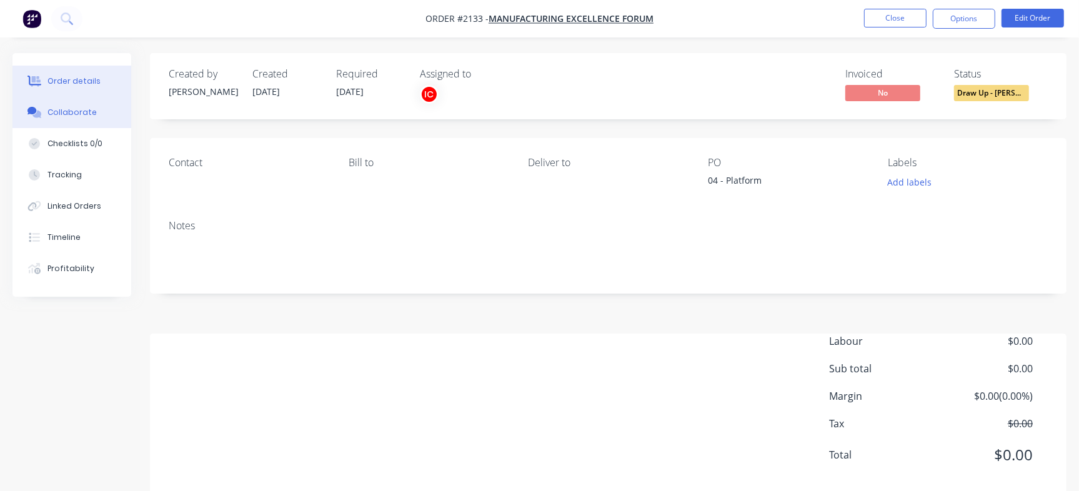
click at [86, 103] on button "Collaborate" at bounding box center [72, 112] width 119 height 31
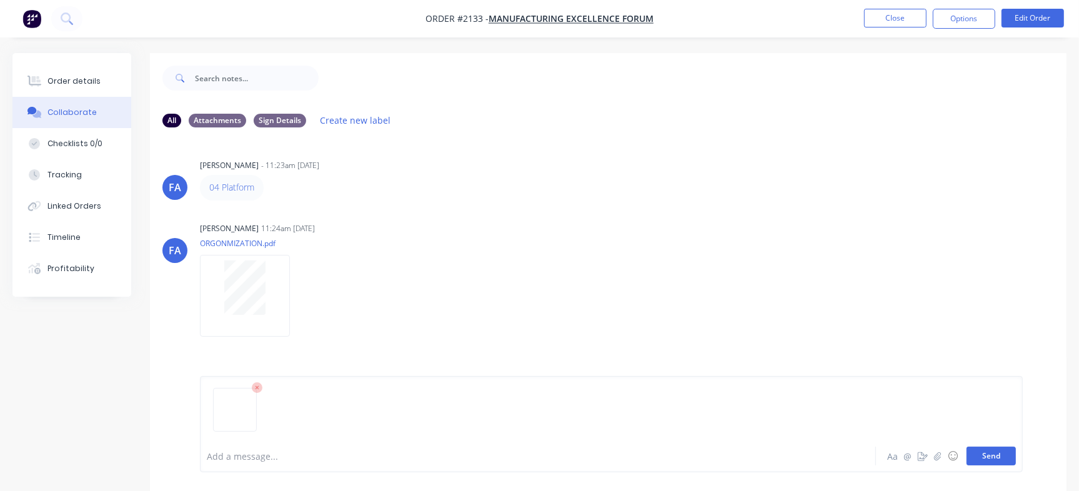
click at [984, 466] on div "Add a message... Aa @ ☺ Send" at bounding box center [611, 424] width 823 height 96
click at [986, 453] on button "Send" at bounding box center [991, 456] width 49 height 19
drag, startPoint x: 78, startPoint y: 84, endPoint x: 127, endPoint y: 99, distance: 51.4
click at [78, 85] on div "Order details" at bounding box center [74, 81] width 53 height 11
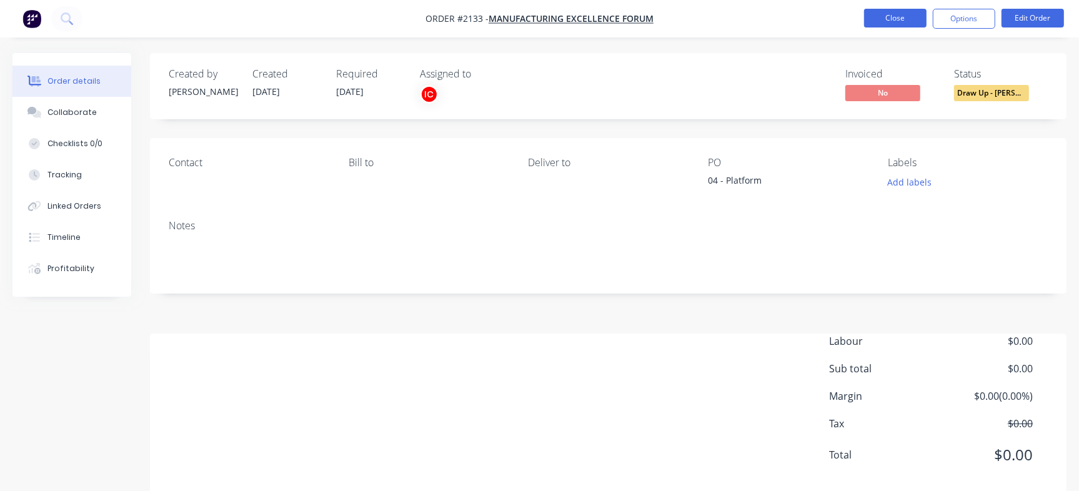
drag, startPoint x: 891, startPoint y: 14, endPoint x: 891, endPoint y: 21, distance: 6.9
click at [891, 21] on button "Close" at bounding box center [895, 18] width 63 height 19
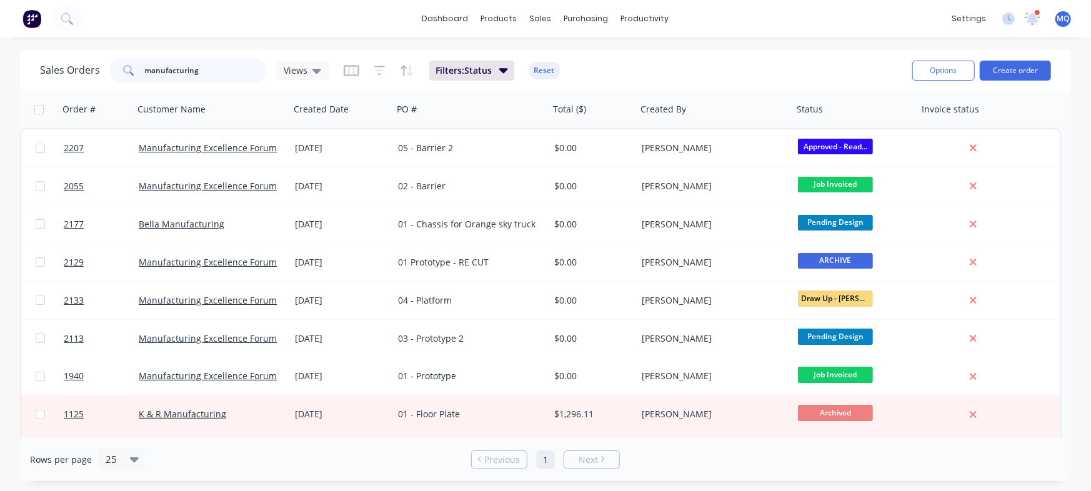
click at [223, 63] on input "manufacturing" at bounding box center [206, 70] width 122 height 25
click at [0, 63] on div "Sales Orders manufacturing Views Filters: Status Reset Options Create order Ord…" at bounding box center [545, 265] width 1091 height 431
type input "the signery"
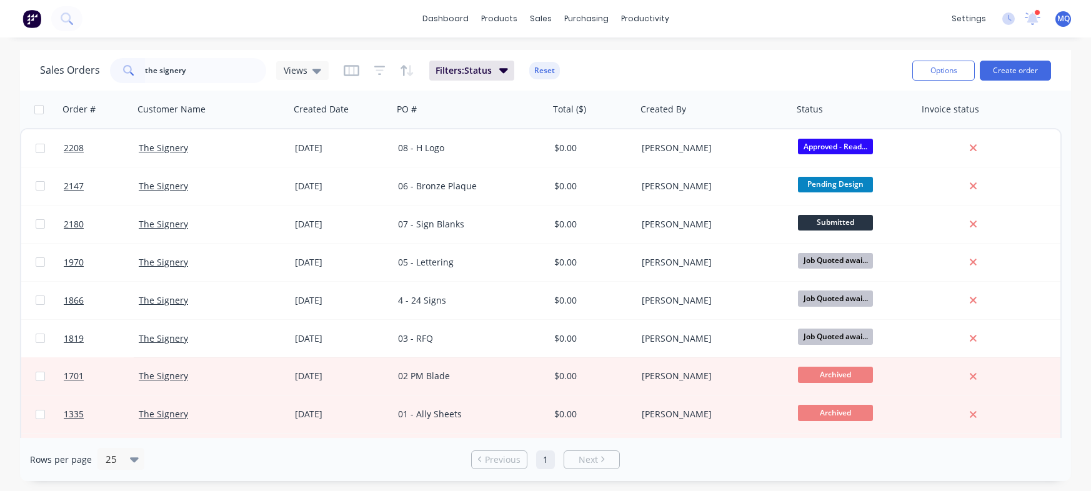
click at [450, 154] on div "08 - H Logo" at bounding box center [471, 148] width 156 height 38
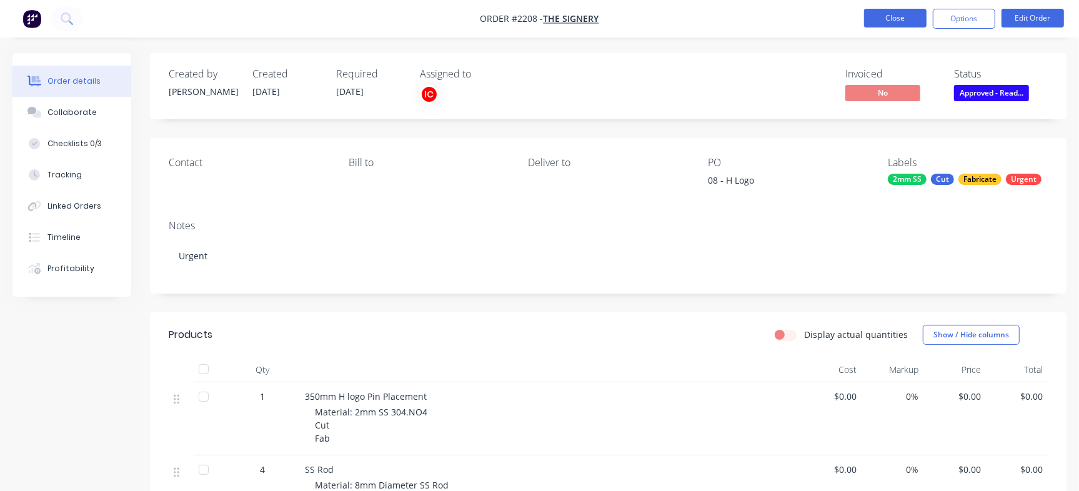
click at [894, 23] on button "Close" at bounding box center [895, 18] width 63 height 19
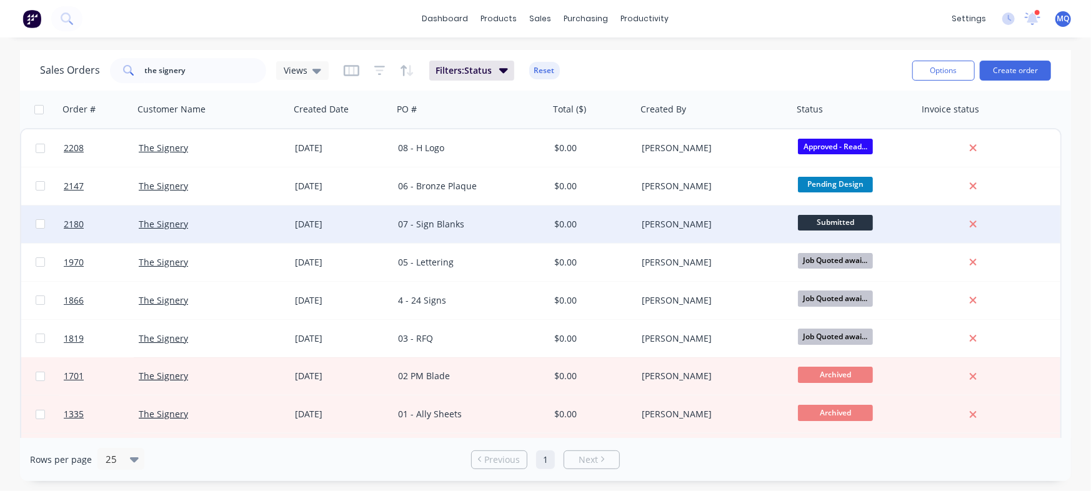
click at [447, 227] on div "07 - Sign Blanks" at bounding box center [467, 224] width 139 height 13
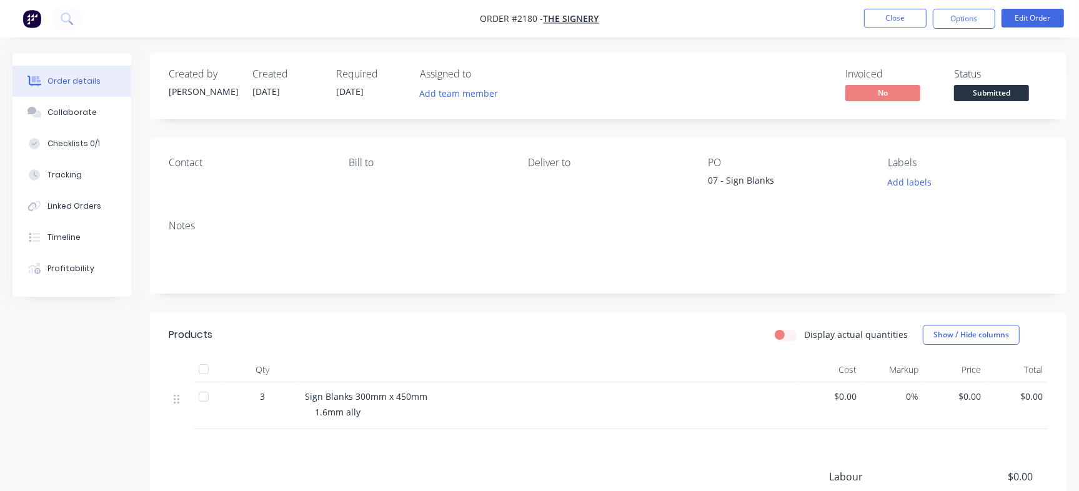
drag, startPoint x: 76, startPoint y: 113, endPoint x: 143, endPoint y: 138, distance: 72.0
click at [74, 114] on div "Collaborate" at bounding box center [72, 112] width 49 height 11
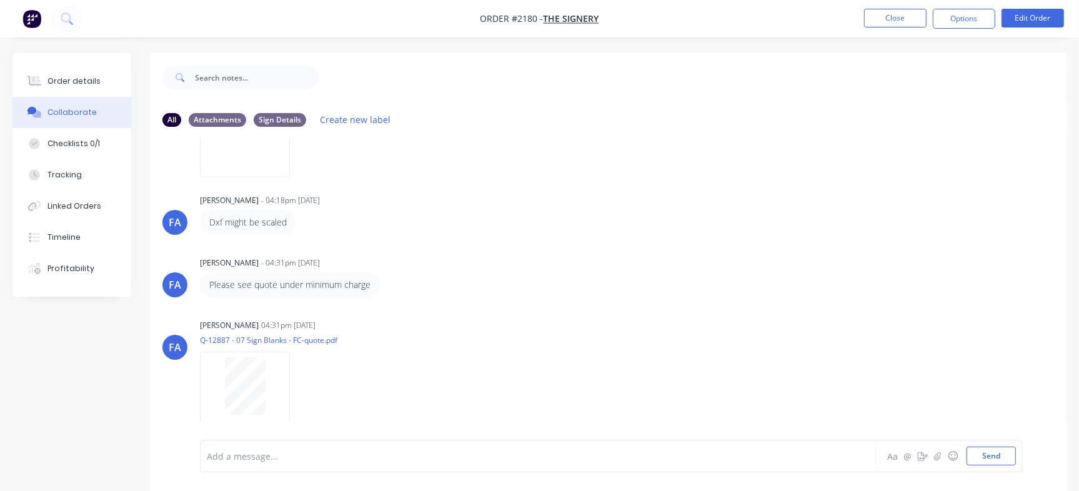
scroll to position [19, 0]
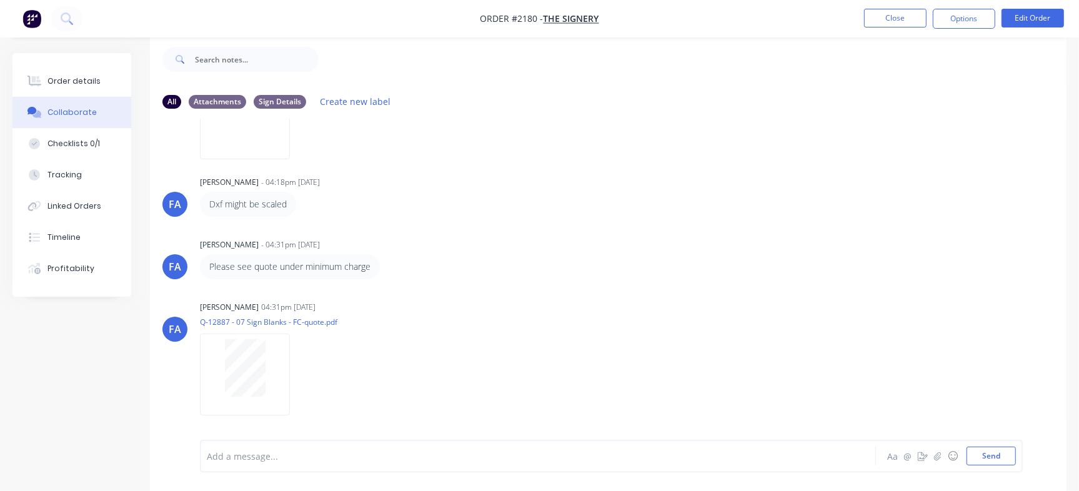
click at [312, 446] on div "Add a message... Aa @ ☺ Send" at bounding box center [611, 456] width 823 height 33
click at [318, 459] on div at bounding box center [511, 456] width 606 height 13
click at [318, 458] on div "Quote accepted" at bounding box center [511, 456] width 606 height 13
click at [999, 455] on button "Send" at bounding box center [991, 456] width 49 height 19
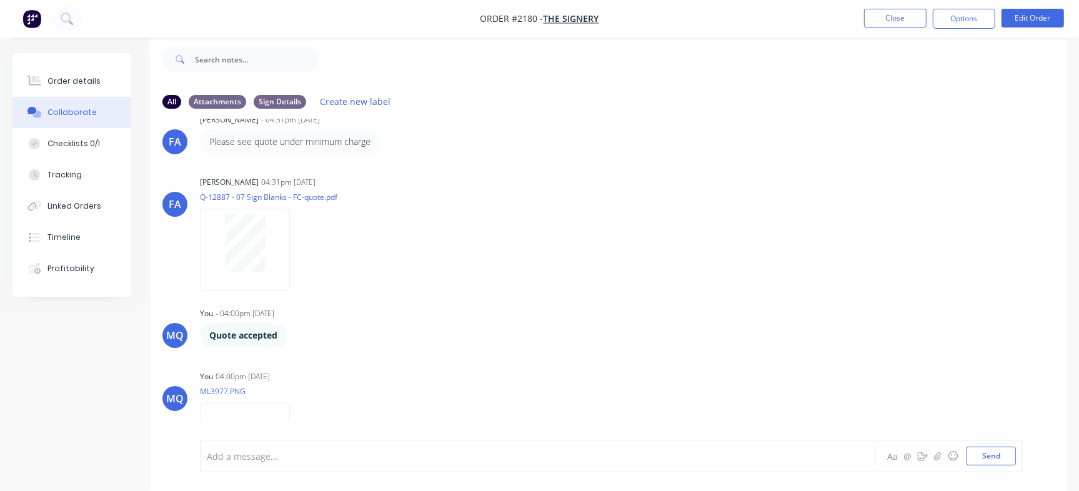
scroll to position [353, 0]
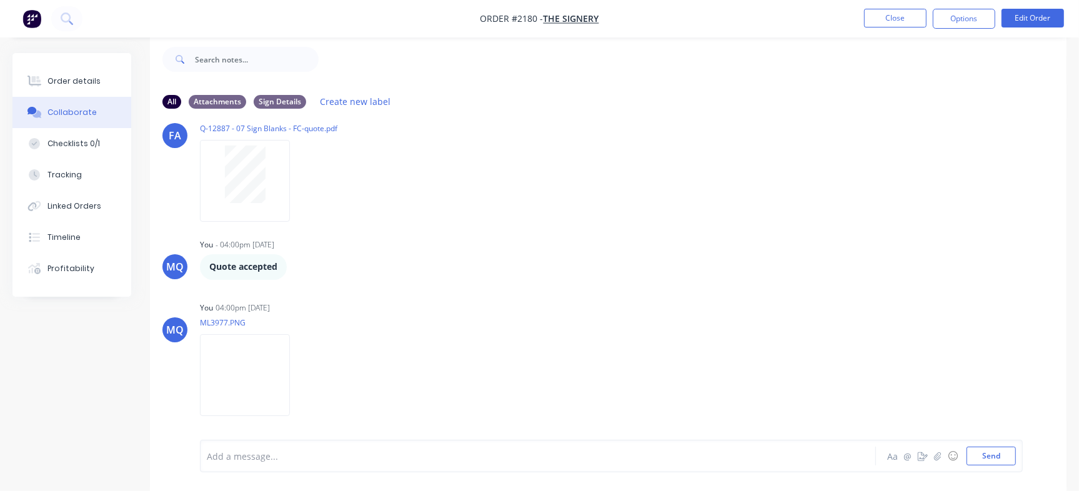
drag, startPoint x: 359, startPoint y: 459, endPoint x: 417, endPoint y: 429, distance: 65.4
click at [359, 460] on div at bounding box center [511, 456] width 606 height 13
click at [98, 207] on button "Linked Orders" at bounding box center [72, 206] width 119 height 31
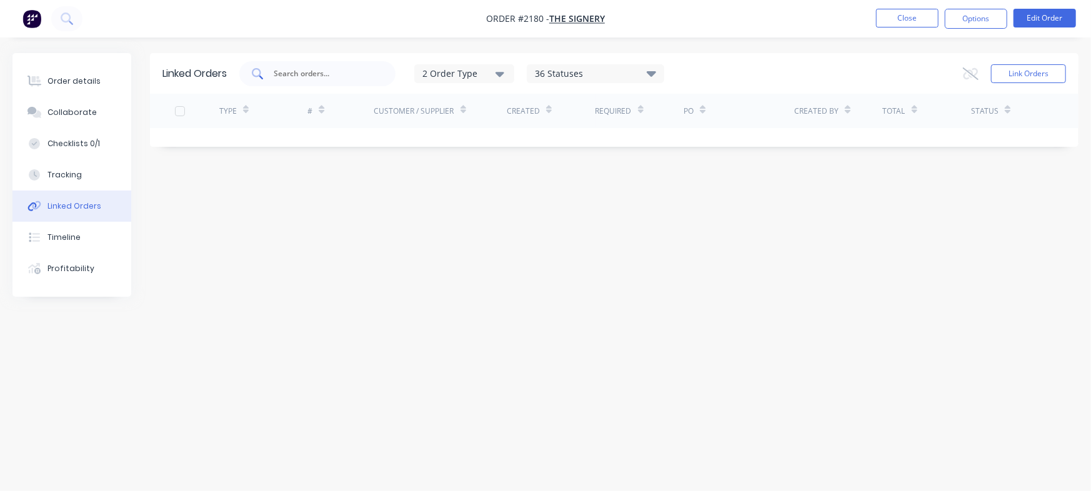
click at [350, 74] on input "text" at bounding box center [325, 74] width 104 height 13
type input "t"
click at [1030, 77] on button "Link Orders" at bounding box center [1028, 73] width 75 height 19
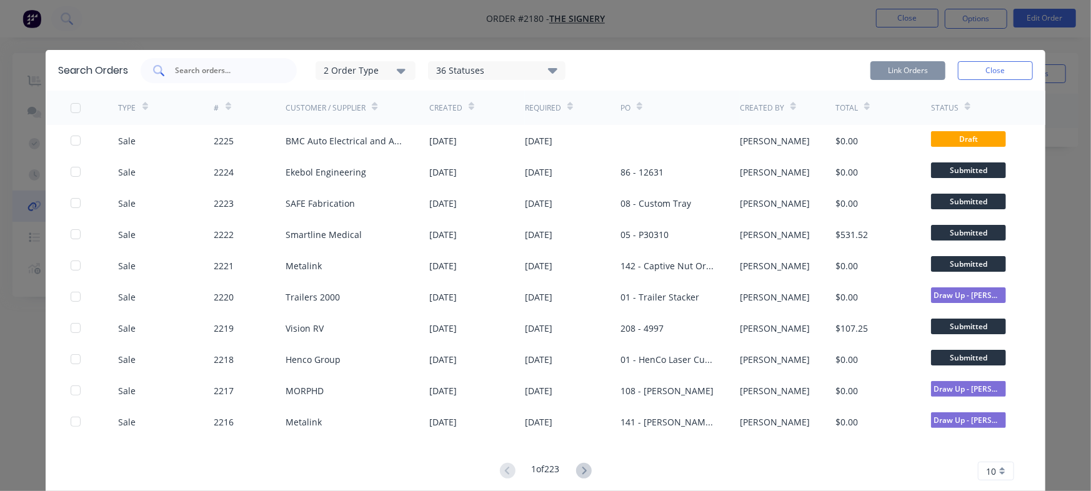
click at [228, 61] on div at bounding box center [219, 70] width 156 height 25
type input "the signery"
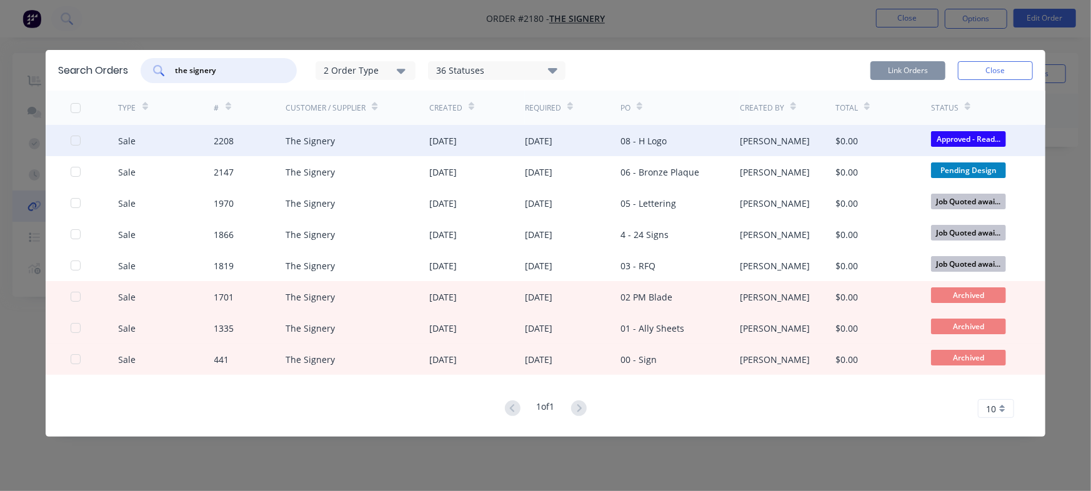
click at [79, 142] on div at bounding box center [75, 140] width 25 height 25
click at [905, 66] on div "Link Orders Close" at bounding box center [952, 70] width 163 height 25
click at [905, 67] on button "Link Orders" at bounding box center [908, 70] width 75 height 19
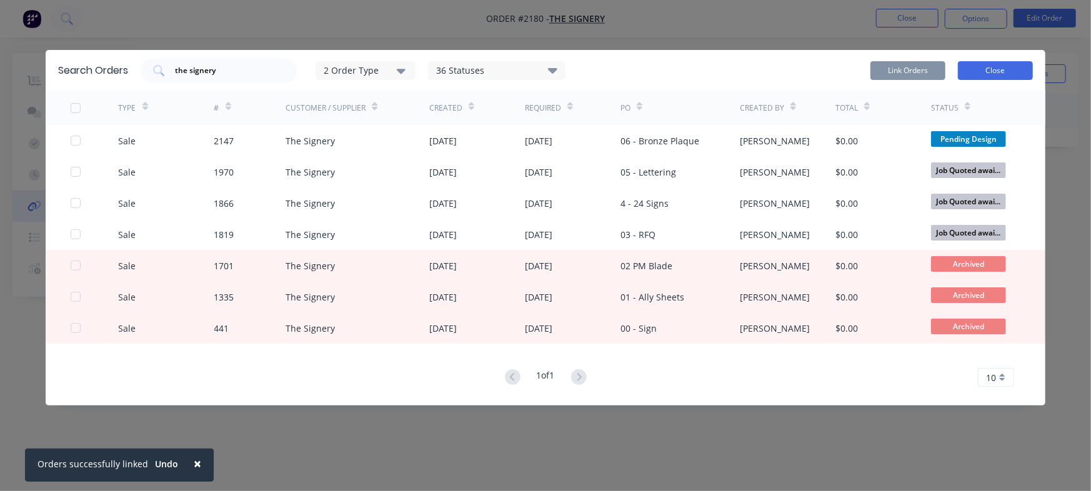
click at [993, 71] on button "Close" at bounding box center [995, 70] width 75 height 19
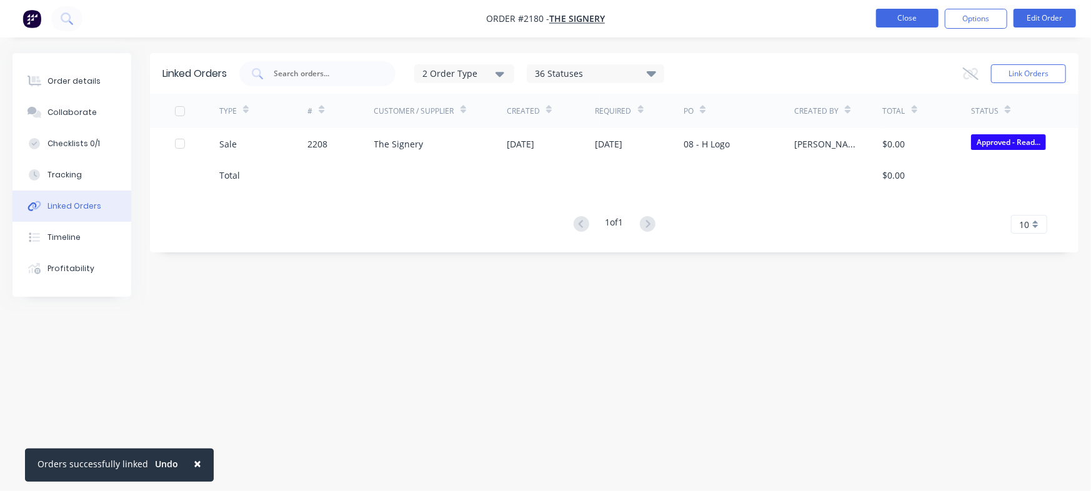
click at [901, 15] on button "Close" at bounding box center [907, 18] width 63 height 19
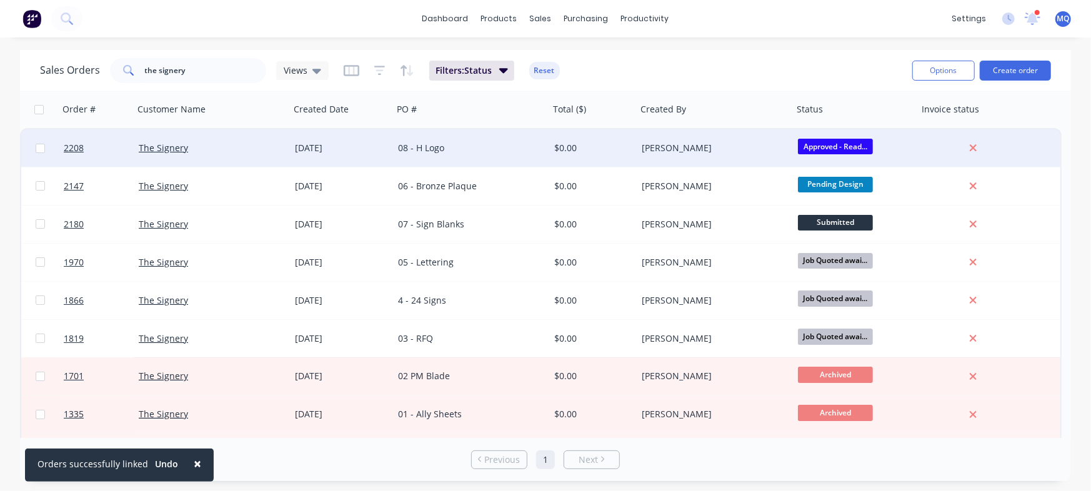
click at [484, 149] on div "08 - H Logo" at bounding box center [467, 148] width 139 height 13
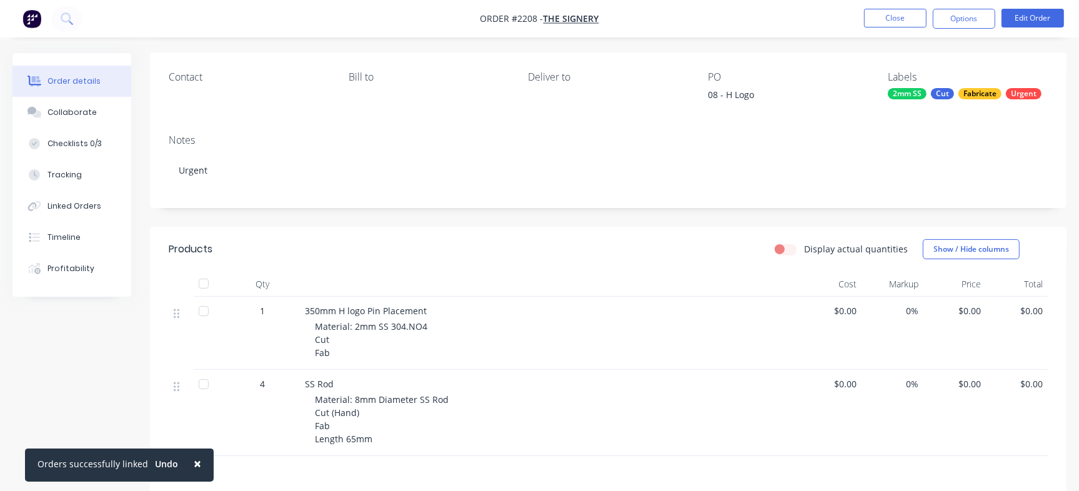
scroll to position [78, 0]
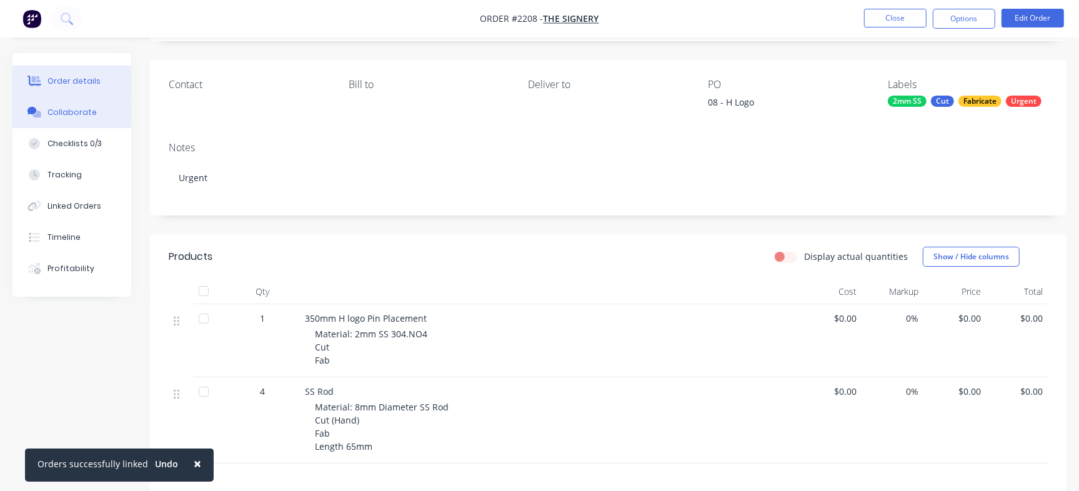
click at [76, 119] on button "Collaborate" at bounding box center [72, 112] width 119 height 31
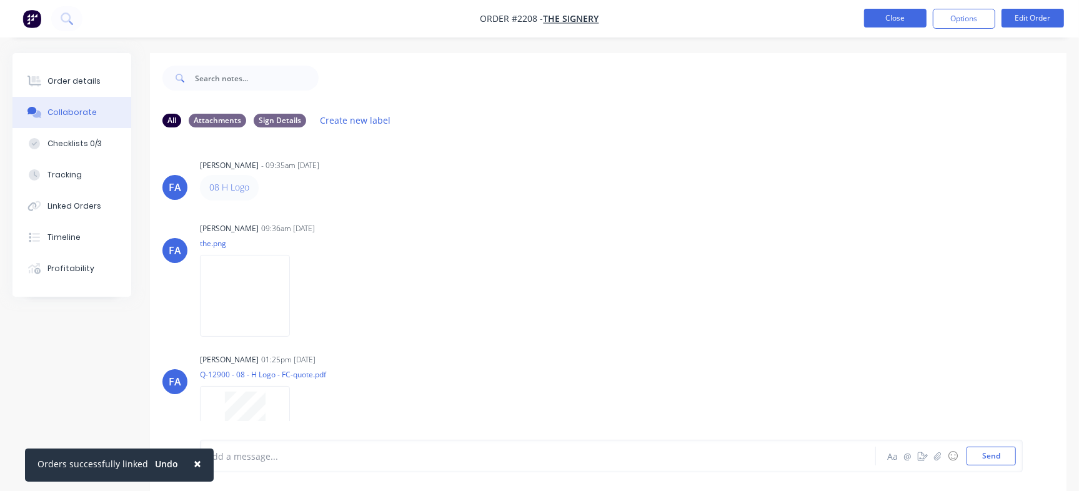
click at [874, 18] on button "Close" at bounding box center [895, 18] width 63 height 19
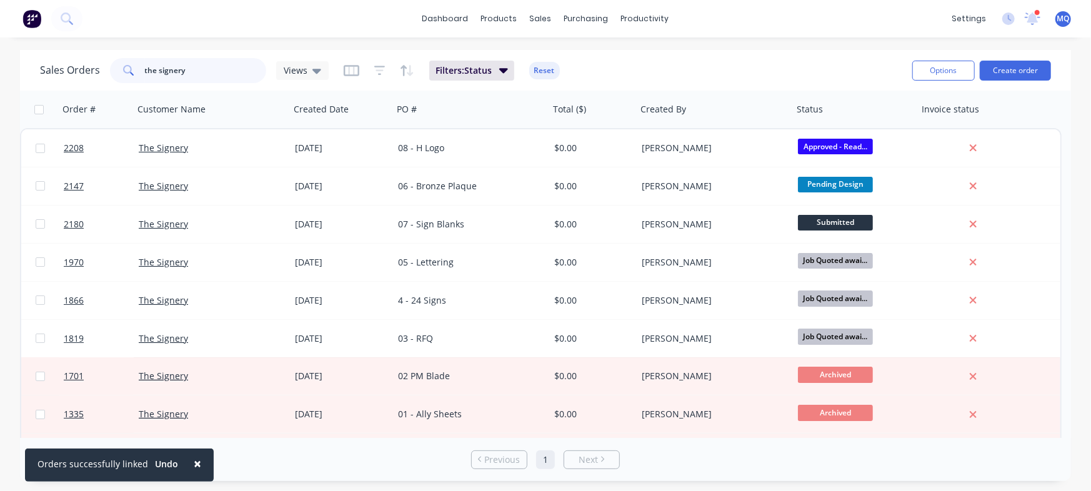
drag, startPoint x: 207, startPoint y: 69, endPoint x: 0, endPoint y: 28, distance: 211.0
click at [0, 28] on div "× Orders successfully linked Undo dashboard products sales purchasing productiv…" at bounding box center [545, 245] width 1091 height 491
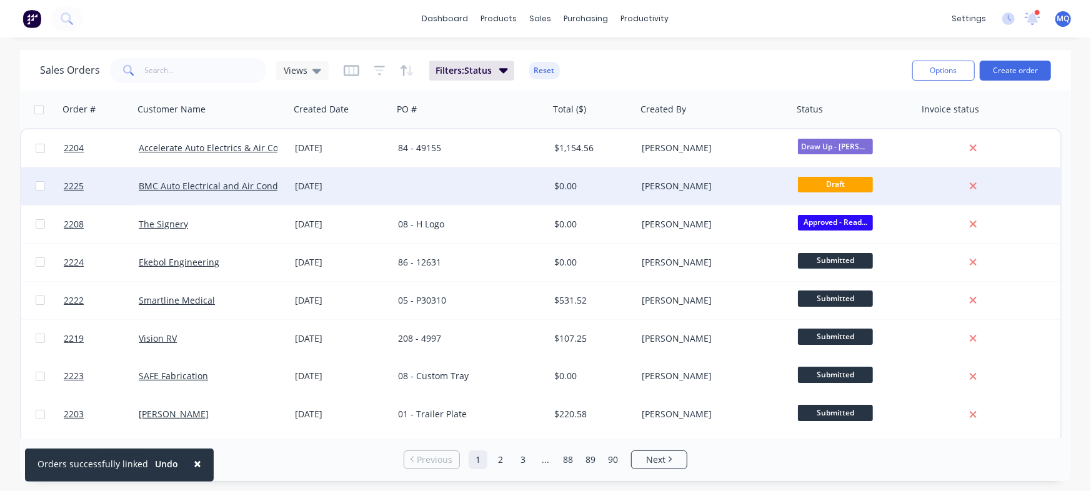
click at [439, 194] on div at bounding box center [471, 187] width 156 height 38
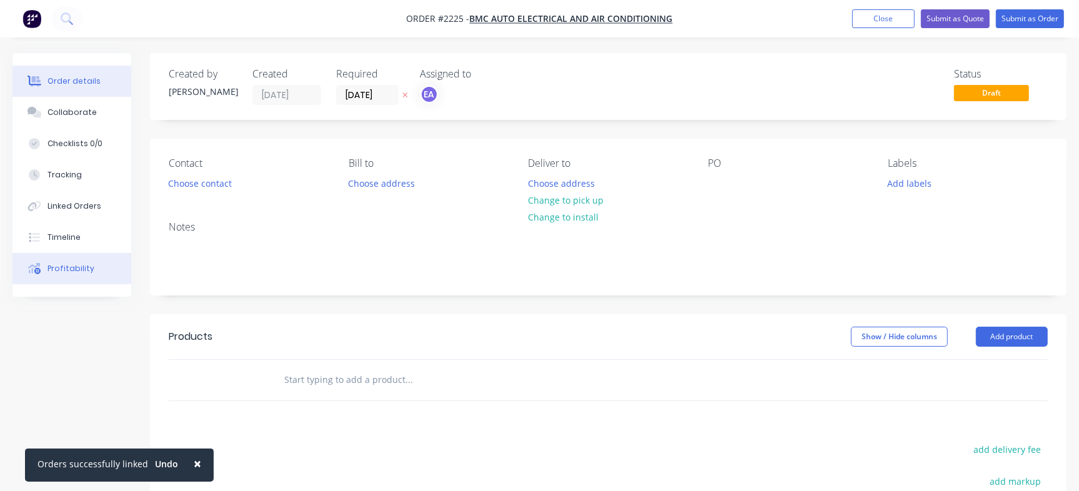
click at [61, 269] on div "Profitability" at bounding box center [71, 268] width 47 height 11
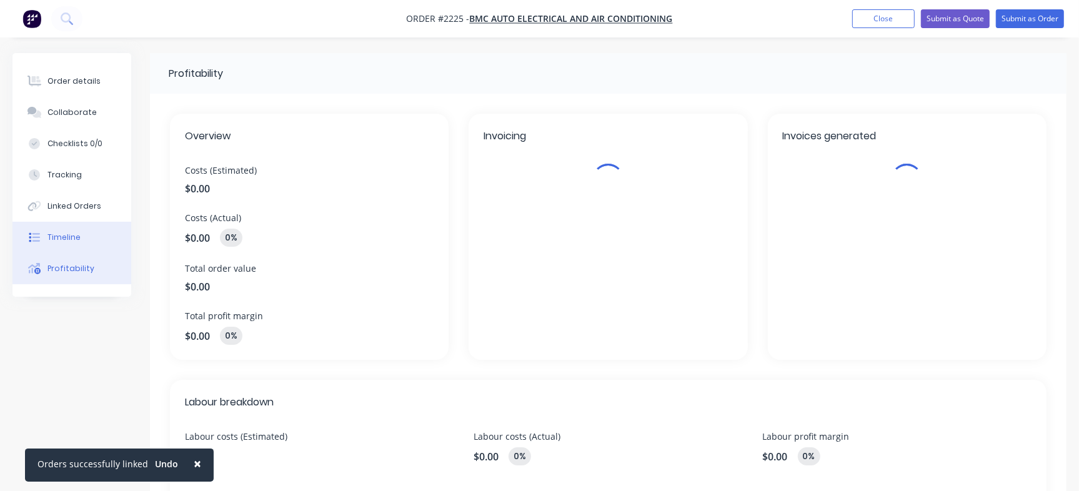
click at [75, 234] on div "Timeline" at bounding box center [64, 237] width 33 height 11
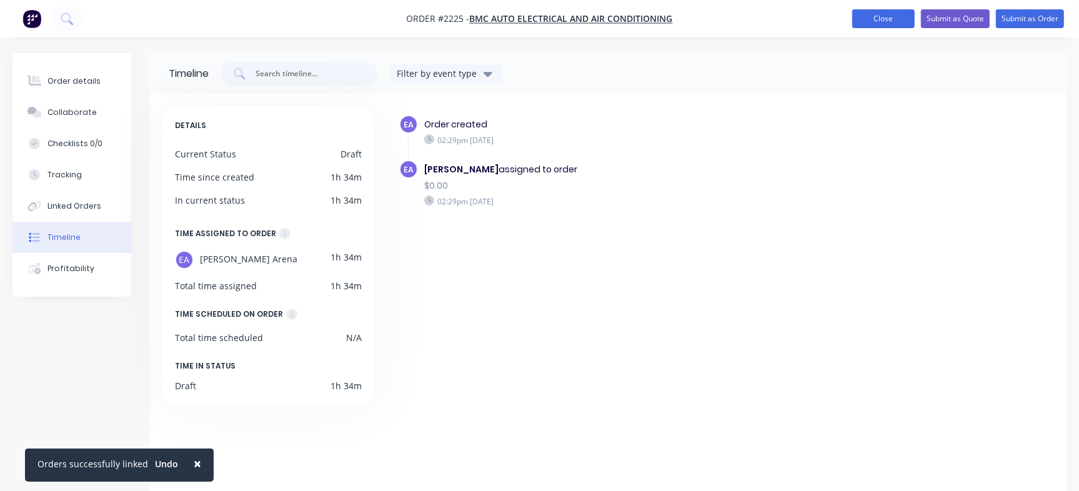
click at [869, 21] on button "Close" at bounding box center [884, 18] width 63 height 19
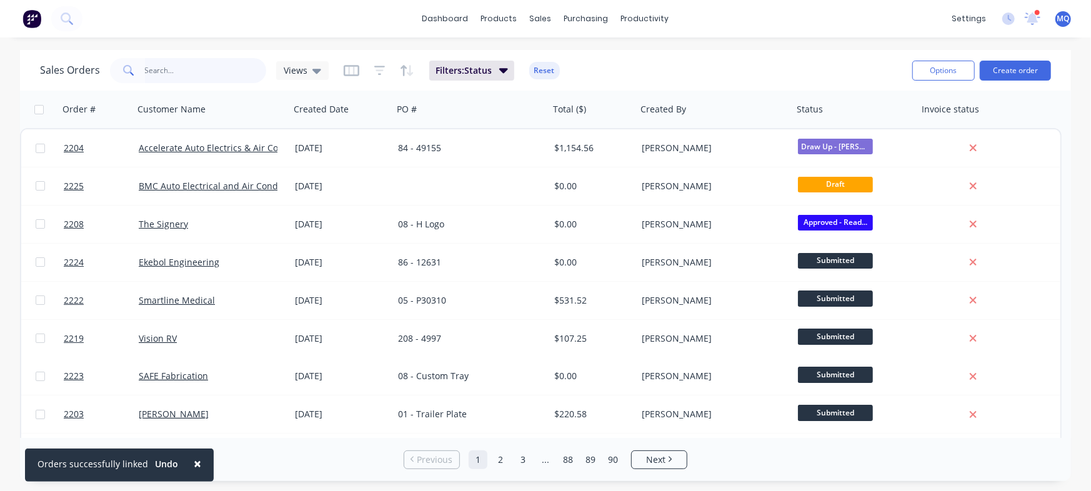
click at [188, 69] on input "text" at bounding box center [206, 70] width 122 height 25
type input "the signery"
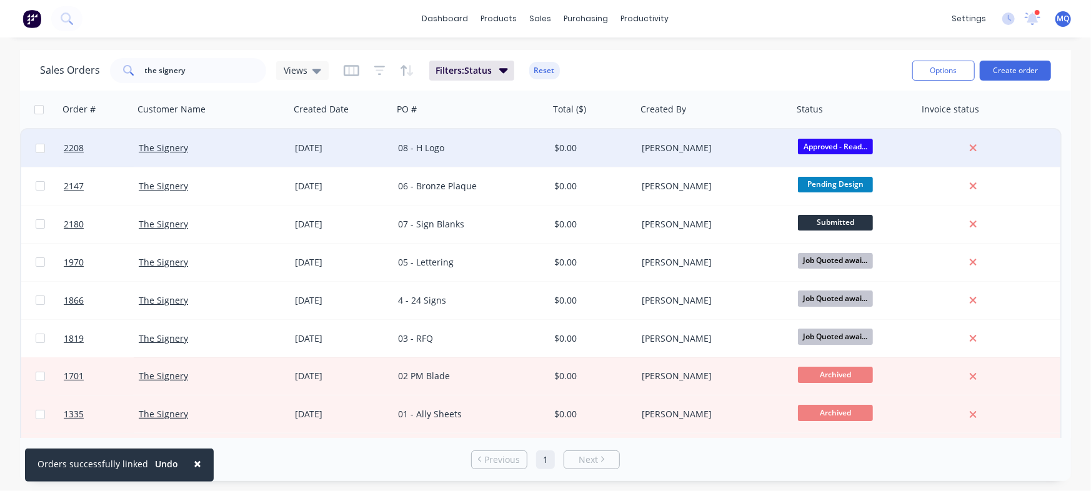
click at [499, 147] on div "08 - H Logo" at bounding box center [467, 148] width 139 height 13
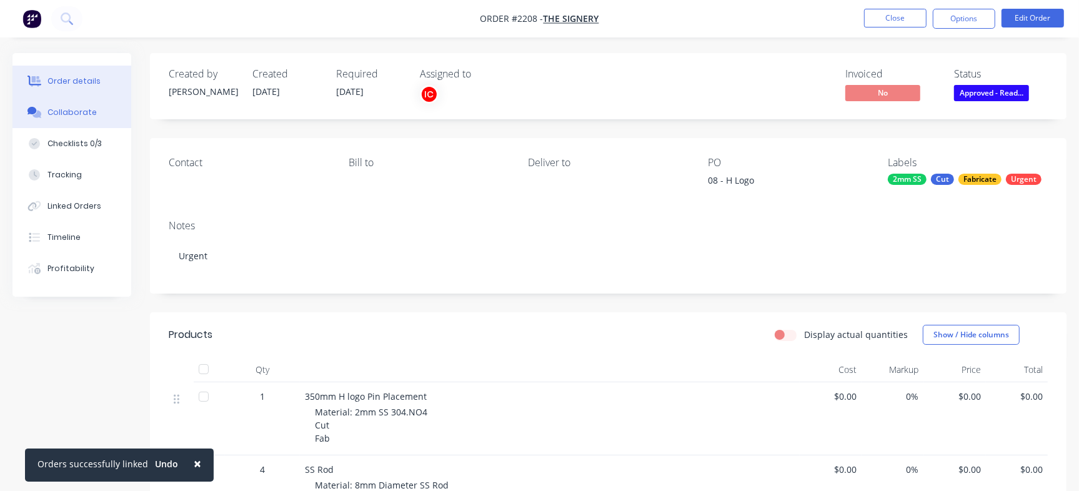
click at [78, 116] on div "Collaborate" at bounding box center [72, 112] width 49 height 11
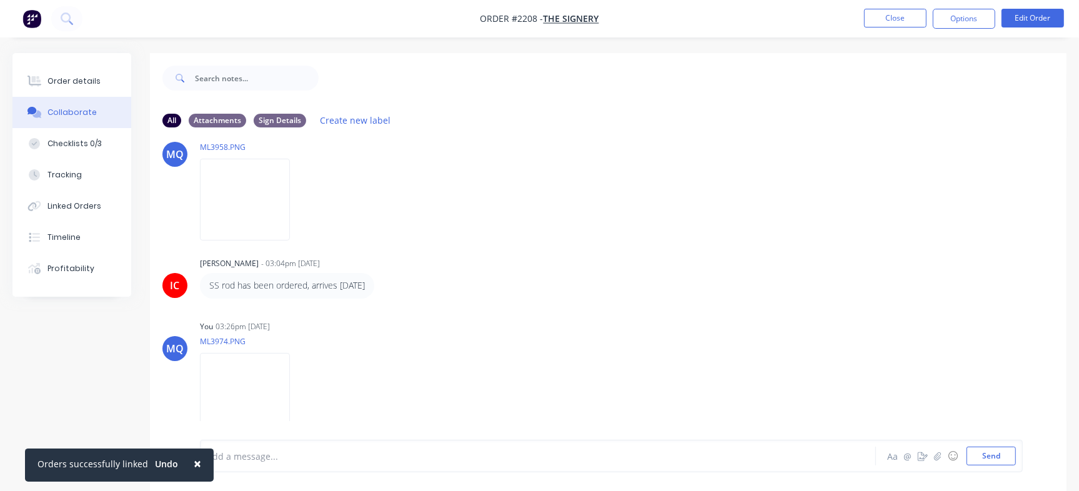
scroll to position [19, 0]
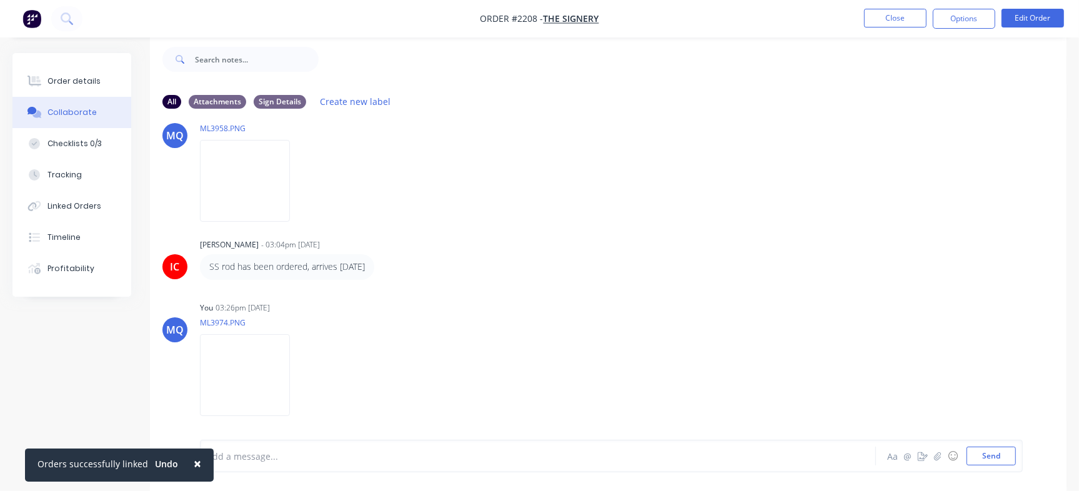
click at [339, 464] on div "Add a message..." at bounding box center [510, 456] width 607 height 19
click at [343, 453] on div at bounding box center [511, 456] width 606 height 13
click at [52, 87] on button "Order details" at bounding box center [72, 81] width 119 height 31
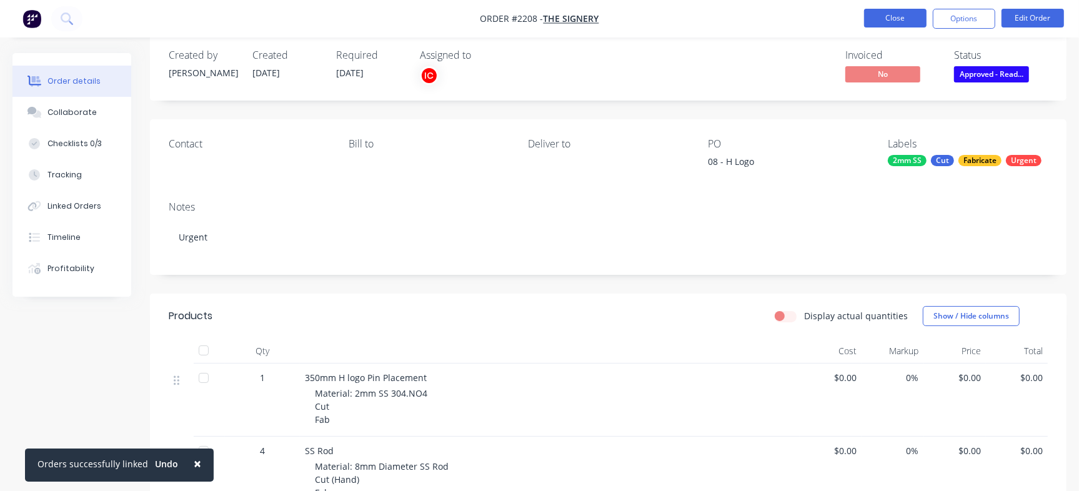
click at [906, 26] on button "Close" at bounding box center [895, 18] width 63 height 19
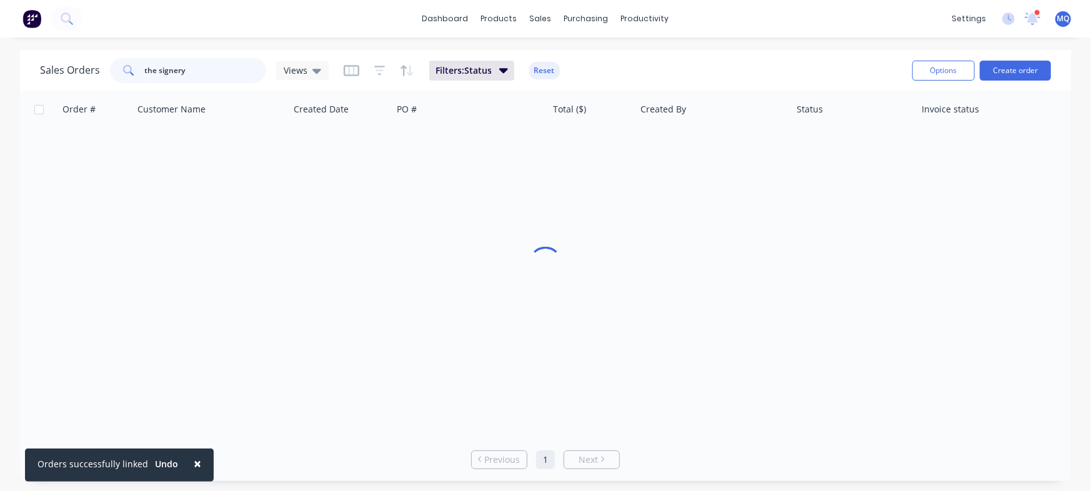
drag, startPoint x: 233, startPoint y: 68, endPoint x: 21, endPoint y: 43, distance: 214.1
click at [0, 4] on div "× Orders successfully linked Undo dashboard products sales purchasing productiv…" at bounding box center [545, 245] width 1091 height 491
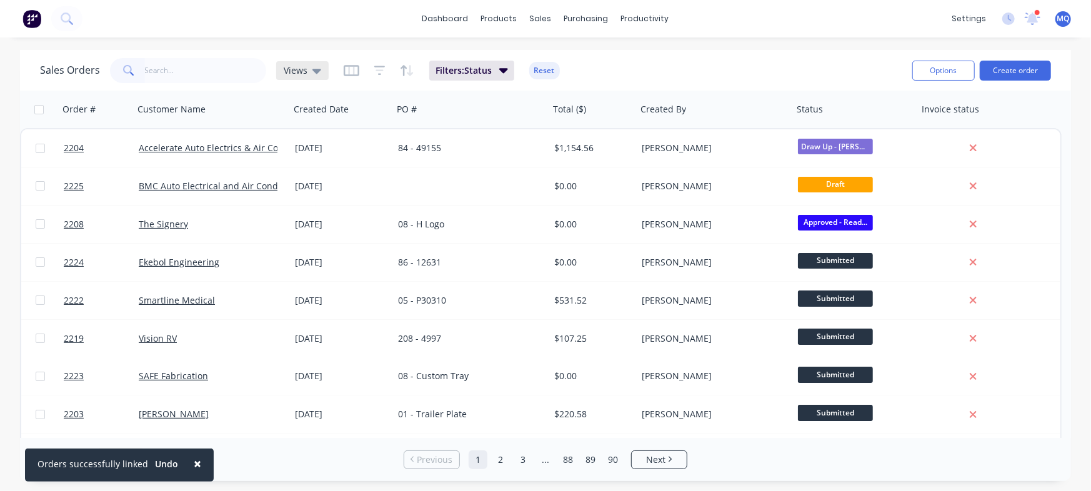
click at [299, 75] on span "Views" at bounding box center [296, 70] width 24 height 13
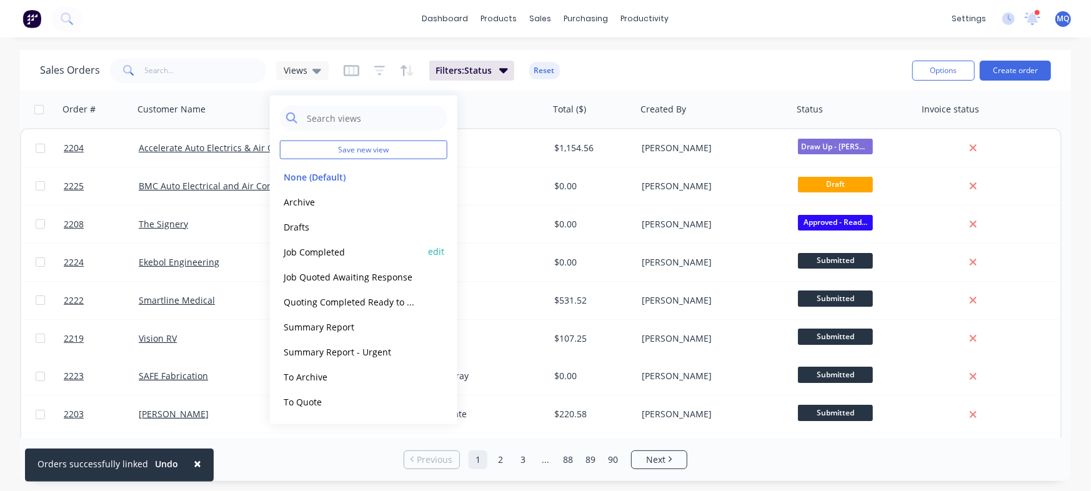
click at [333, 251] on button "Job Completed" at bounding box center [351, 251] width 143 height 14
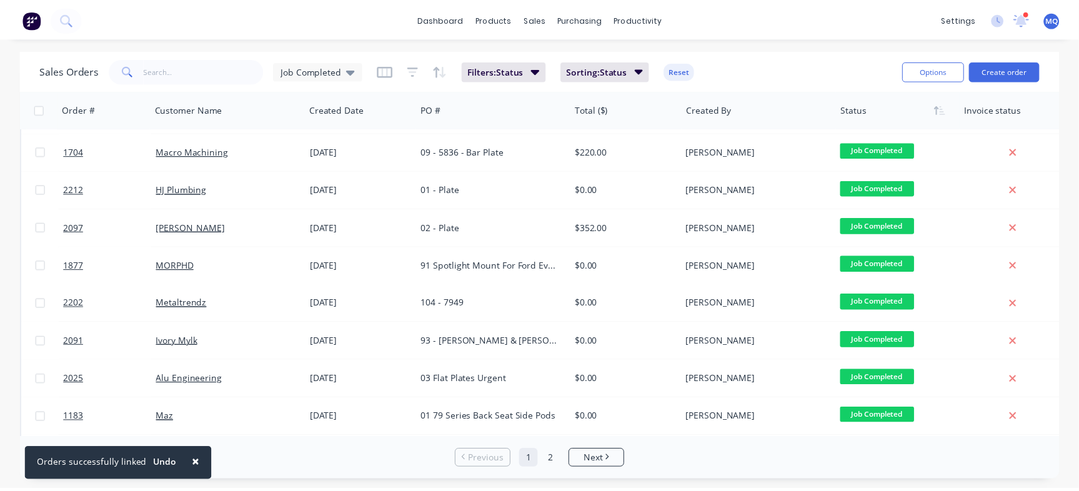
scroll to position [493, 0]
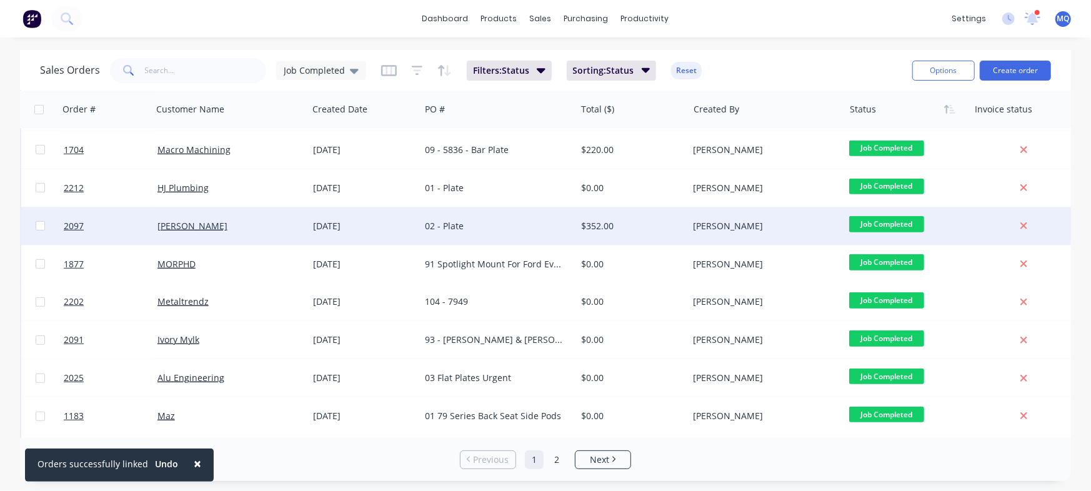
click at [554, 229] on div "02 - Plate" at bounding box center [494, 226] width 139 height 13
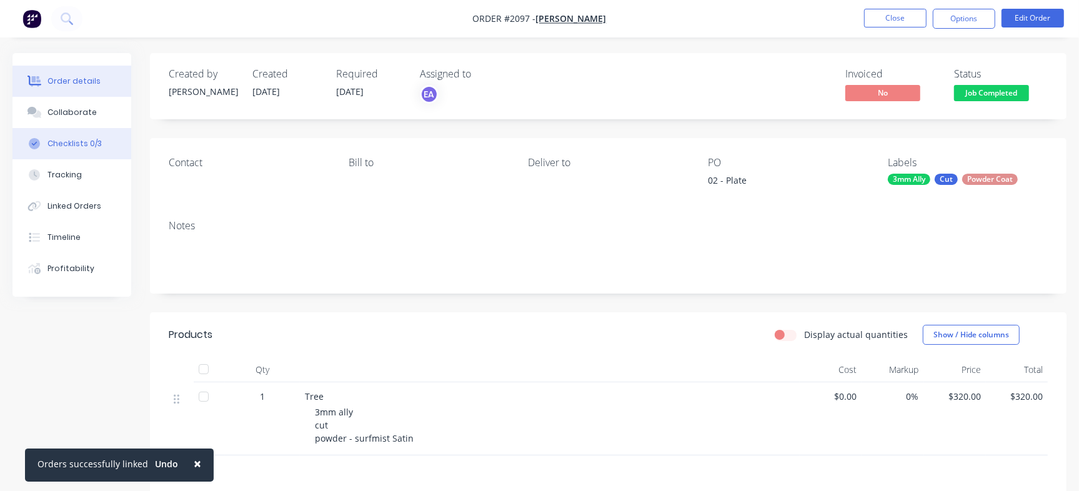
click at [86, 147] on div "Checklists 0/3" at bounding box center [75, 143] width 54 height 11
type textarea "x"
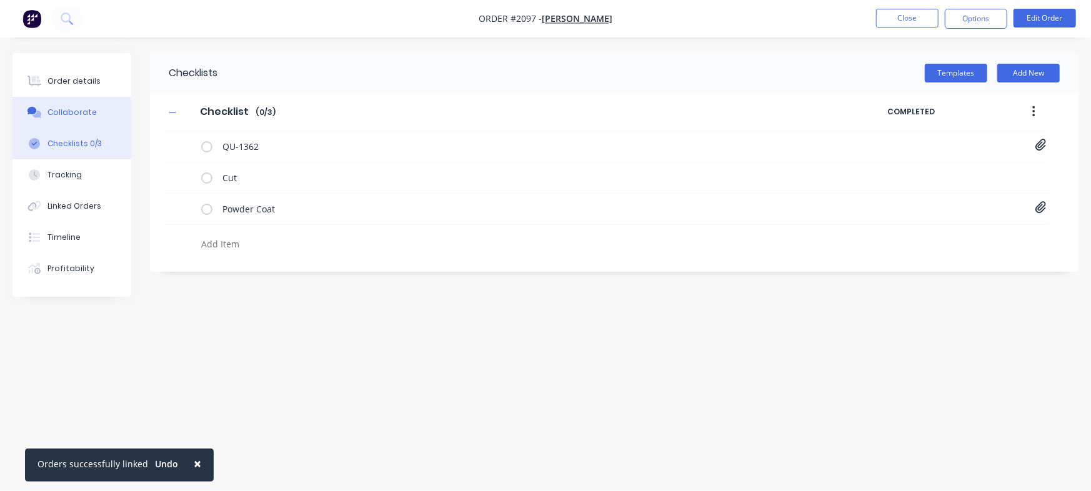
click at [88, 119] on button "Collaborate" at bounding box center [72, 112] width 119 height 31
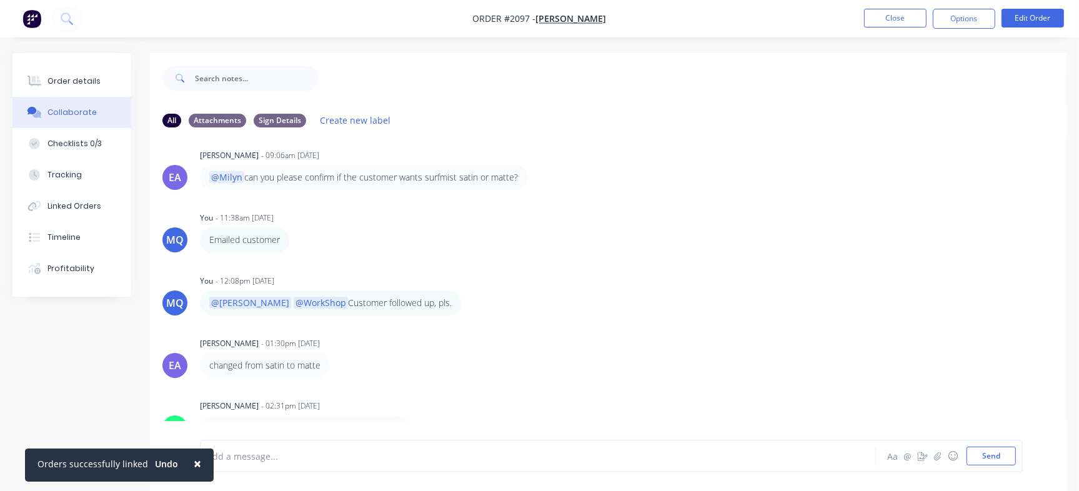
scroll to position [19, 0]
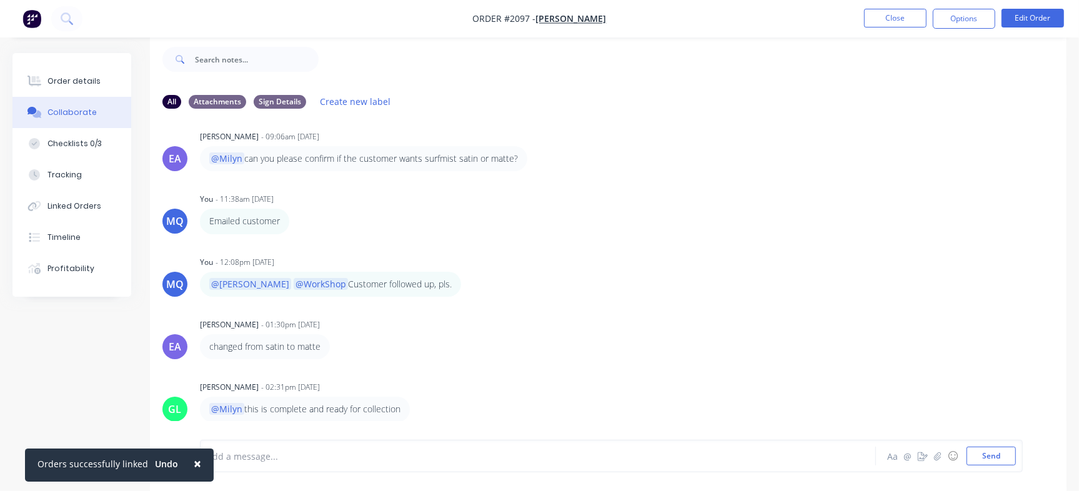
click at [414, 471] on div "Add a message... Aa @ ☺ Send" at bounding box center [611, 456] width 823 height 33
click at [431, 461] on div at bounding box center [511, 456] width 606 height 13
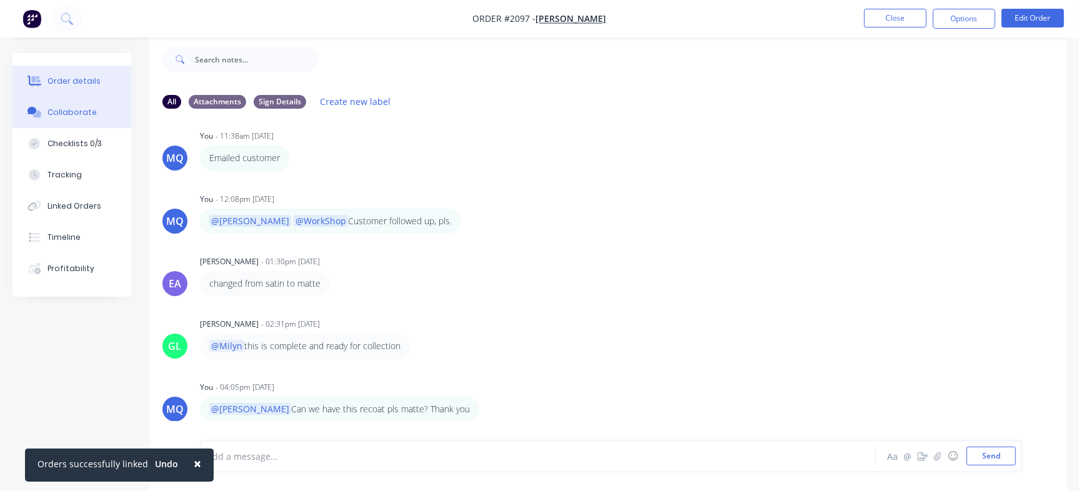
click at [78, 84] on div "Order details" at bounding box center [74, 81] width 53 height 11
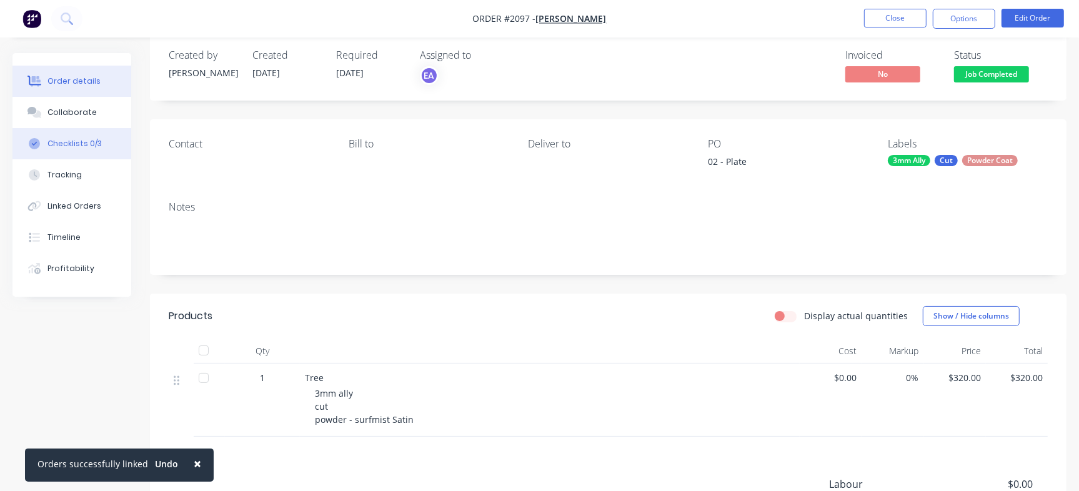
click at [73, 142] on div "Checklists 0/3" at bounding box center [75, 143] width 54 height 11
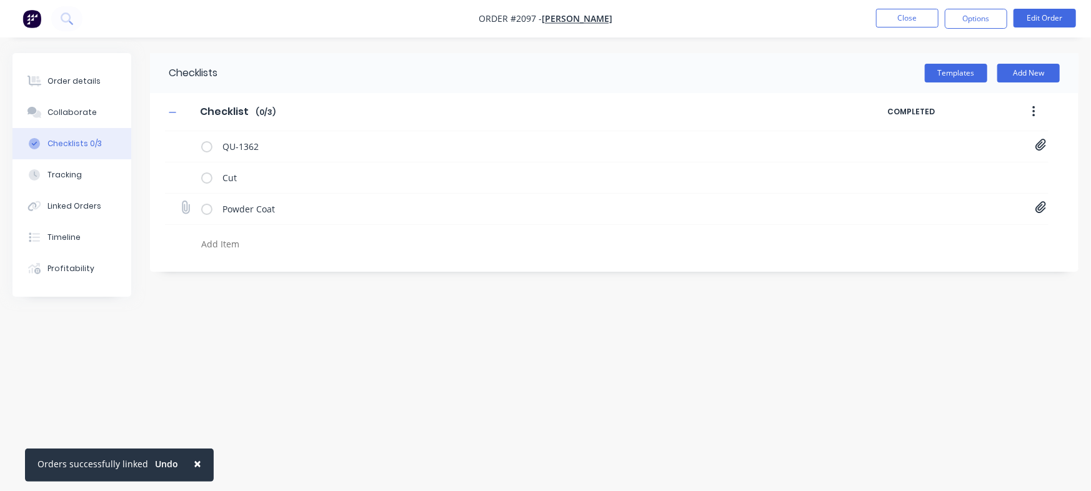
click at [1042, 207] on icon at bounding box center [1041, 207] width 11 height 13
click at [976, 238] on link "Purchase Order PO0469.pdf" at bounding box center [941, 235] width 146 height 13
drag, startPoint x: 418, startPoint y: 326, endPoint x: 395, endPoint y: 313, distance: 26.4
click at [416, 327] on div "Checklists Templates Add New Checklist Checklist Enter Checklist name ( 0 / 3 )…" at bounding box center [546, 222] width 1066 height 338
type textarea "x"
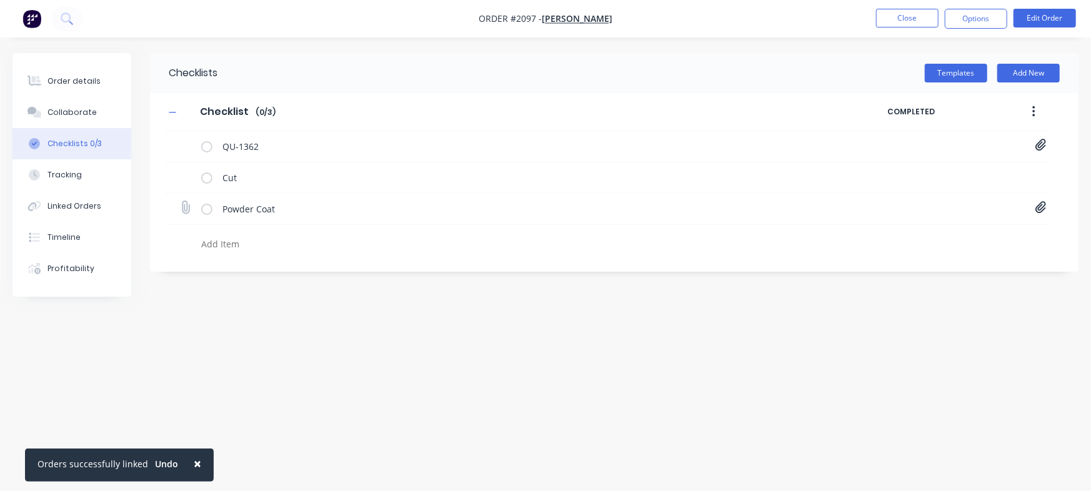
click at [186, 206] on icon at bounding box center [185, 207] width 17 height 17
click at [180, 201] on input "file" at bounding box center [180, 201] width 0 height 0
type input "C:\fakepath\Purchase Order PO0469 recoat.pdf"
click at [73, 118] on div "Collaborate" at bounding box center [72, 112] width 49 height 11
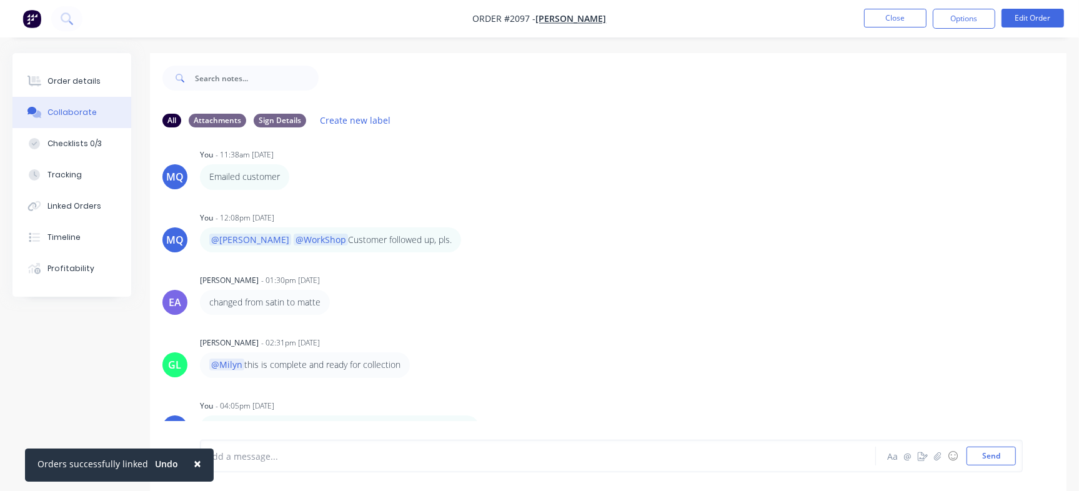
scroll to position [19, 0]
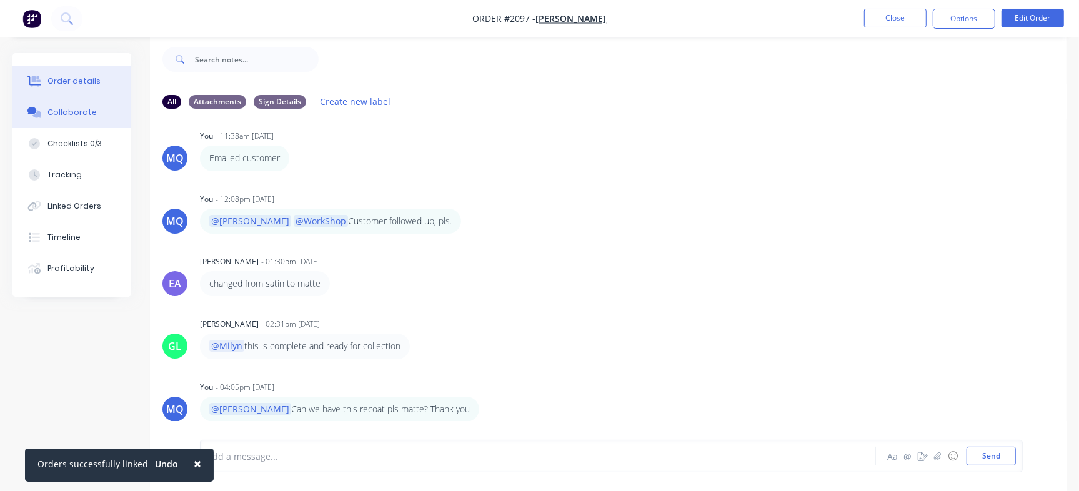
click at [59, 81] on div "Order details" at bounding box center [74, 81] width 53 height 11
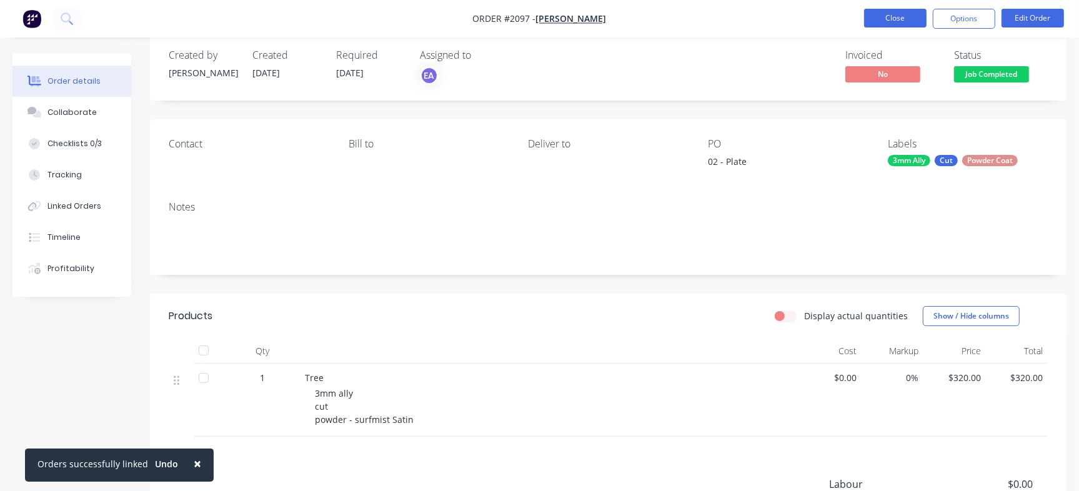
click at [904, 16] on button "Close" at bounding box center [895, 18] width 63 height 19
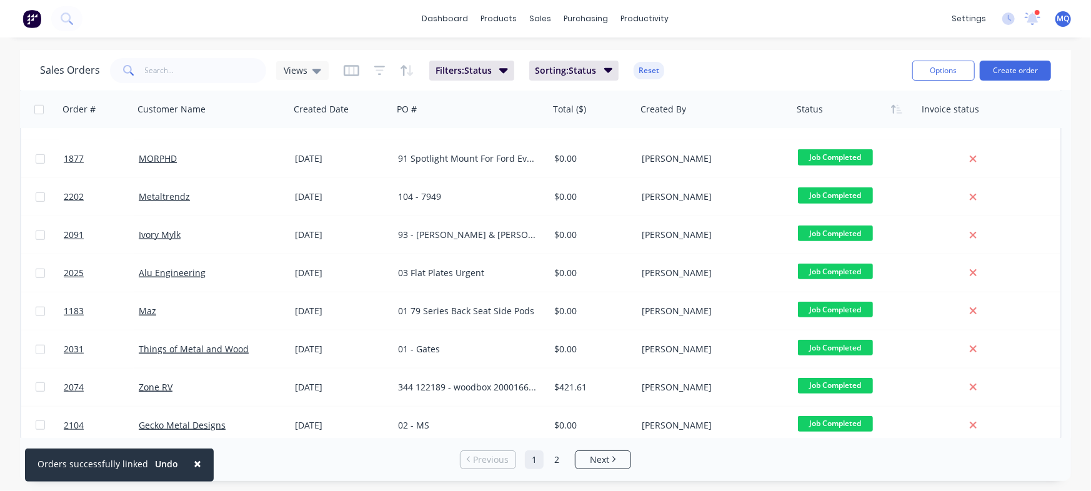
scroll to position [641, 0]
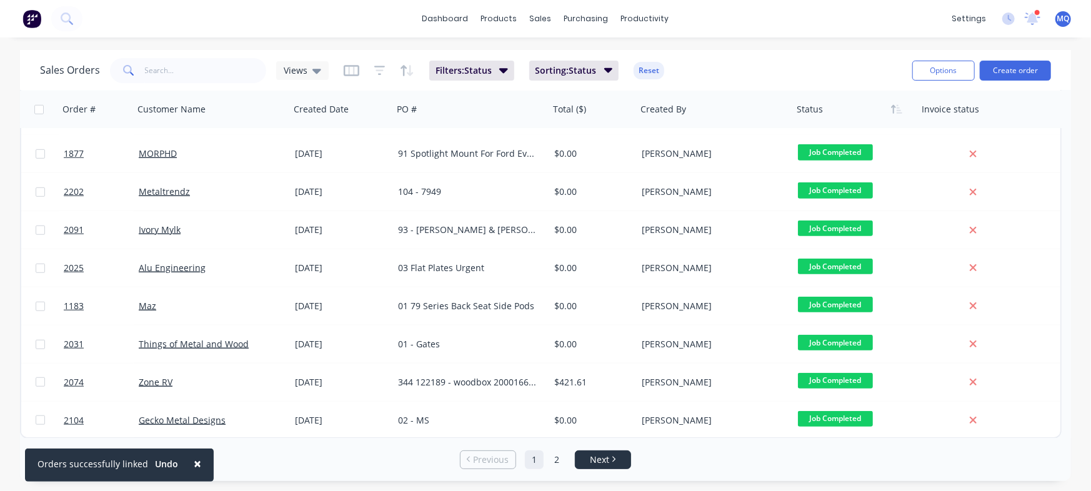
click at [587, 461] on link "Next" at bounding box center [603, 460] width 55 height 13
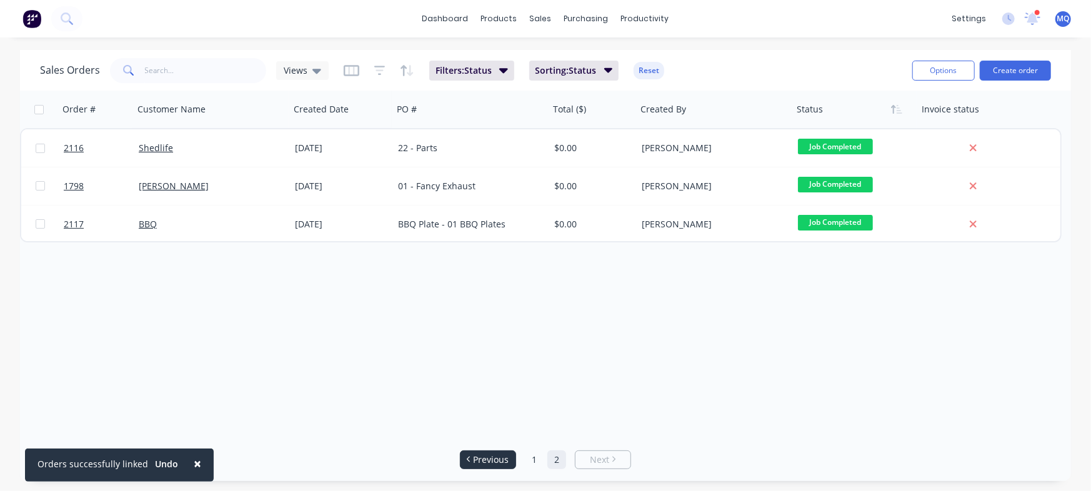
click at [504, 466] on span "Previous" at bounding box center [492, 460] width 36 height 13
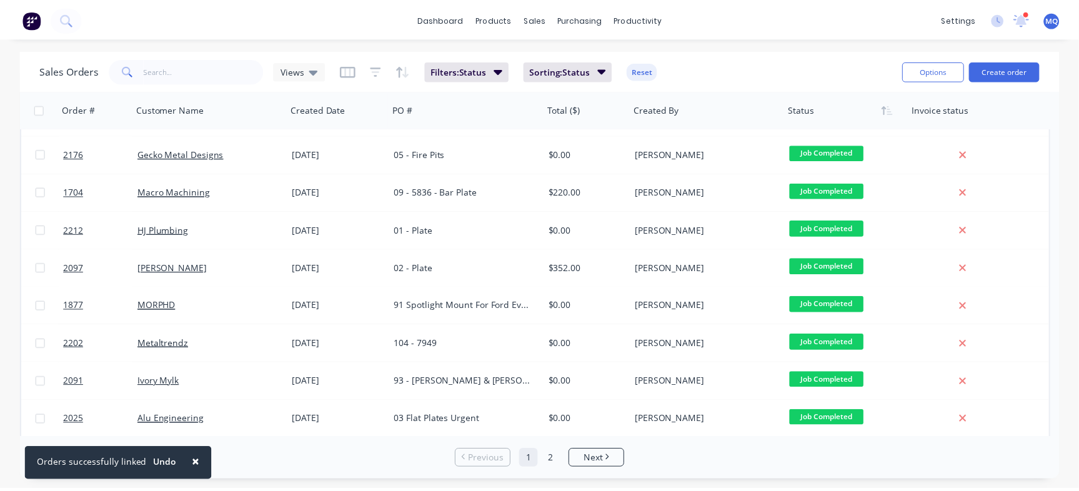
scroll to position [484, 0]
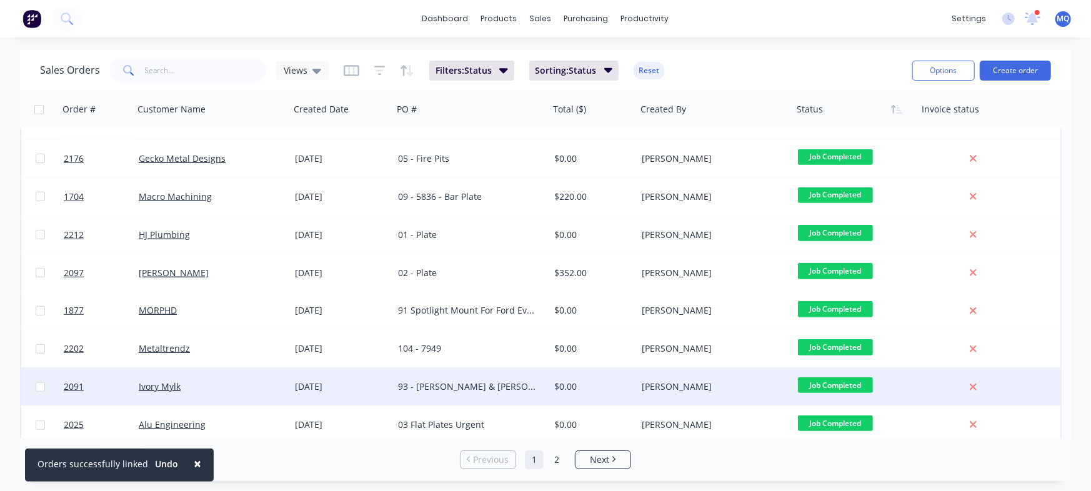
click at [504, 385] on div "93 - [PERSON_NAME] & [PERSON_NAME]" at bounding box center [467, 387] width 139 height 13
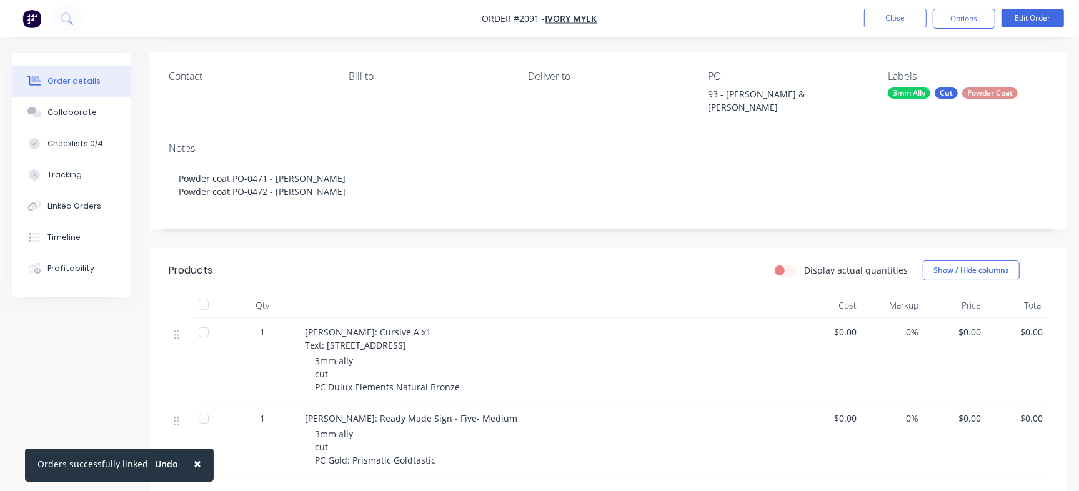
scroll to position [88, 0]
click at [86, 235] on button "Timeline" at bounding box center [72, 237] width 119 height 31
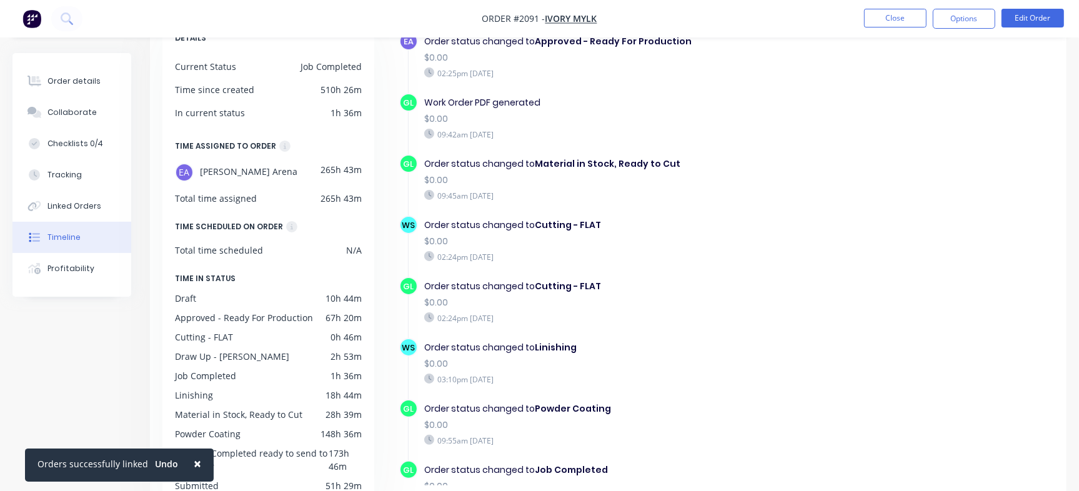
scroll to position [719, 0]
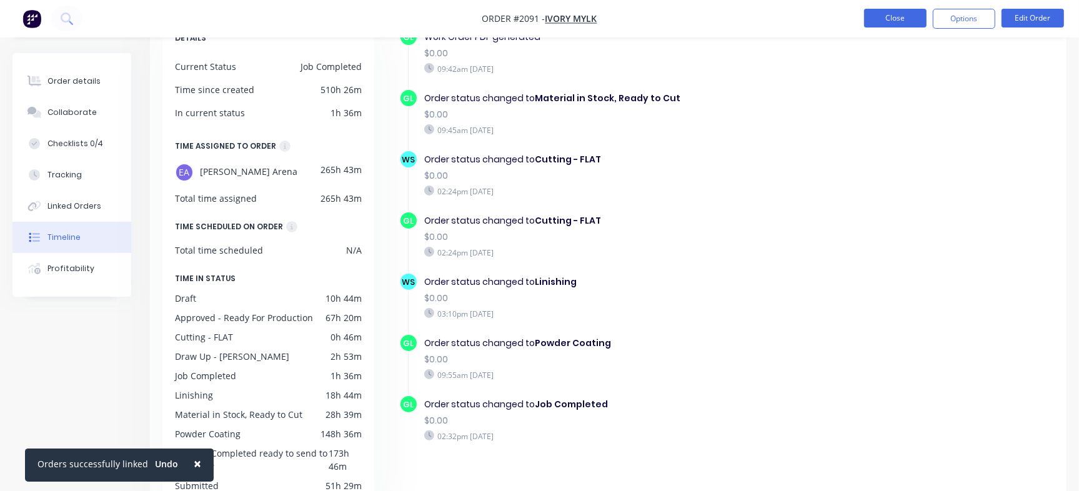
click at [896, 16] on button "Close" at bounding box center [895, 18] width 63 height 19
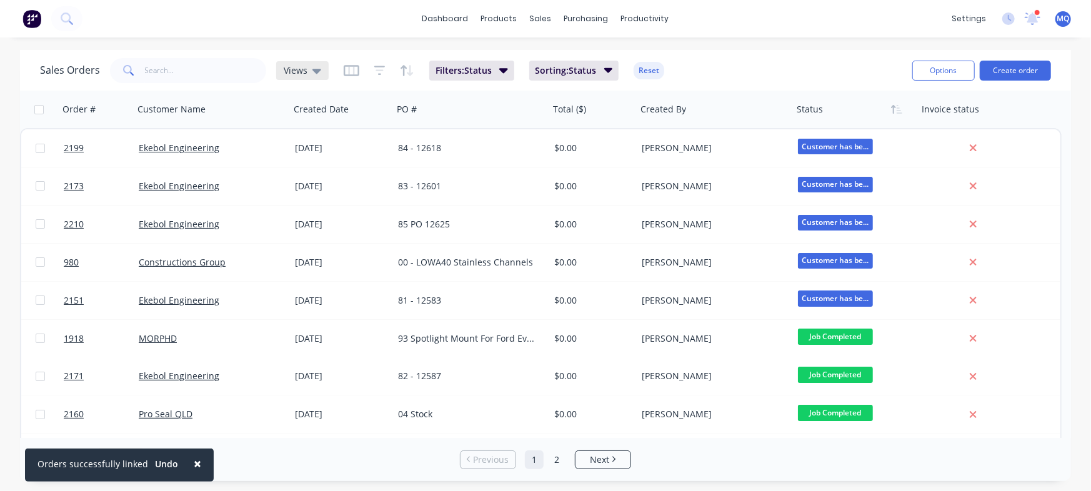
click at [308, 73] on div "Views" at bounding box center [303, 70] width 38 height 11
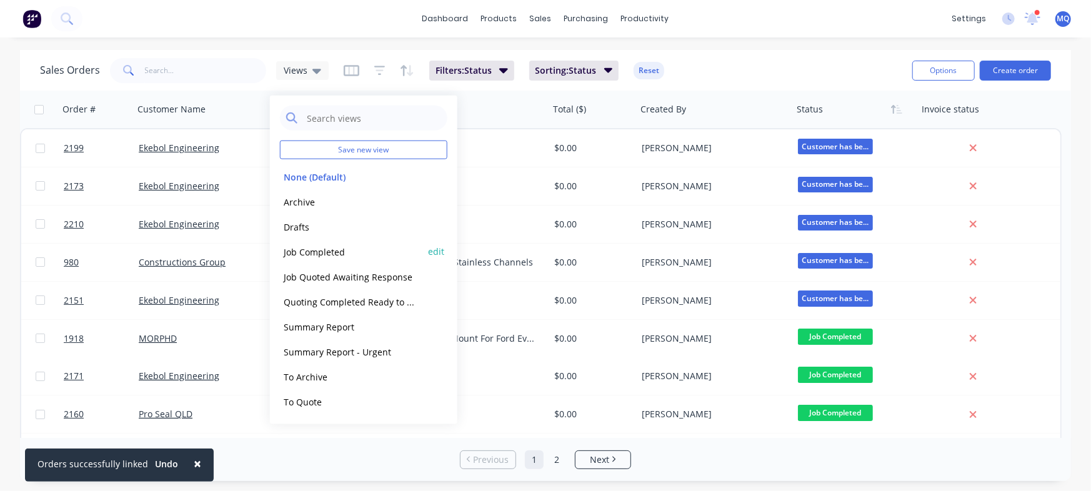
click at [313, 249] on button "Job Completed" at bounding box center [351, 251] width 143 height 14
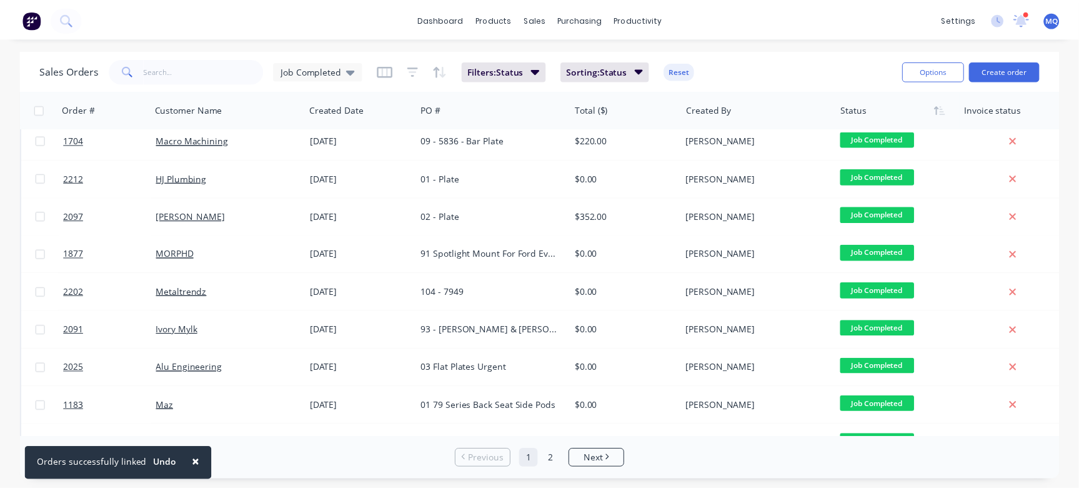
scroll to position [539, 0]
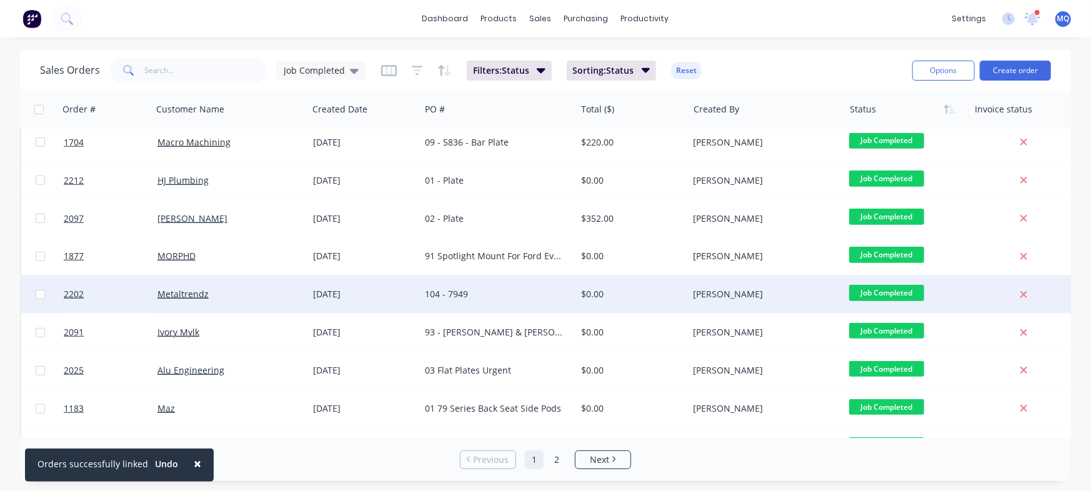
click at [489, 310] on div "104 - 7949" at bounding box center [498, 295] width 156 height 38
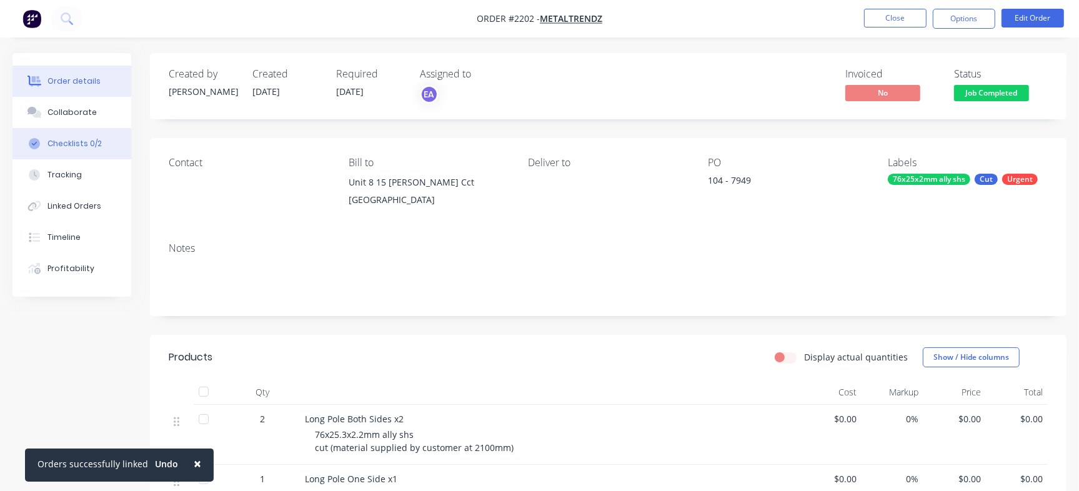
click at [98, 148] on div "Checklists 0/2" at bounding box center [75, 143] width 54 height 11
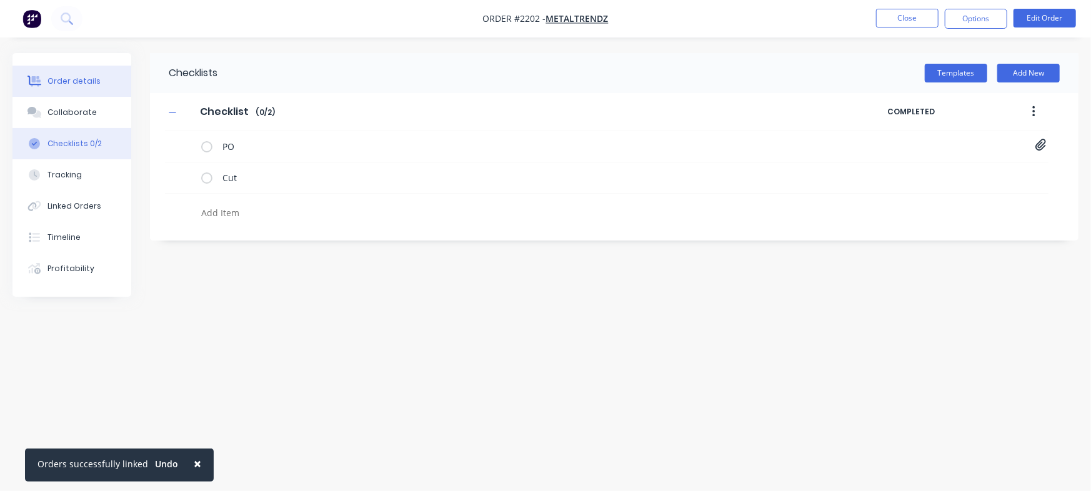
click at [103, 79] on button "Order details" at bounding box center [72, 81] width 119 height 31
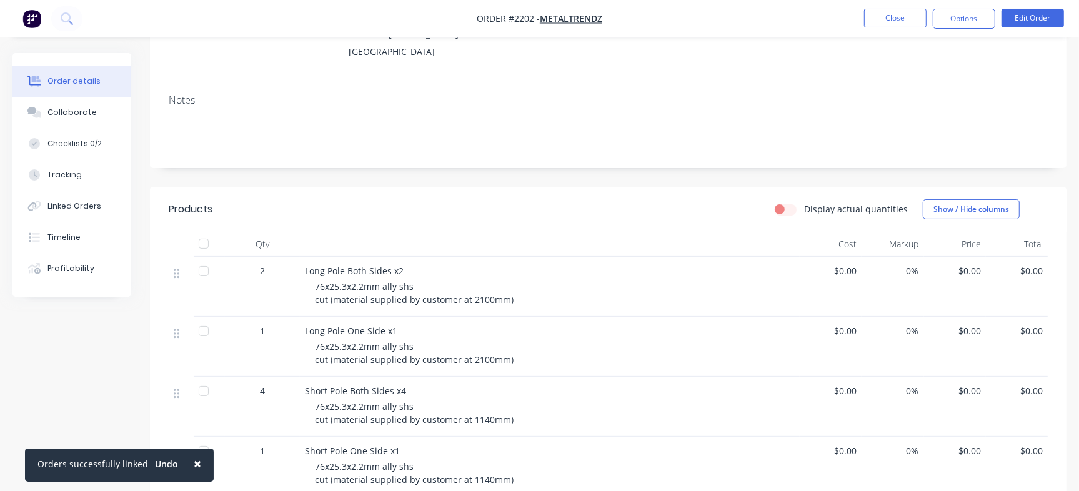
scroll to position [66, 0]
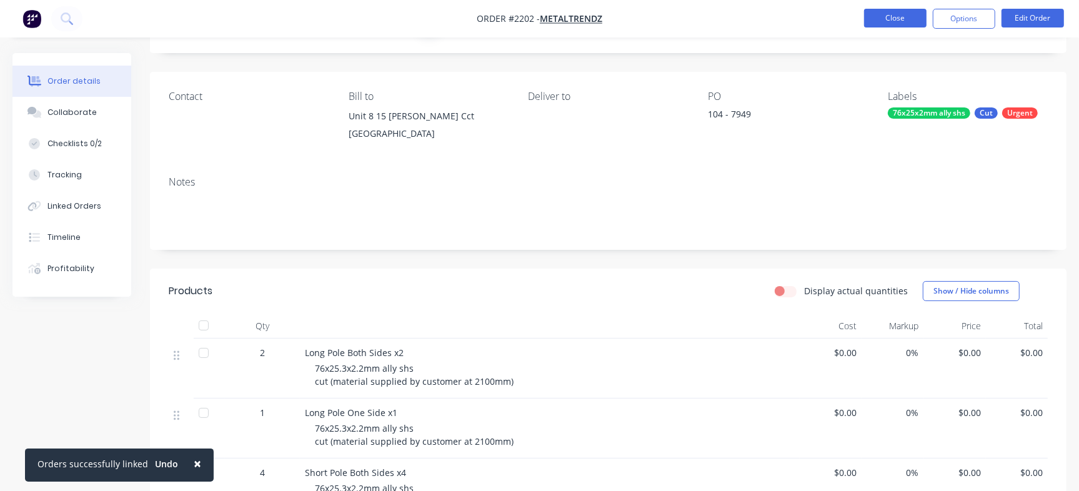
click at [908, 17] on button "Close" at bounding box center [895, 18] width 63 height 19
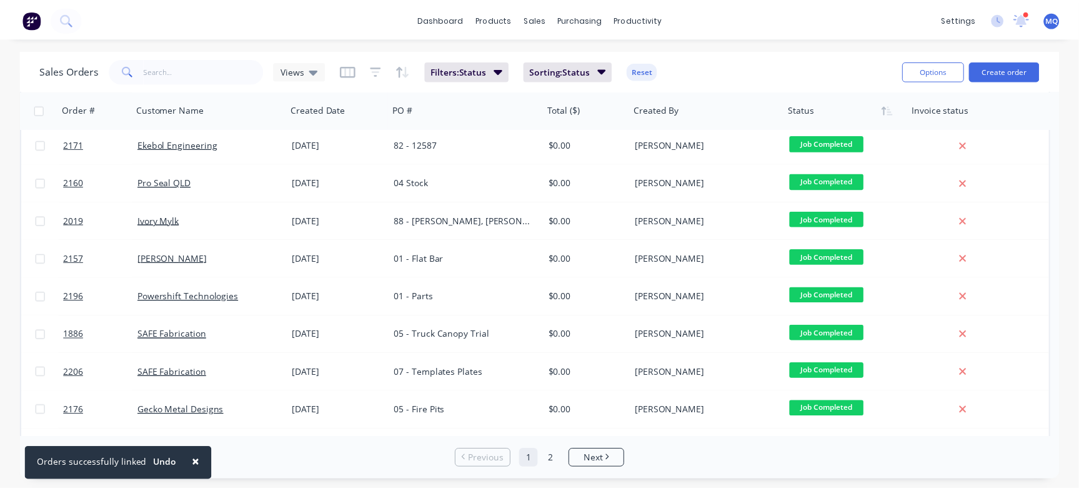
scroll to position [288, 0]
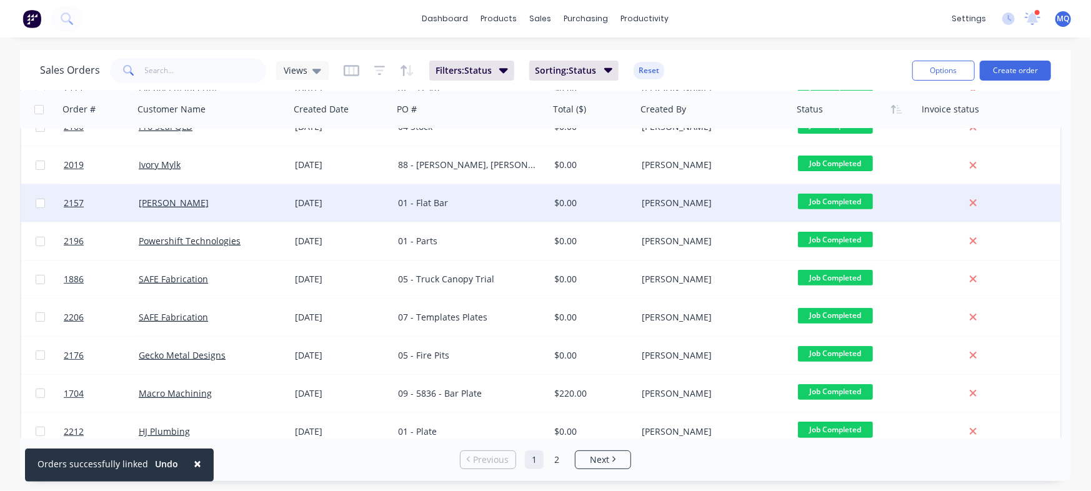
click at [556, 206] on div "$0.00" at bounding box center [591, 203] width 74 height 13
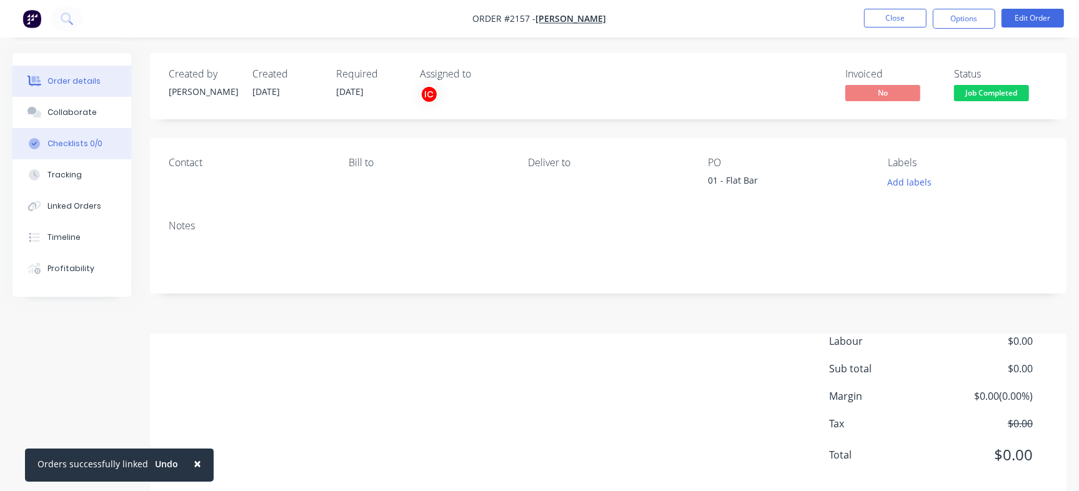
click at [88, 141] on div "Checklists 0/0" at bounding box center [75, 143] width 55 height 11
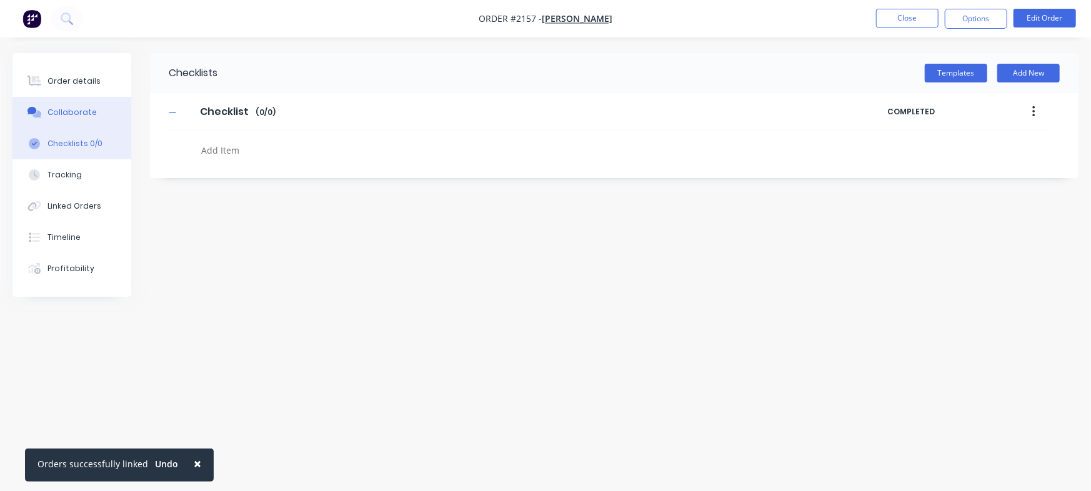
click at [96, 108] on button "Collaborate" at bounding box center [72, 112] width 119 height 31
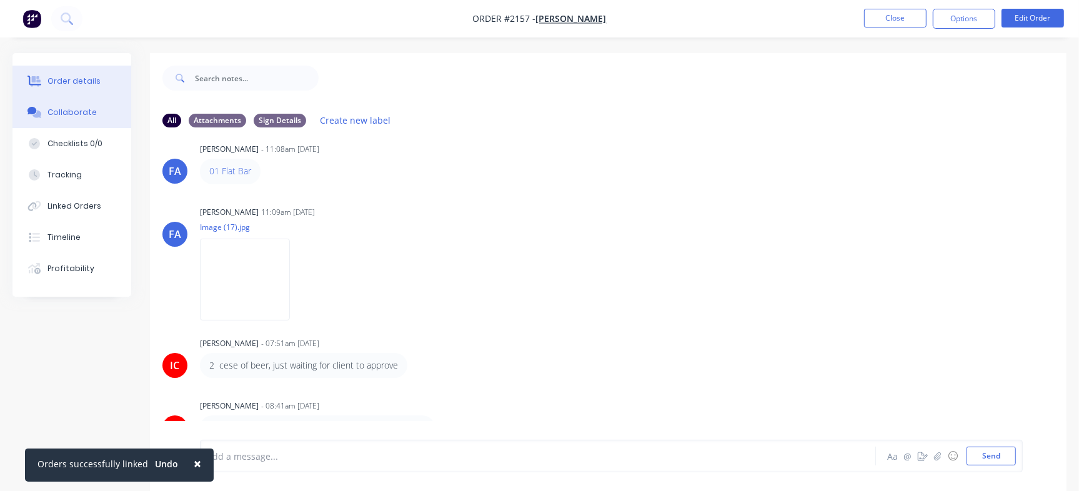
click at [105, 76] on button "Order details" at bounding box center [72, 81] width 119 height 31
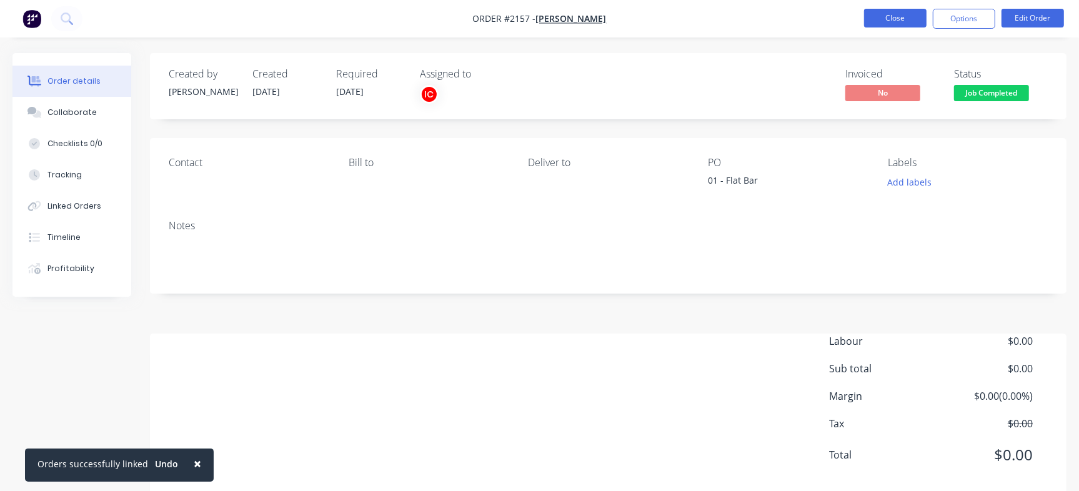
click at [867, 21] on button "Close" at bounding box center [895, 18] width 63 height 19
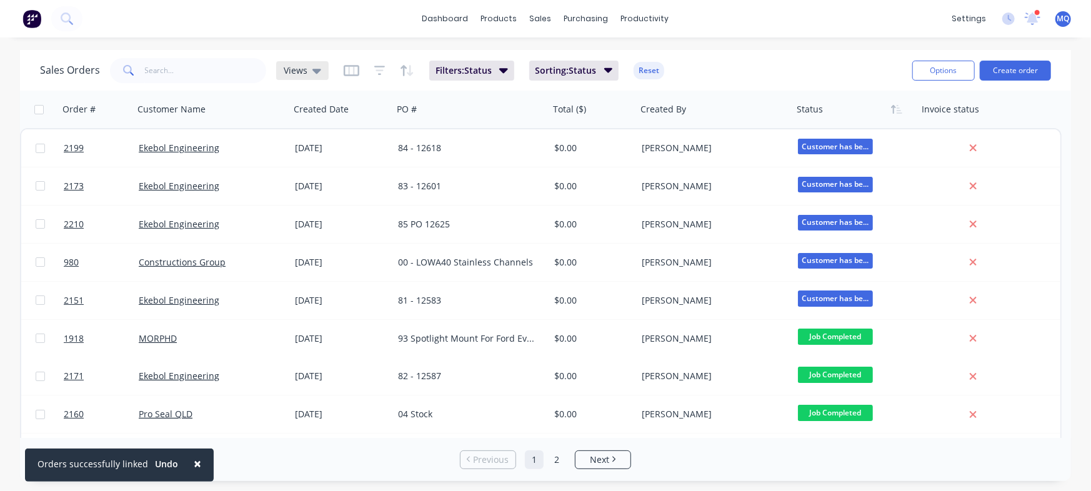
click at [313, 73] on icon at bounding box center [317, 71] width 9 height 14
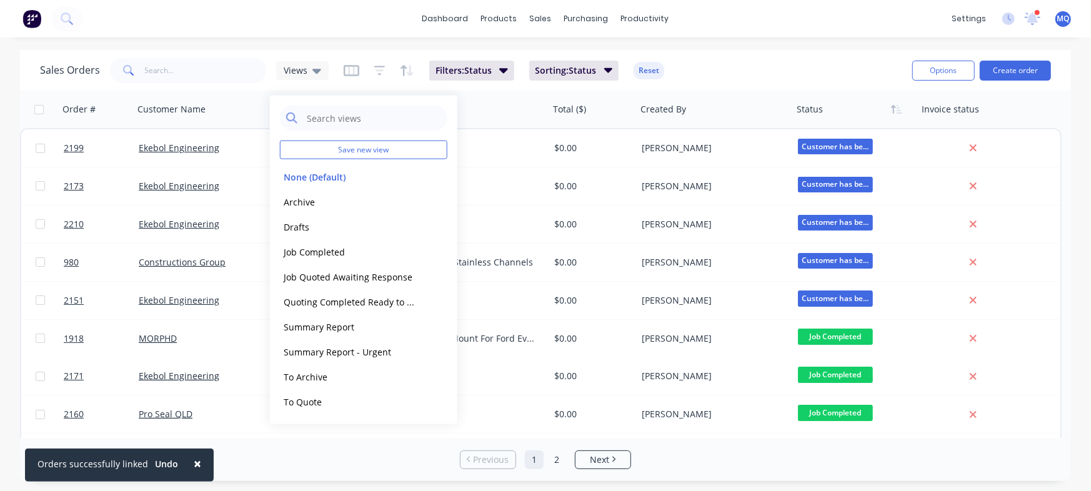
click at [779, 75] on div "Sales Orders Views Filters: Status Sorting: Status Reset" at bounding box center [471, 70] width 863 height 31
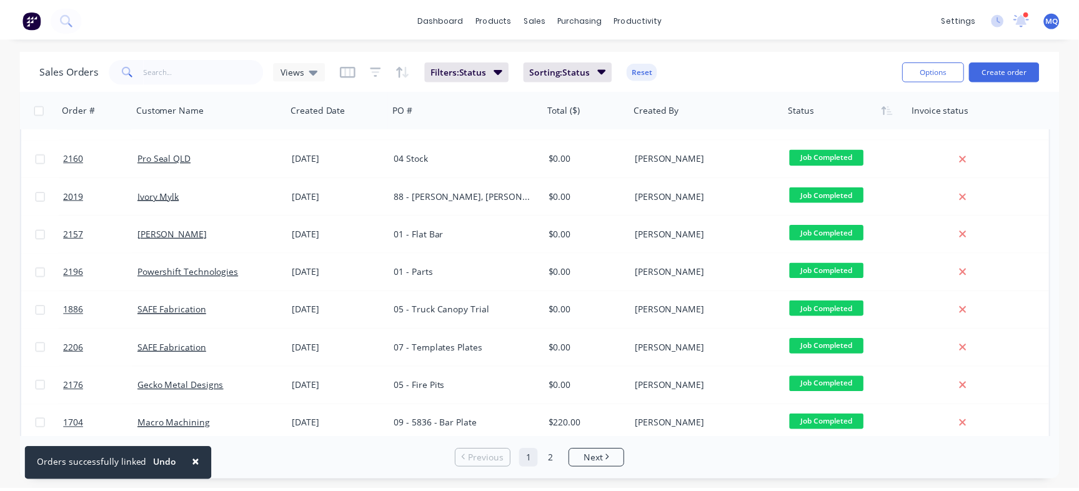
scroll to position [266, 0]
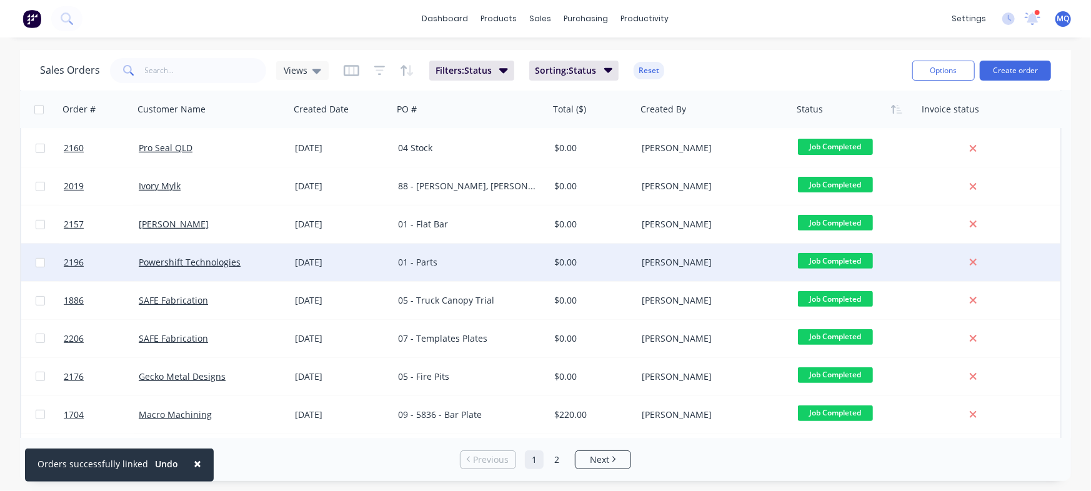
click at [488, 261] on div "01 - Parts" at bounding box center [467, 262] width 139 height 13
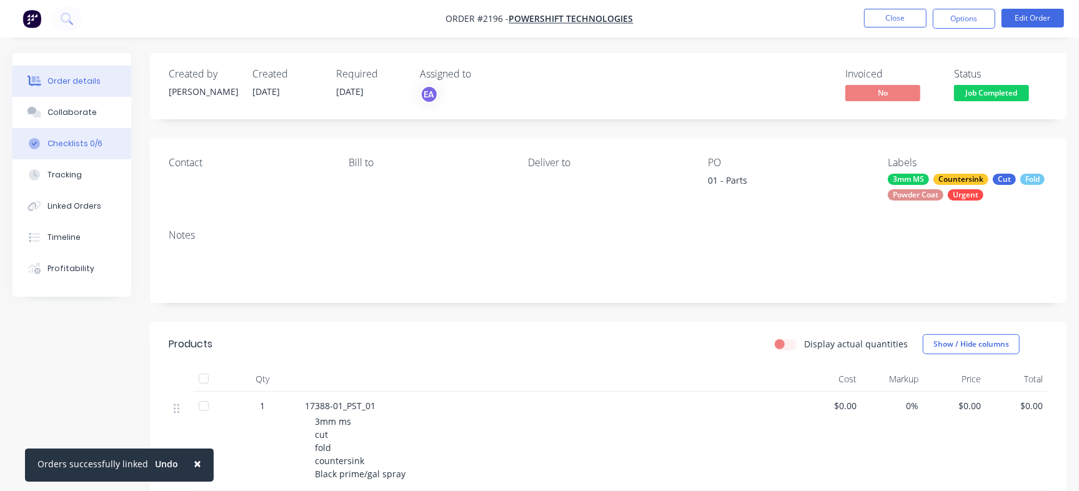
click at [95, 146] on div "Checklists 0/6" at bounding box center [75, 143] width 55 height 11
type textarea "x"
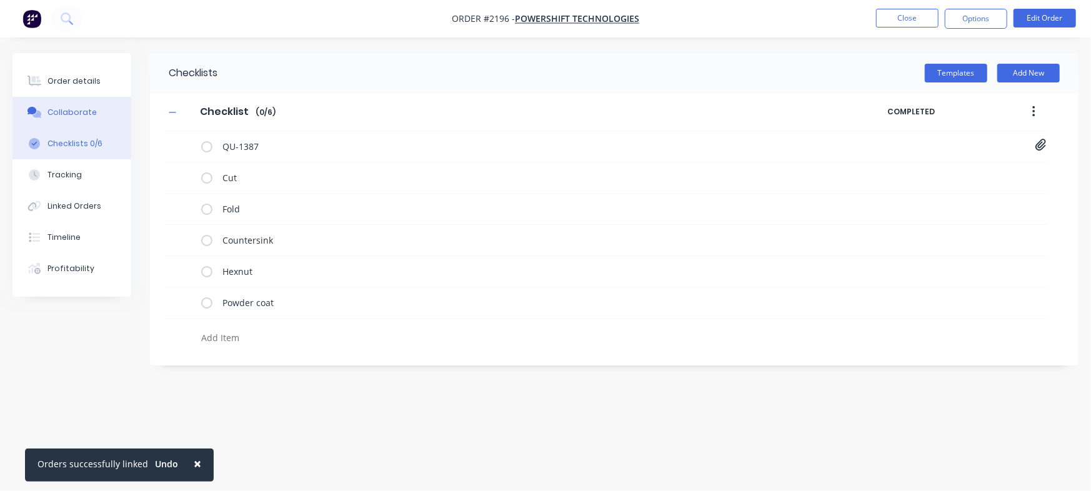
click at [76, 111] on div "Collaborate" at bounding box center [72, 112] width 49 height 11
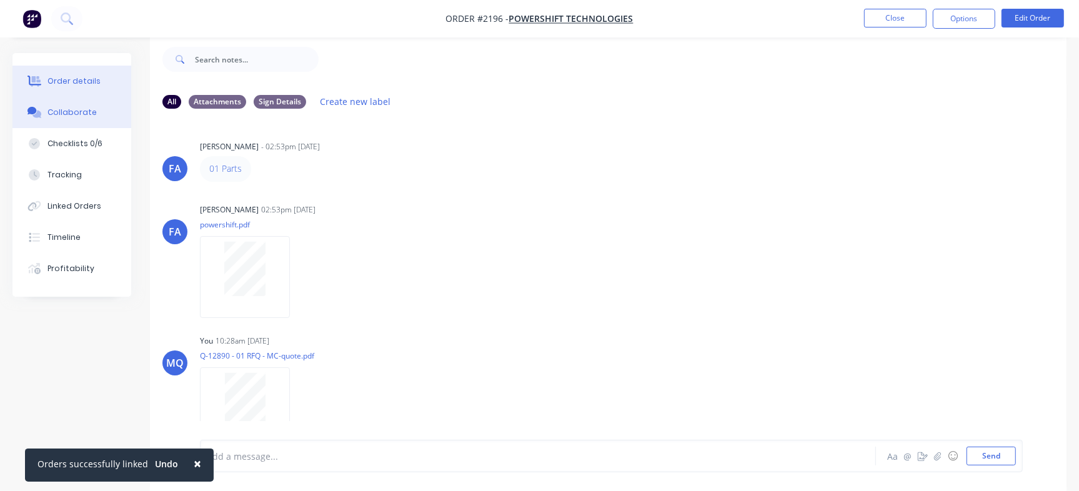
click at [61, 73] on button "Order details" at bounding box center [72, 81] width 119 height 31
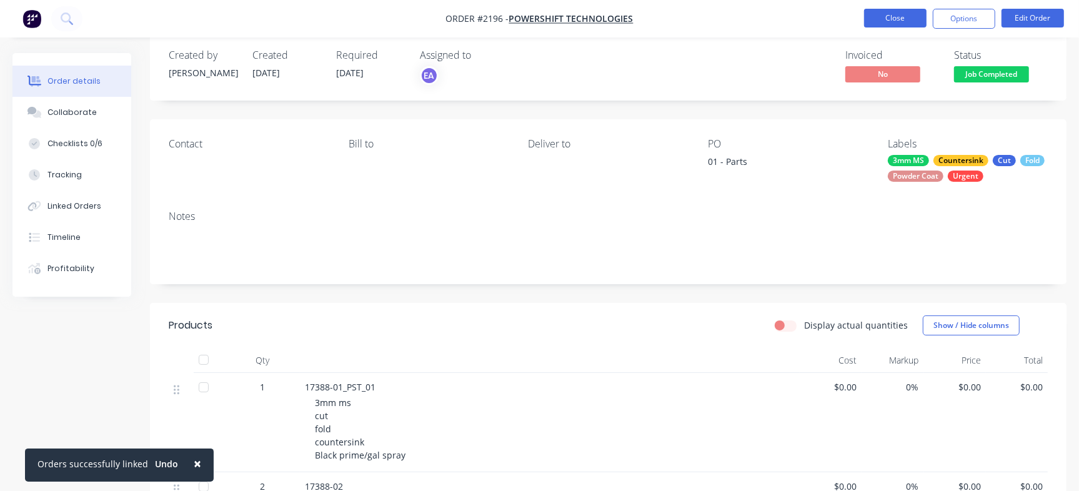
click at [887, 17] on button "Close" at bounding box center [895, 18] width 63 height 19
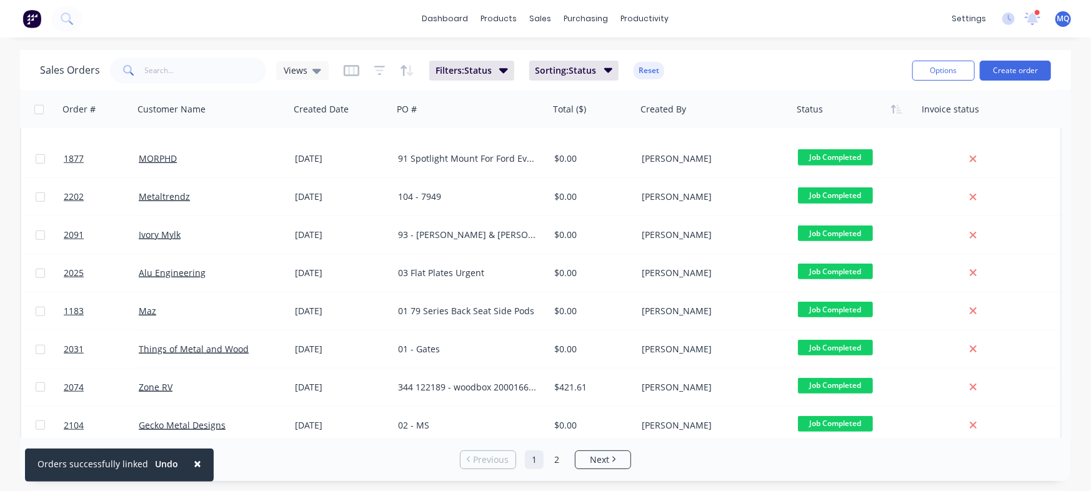
scroll to position [641, 0]
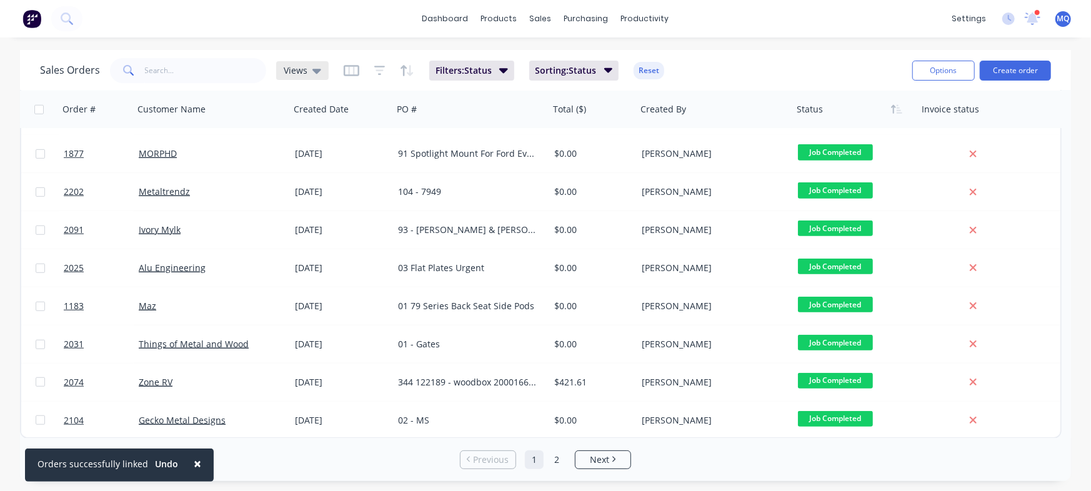
click at [299, 69] on span "Views" at bounding box center [296, 70] width 24 height 13
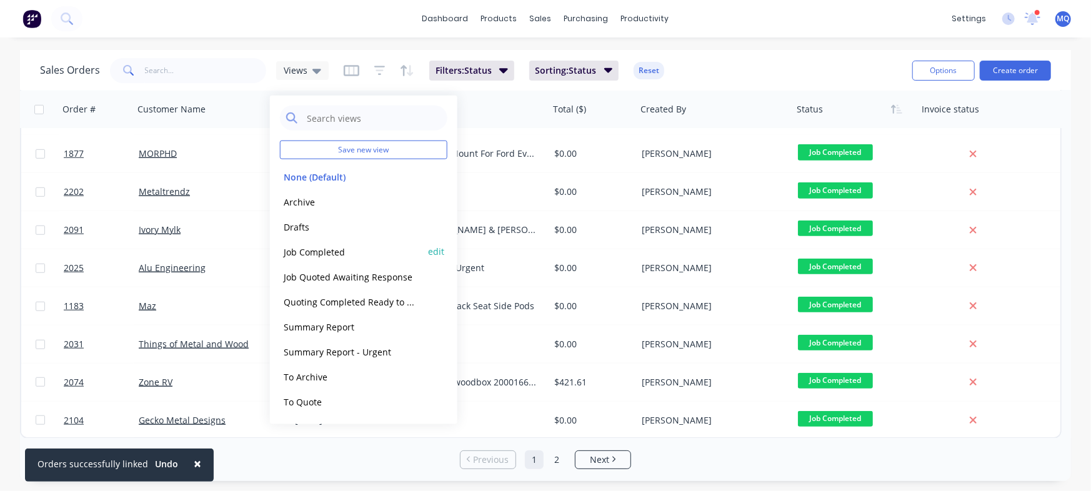
click at [321, 248] on button "Job Completed" at bounding box center [351, 251] width 143 height 14
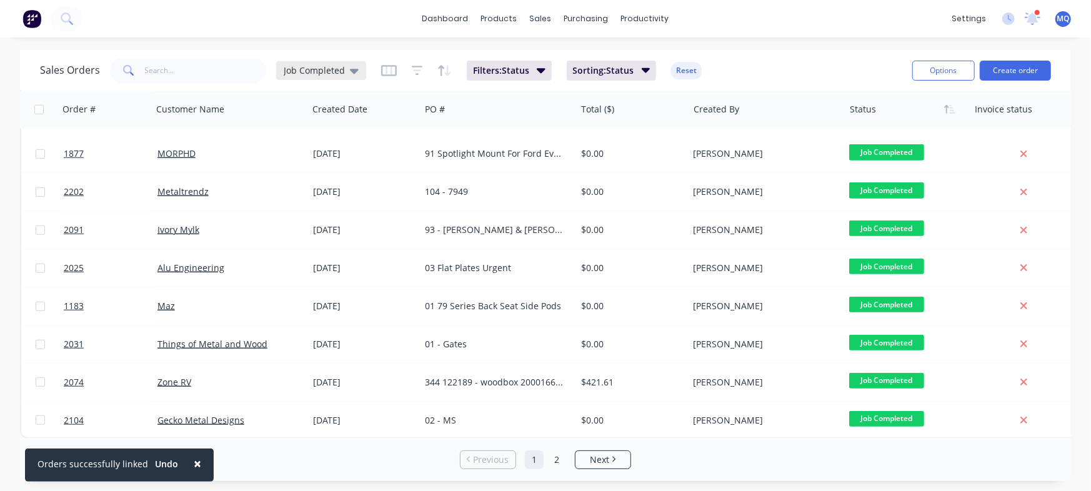
click at [311, 76] on div "Job Completed" at bounding box center [321, 70] width 90 height 19
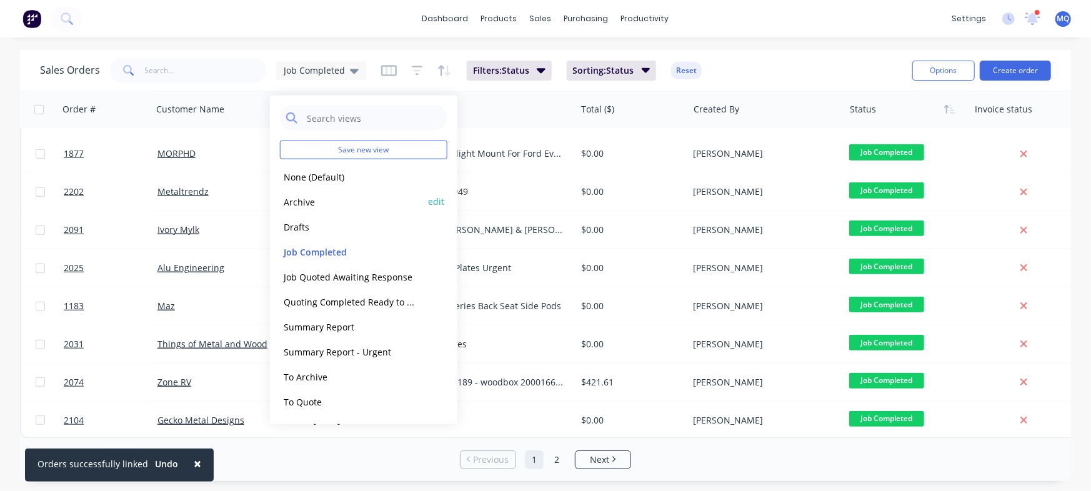
click at [313, 194] on button "Archive" at bounding box center [351, 201] width 143 height 14
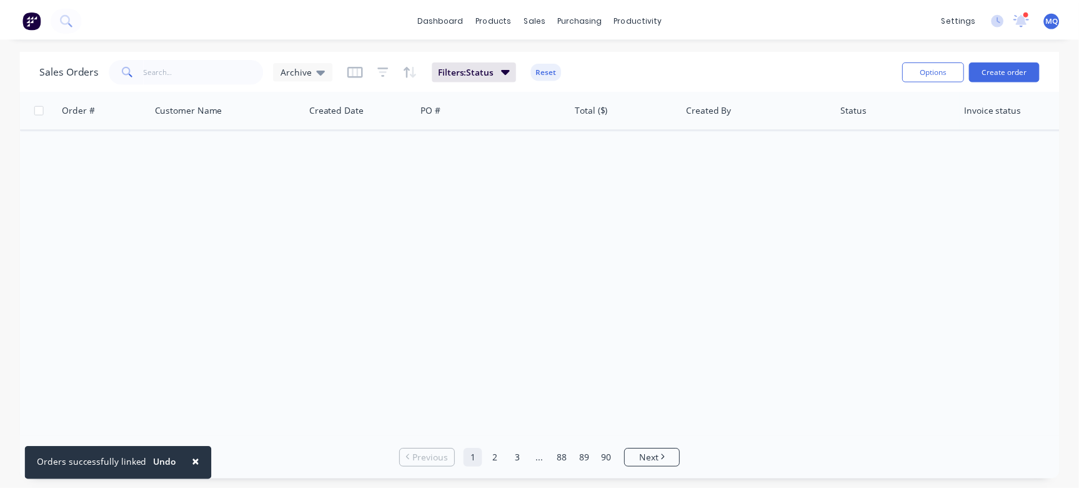
scroll to position [0, 0]
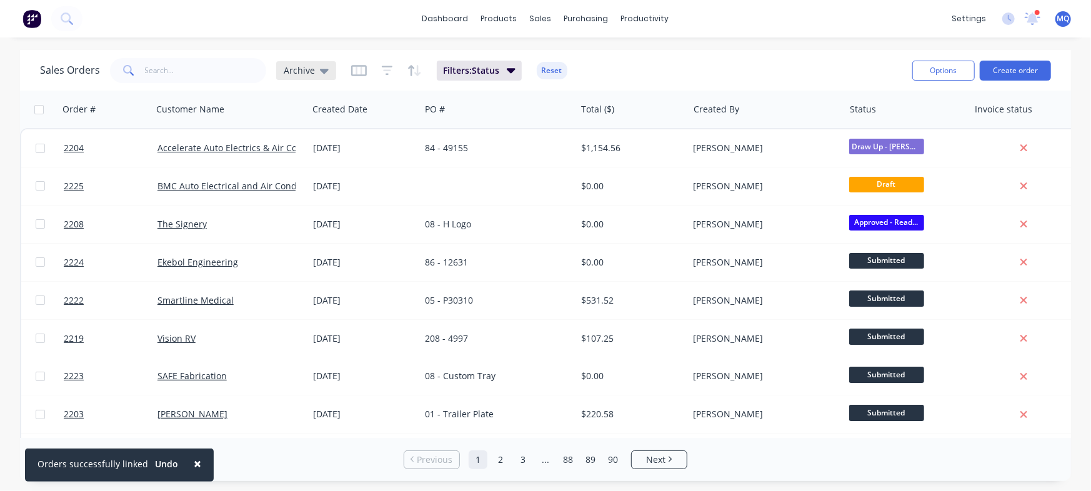
click at [327, 71] on div "Archive" at bounding box center [306, 70] width 60 height 19
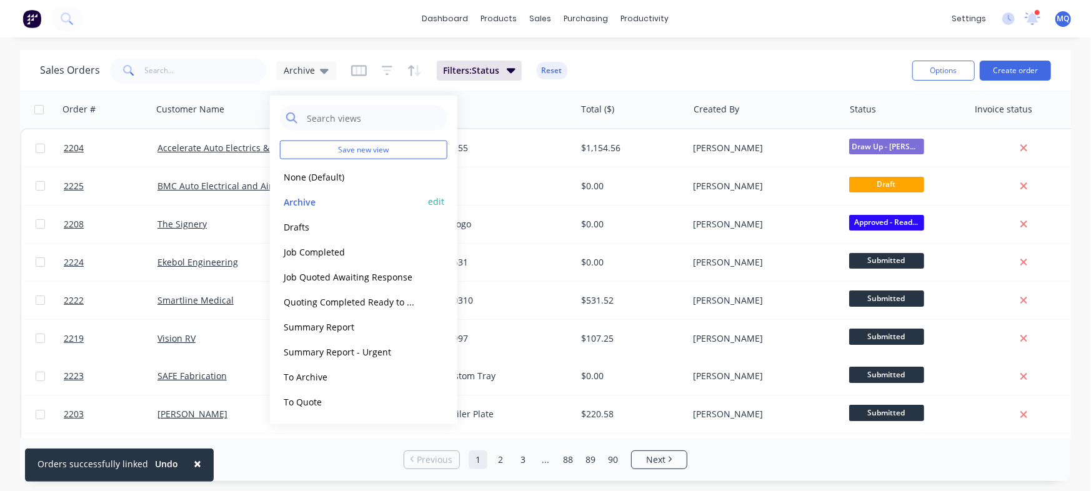
click at [310, 198] on button "Archive" at bounding box center [351, 201] width 143 height 14
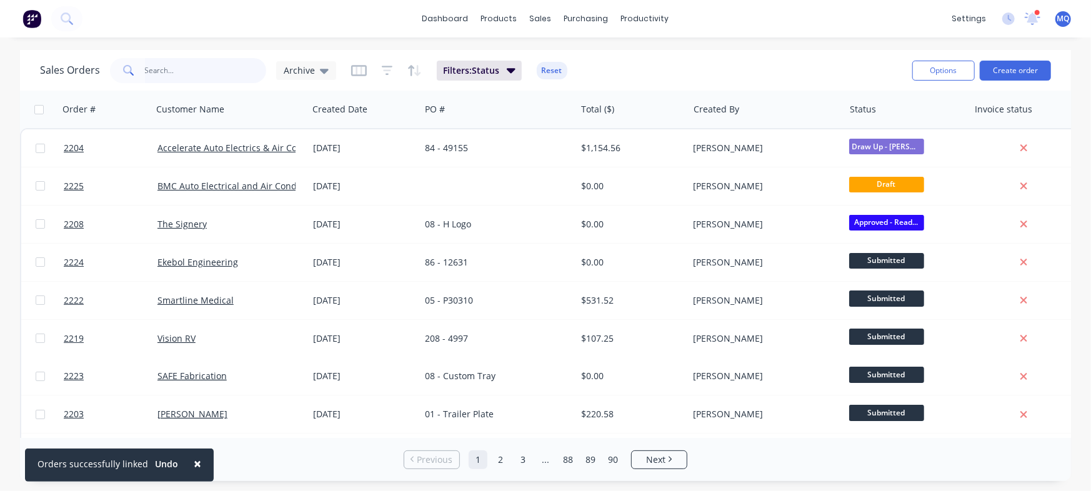
click at [231, 75] on input "text" at bounding box center [206, 70] width 122 height 25
type input "the signery"
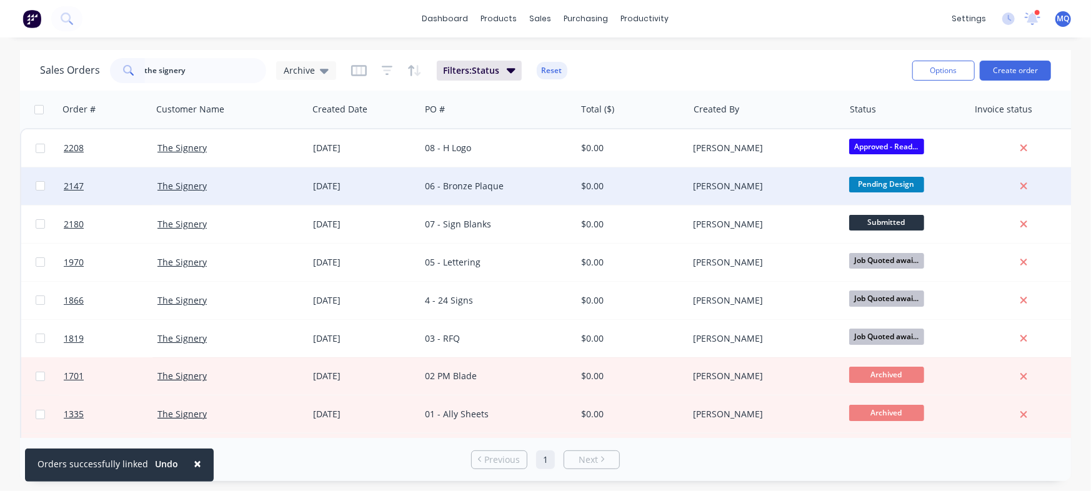
click at [484, 185] on div "06 - Bronze Plaque" at bounding box center [494, 186] width 139 height 13
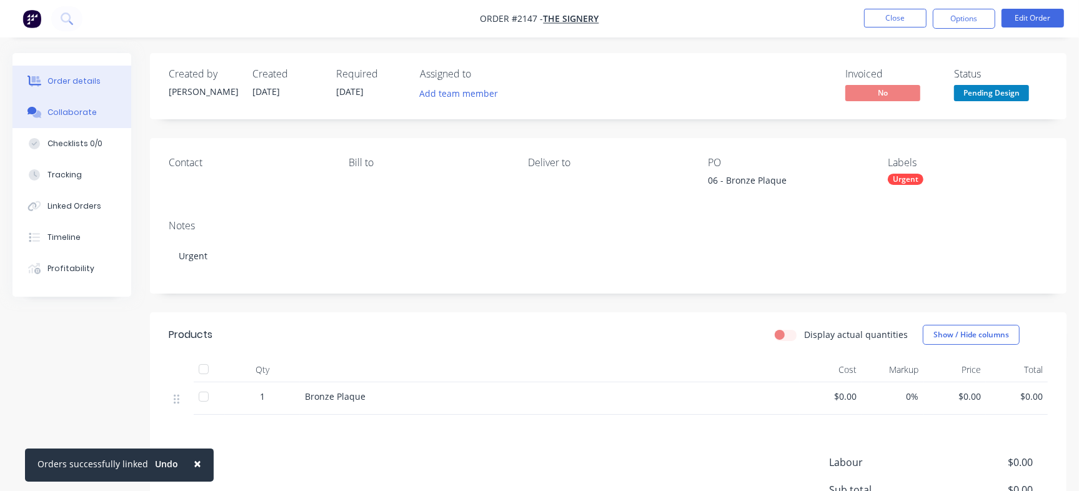
click at [80, 121] on button "Collaborate" at bounding box center [72, 112] width 119 height 31
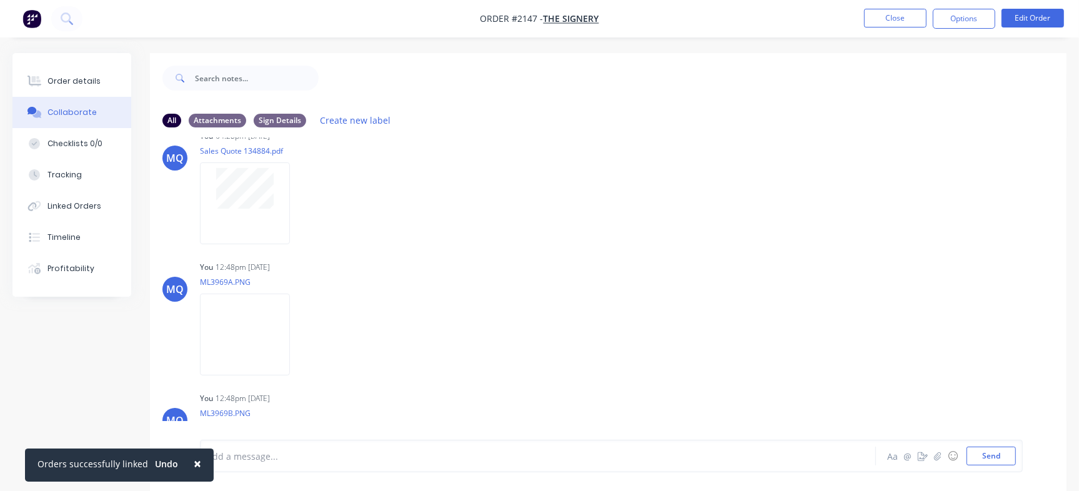
scroll to position [1291, 0]
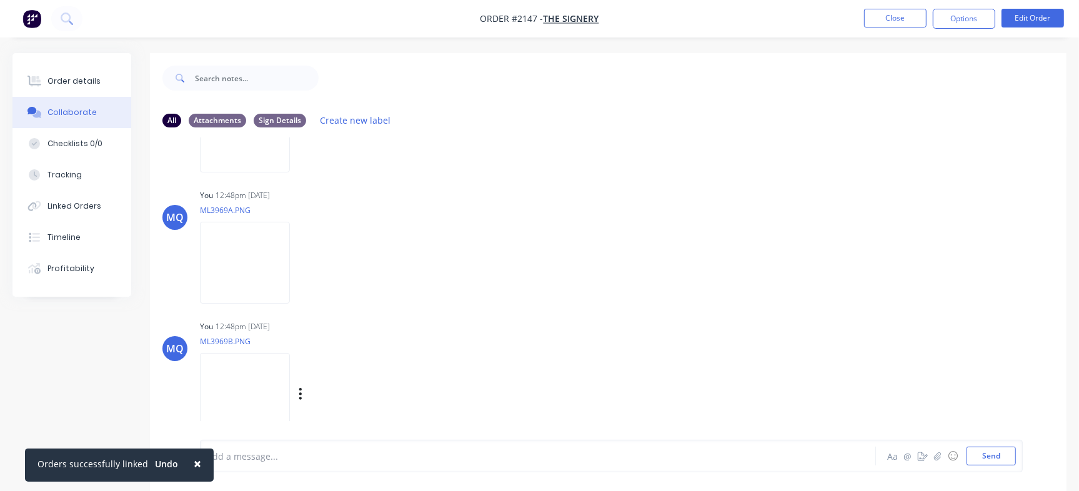
click at [245, 364] on img at bounding box center [245, 394] width 90 height 82
click at [1004, 454] on button "Send" at bounding box center [991, 456] width 49 height 19
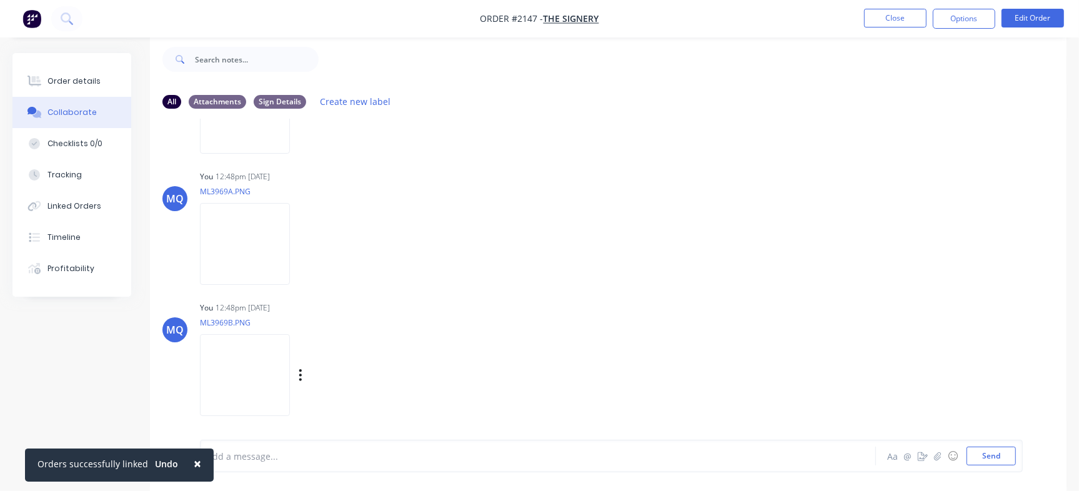
click at [236, 369] on img at bounding box center [245, 375] width 90 height 82
drag, startPoint x: 363, startPoint y: 386, endPoint x: 318, endPoint y: 382, distance: 44.5
click at [363, 386] on div "Labels Download Delete" at bounding box center [314, 376] width 229 height 94
click at [287, 372] on img at bounding box center [245, 375] width 90 height 82
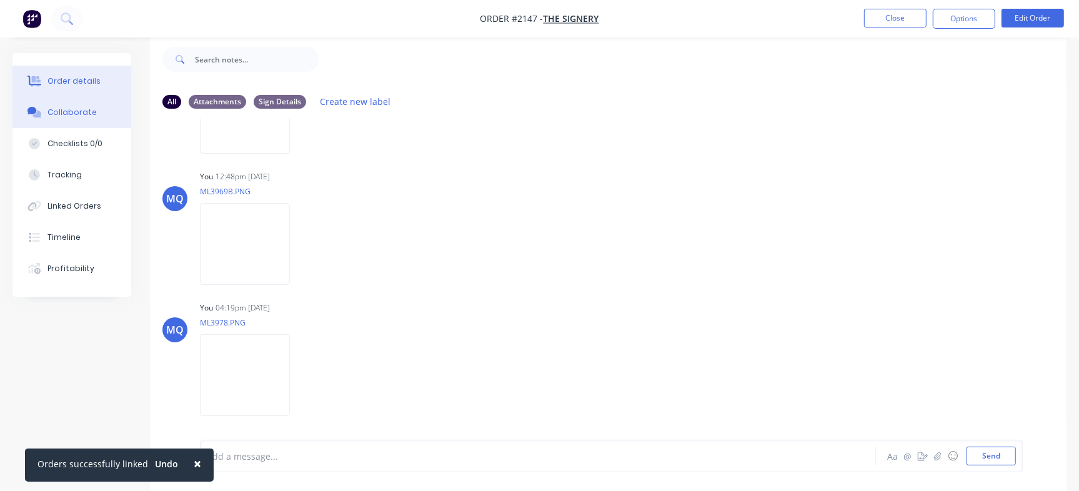
click at [68, 76] on div "Order details" at bounding box center [74, 81] width 53 height 11
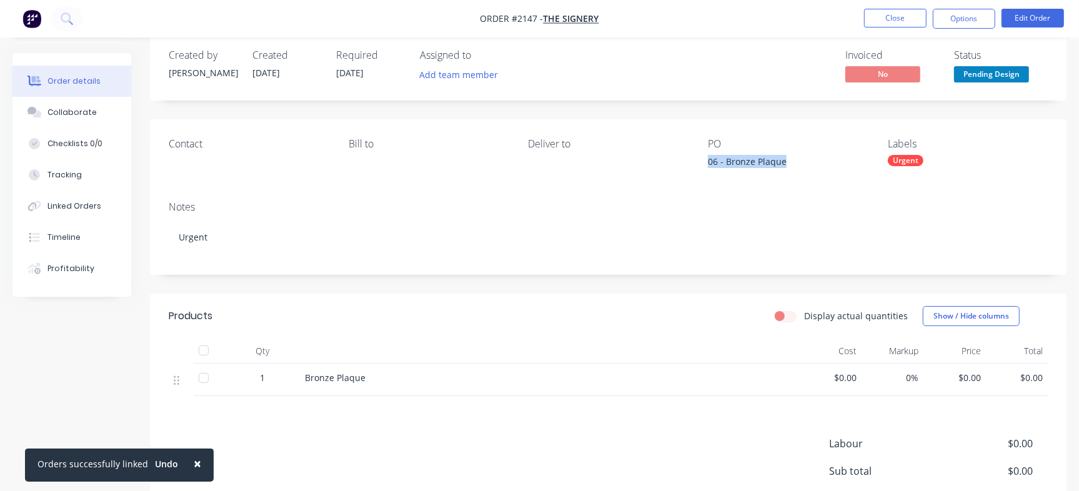
drag, startPoint x: 770, startPoint y: 168, endPoint x: 809, endPoint y: 169, distance: 38.8
click at [809, 169] on div "Contact Bill to Deliver to PO 06 - Bronze Plaque Labels Urgent" at bounding box center [608, 155] width 917 height 72
click at [516, 196] on div "Notes Urgent" at bounding box center [608, 233] width 917 height 84
click at [103, 102] on button "Collaborate" at bounding box center [72, 112] width 119 height 31
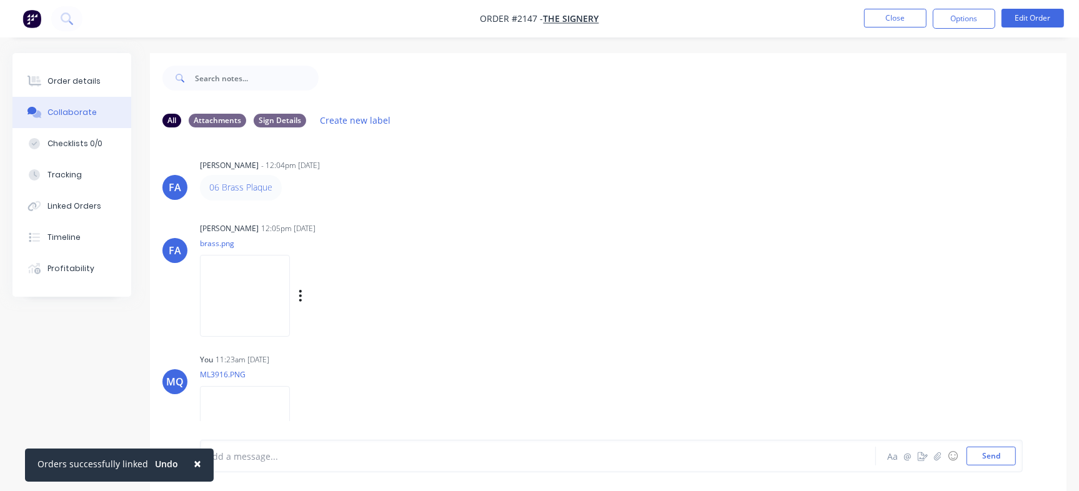
click at [262, 298] on img at bounding box center [245, 296] width 90 height 82
click at [880, 21] on button "Close" at bounding box center [895, 18] width 63 height 19
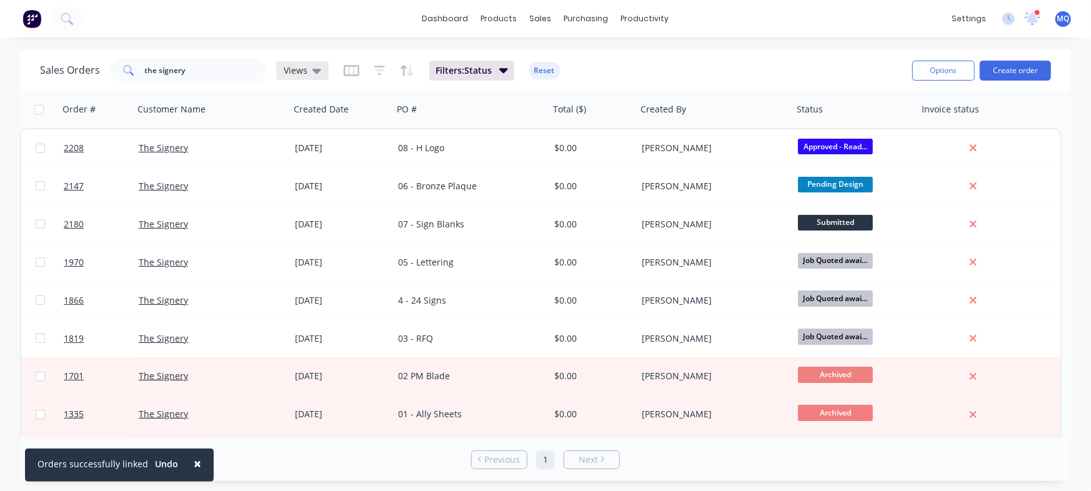
click at [299, 70] on span "Views" at bounding box center [296, 70] width 24 height 13
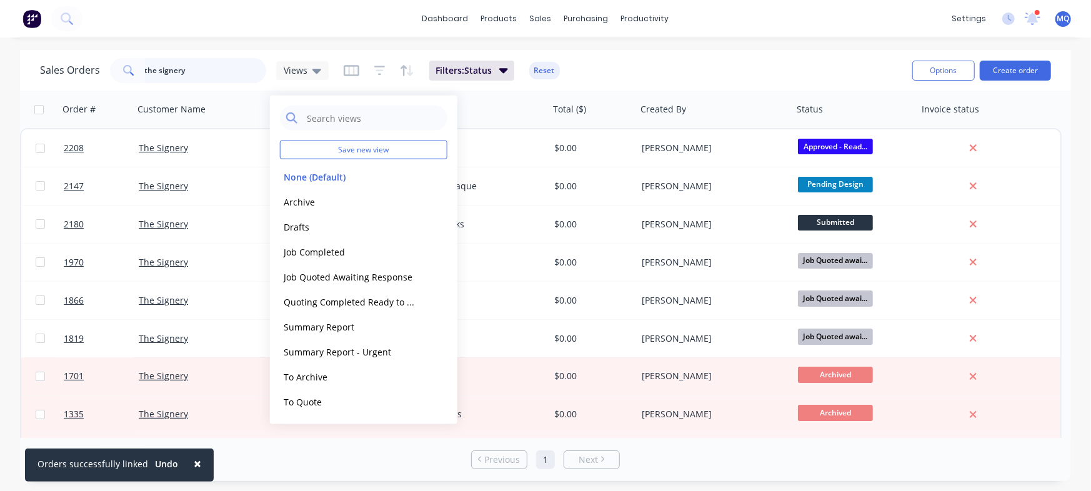
click at [236, 70] on input "the signery" at bounding box center [206, 70] width 122 height 25
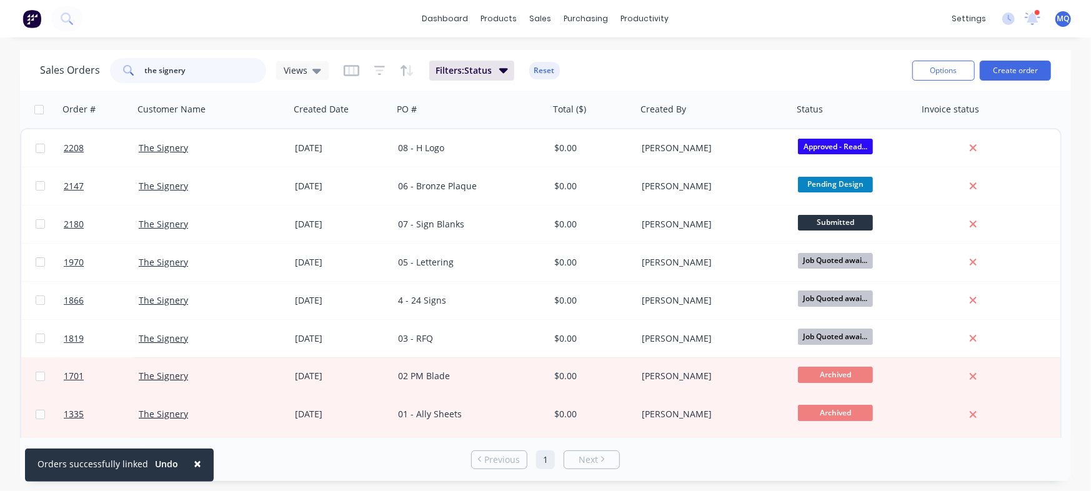
click at [236, 70] on input "the signery" at bounding box center [206, 70] width 122 height 25
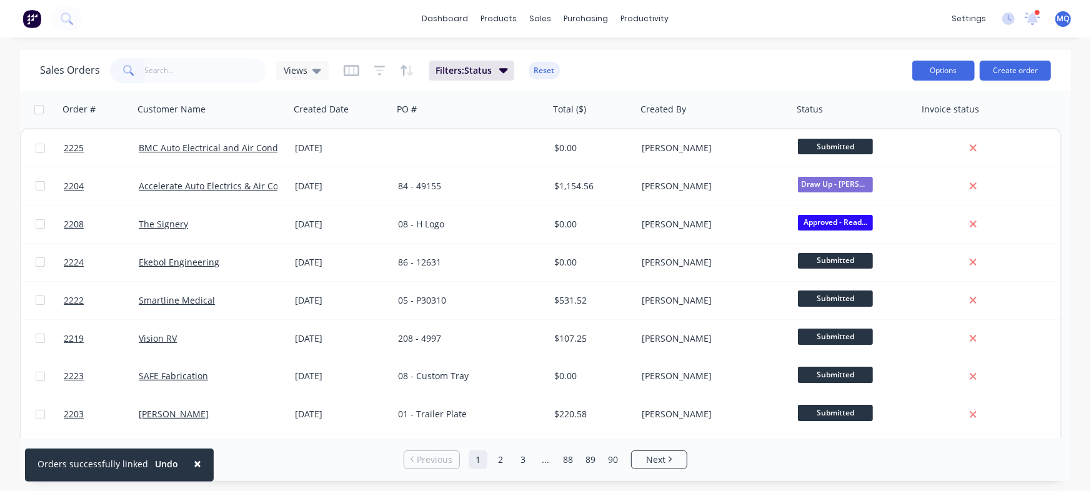
click at [941, 68] on button "Options" at bounding box center [944, 71] width 63 height 20
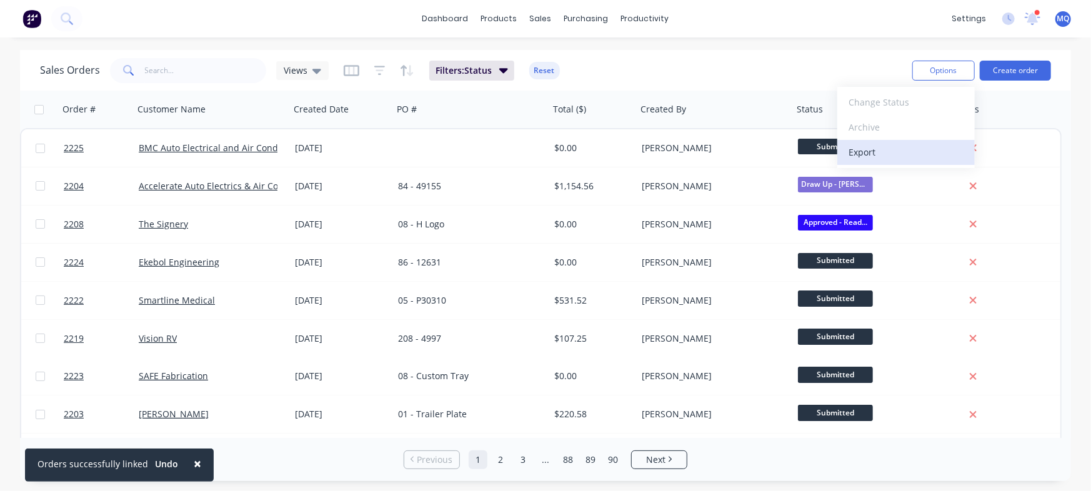
click at [880, 156] on div "Export" at bounding box center [906, 152] width 115 height 18
click at [351, 73] on icon "button" at bounding box center [351, 70] width 6 height 8
click at [699, 69] on div "Sales Orders Views Filters: Status Reset" at bounding box center [471, 70] width 863 height 31
click at [371, 71] on div "Filters: Status Reset" at bounding box center [452, 71] width 216 height 20
click at [375, 69] on icon "button" at bounding box center [379, 70] width 11 height 13
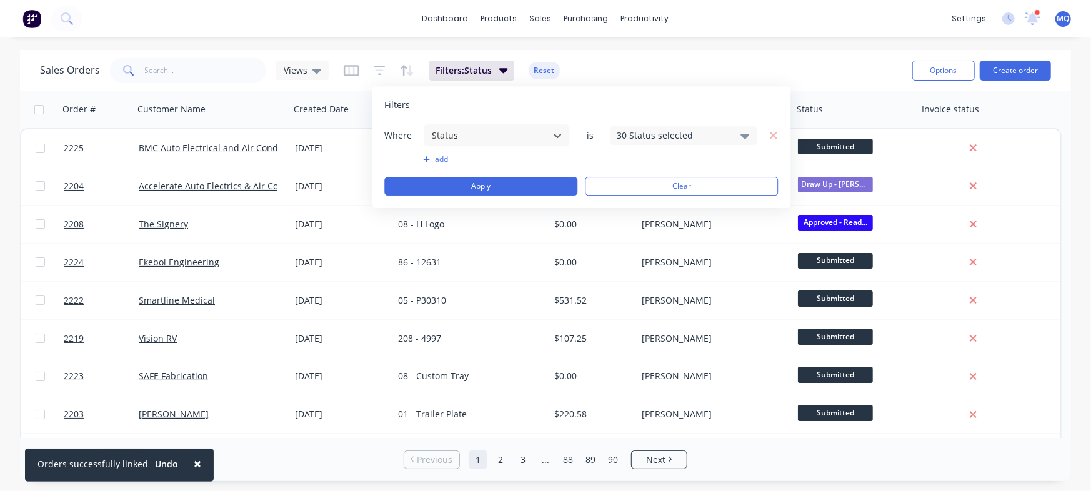
click at [743, 136] on icon at bounding box center [745, 136] width 9 height 5
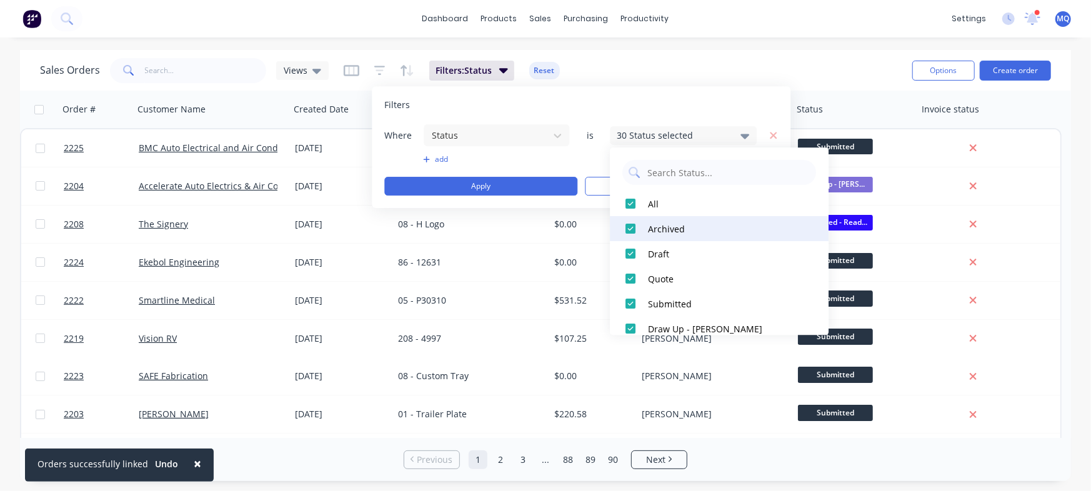
click at [633, 229] on div at bounding box center [630, 228] width 25 height 25
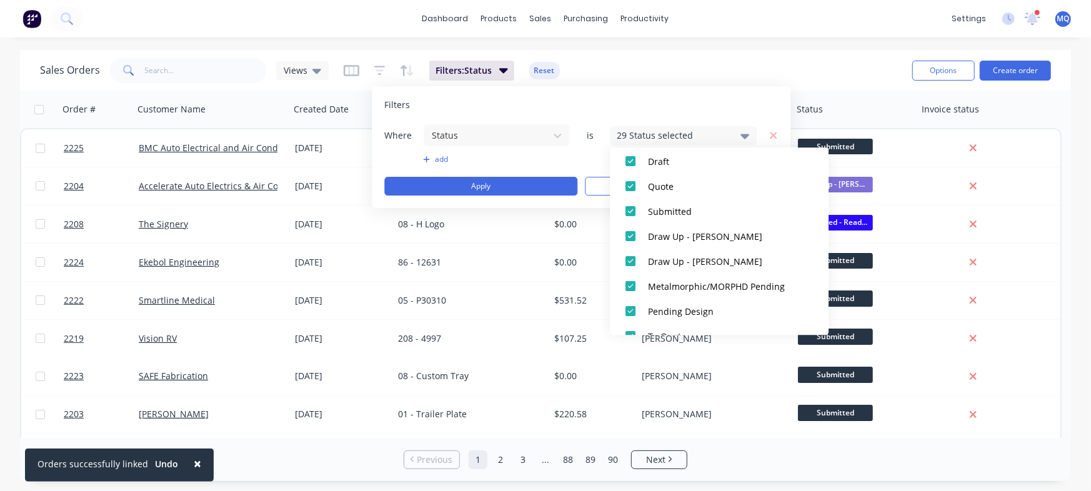
scroll to position [95, 0]
click at [634, 185] on div at bounding box center [630, 183] width 25 height 25
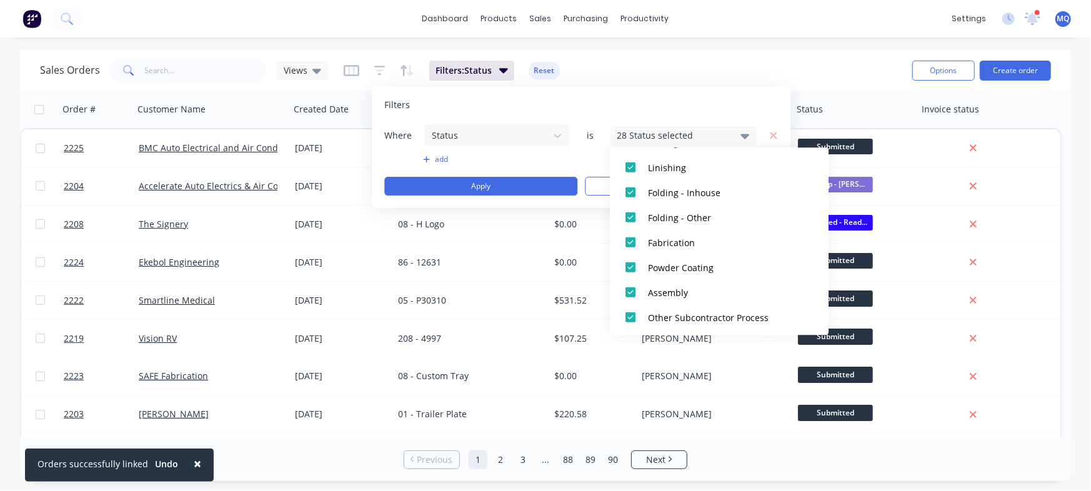
scroll to position [638, 0]
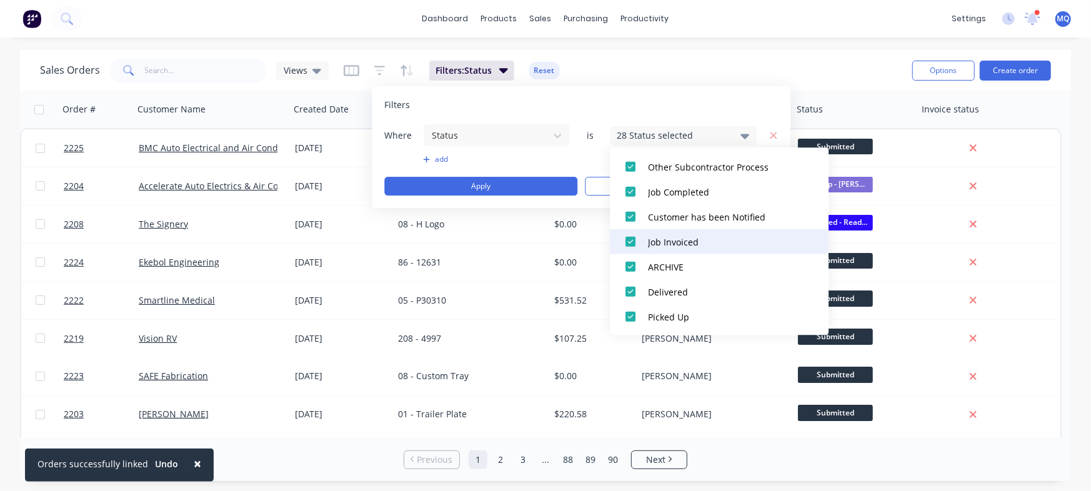
click at [629, 239] on div at bounding box center [630, 241] width 25 height 25
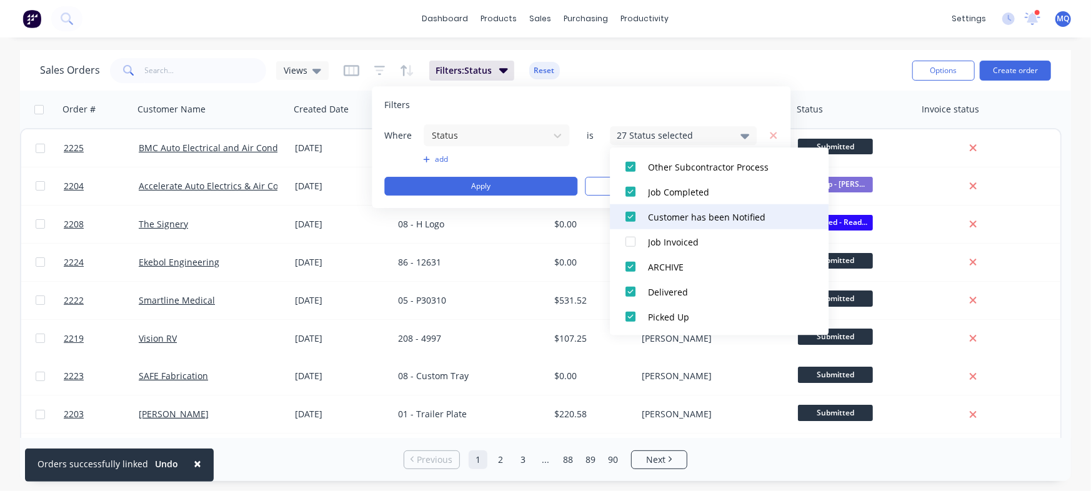
click at [629, 214] on div at bounding box center [630, 216] width 25 height 25
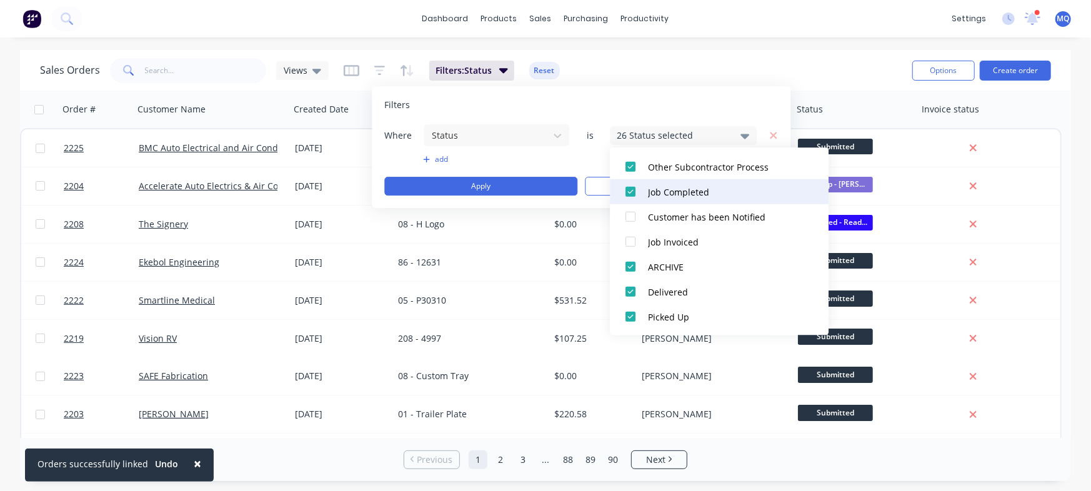
click at [632, 190] on div at bounding box center [630, 191] width 25 height 25
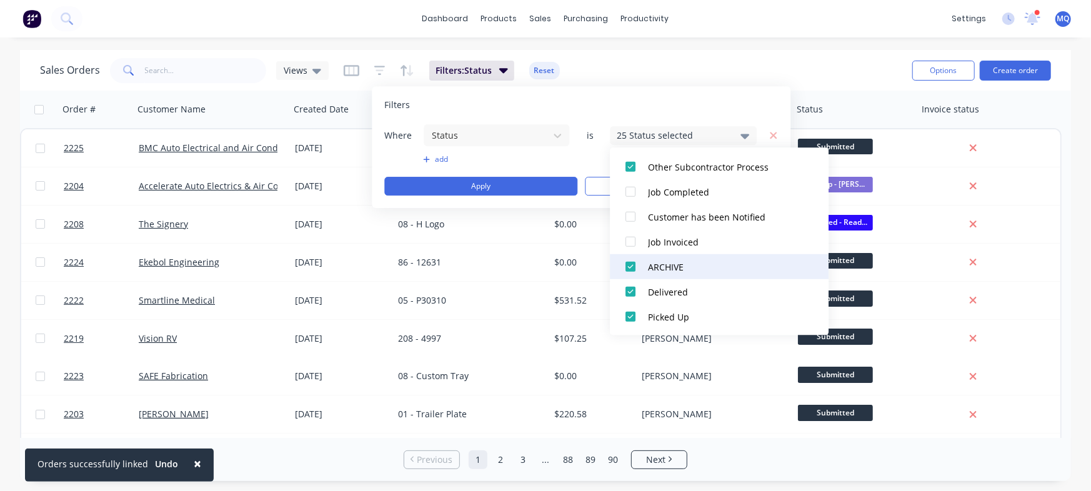
click at [631, 268] on div at bounding box center [630, 266] width 25 height 25
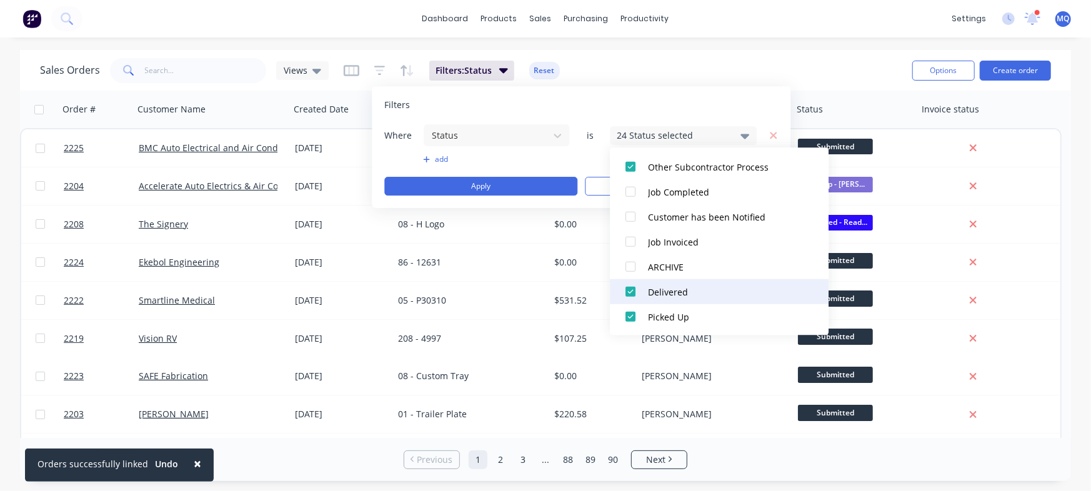
click at [631, 291] on div at bounding box center [630, 291] width 25 height 25
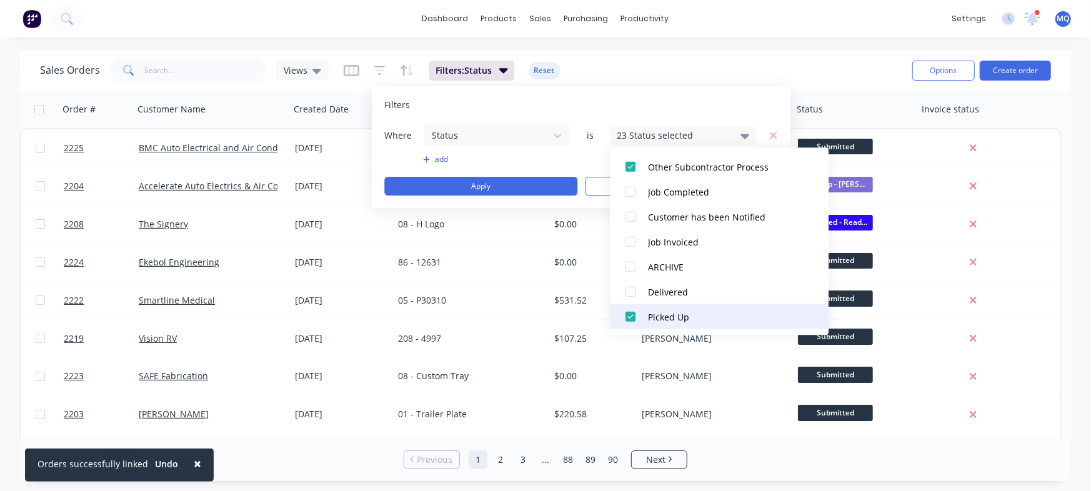
click at [635, 321] on div at bounding box center [630, 316] width 25 height 25
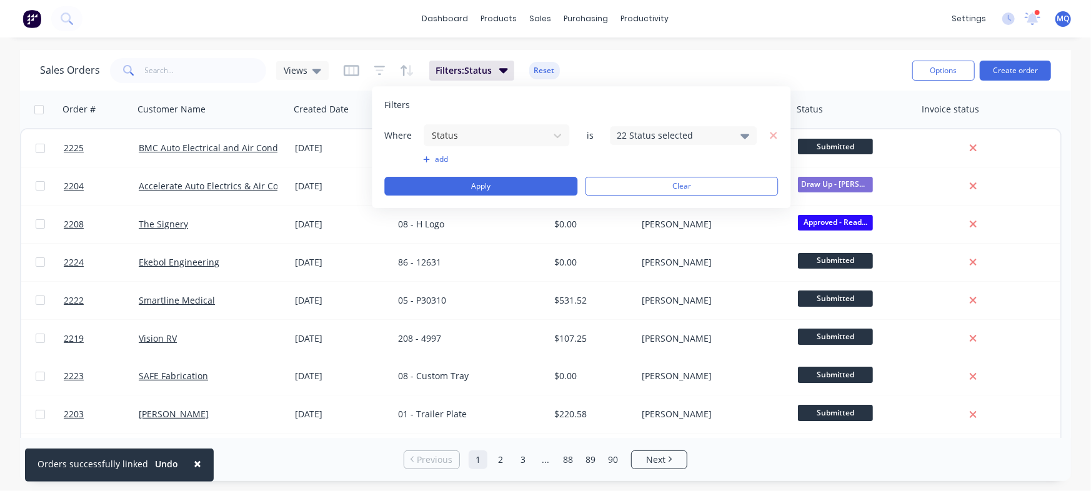
click at [614, 103] on div "Filters" at bounding box center [581, 105] width 394 height 13
click at [494, 185] on button "Apply" at bounding box center [480, 186] width 193 height 19
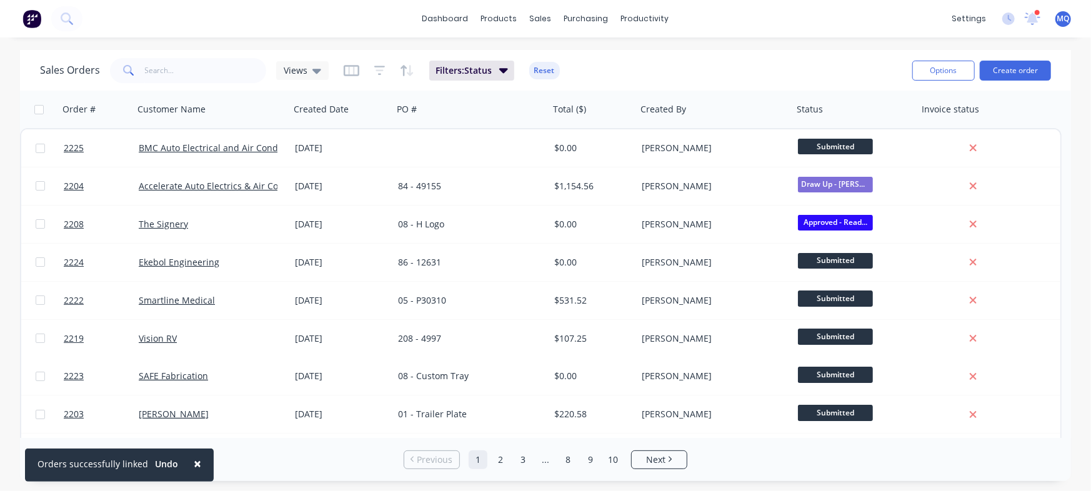
scroll to position [641, 0]
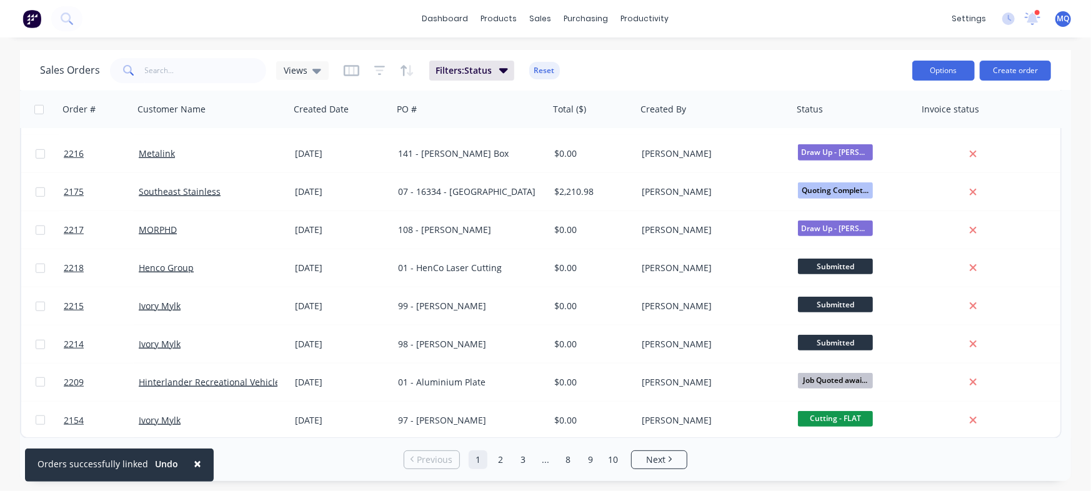
click at [931, 68] on button "Options" at bounding box center [944, 71] width 63 height 20
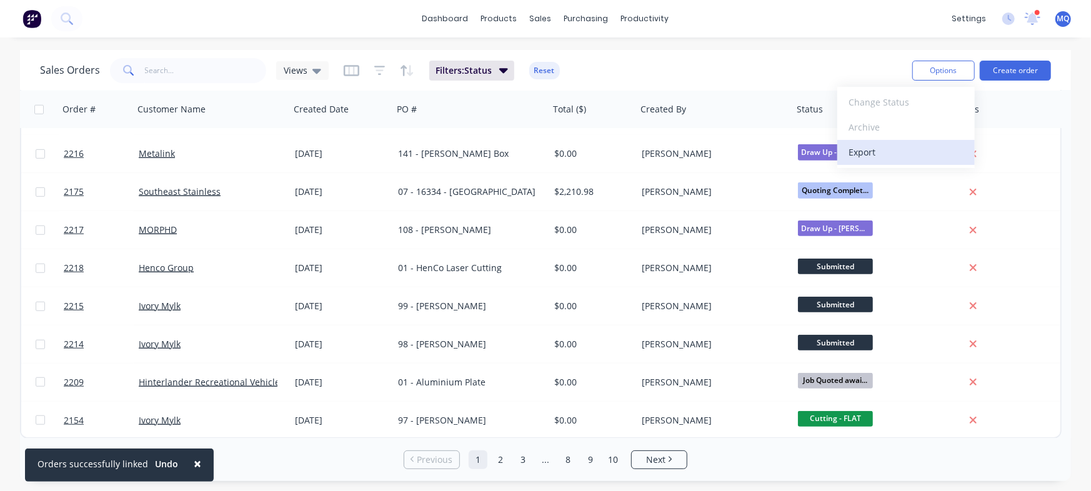
click at [869, 159] on div "Export" at bounding box center [906, 152] width 115 height 18
